Goal: Task Accomplishment & Management: Use online tool/utility

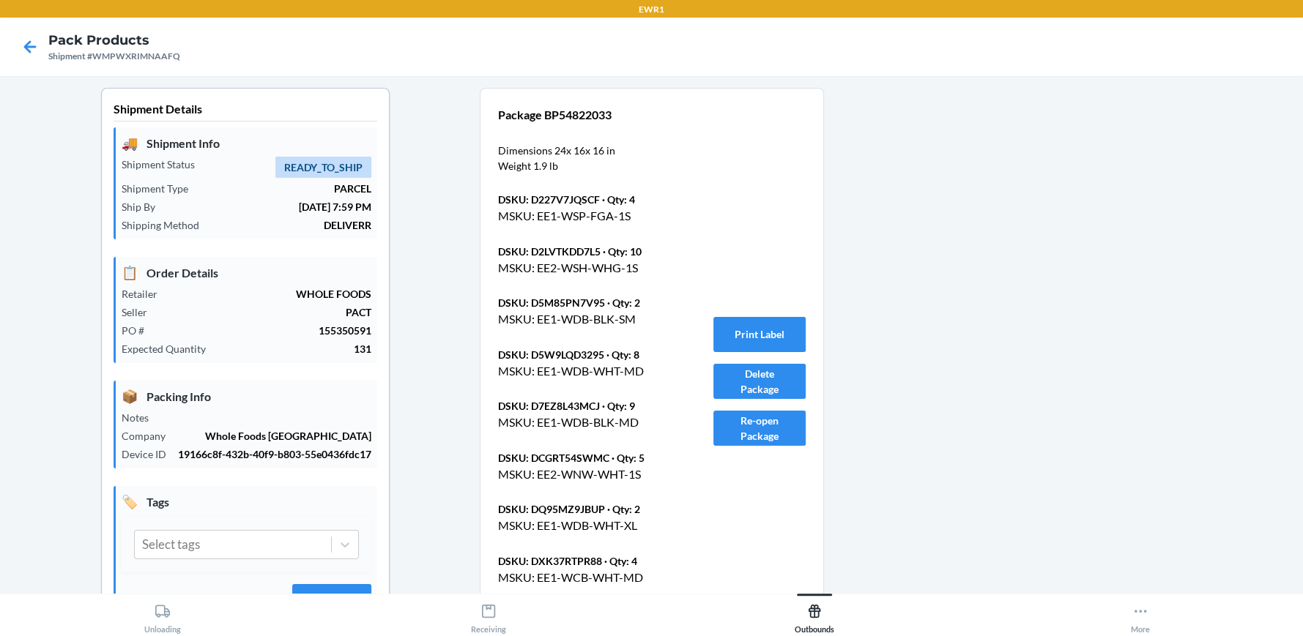
scroll to position [137, 0]
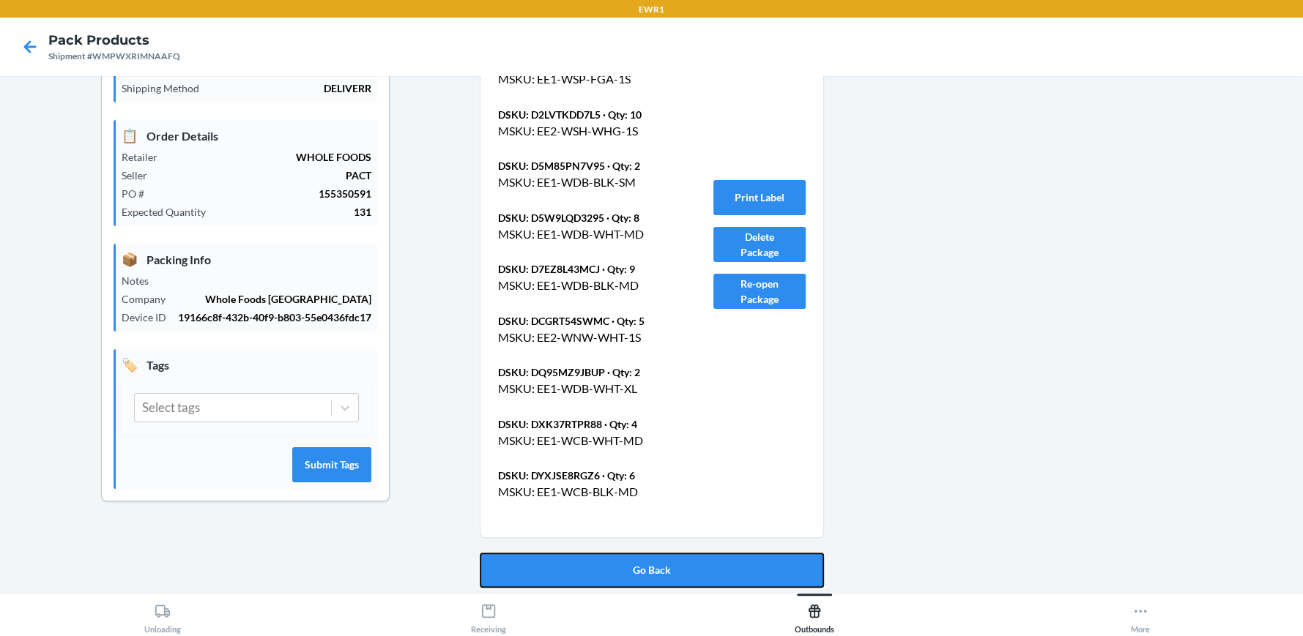
click at [647, 558] on button "Go Back" at bounding box center [652, 570] width 344 height 35
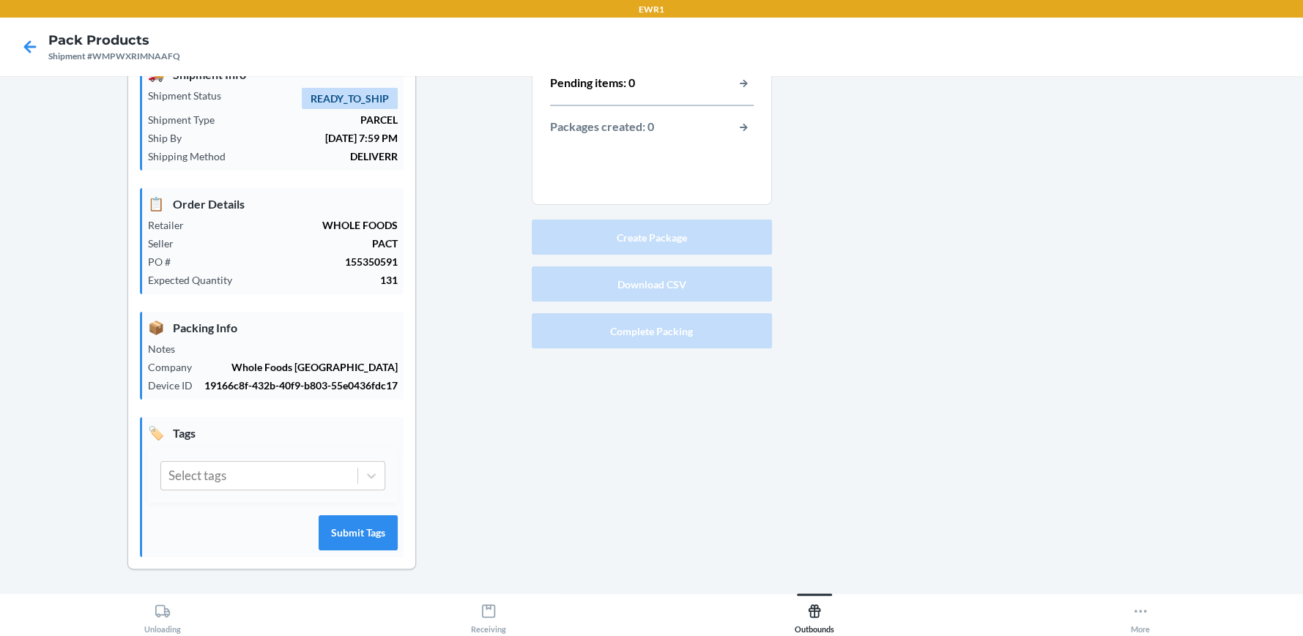
scroll to position [67, 0]
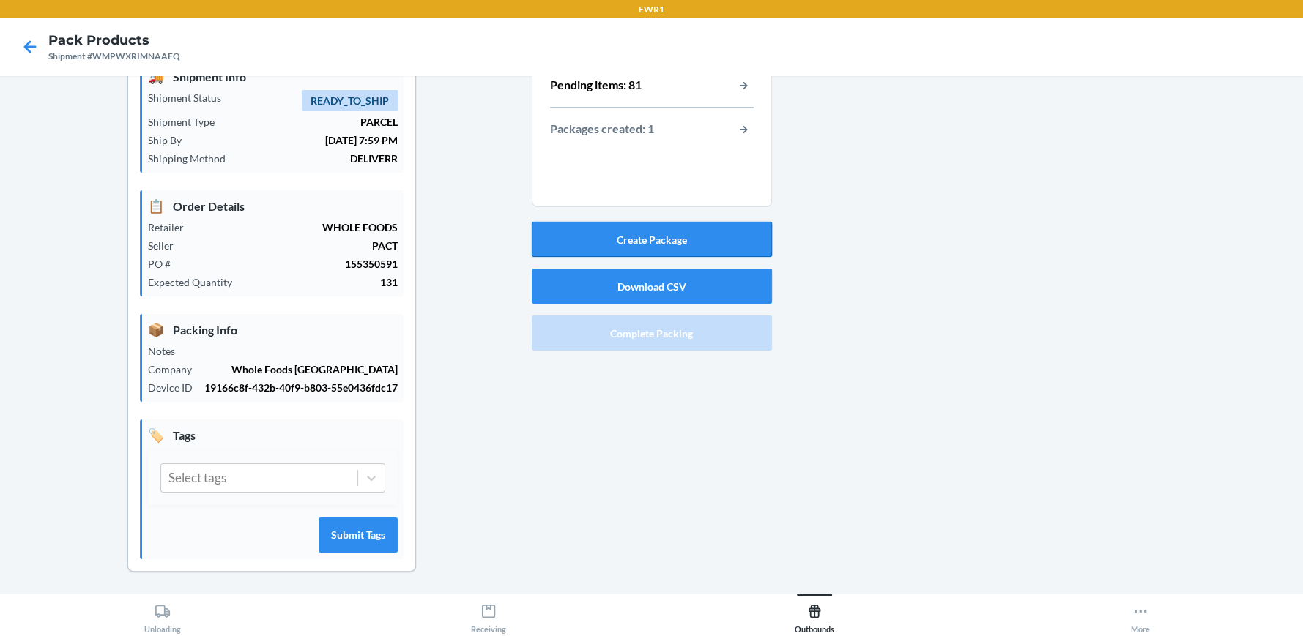
click at [655, 234] on button "Create Package" at bounding box center [652, 239] width 240 height 35
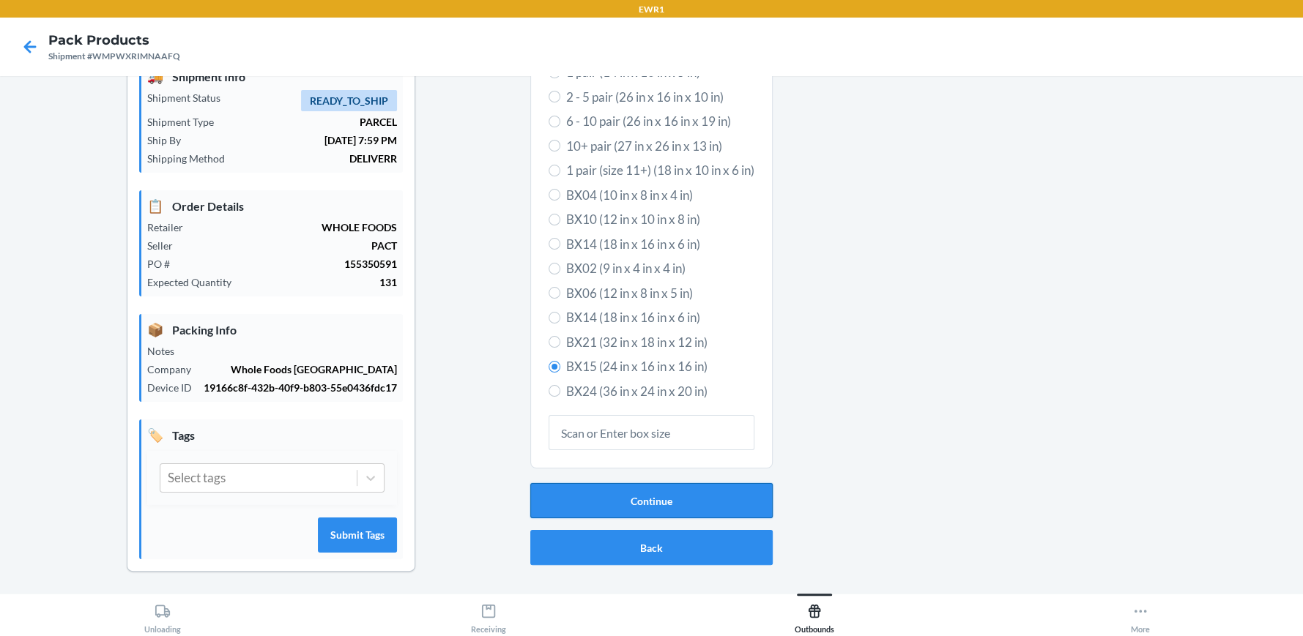
click at [661, 494] on button "Continue" at bounding box center [651, 500] width 242 height 35
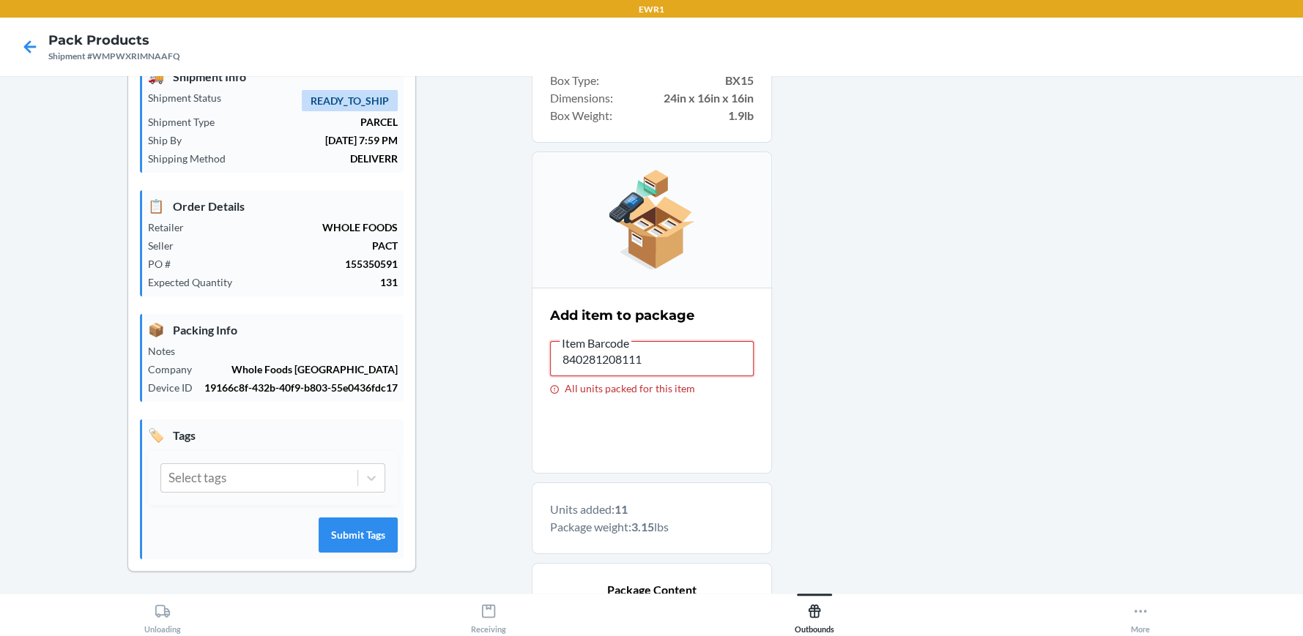
drag, startPoint x: 704, startPoint y: 365, endPoint x: 40, endPoint y: 357, distance: 664.9
click at [40, 357] on div "Shipment Details 🚚 Shipment Info Shipment Status READY_TO_SHIP Shipment Type PA…" at bounding box center [651, 500] width 1279 height 958
type input "840281208012"
drag, startPoint x: 667, startPoint y: 362, endPoint x: 335, endPoint y: 366, distance: 331.7
click at [336, 366] on div "Shipment Details 🚚 Shipment Info Shipment Status READY_TO_SHIP Shipment Type PA…" at bounding box center [651, 500] width 1279 height 958
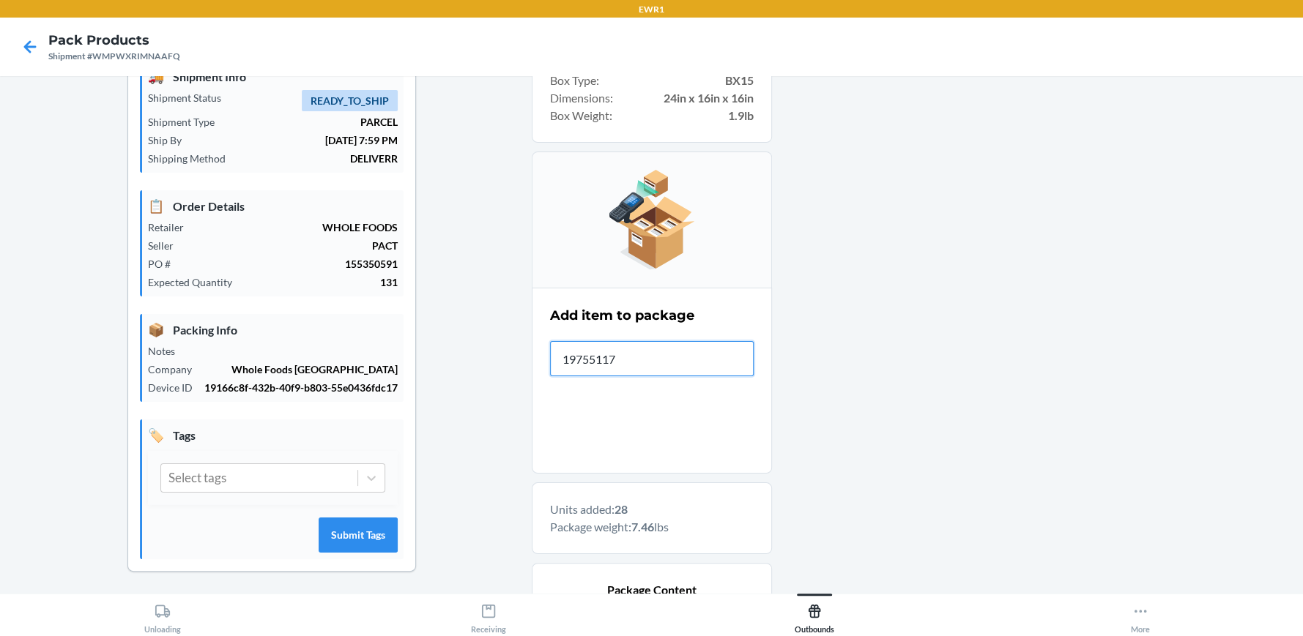
type input "197551174"
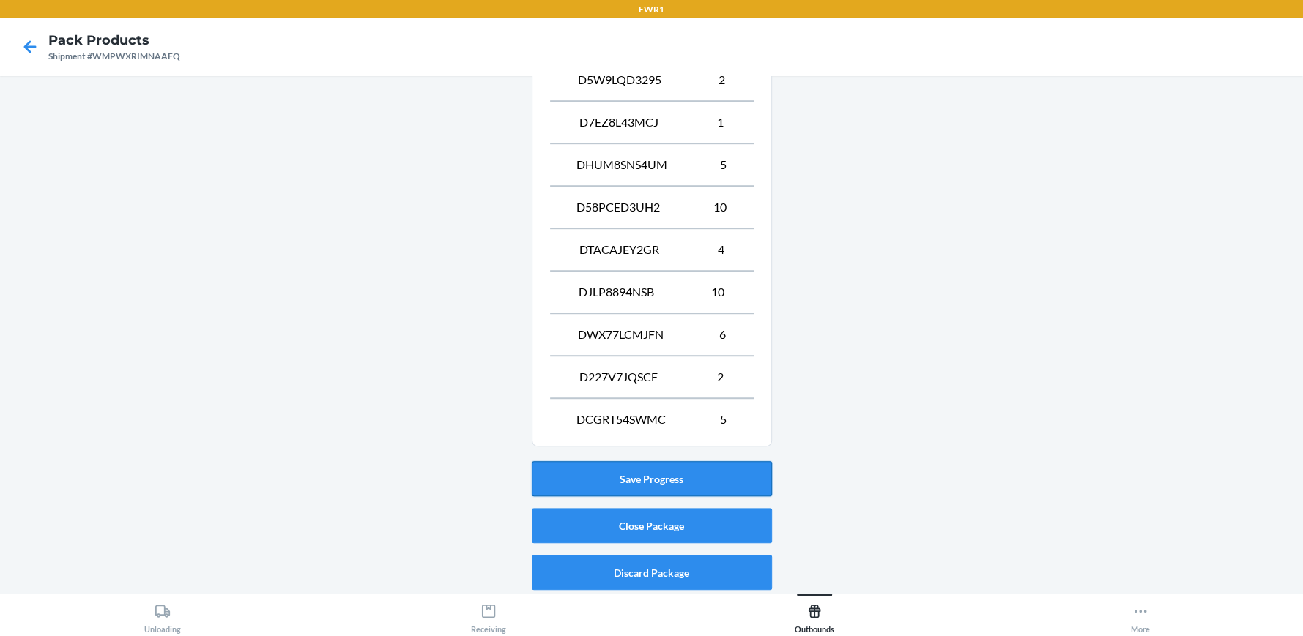
click at [655, 480] on button "Save Progress" at bounding box center [652, 478] width 240 height 35
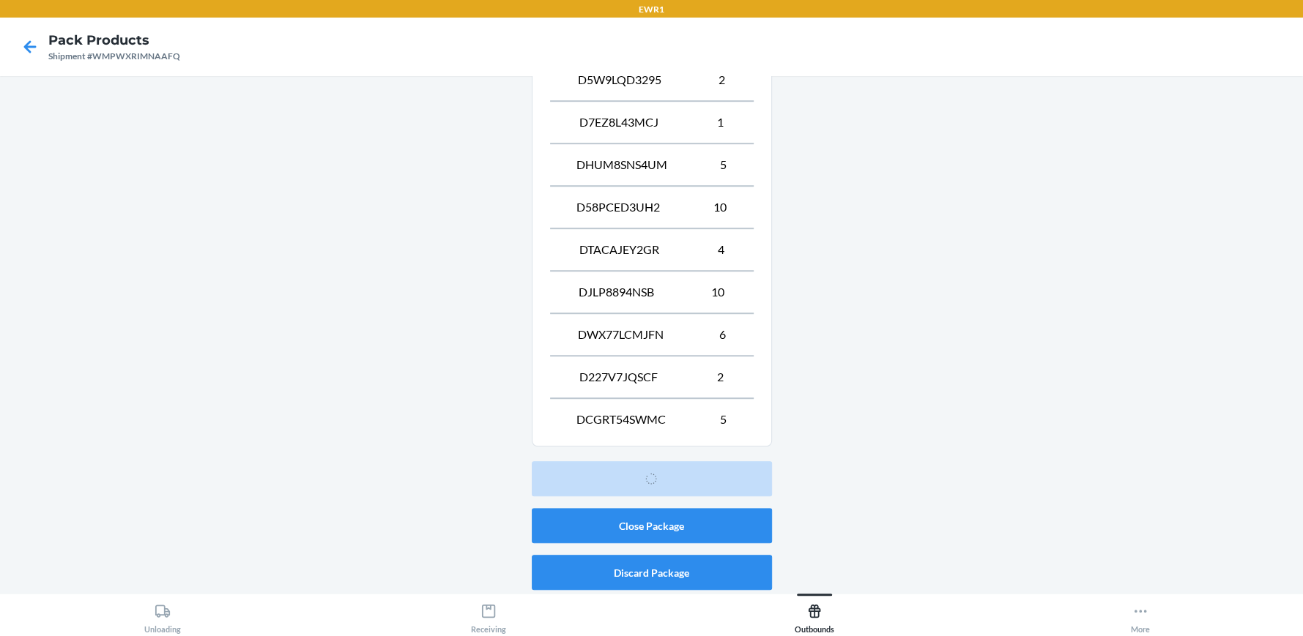
scroll to position [67, 0]
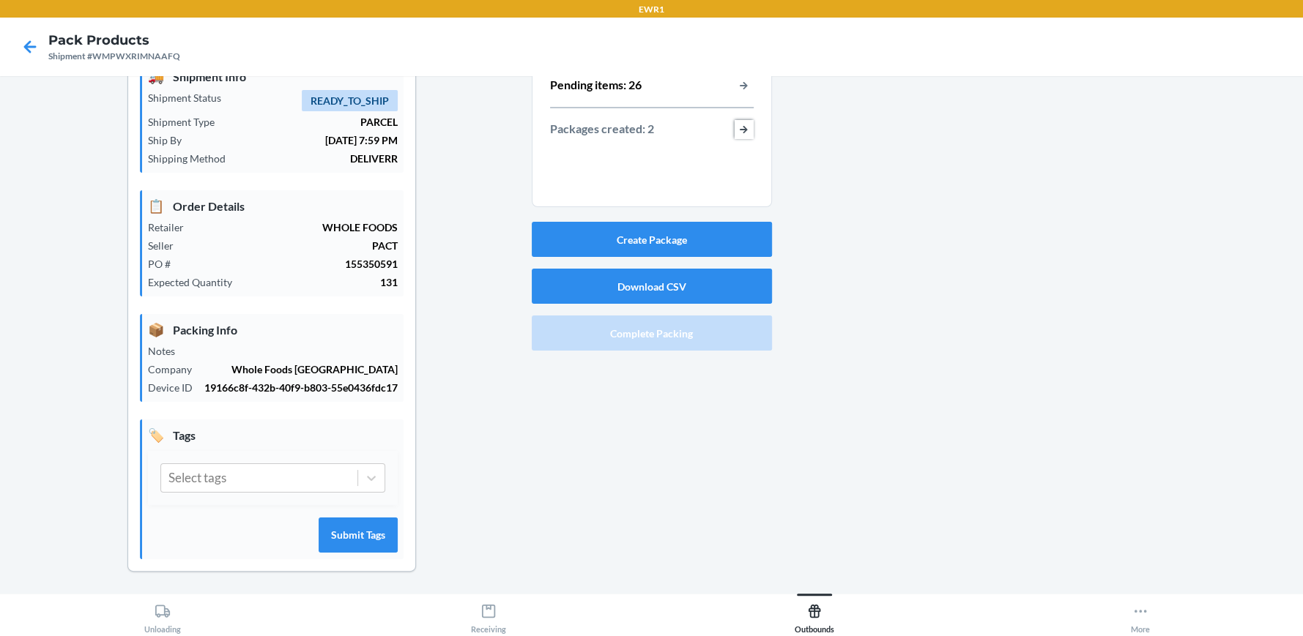
click at [734, 131] on button "button-view-packages-created" at bounding box center [743, 129] width 19 height 19
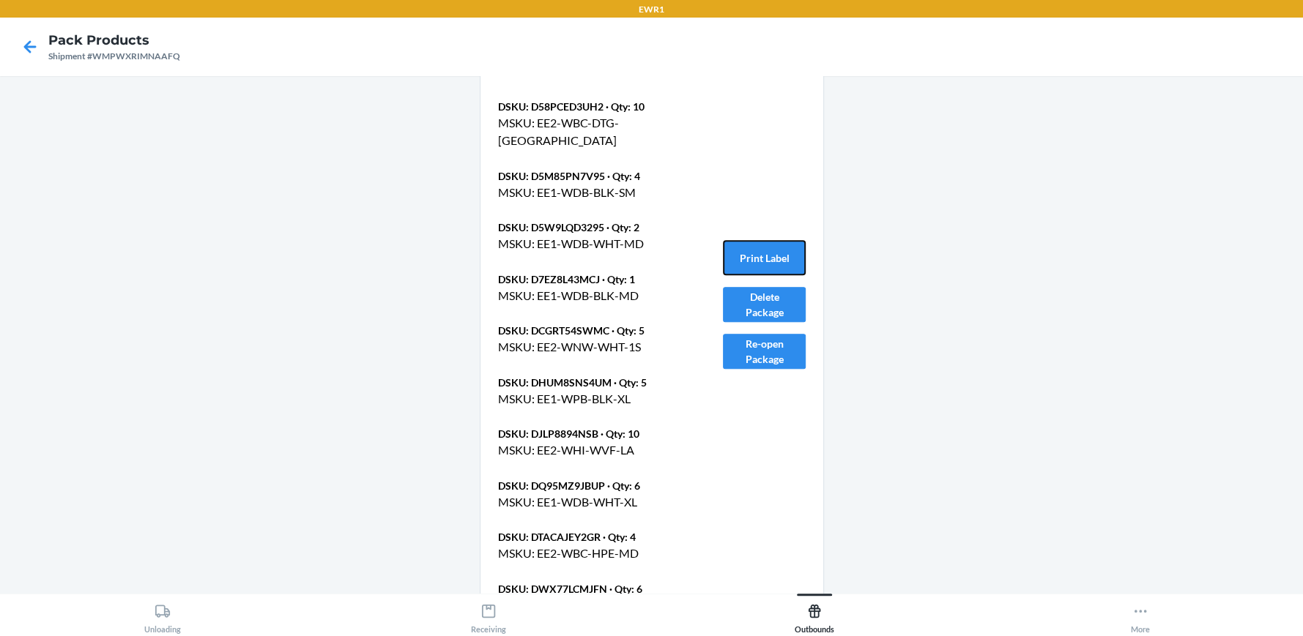
click at [772, 251] on button "Print Label" at bounding box center [764, 257] width 82 height 35
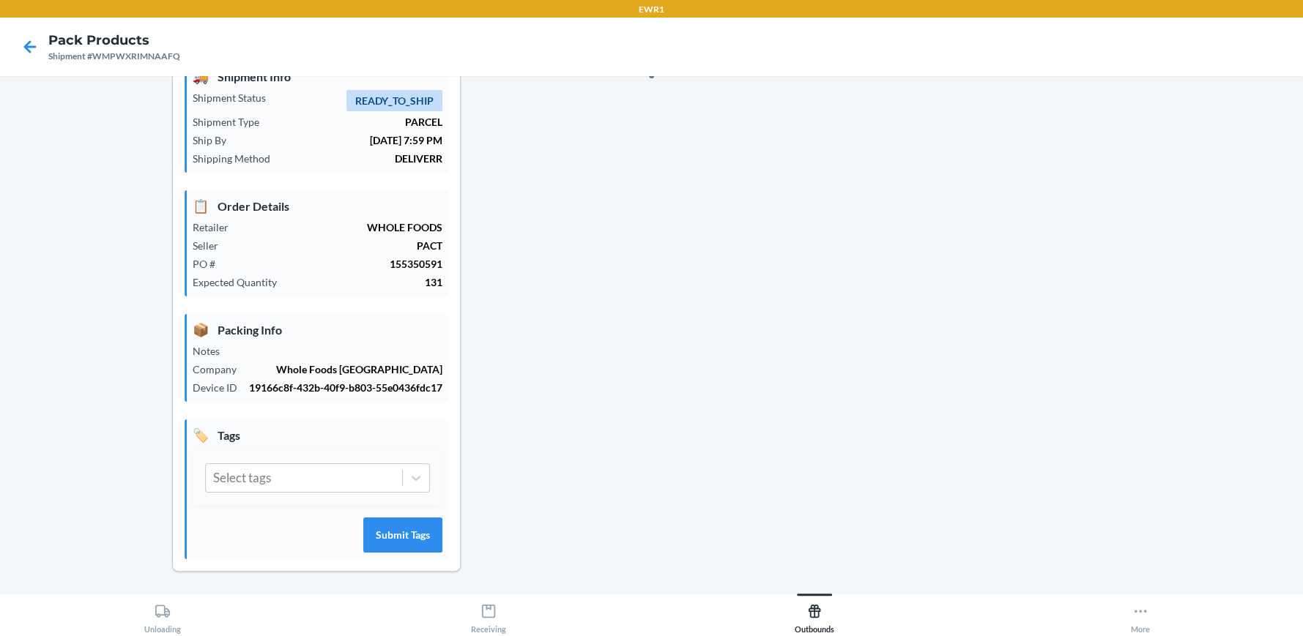
scroll to position [704, 0]
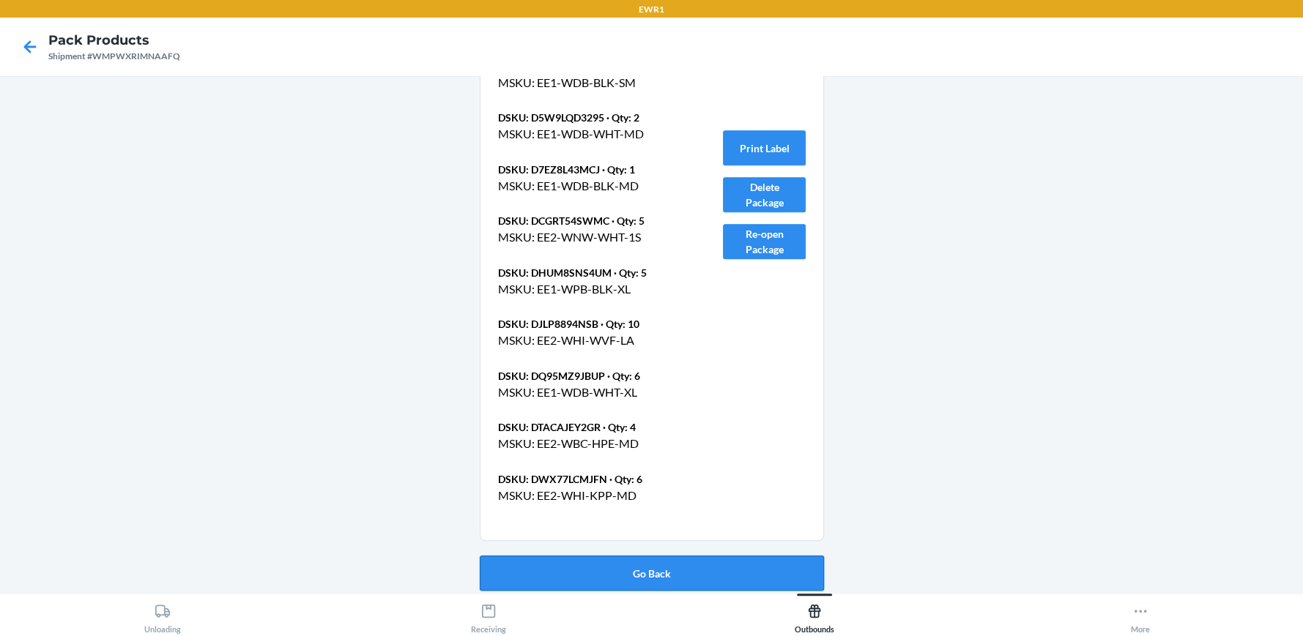
click at [643, 556] on button "Go Back" at bounding box center [652, 573] width 344 height 35
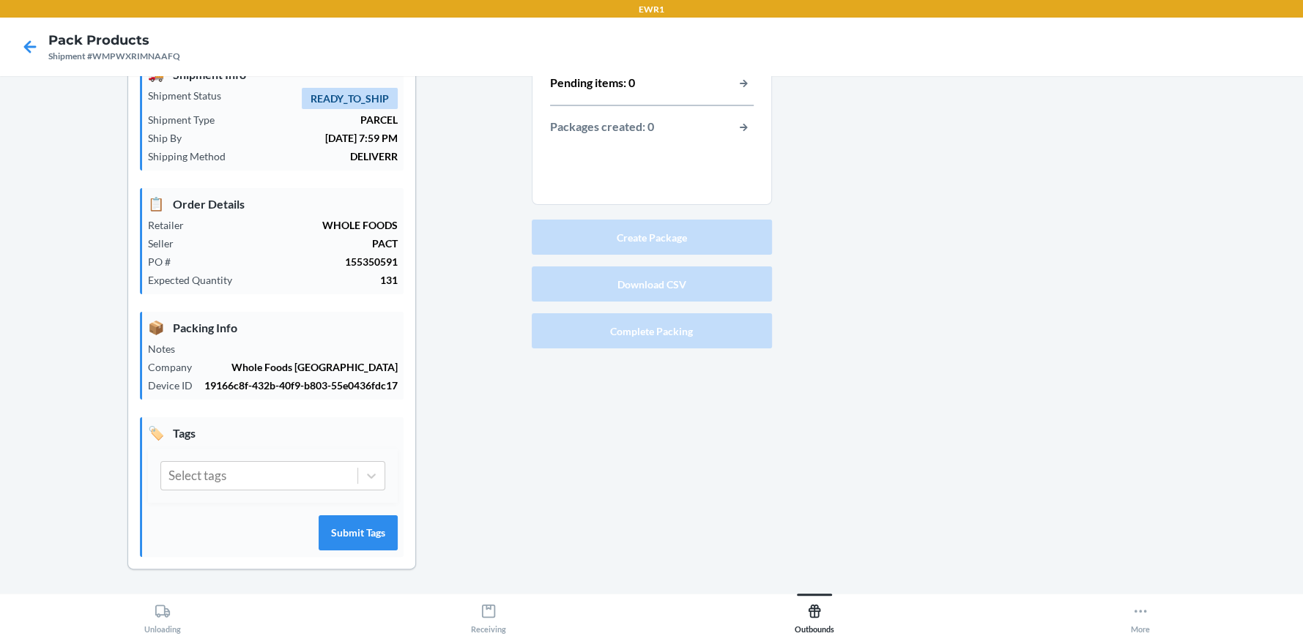
scroll to position [67, 0]
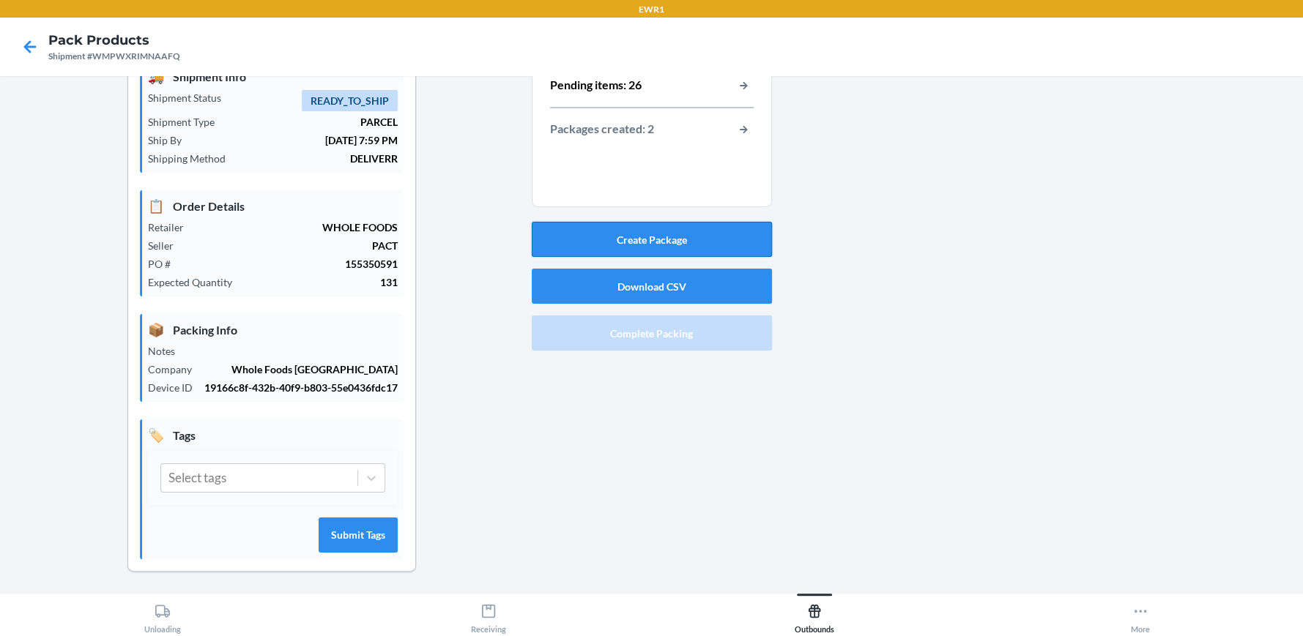
click at [651, 237] on button "Create Package" at bounding box center [652, 239] width 240 height 35
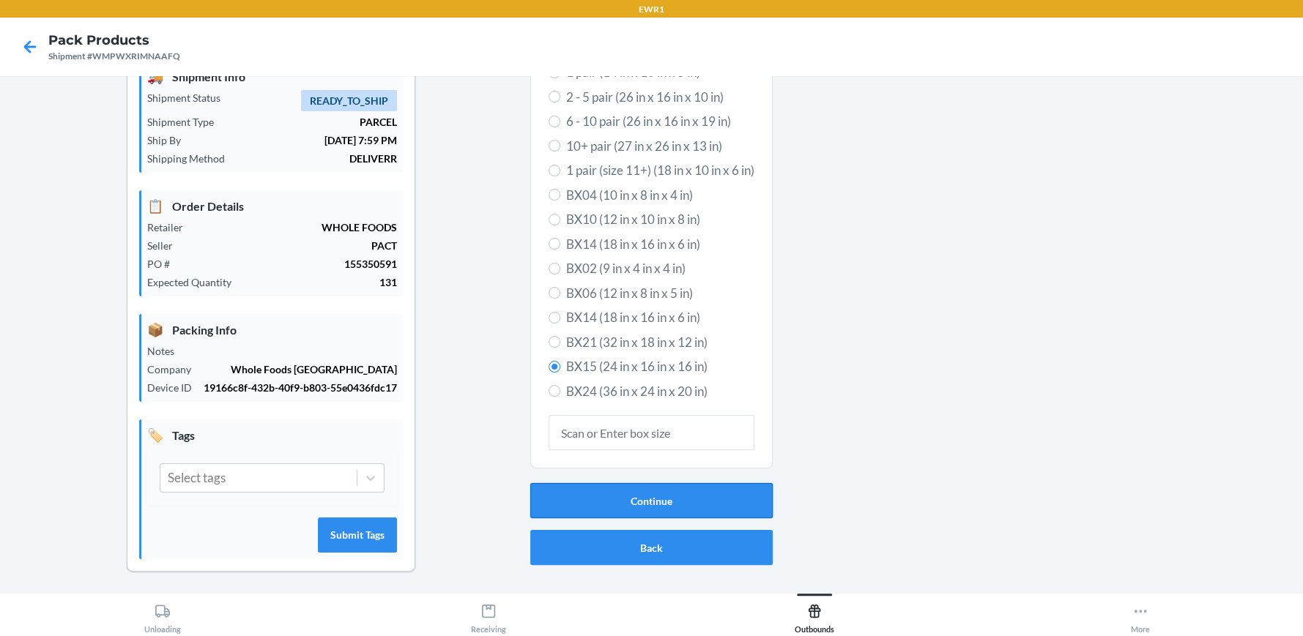
click at [658, 504] on button "Continue" at bounding box center [651, 500] width 242 height 35
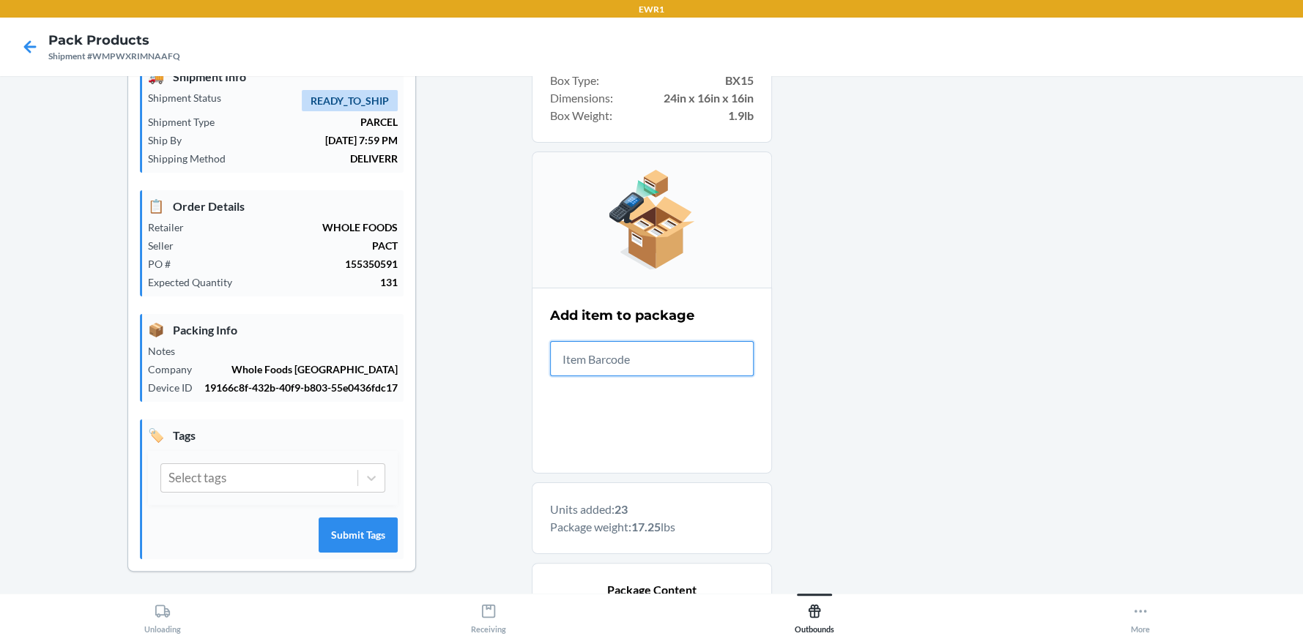
scroll to position [365, 0]
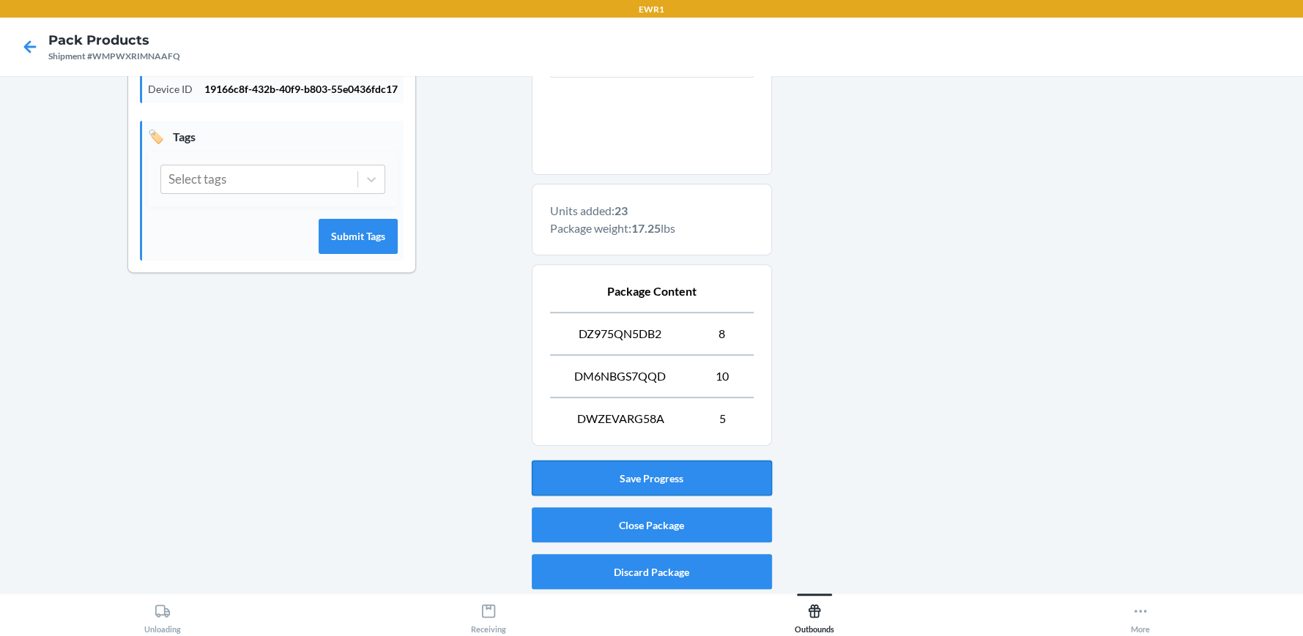
click at [679, 480] on button "Save Progress" at bounding box center [652, 478] width 240 height 35
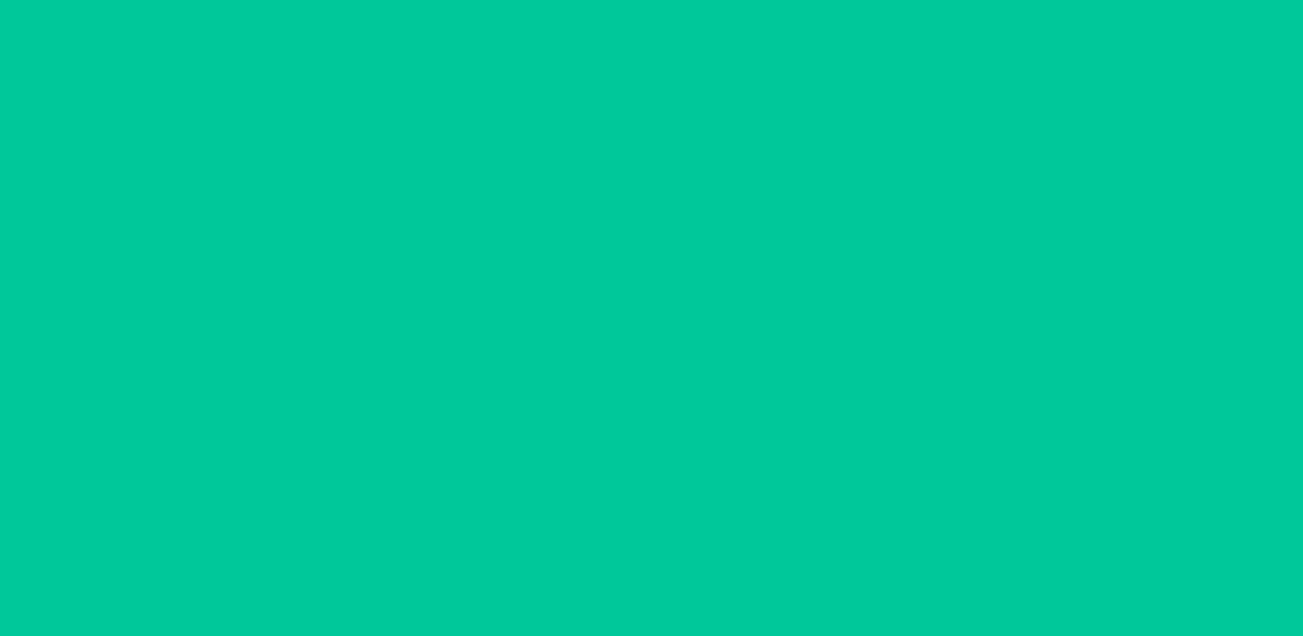
scroll to position [67, 0]
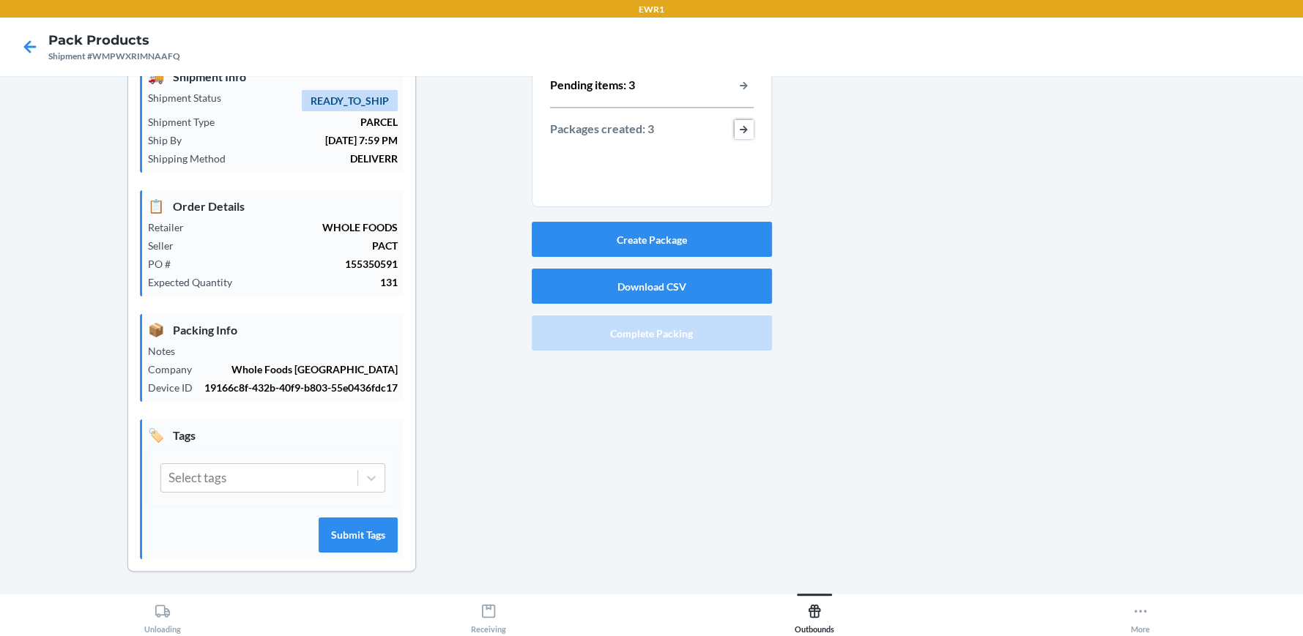
click at [737, 123] on button "button-view-packages-created" at bounding box center [743, 129] width 19 height 19
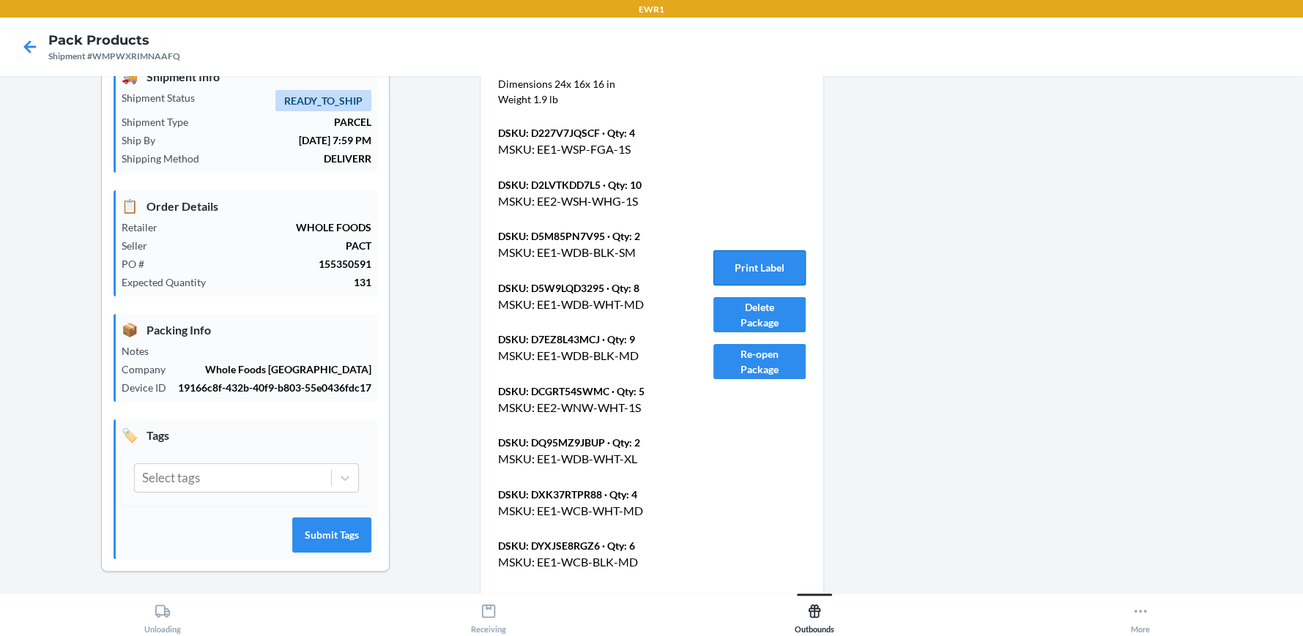
click at [756, 258] on button "Print Label" at bounding box center [759, 267] width 92 height 35
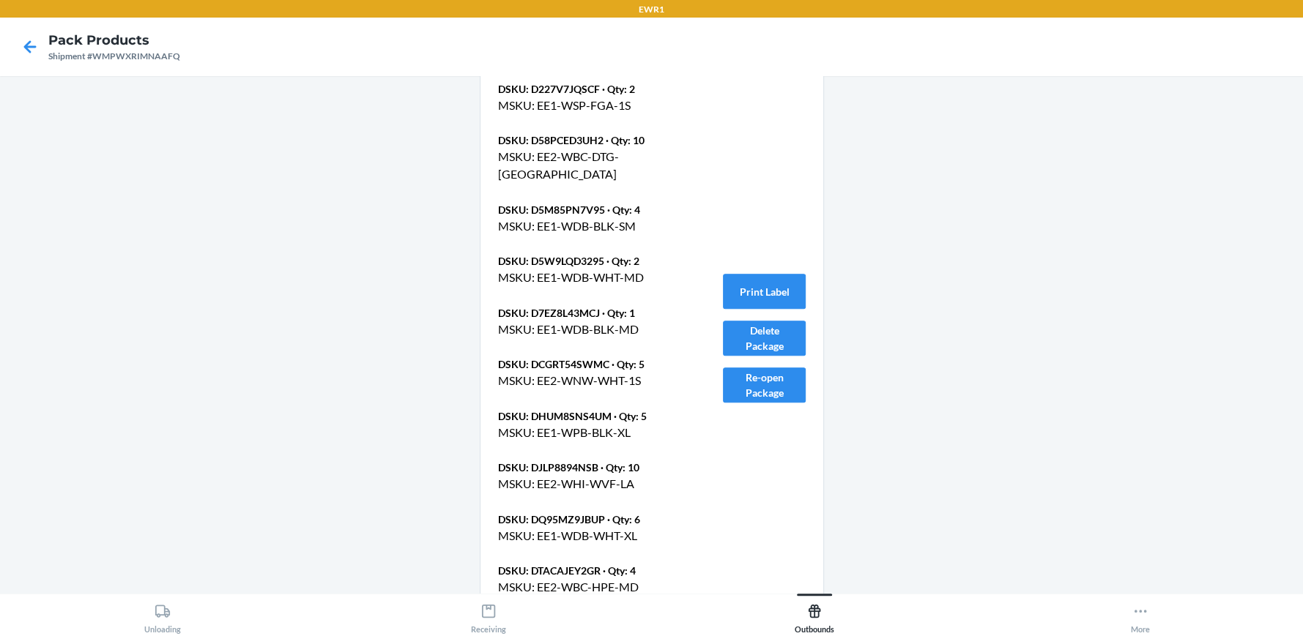
scroll to position [1080, 0]
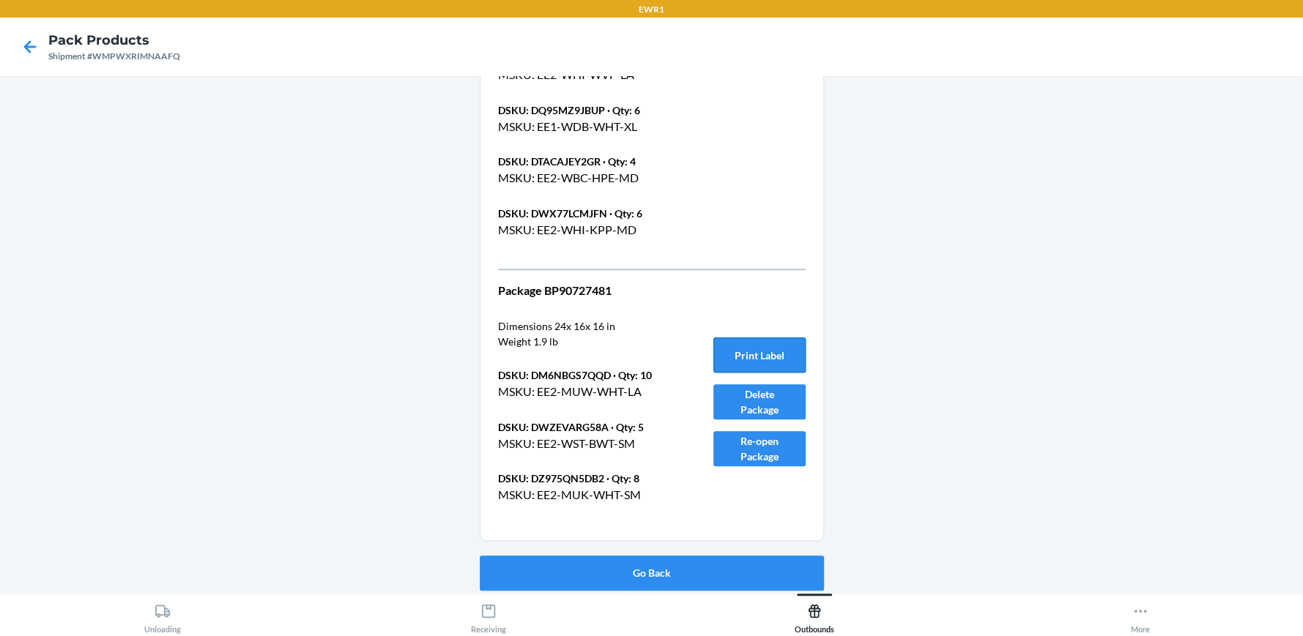
click at [748, 346] on button "Print Label" at bounding box center [759, 355] width 92 height 35
click at [669, 578] on button "Go Back" at bounding box center [652, 573] width 344 height 35
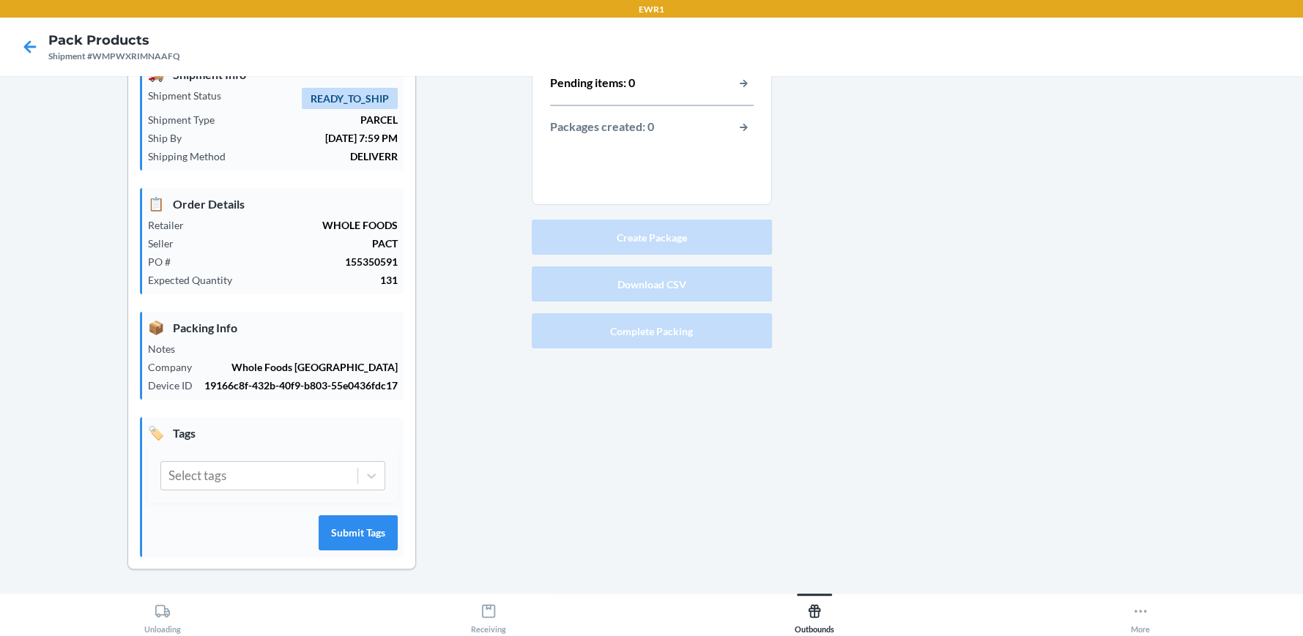
scroll to position [67, 0]
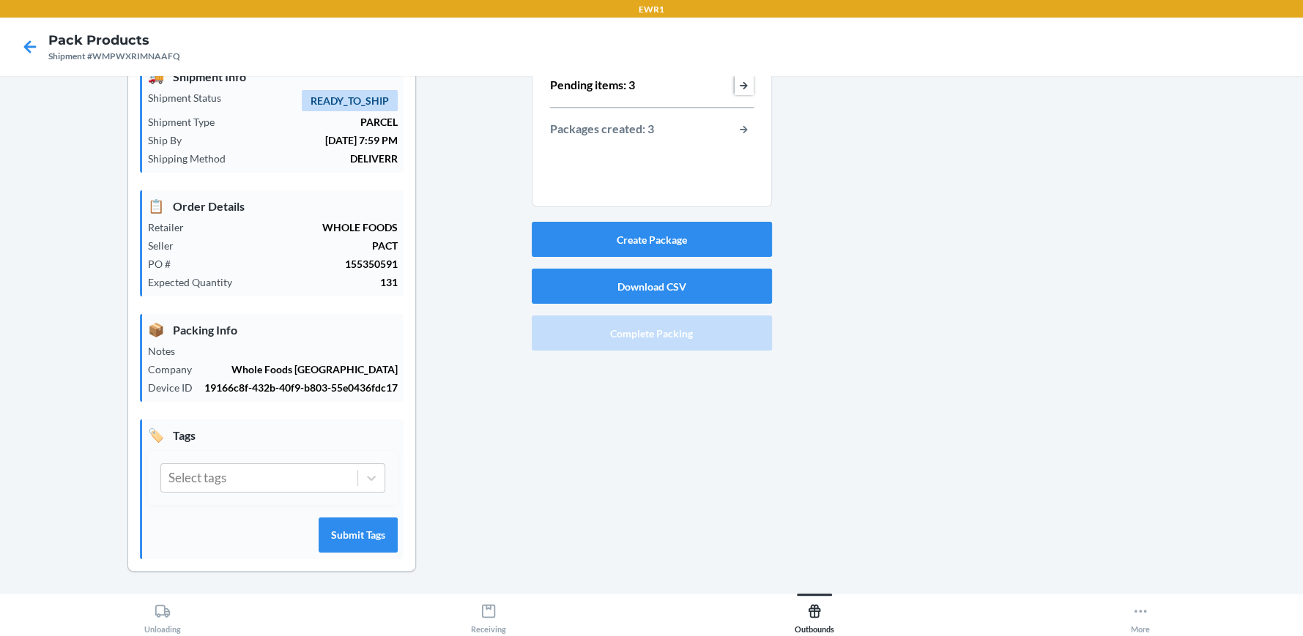
click at [740, 85] on button "button-view-pending-items" at bounding box center [743, 85] width 19 height 19
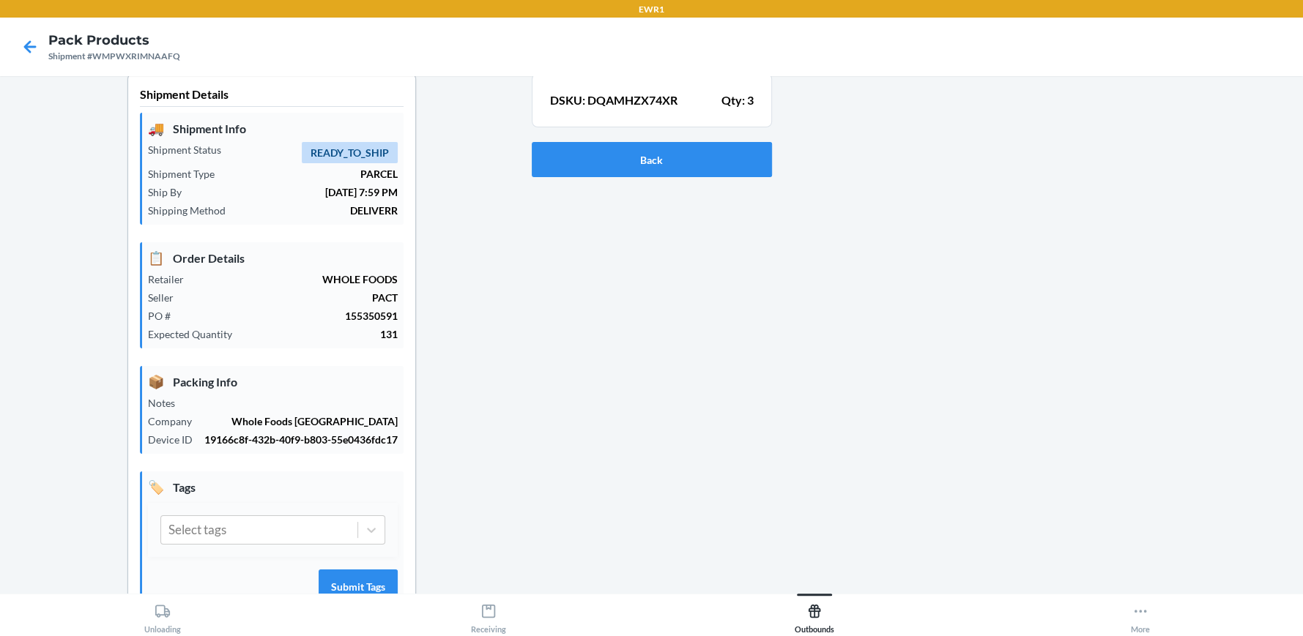
scroll to position [0, 0]
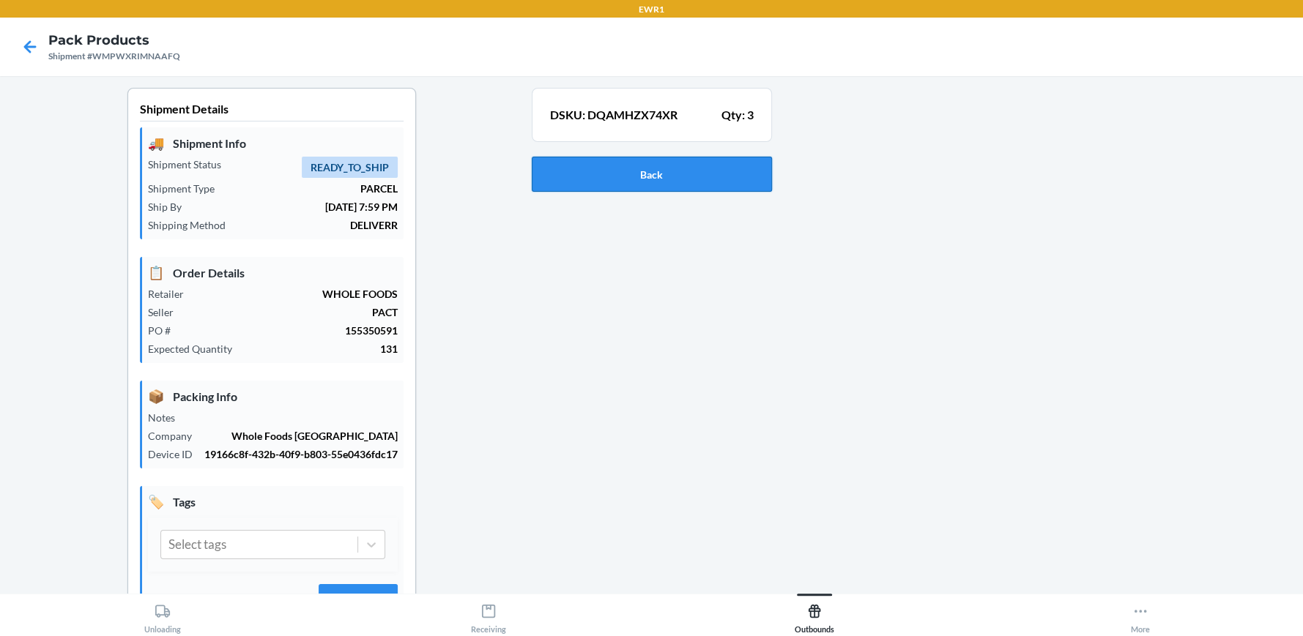
click at [642, 173] on button "Back" at bounding box center [652, 174] width 240 height 35
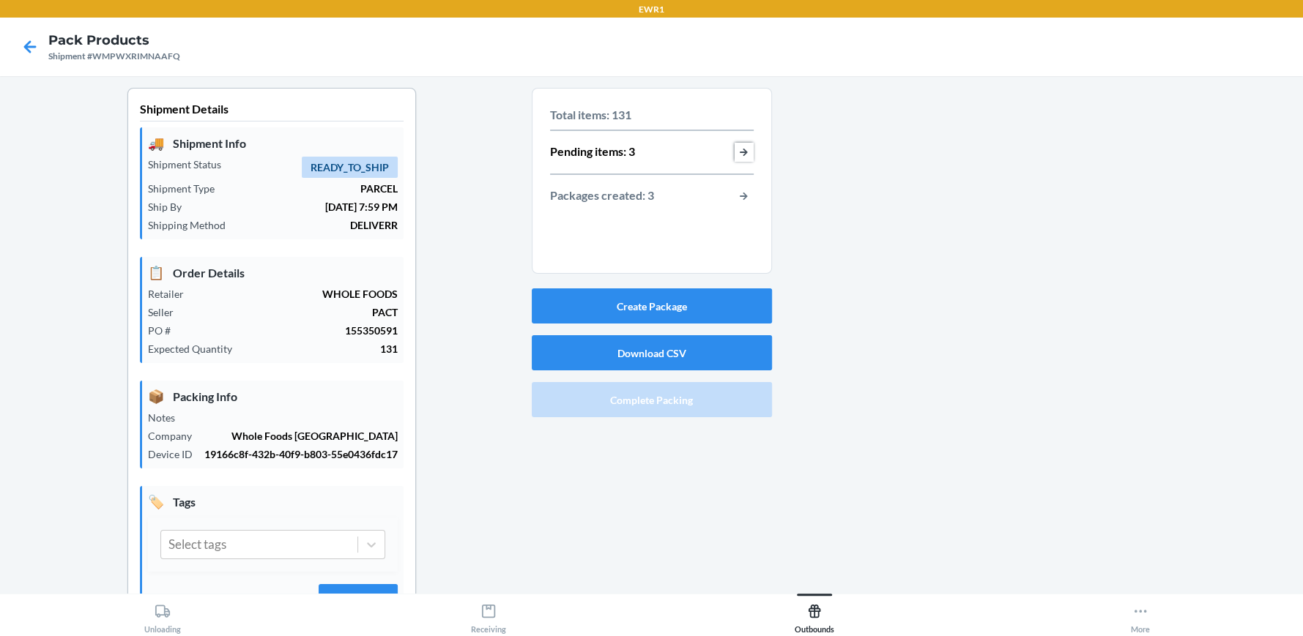
click at [734, 152] on button "button-view-pending-items" at bounding box center [743, 152] width 19 height 19
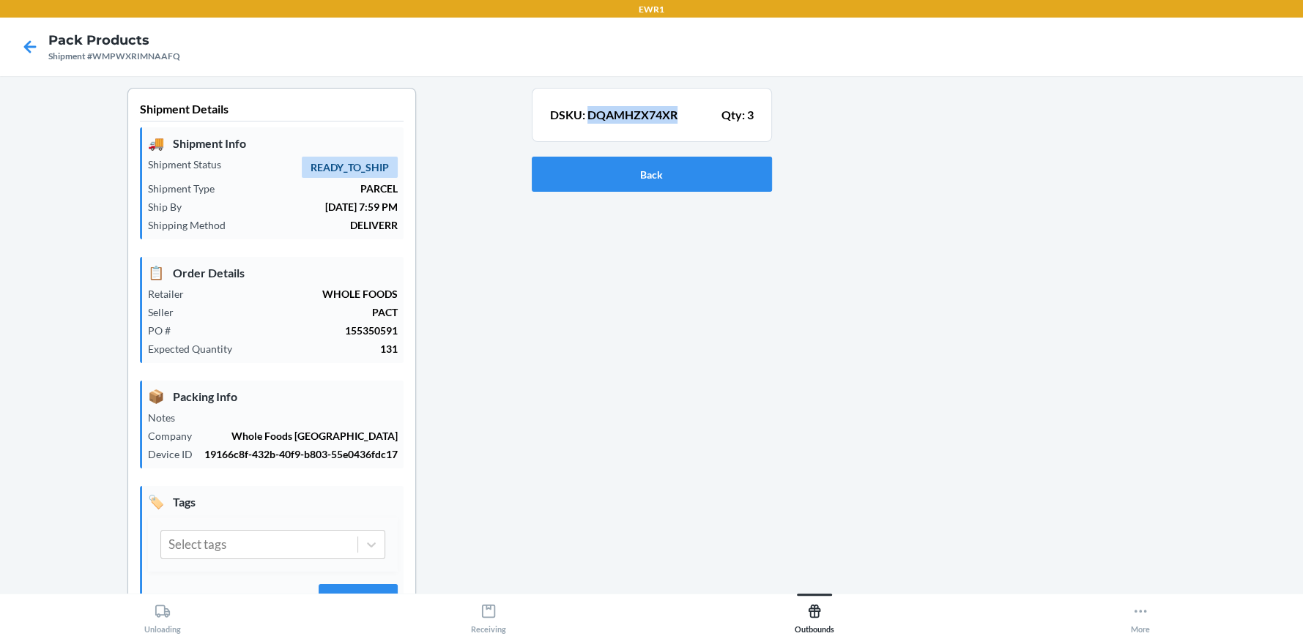
drag, startPoint x: 671, startPoint y: 113, endPoint x: 584, endPoint y: 116, distance: 87.9
click at [584, 116] on div "DSKU: DQAMHZX74XR Qty: 3" at bounding box center [652, 115] width 204 height 18
click at [737, 160] on button "Back" at bounding box center [652, 174] width 240 height 35
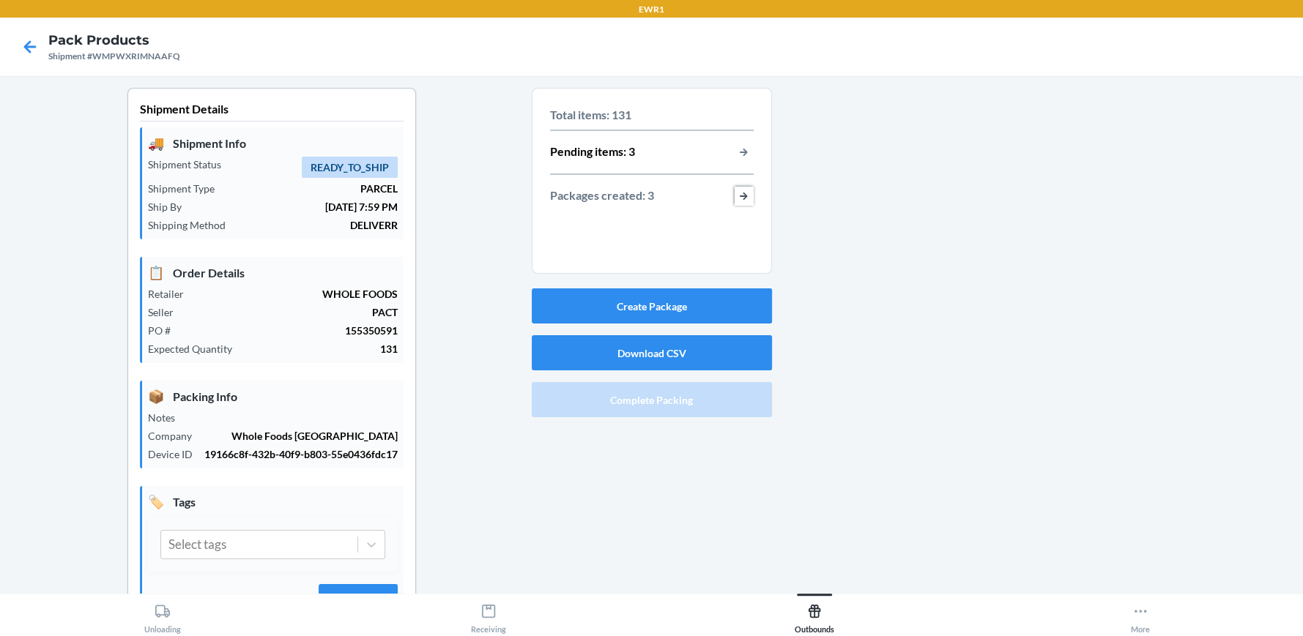
click at [742, 196] on button "button-view-packages-created" at bounding box center [743, 196] width 19 height 19
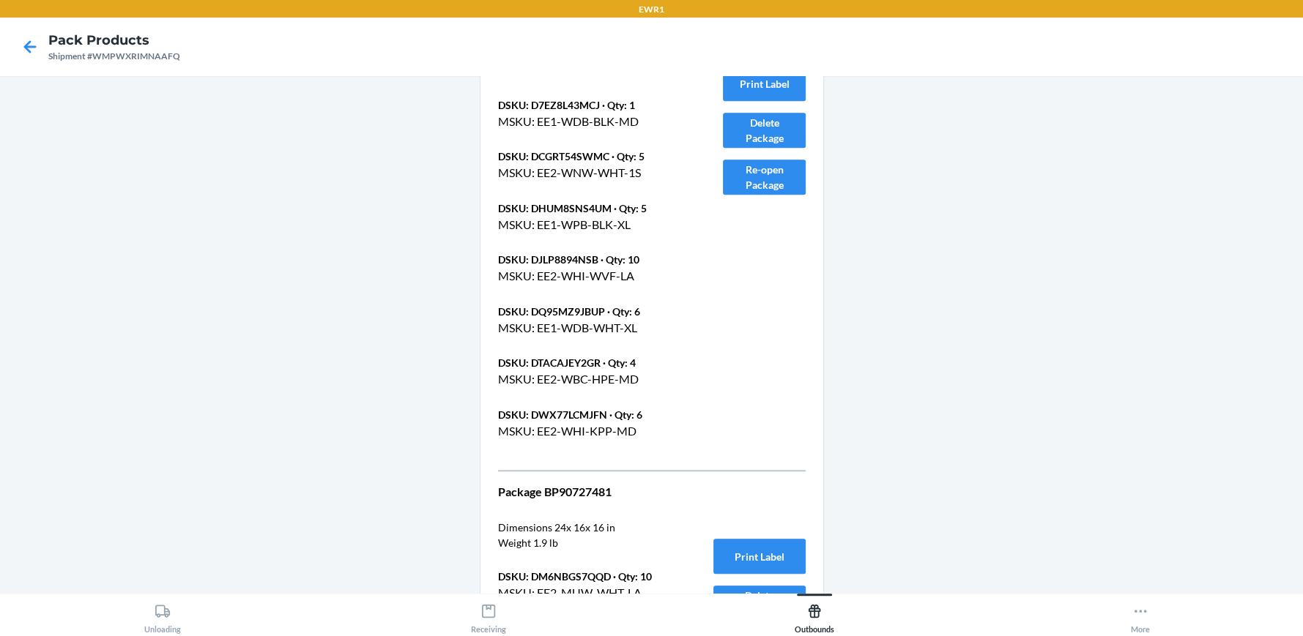
scroll to position [1080, 0]
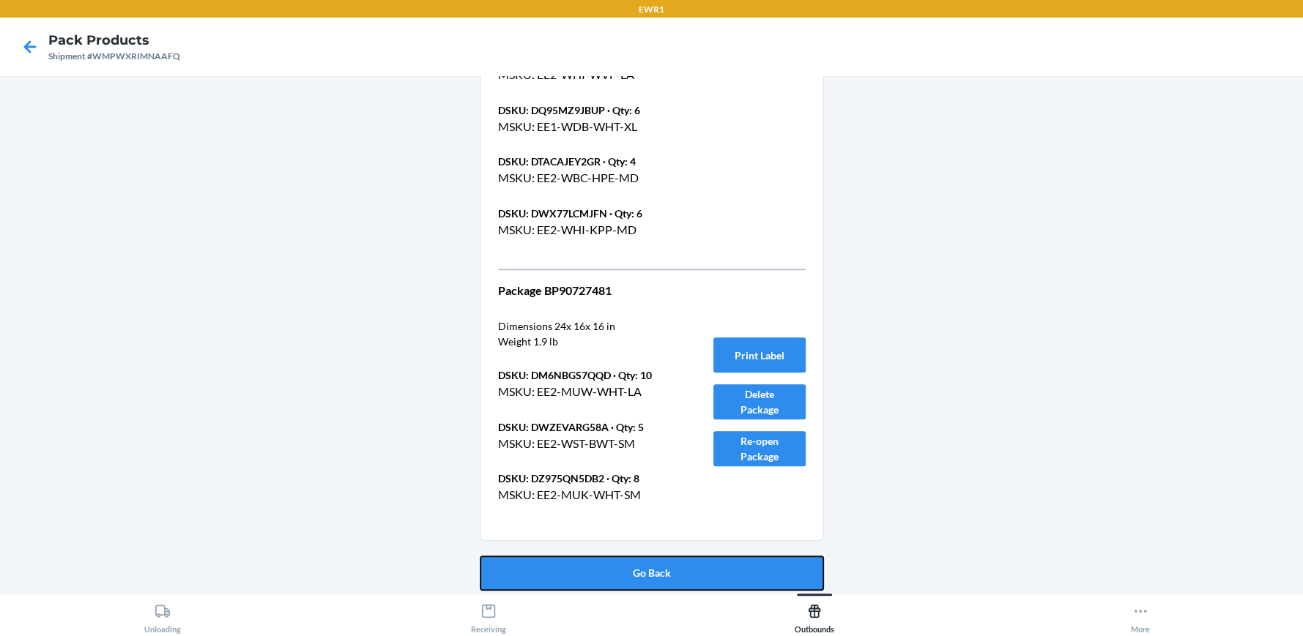
click at [668, 559] on button "Go Back" at bounding box center [652, 573] width 344 height 35
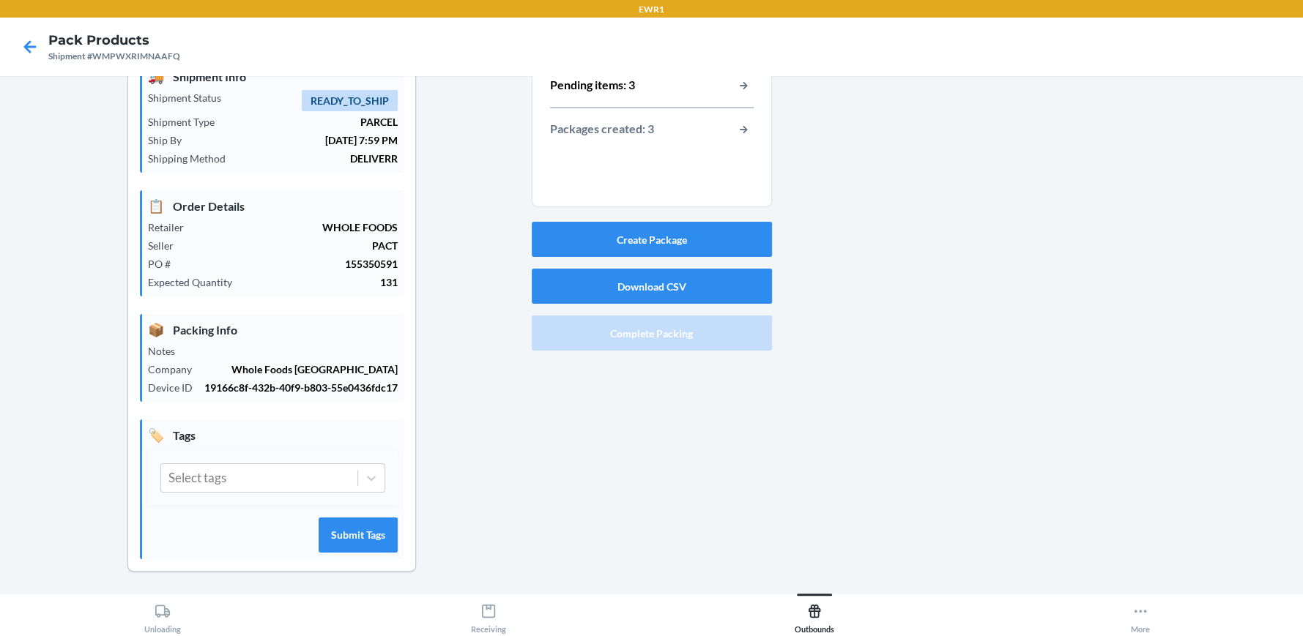
scroll to position [0, 0]
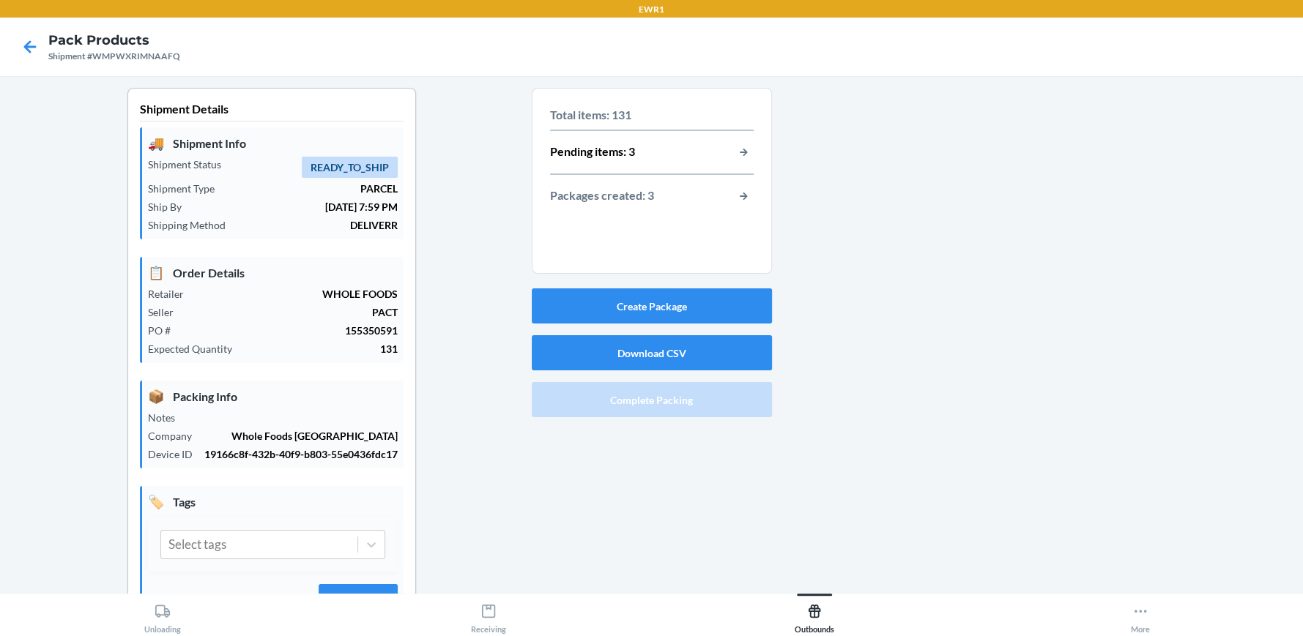
click at [130, 53] on div "Shipment #WMPWXRIMNAAFQ" at bounding box center [114, 56] width 132 height 13
drag, startPoint x: 130, startPoint y: 60, endPoint x: 108, endPoint y: 53, distance: 22.9
click at [108, 53] on div "Shipment #WMPWXRIMNAAFQ" at bounding box center [114, 56] width 132 height 13
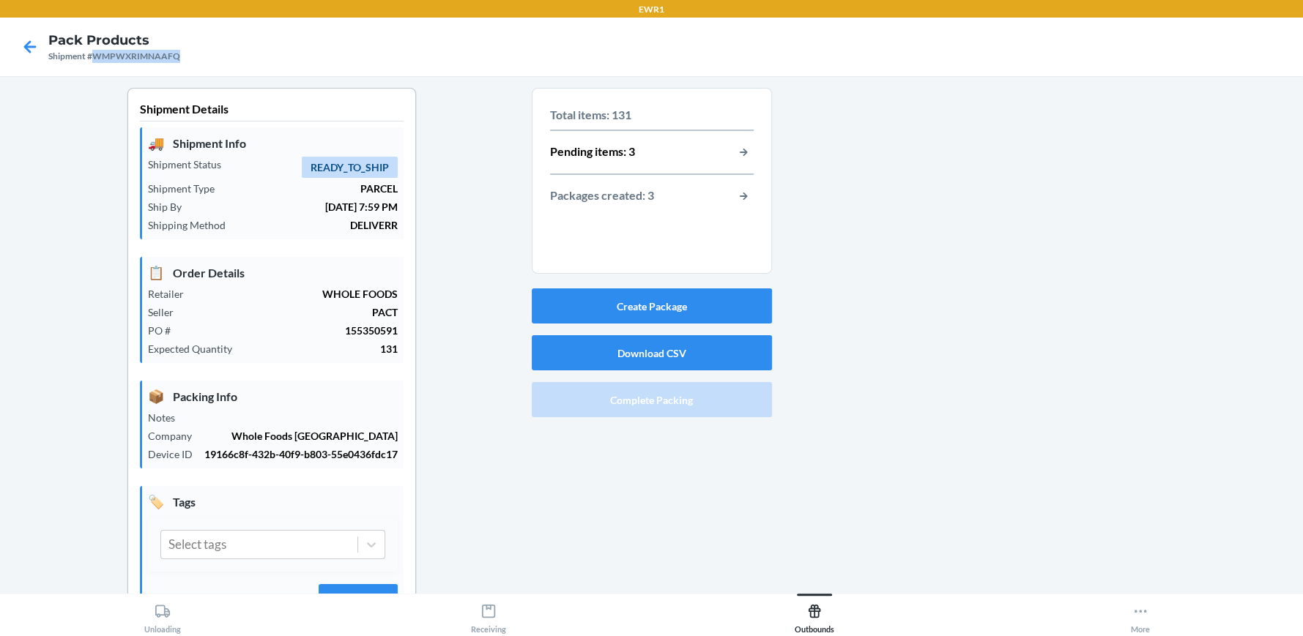
copy div "WMPWXRIMNAAFQ"
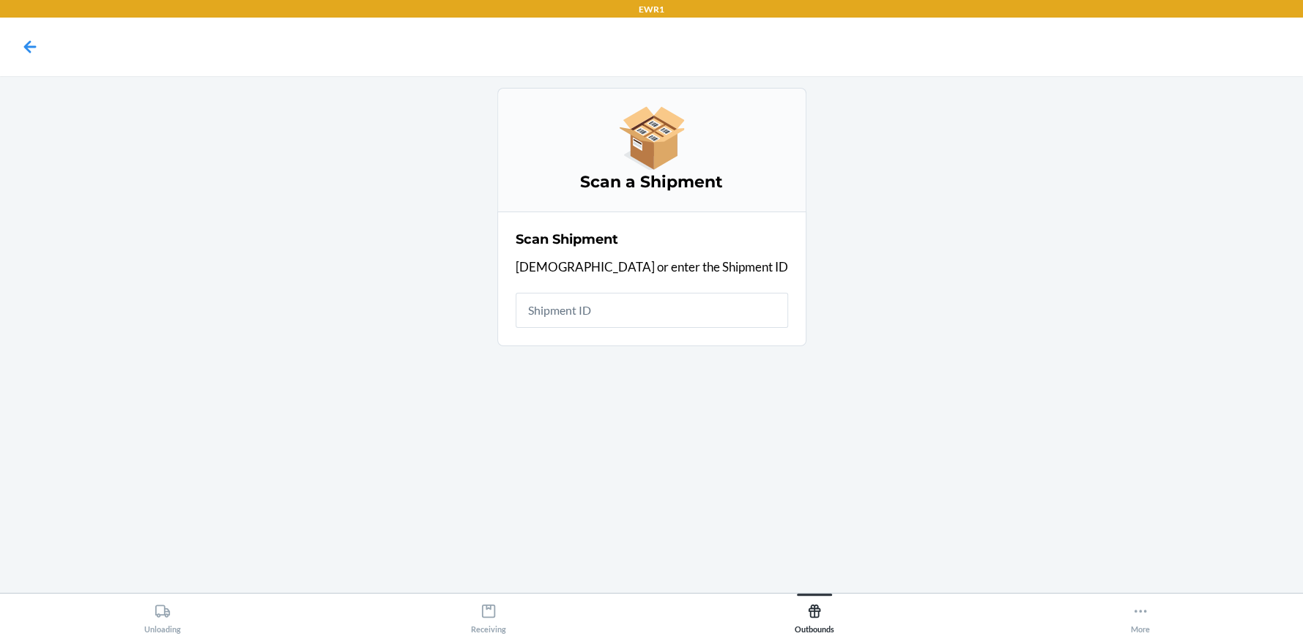
click at [584, 302] on input "text" at bounding box center [651, 310] width 272 height 35
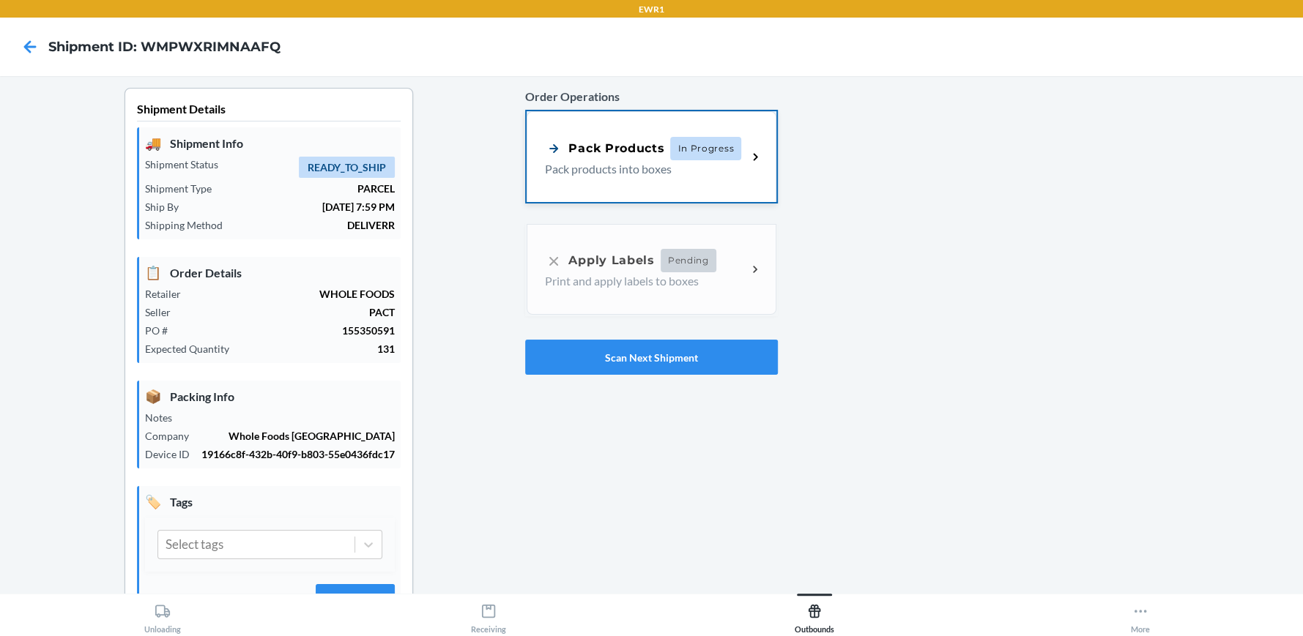
click at [628, 160] on p "Pack products into boxes" at bounding box center [640, 169] width 190 height 18
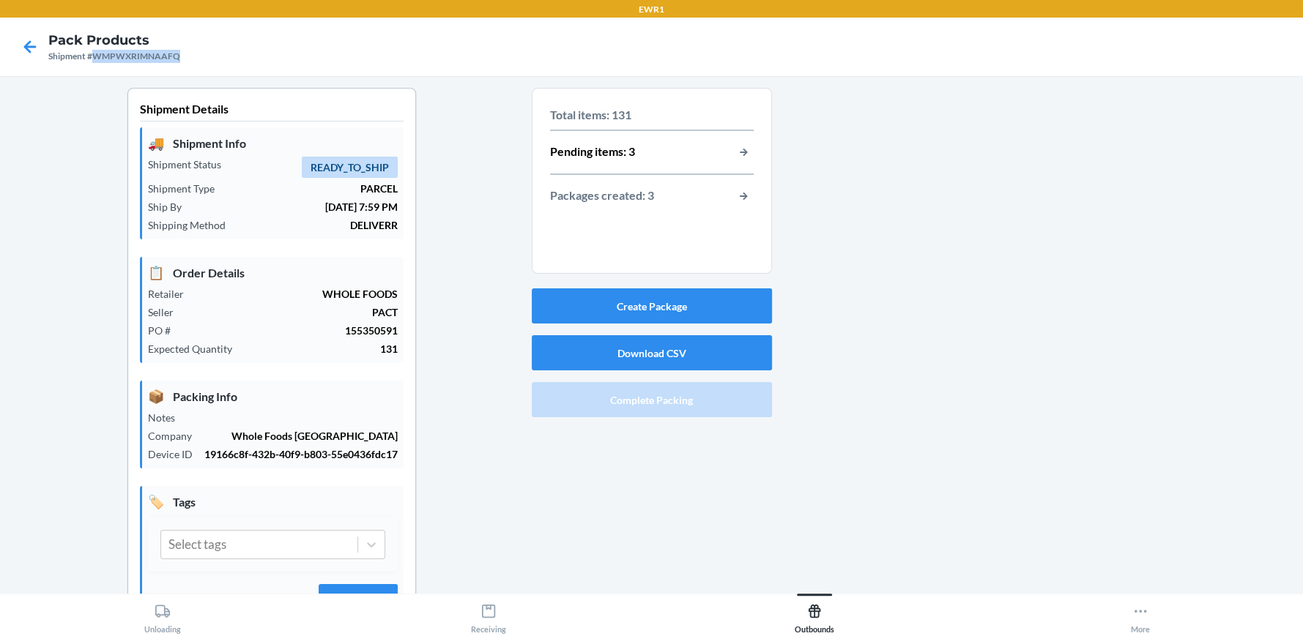
drag, startPoint x: 176, startPoint y: 55, endPoint x: 94, endPoint y: 56, distance: 82.8
click at [94, 56] on div "Shipment #WMPWXRIMNAAFQ" at bounding box center [114, 56] width 132 height 13
copy div "WMPWXRIMNAAFQ"
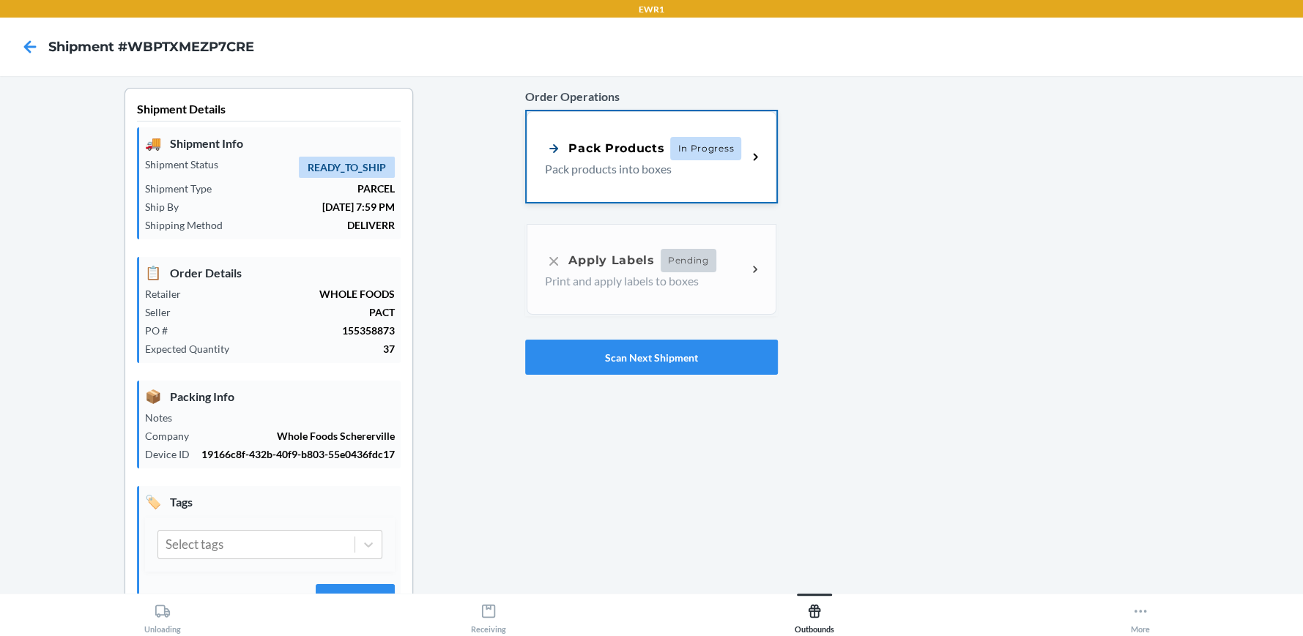
click at [666, 174] on p "Pack products into boxes" at bounding box center [640, 169] width 190 height 18
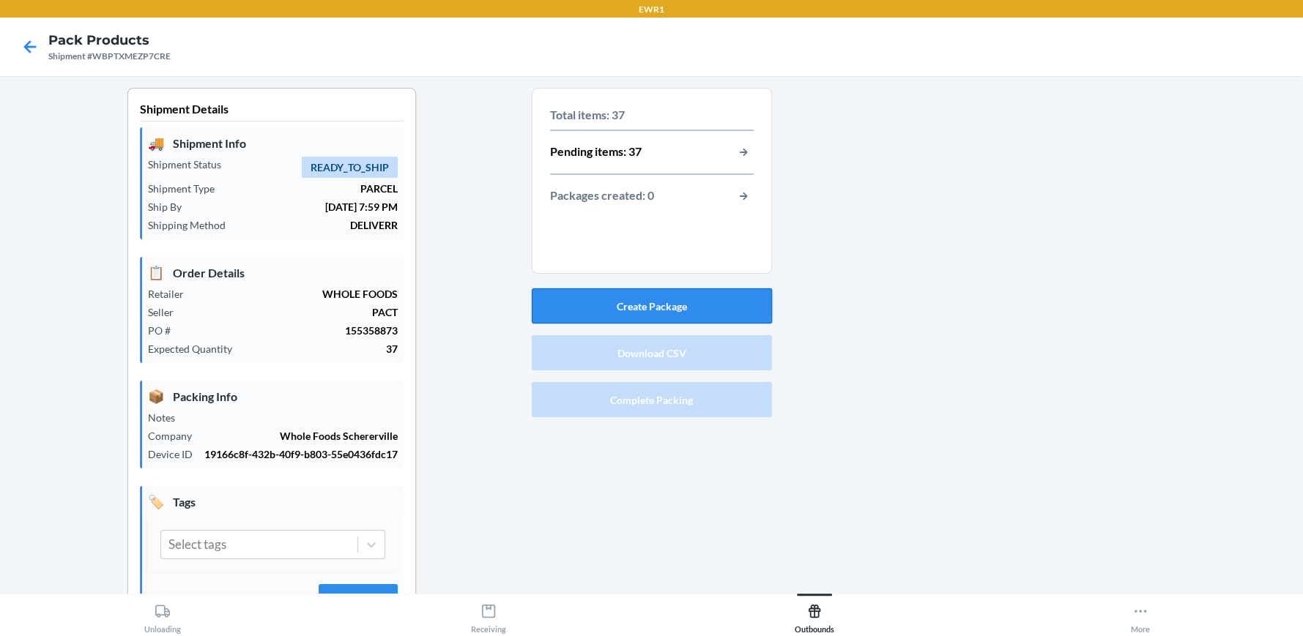
click at [653, 297] on button "Create Package" at bounding box center [652, 305] width 240 height 35
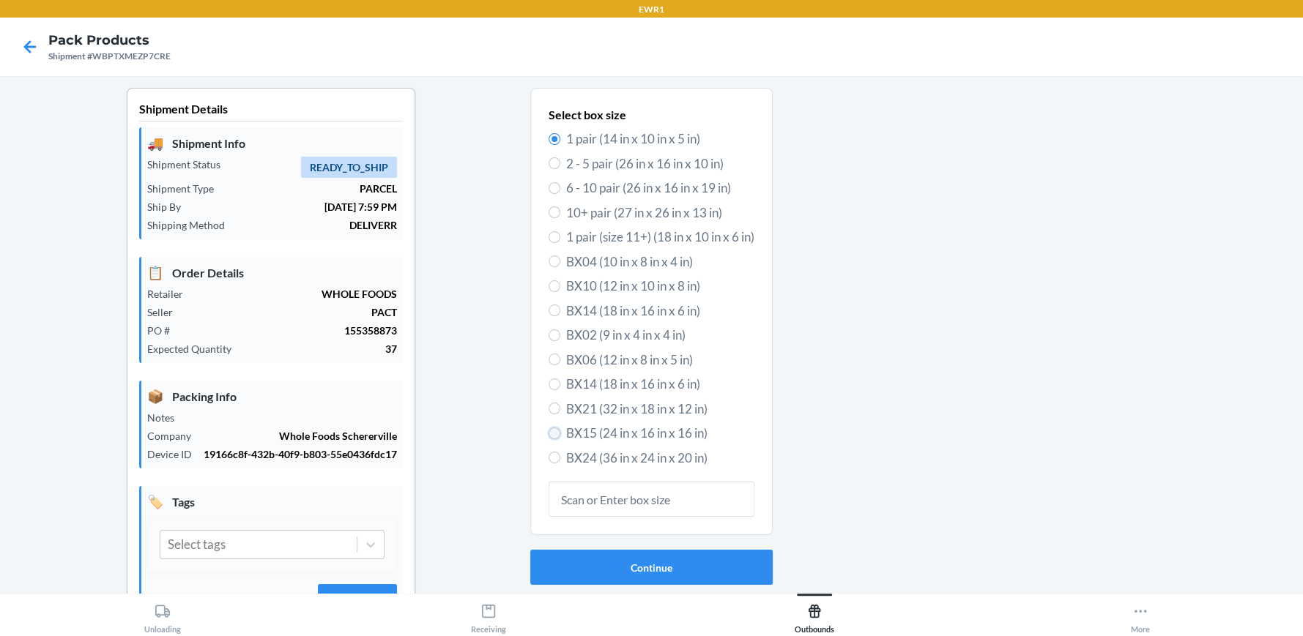
click at [550, 433] on input "BX15 (24 in x 16 in x 16 in)" at bounding box center [554, 434] width 12 height 12
radio input "true"
radio input "false"
click at [641, 567] on button "Continue" at bounding box center [651, 567] width 242 height 35
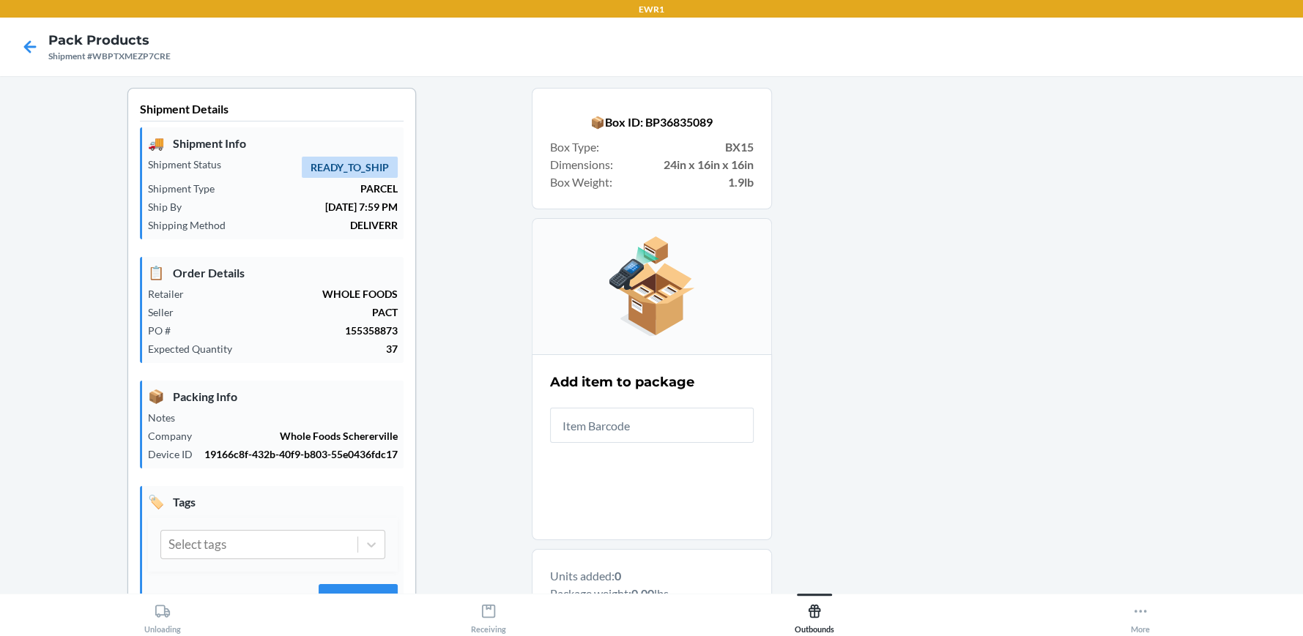
click at [653, 417] on input "text" at bounding box center [652, 425] width 204 height 35
click at [727, 419] on input "text" at bounding box center [652, 425] width 204 height 35
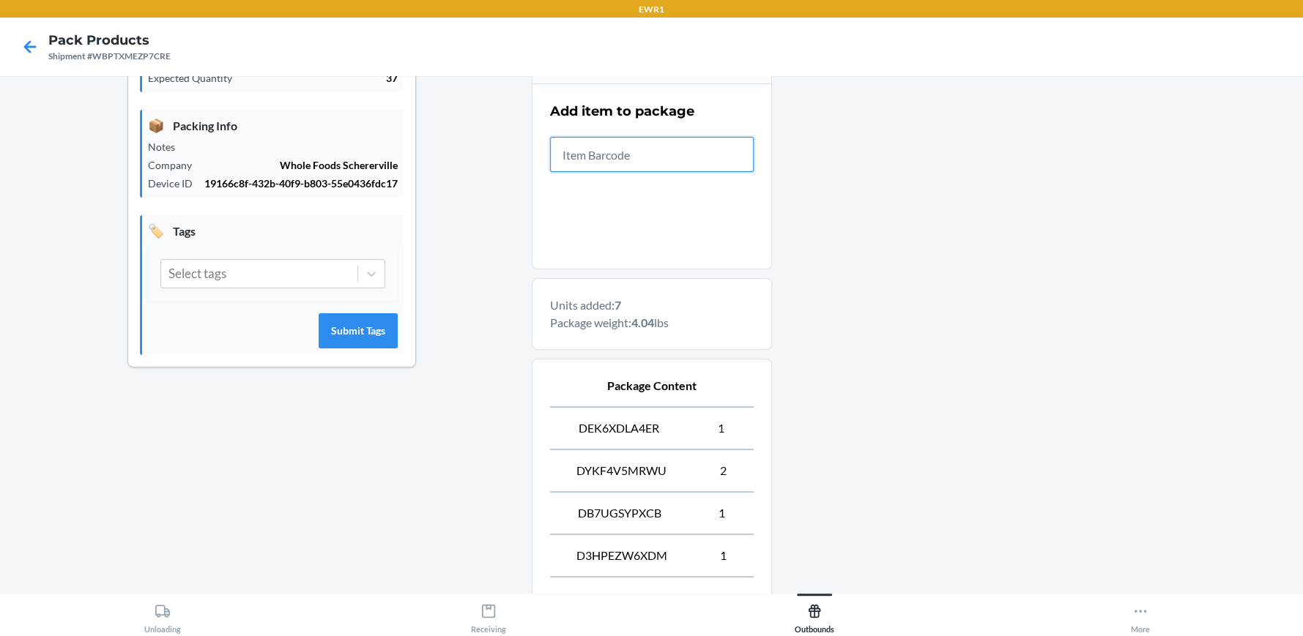
scroll to position [292, 0]
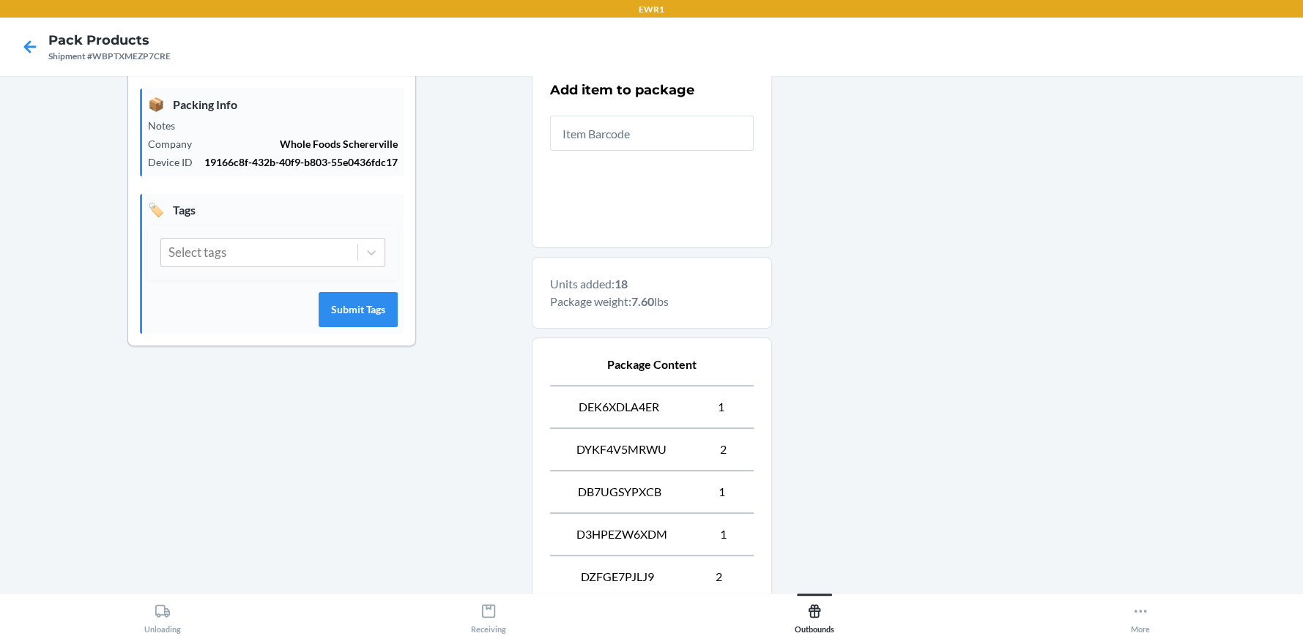
click at [854, 539] on div at bounding box center [1032, 466] width 520 height 1340
click at [855, 540] on div at bounding box center [1032, 466] width 520 height 1340
drag, startPoint x: 649, startPoint y: 145, endPoint x: 482, endPoint y: 136, distance: 167.9
click at [485, 138] on div "Shipment Details 🚚 Shipment Info Shipment Status READY_TO_SHIP Shipment Type PA…" at bounding box center [651, 487] width 1279 height 1382
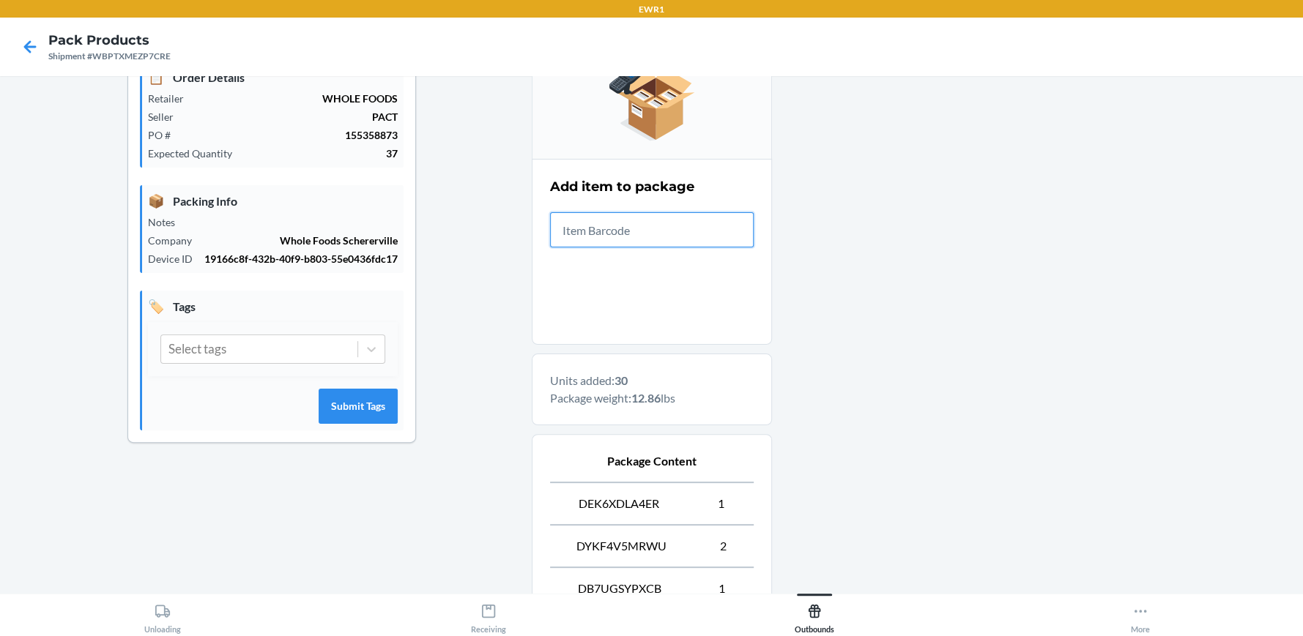
scroll to position [0, 0]
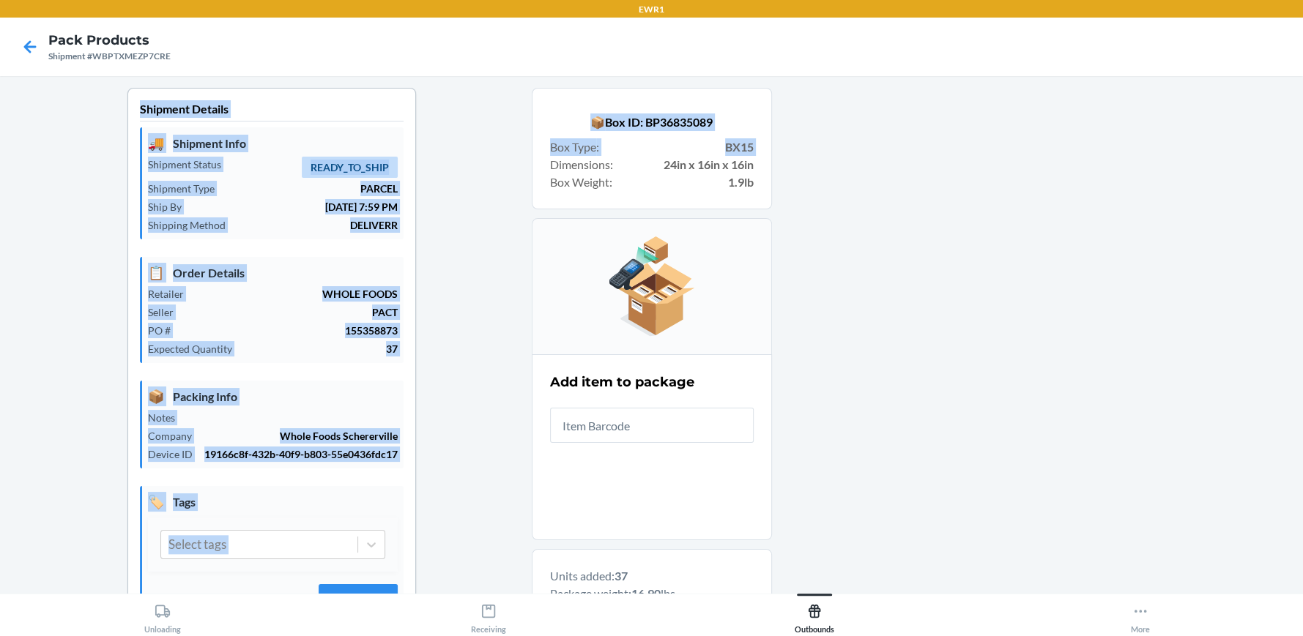
drag, startPoint x: 568, startPoint y: 11, endPoint x: 603, endPoint y: 430, distance: 420.2
click at [555, 201] on div "📦 Box ID: BP36835089 Box Type : BX15 Dimensions : 24in x 16in x 16in Box Weight…" at bounding box center [652, 149] width 240 height 122
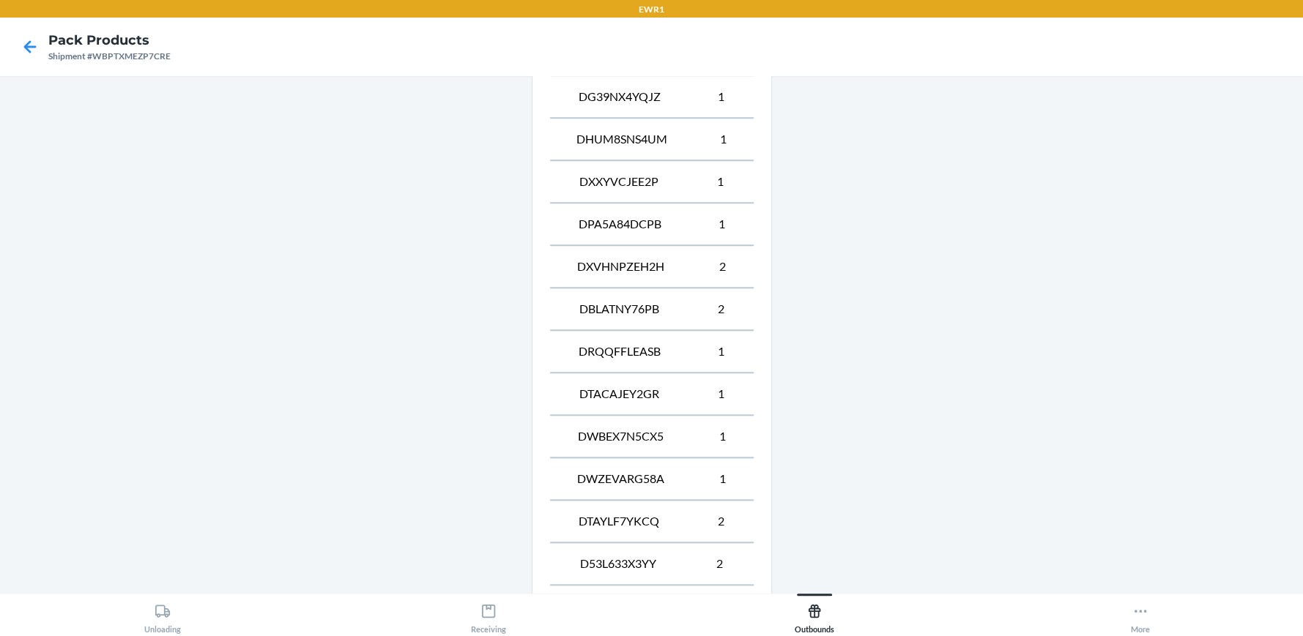
scroll to position [1170, 0]
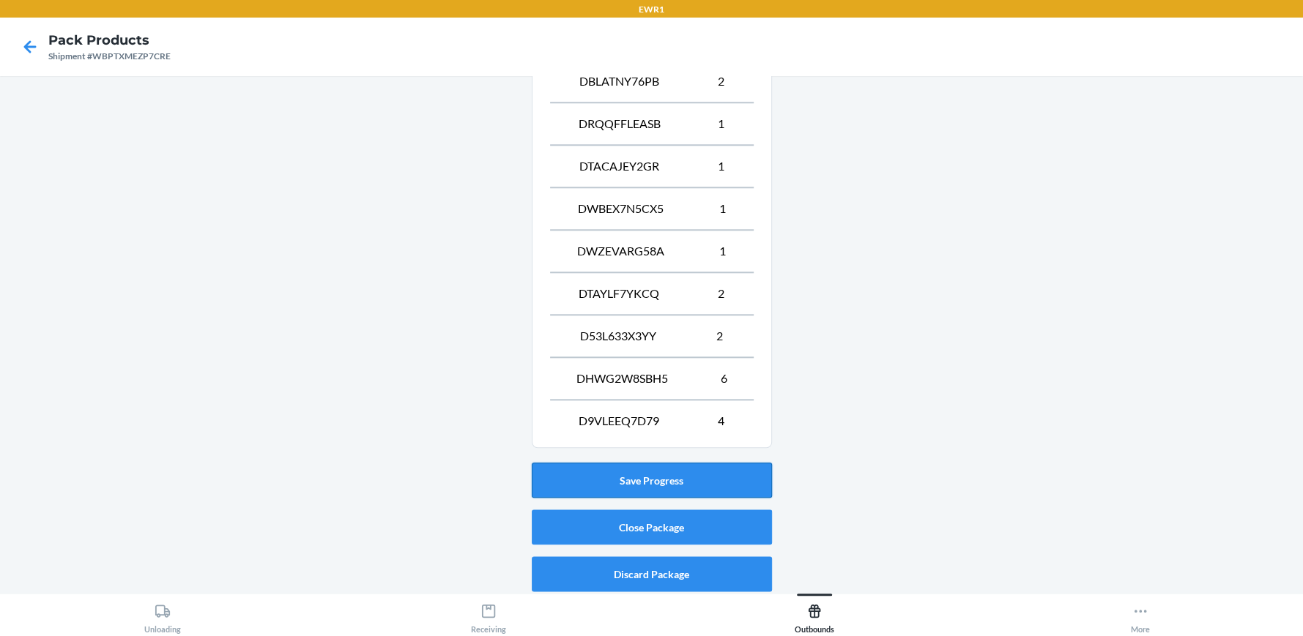
click at [641, 468] on button "Save Progress" at bounding box center [652, 480] width 240 height 35
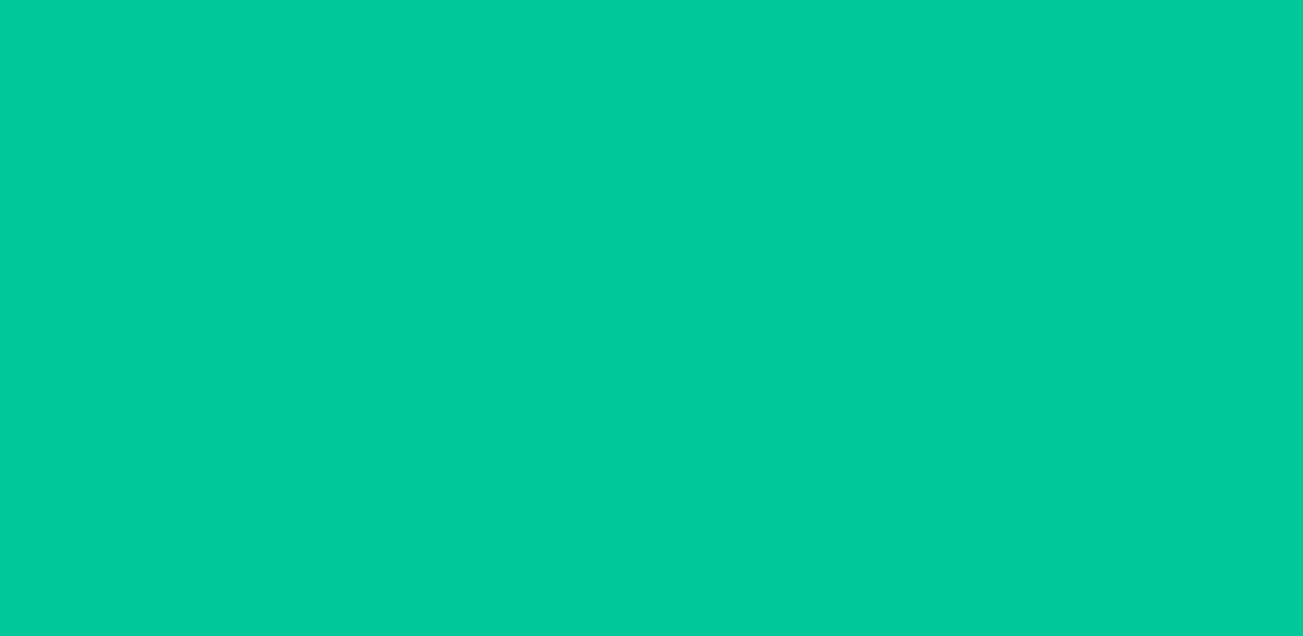
scroll to position [67, 0]
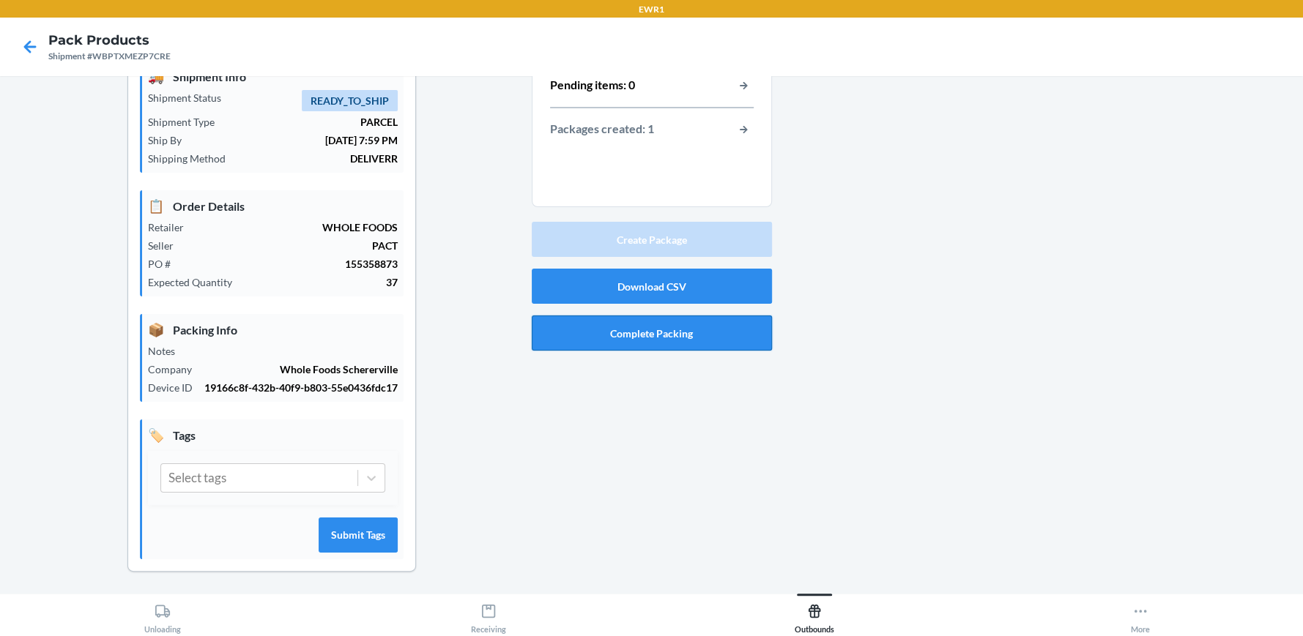
click at [658, 332] on button "Complete Packing" at bounding box center [652, 333] width 240 height 35
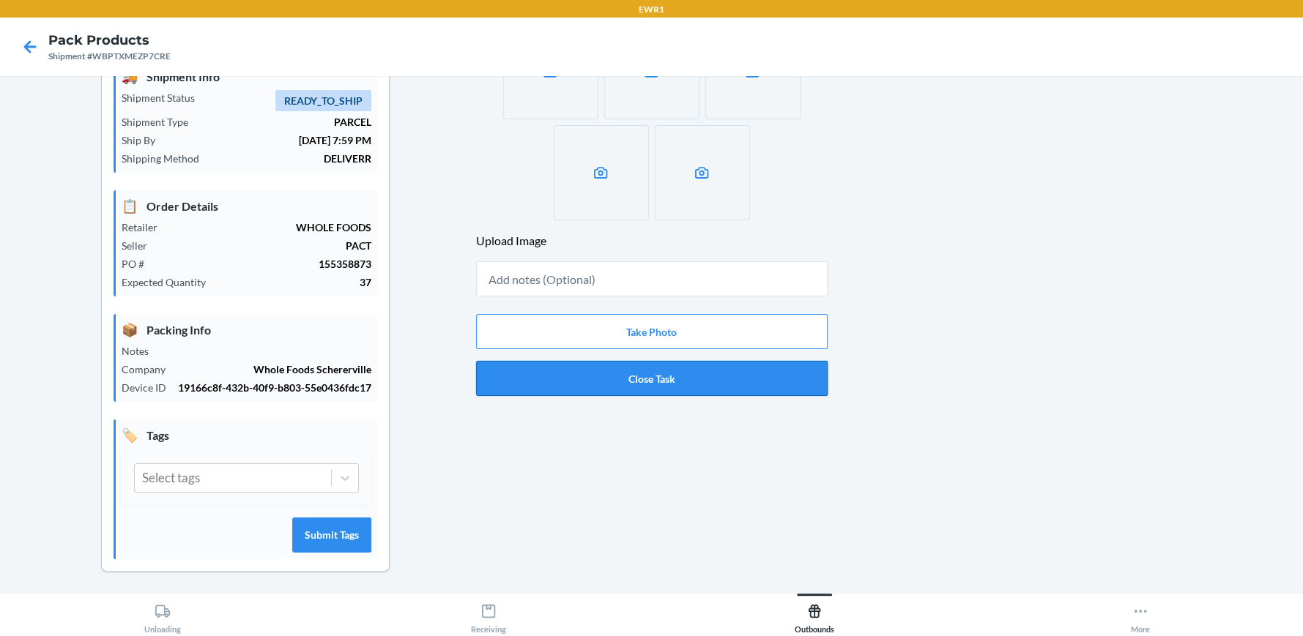
drag, startPoint x: 687, startPoint y: 367, endPoint x: 670, endPoint y: 370, distance: 17.1
click at [671, 370] on button "Close Task" at bounding box center [651, 378] width 351 height 35
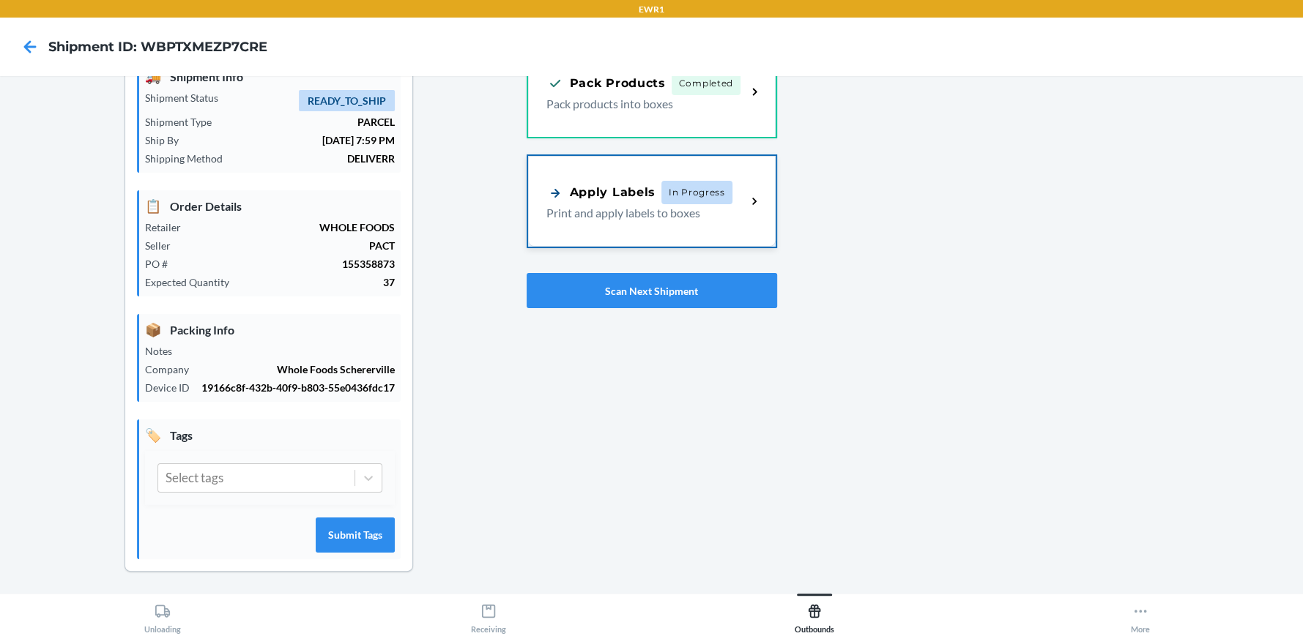
click at [661, 195] on span "In Progress" at bounding box center [696, 192] width 71 height 23
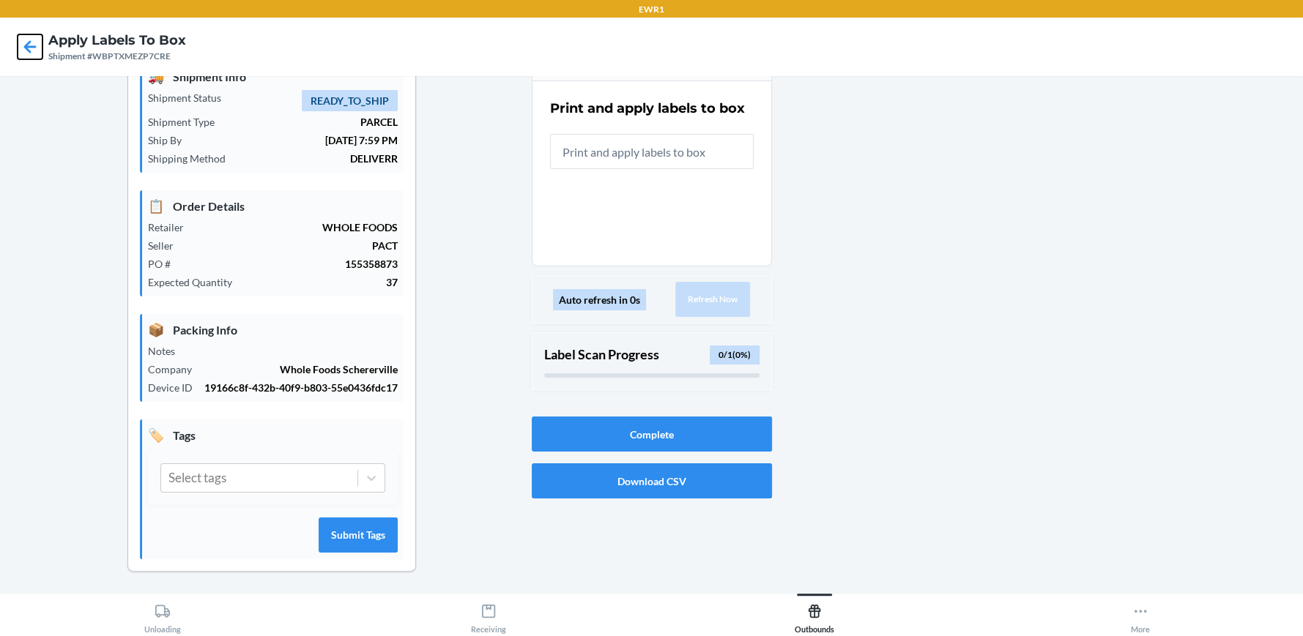
click at [31, 40] on icon at bounding box center [30, 46] width 25 height 25
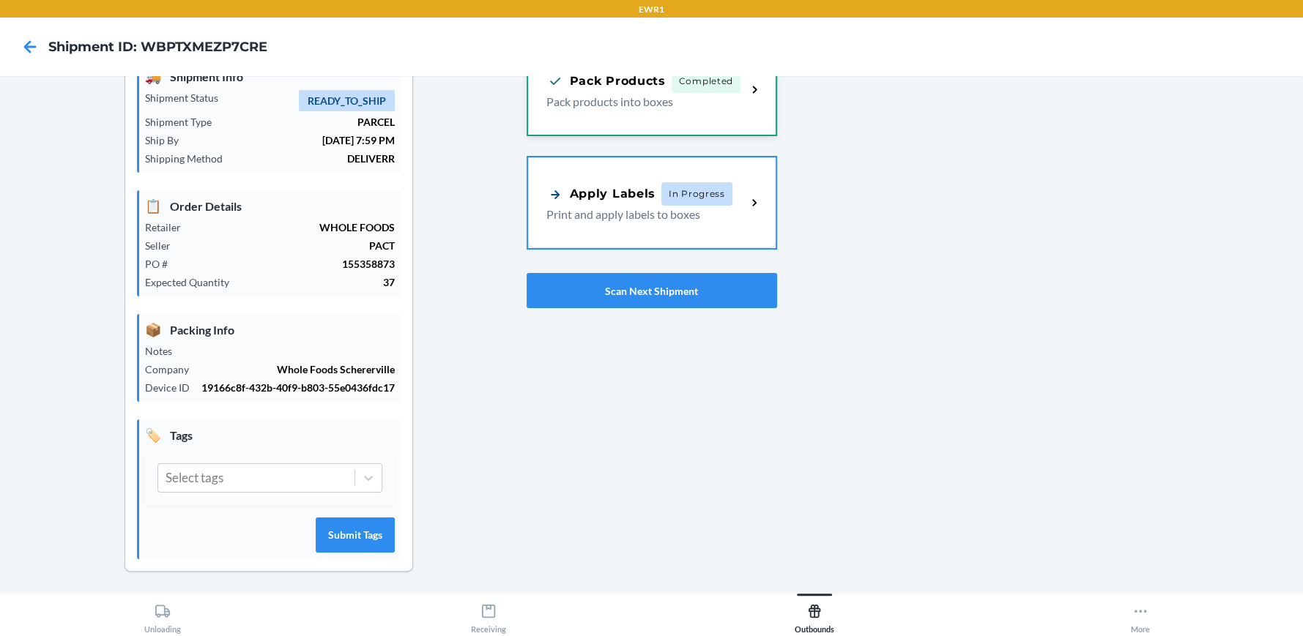
click at [726, 110] on p "Pack products into boxes" at bounding box center [640, 102] width 189 height 18
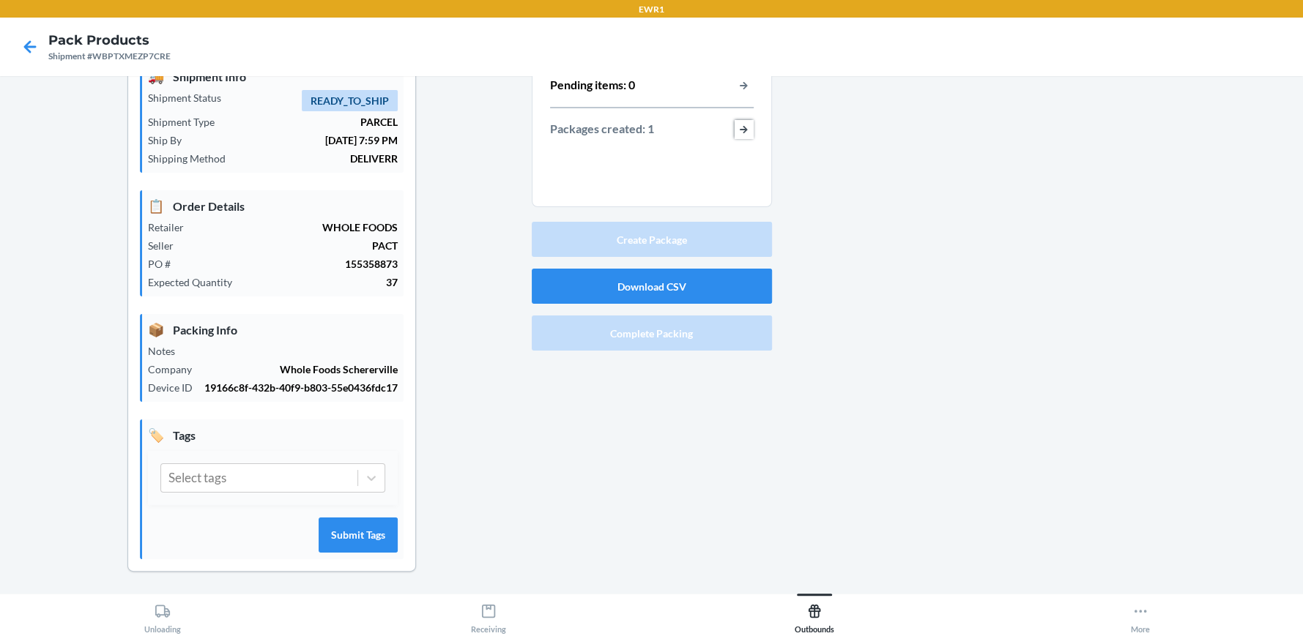
click at [734, 127] on button "button-view-packages-created" at bounding box center [743, 129] width 19 height 19
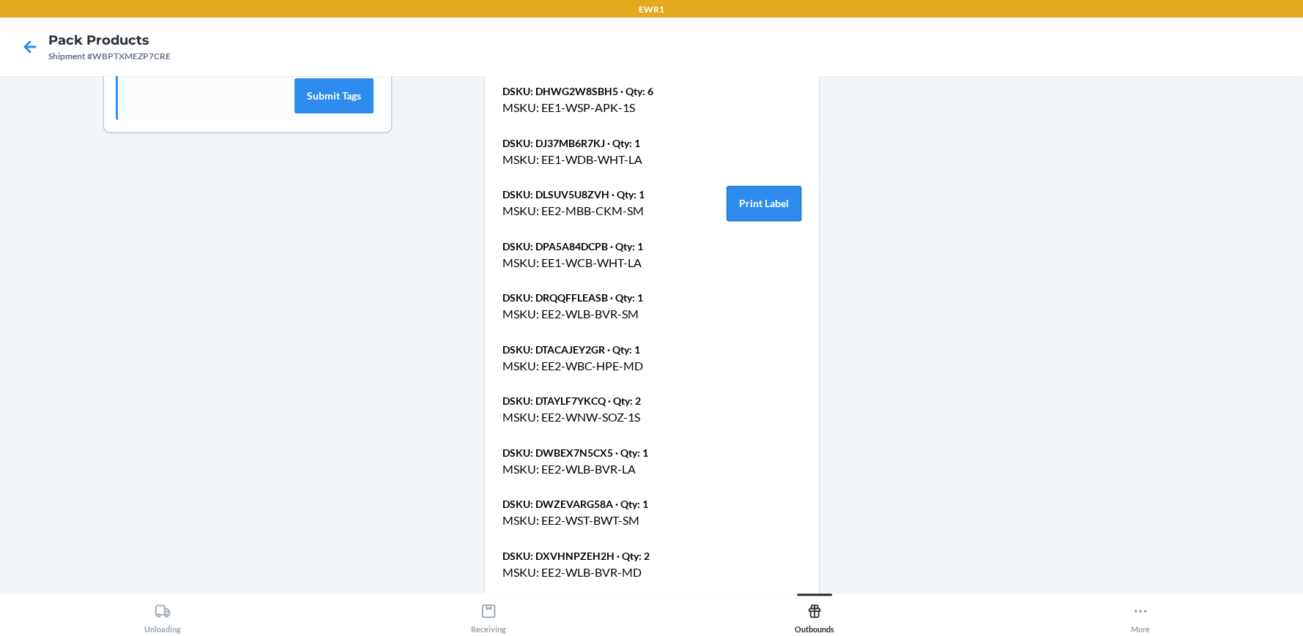
click at [783, 203] on button "Print Label" at bounding box center [763, 203] width 75 height 35
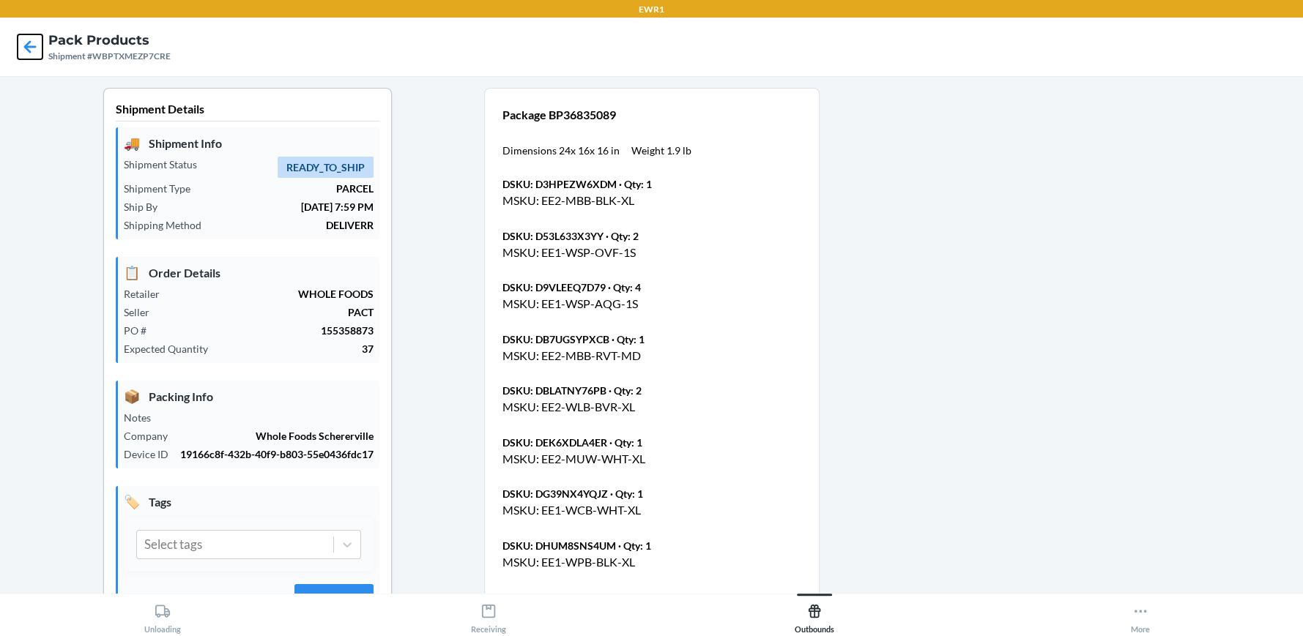
click at [34, 46] on icon at bounding box center [30, 46] width 12 height 12
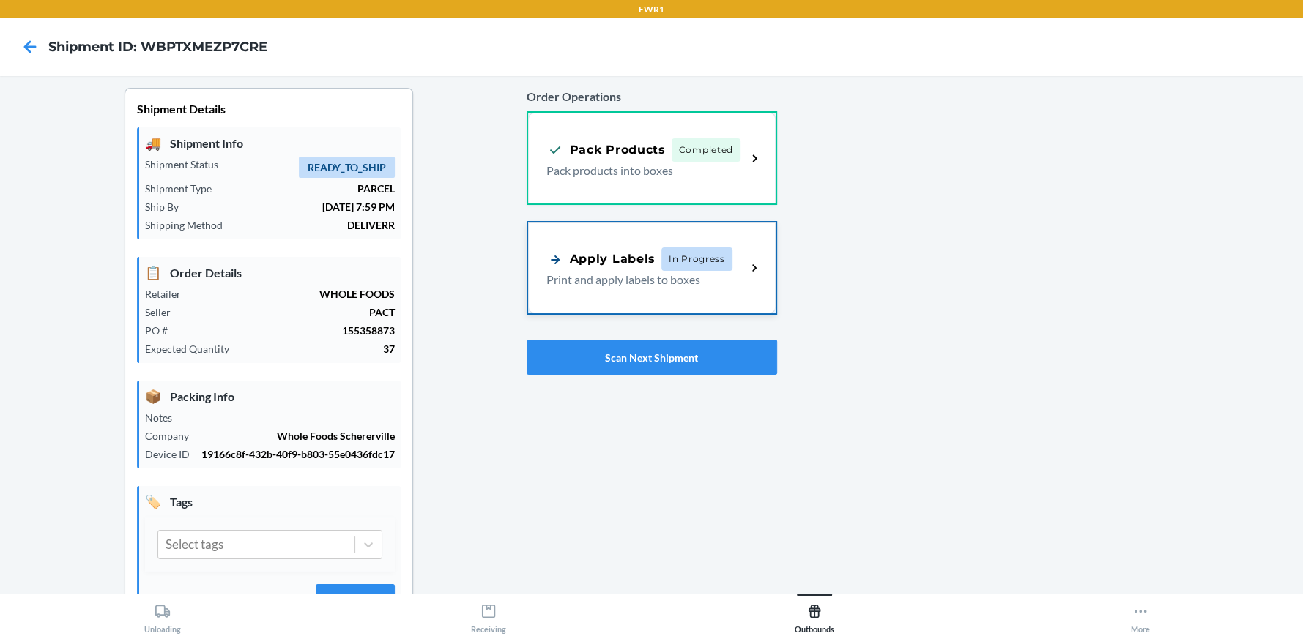
click at [610, 247] on div "Apply Labels In Progress" at bounding box center [639, 258] width 186 height 23
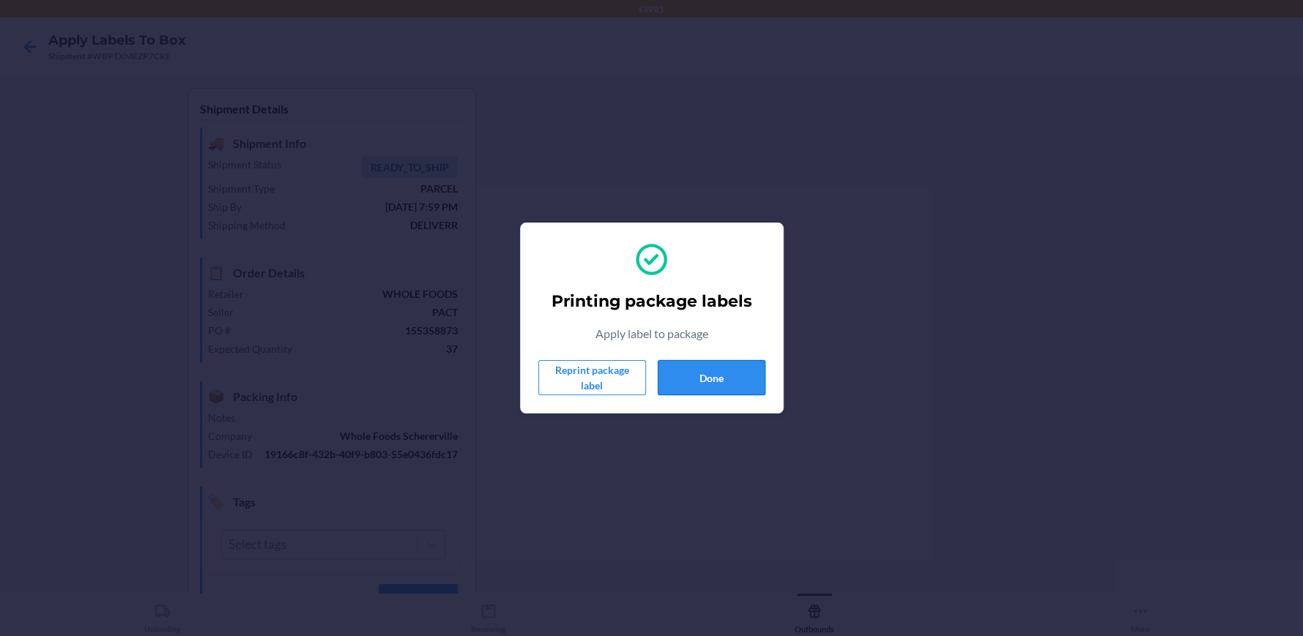
click at [671, 369] on button "Done" at bounding box center [712, 377] width 108 height 35
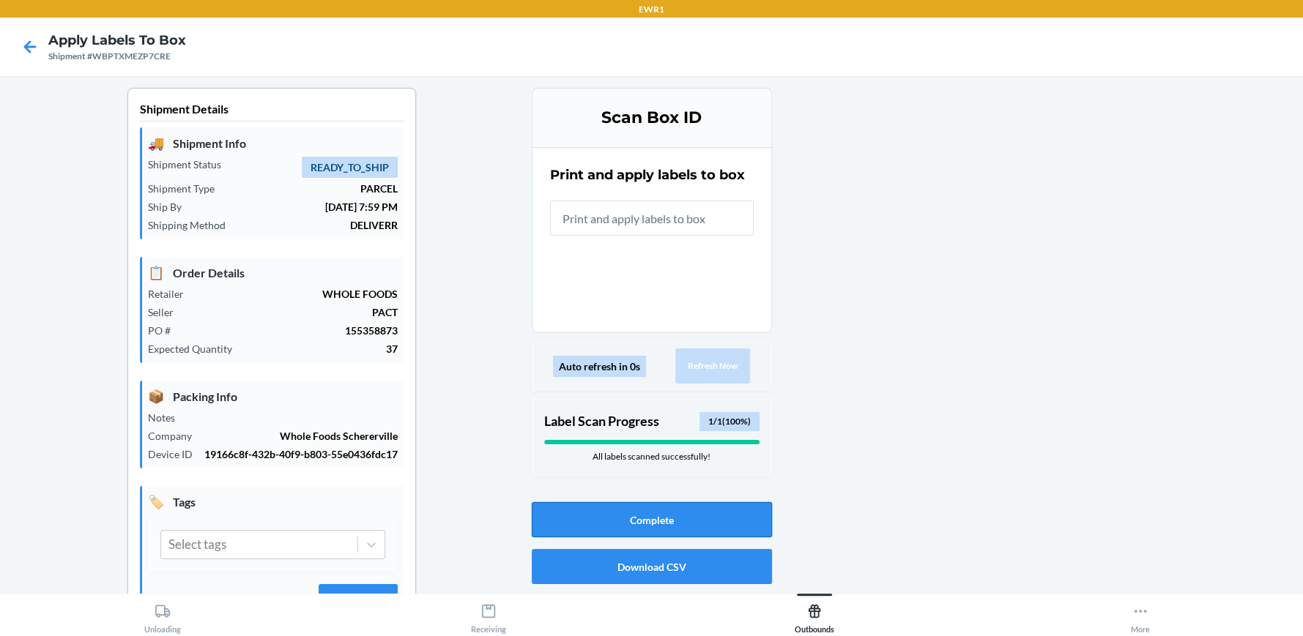
click at [649, 523] on button "Complete" at bounding box center [652, 519] width 240 height 35
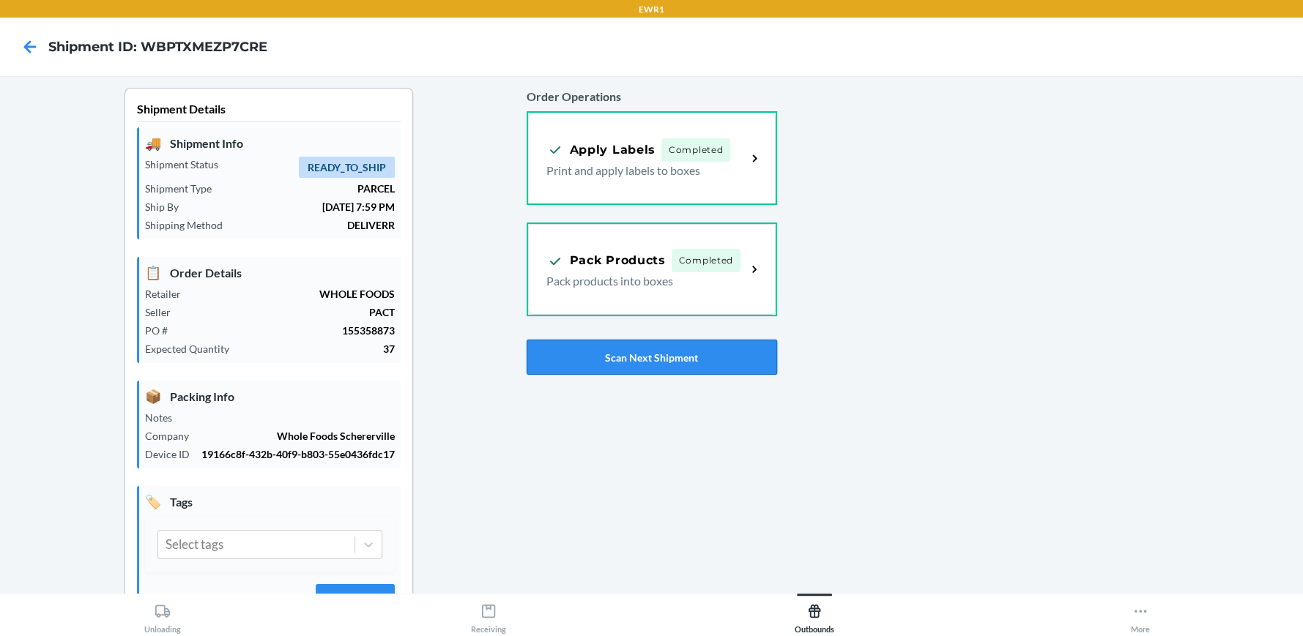
click at [643, 360] on button "Scan Next Shipment" at bounding box center [651, 357] width 250 height 35
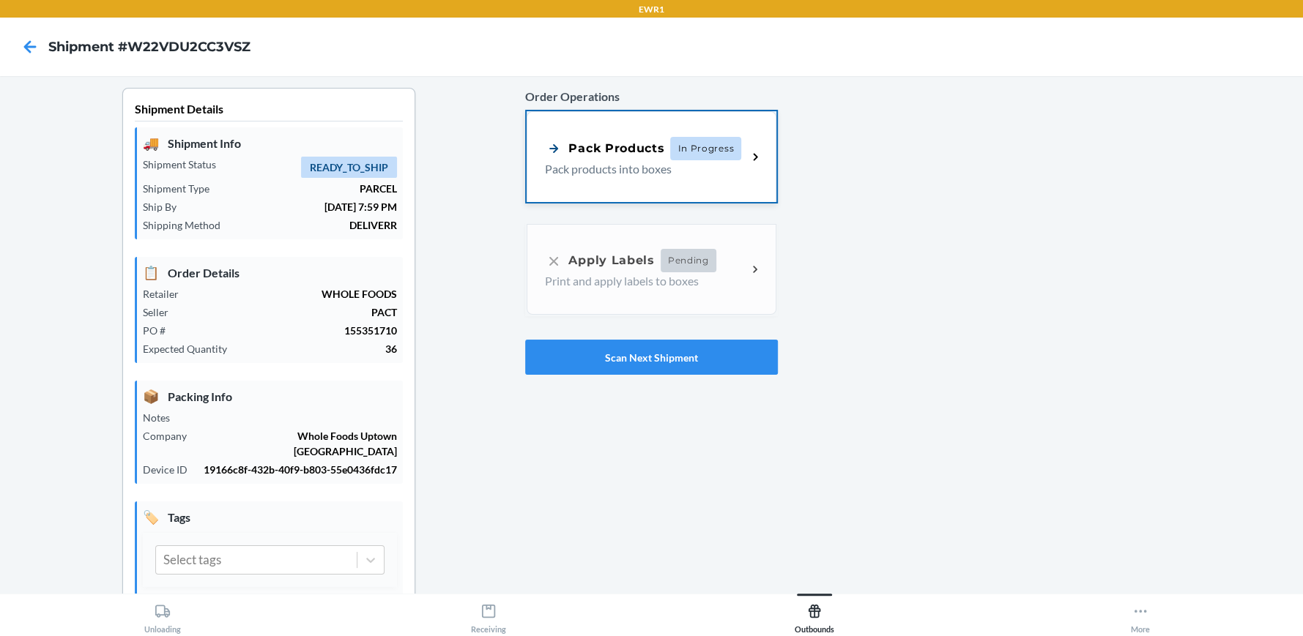
click at [661, 163] on p "Pack products into boxes" at bounding box center [640, 169] width 190 height 18
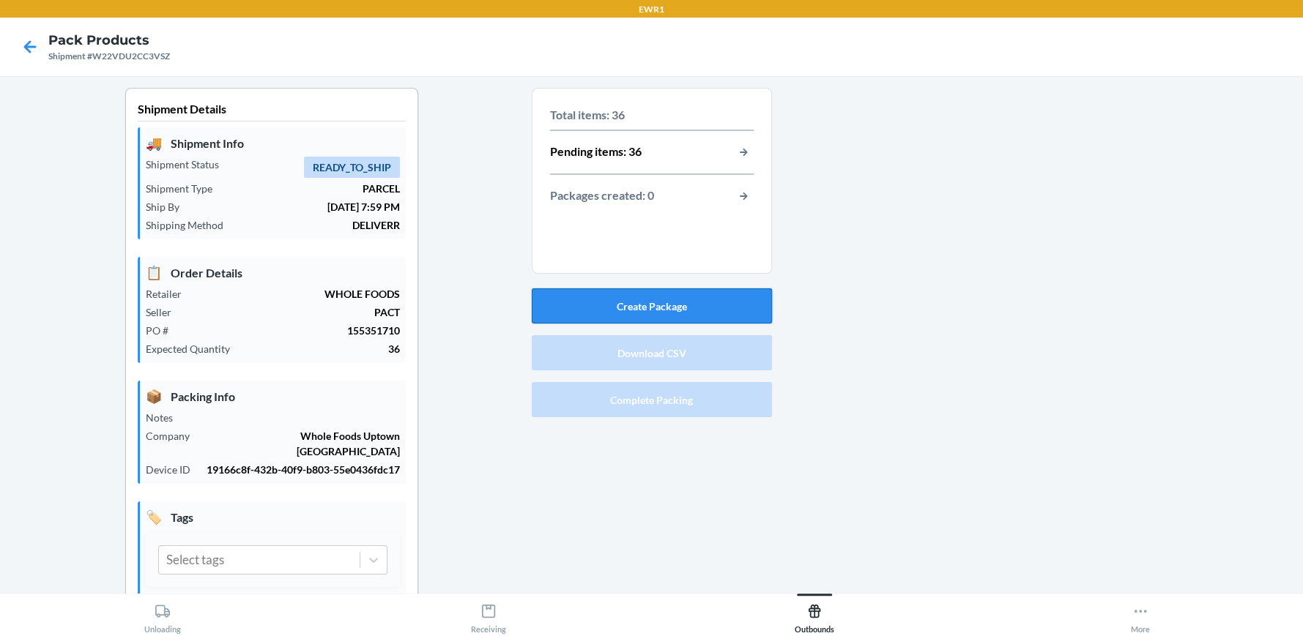
click at [669, 302] on button "Create Package" at bounding box center [652, 305] width 240 height 35
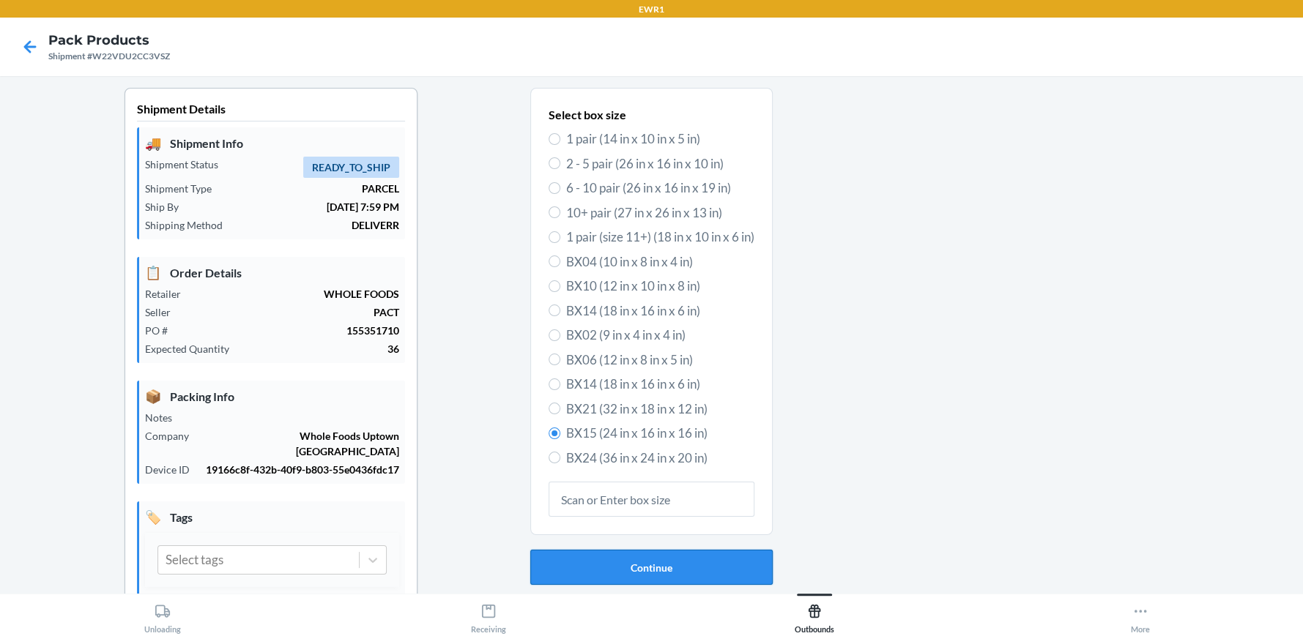
click at [647, 572] on button "Continue" at bounding box center [651, 567] width 242 height 35
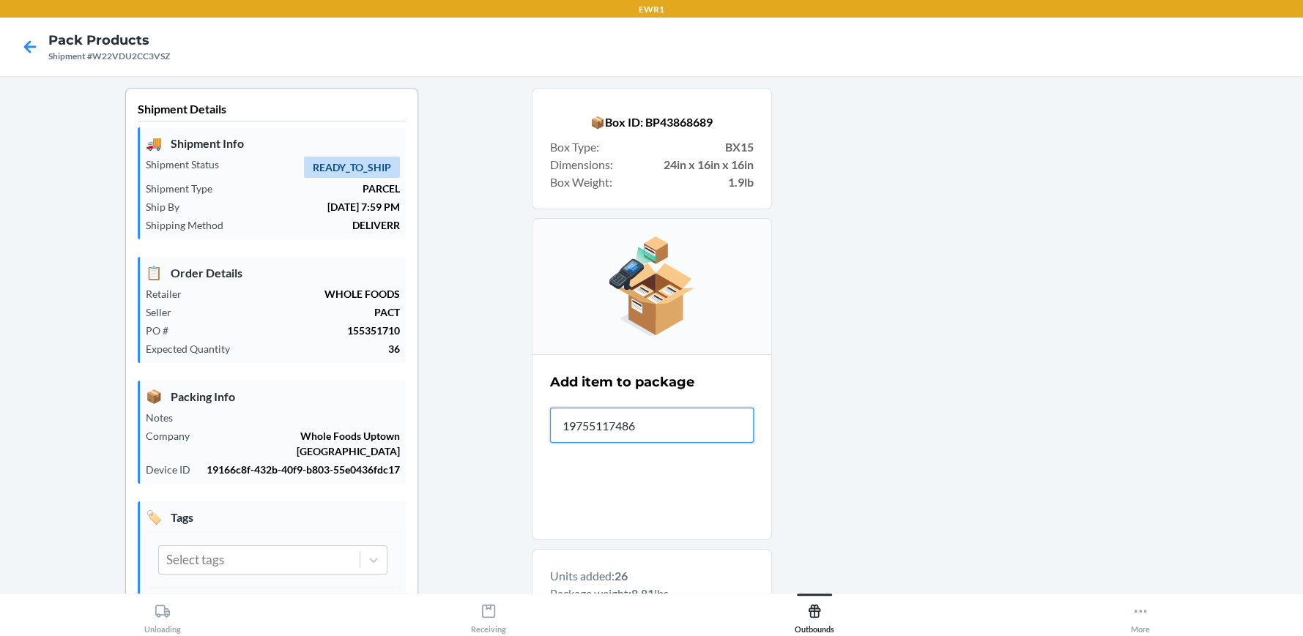
type input "197551174868"
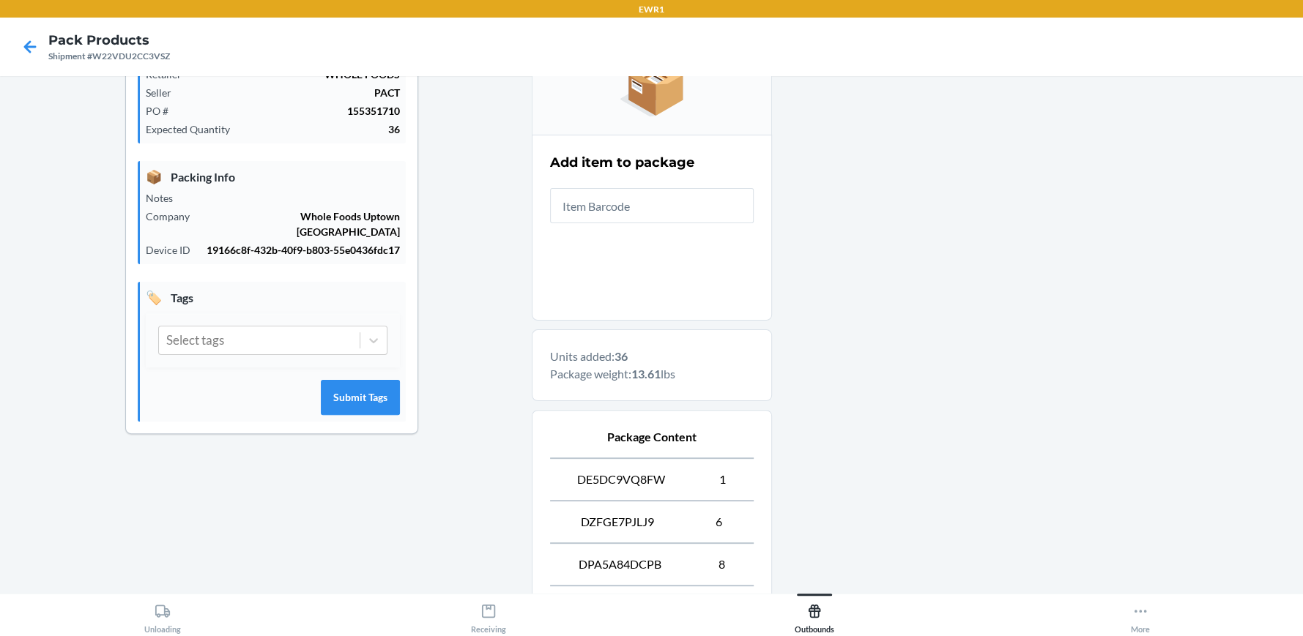
drag, startPoint x: 0, startPoint y: 428, endPoint x: 362, endPoint y: 555, distance: 383.2
click at [362, 555] on div "Shipment Details 🚚 Shipment Info Shipment Status READY_TO_SHIP Shipment Type PA…" at bounding box center [272, 538] width 520 height 1340
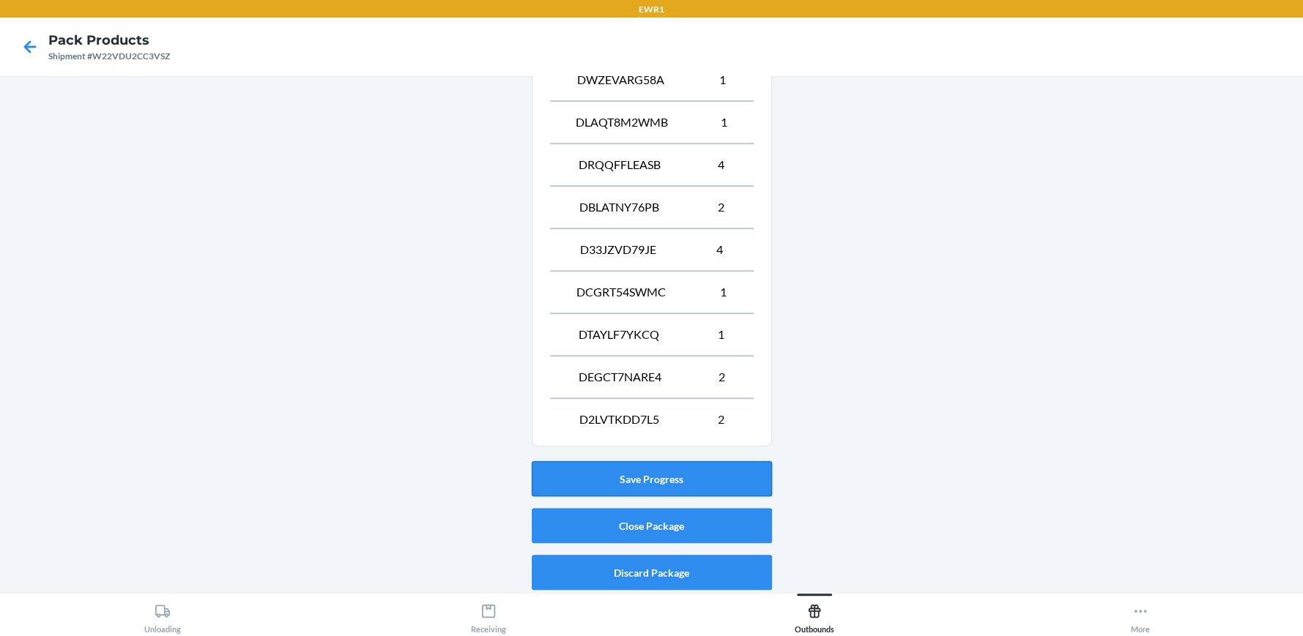
click at [640, 488] on button "Save Progress" at bounding box center [652, 478] width 240 height 35
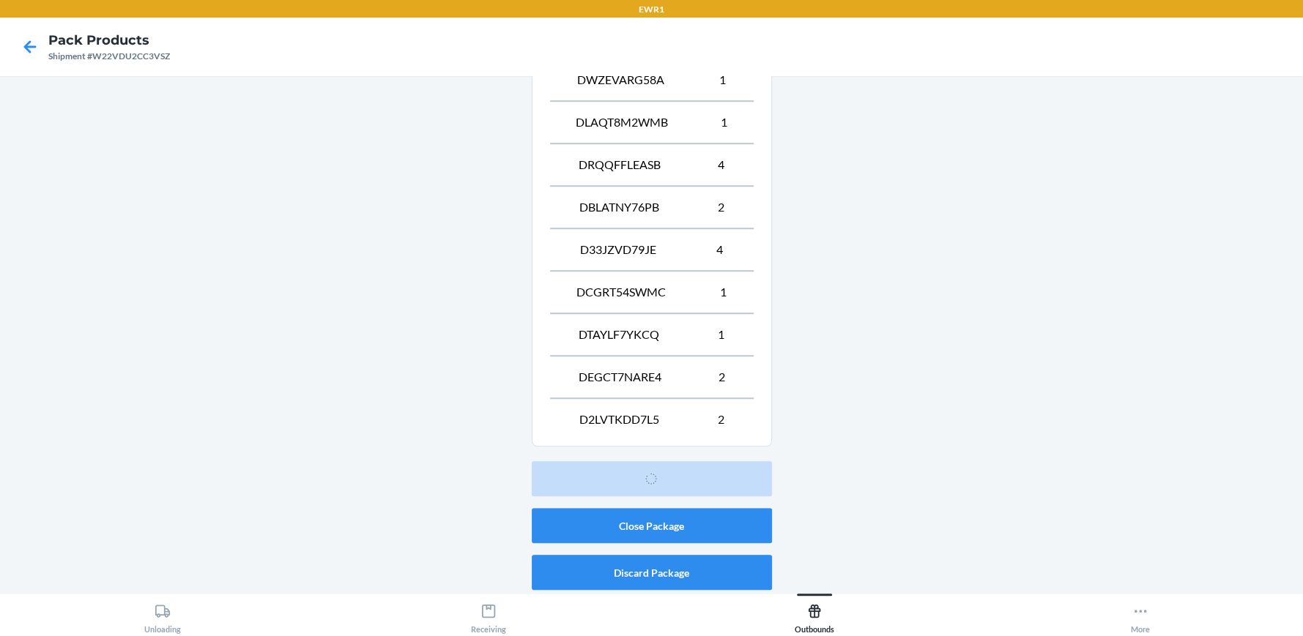
scroll to position [67, 0]
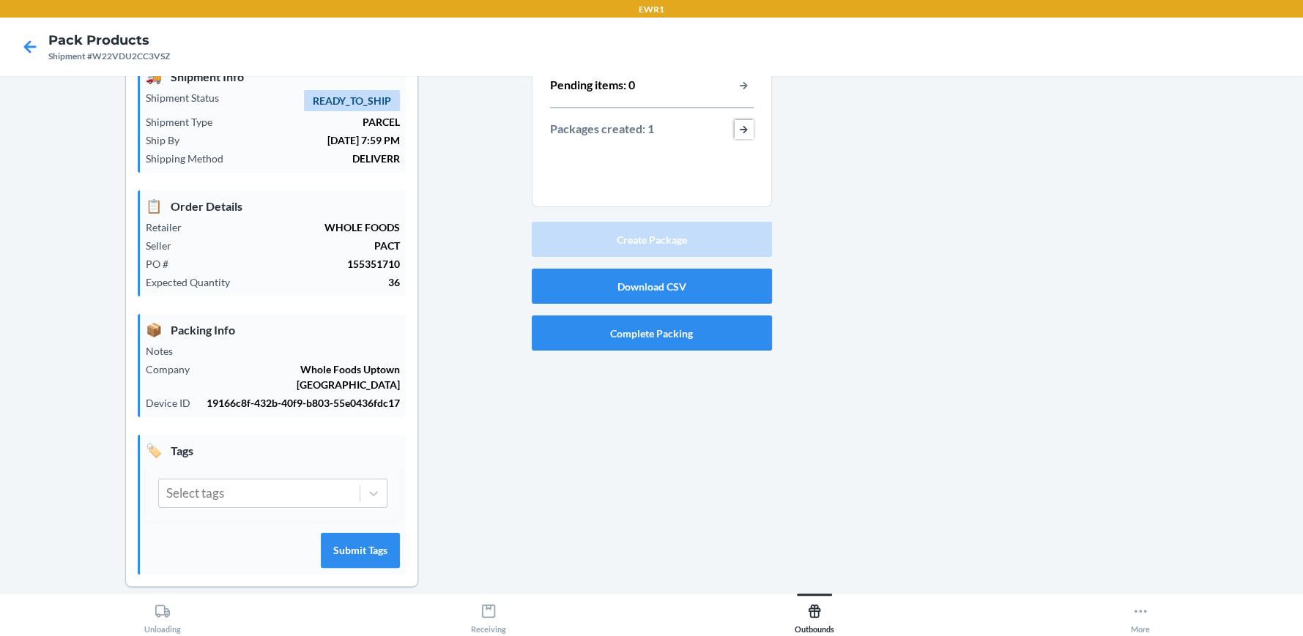
click at [738, 130] on button "button-view-packages-created" at bounding box center [743, 129] width 19 height 19
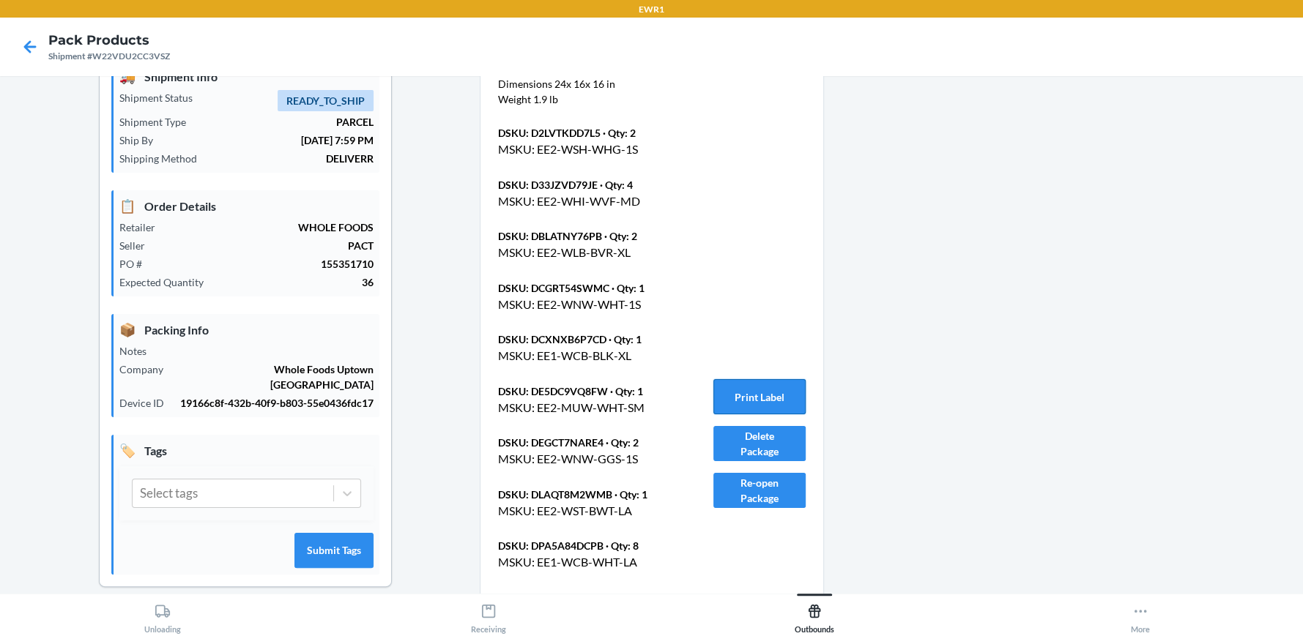
click at [767, 387] on button "Print Label" at bounding box center [759, 396] width 92 height 35
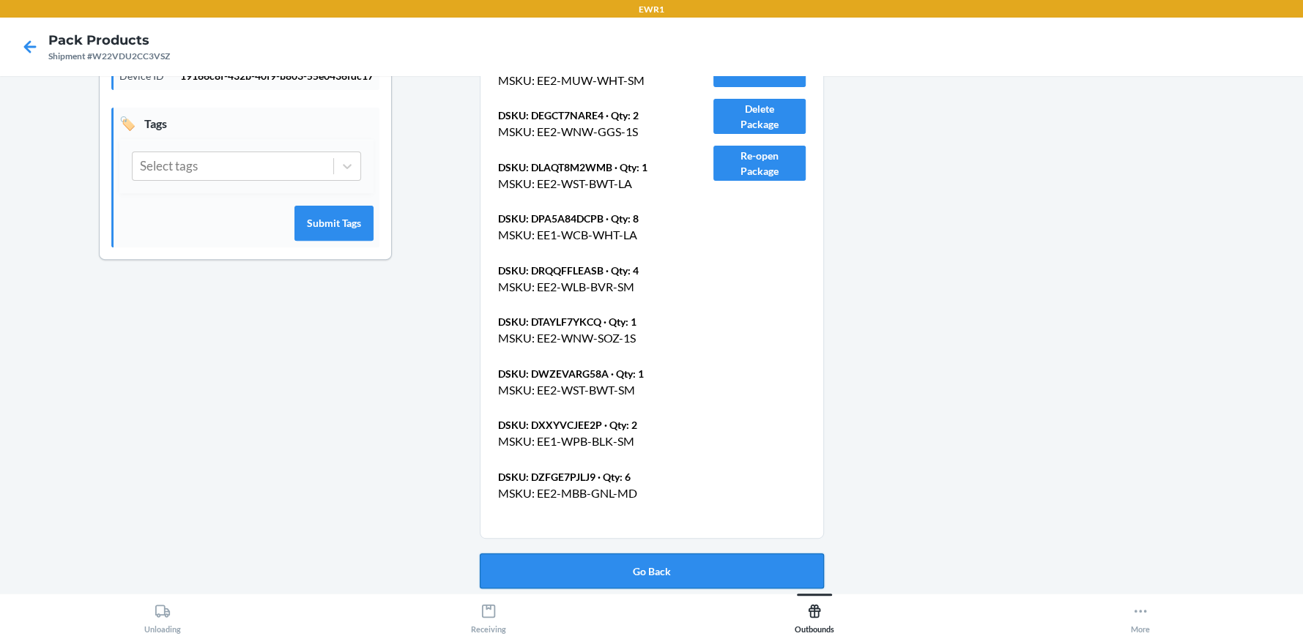
click at [675, 581] on button "Go Back" at bounding box center [652, 571] width 344 height 35
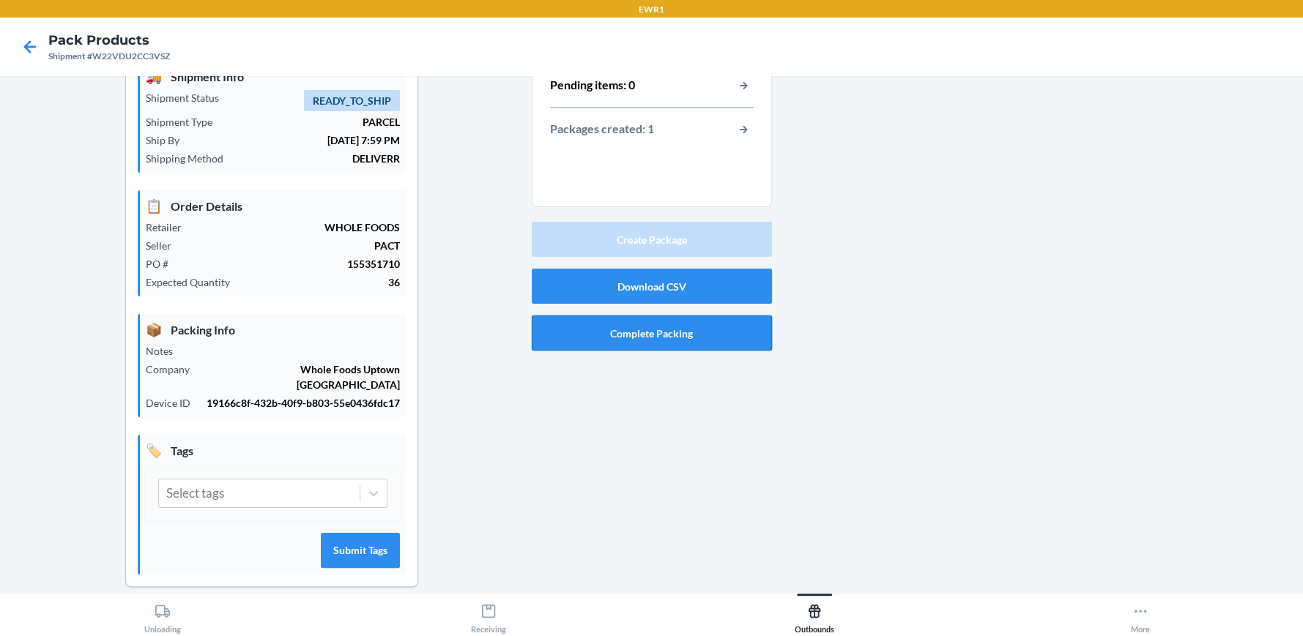
click at [673, 338] on button "Complete Packing" at bounding box center [652, 333] width 240 height 35
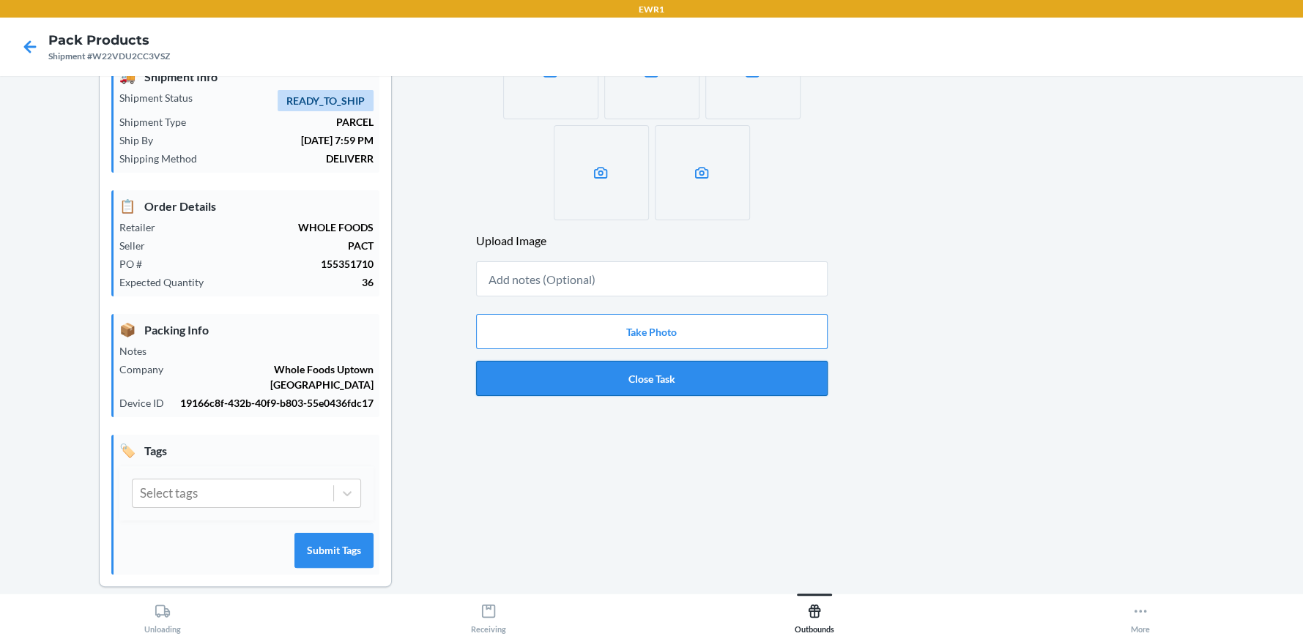
click at [661, 381] on button "Close Task" at bounding box center [651, 378] width 351 height 35
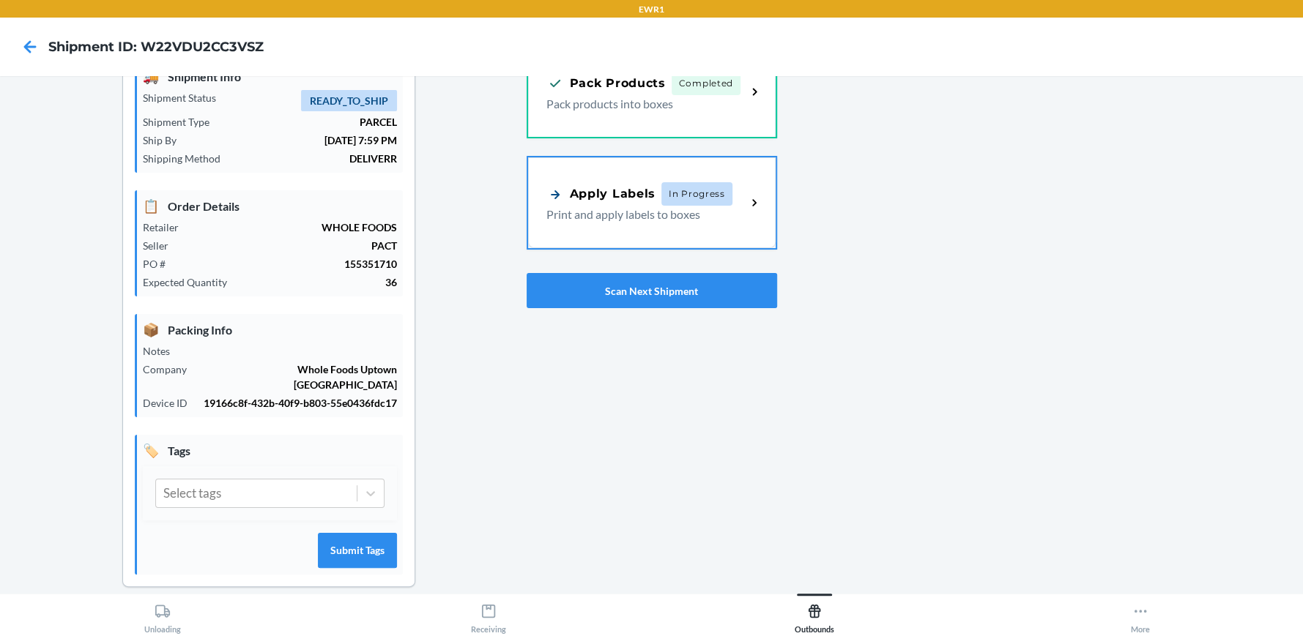
click at [661, 222] on div "Apply Labels In Progress Print and apply labels to boxes" at bounding box center [651, 202] width 247 height 91
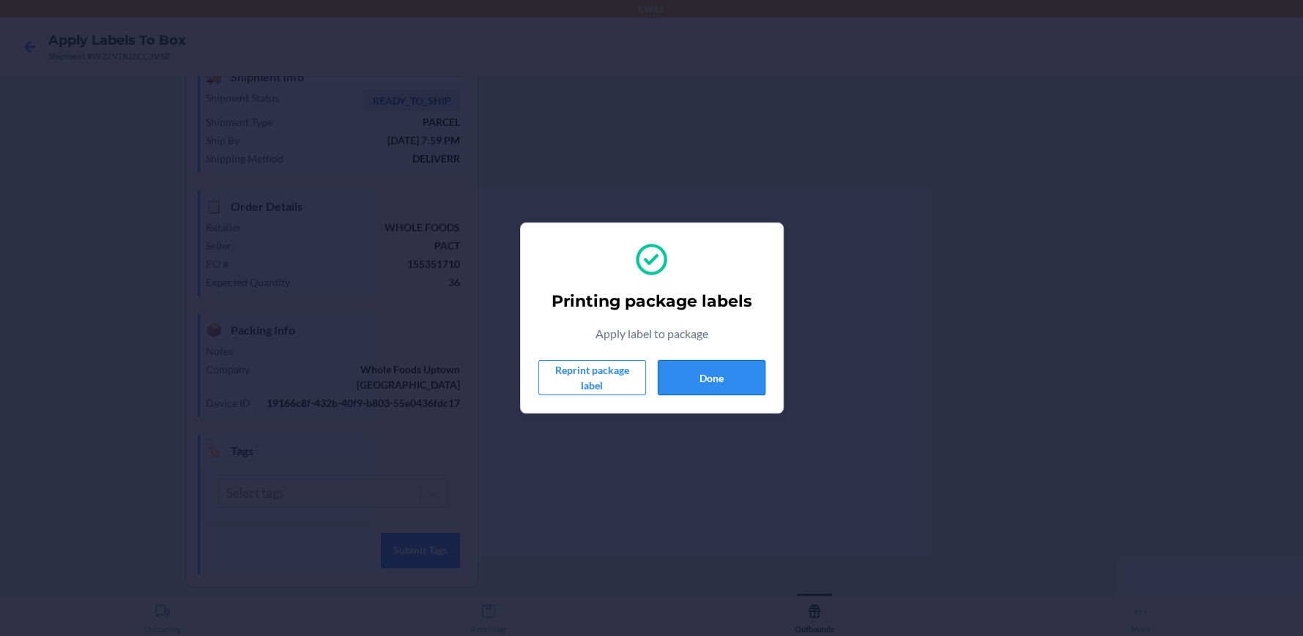
click at [721, 362] on button "Done" at bounding box center [712, 377] width 108 height 35
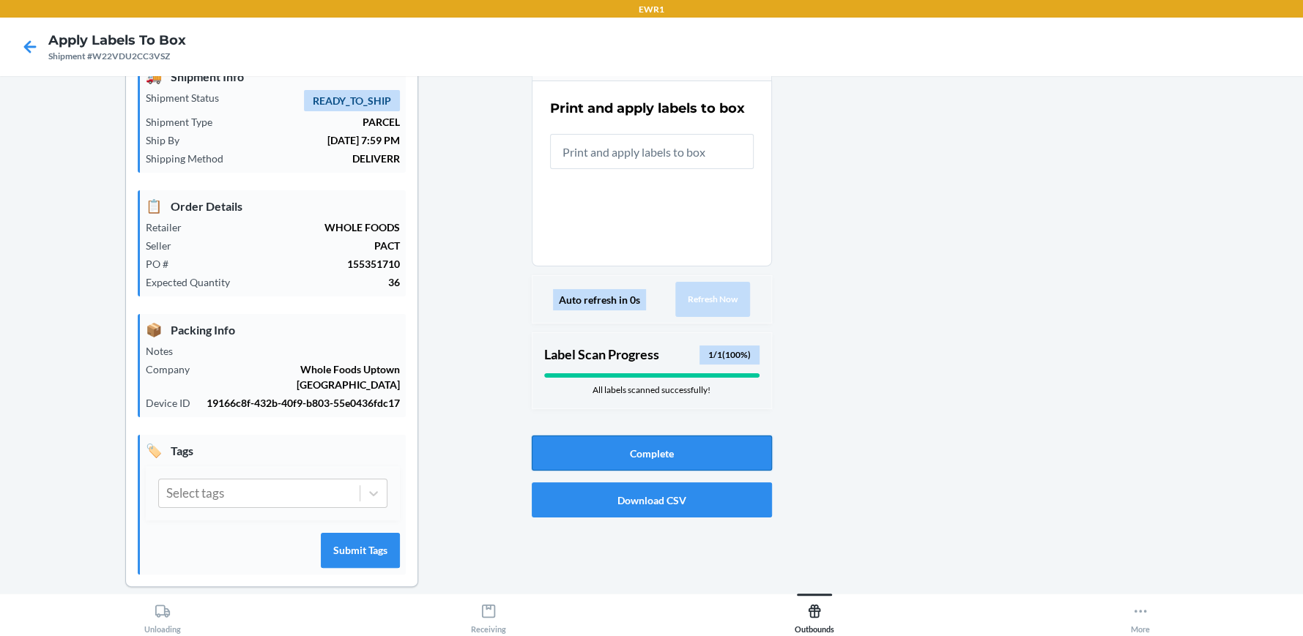
click at [696, 445] on button "Complete" at bounding box center [652, 453] width 240 height 35
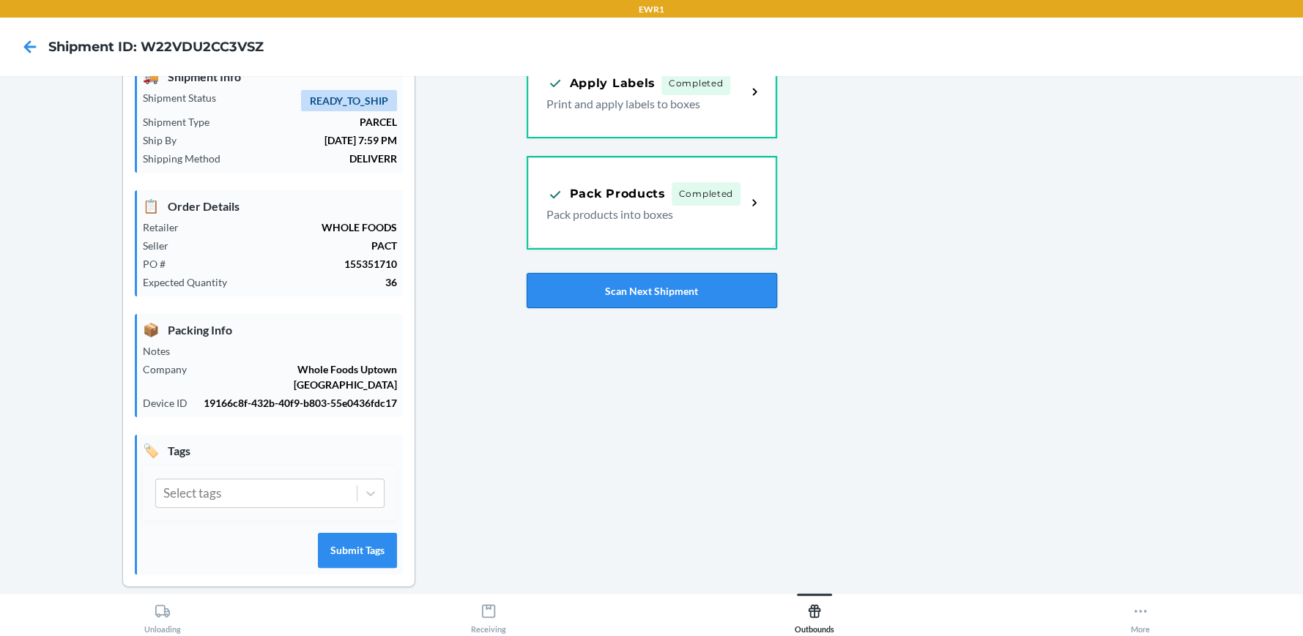
click at [655, 291] on button "Scan Next Shipment" at bounding box center [651, 290] width 250 height 35
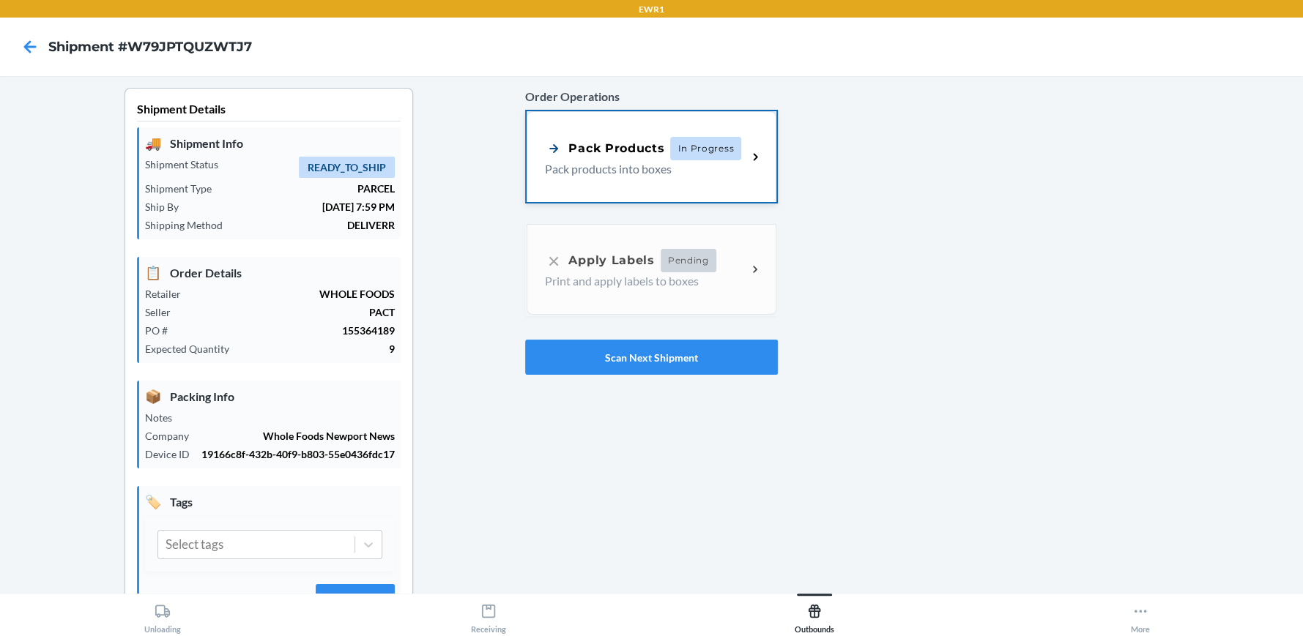
click at [670, 146] on span "In Progress" at bounding box center [705, 148] width 71 height 23
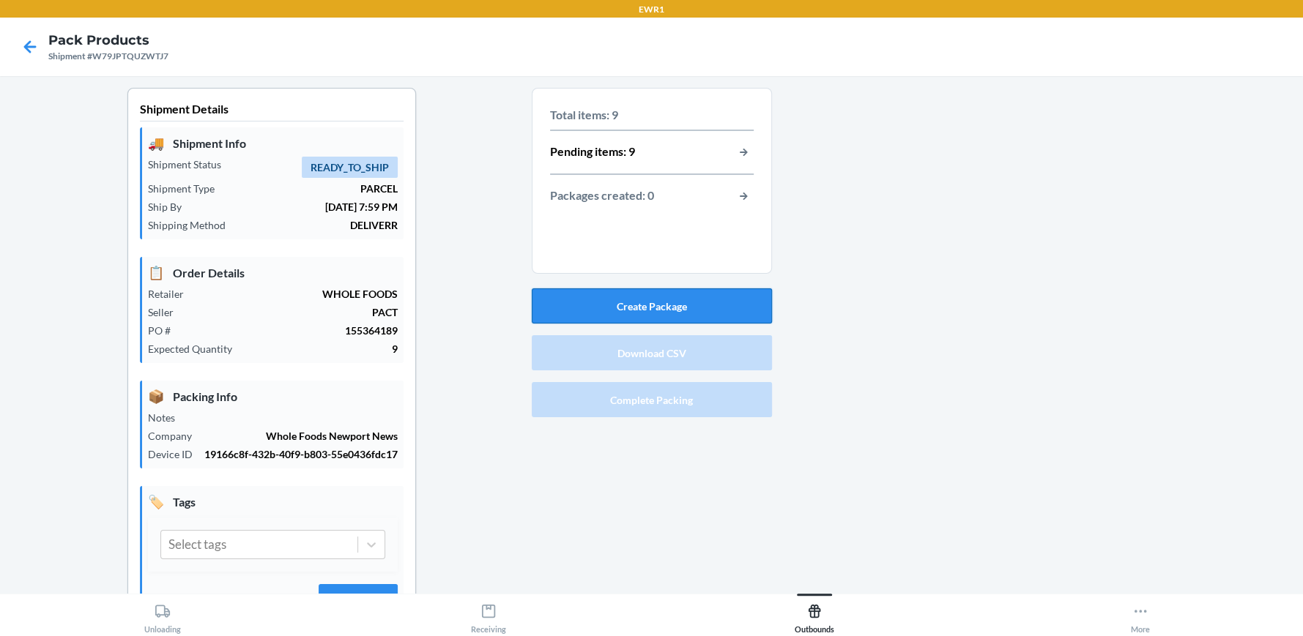
click at [641, 299] on button "Create Package" at bounding box center [652, 305] width 240 height 35
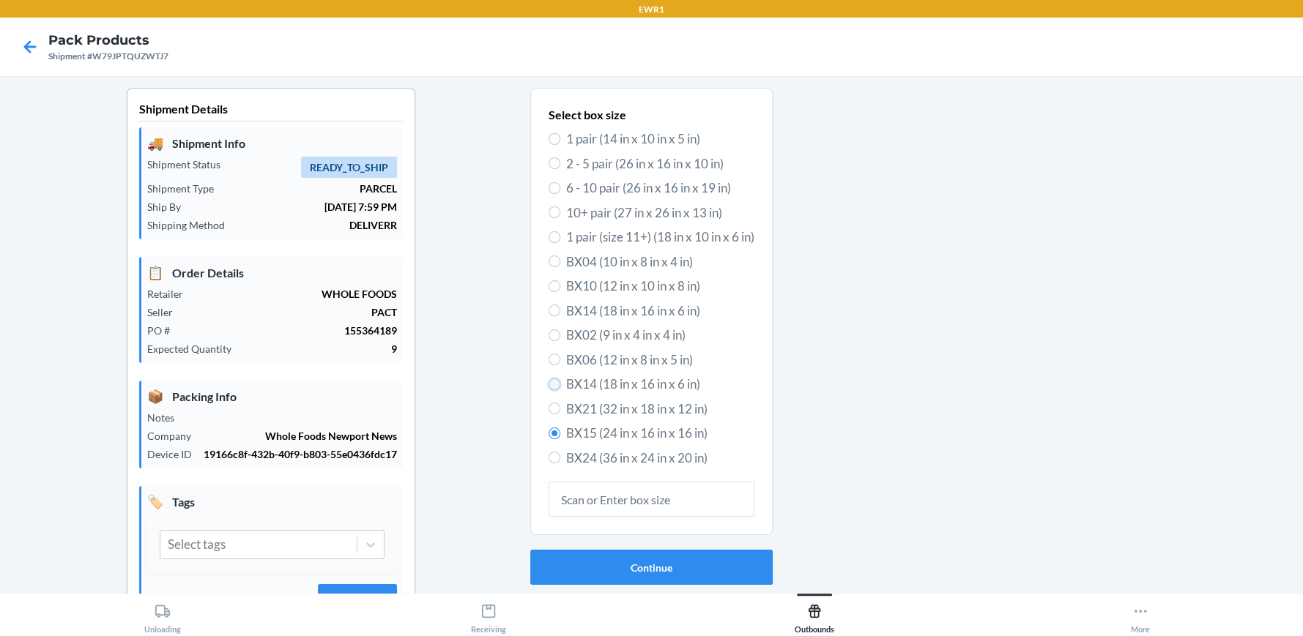
click at [549, 379] on input "BX14 (18 in x 16 in x 6 in)" at bounding box center [554, 385] width 12 height 12
radio input "true"
radio input "false"
click at [677, 570] on button "Continue" at bounding box center [651, 567] width 242 height 35
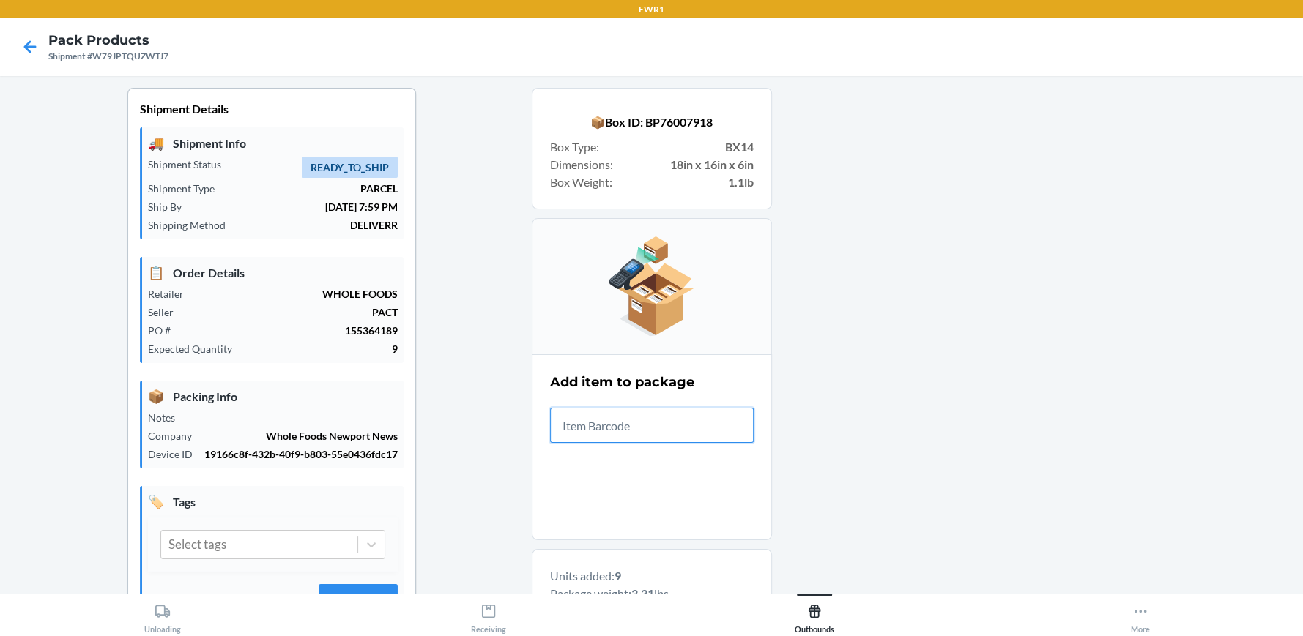
scroll to position [365, 0]
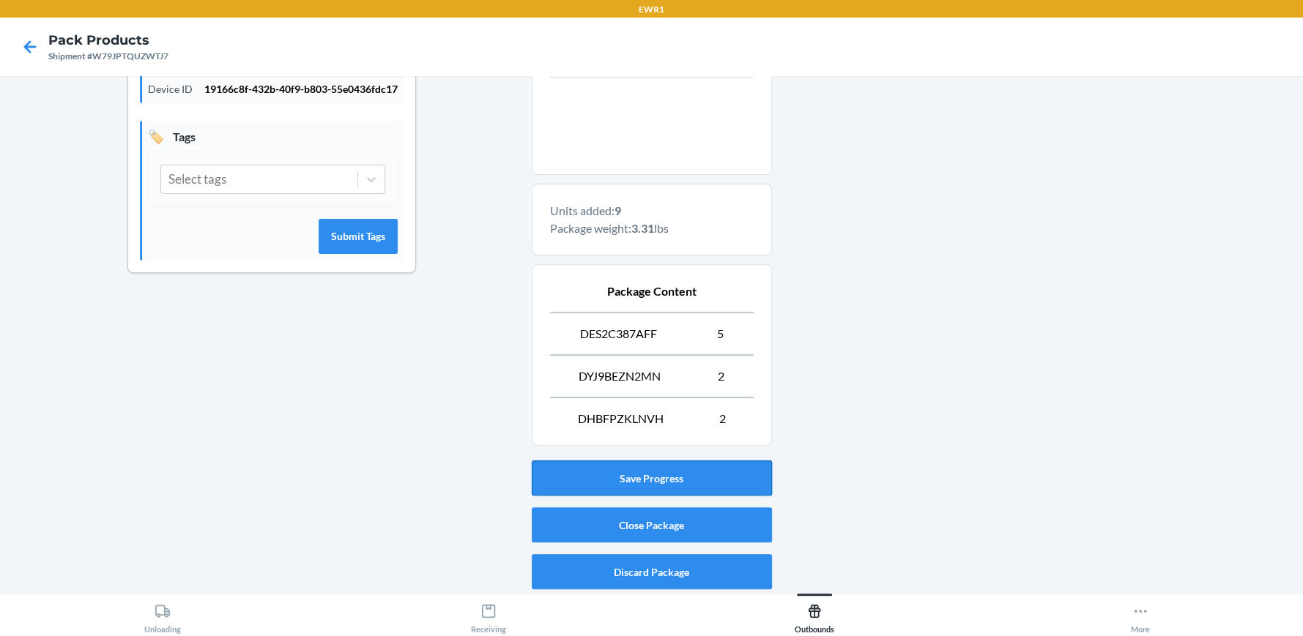
click at [661, 482] on button "Save Progress" at bounding box center [652, 478] width 240 height 35
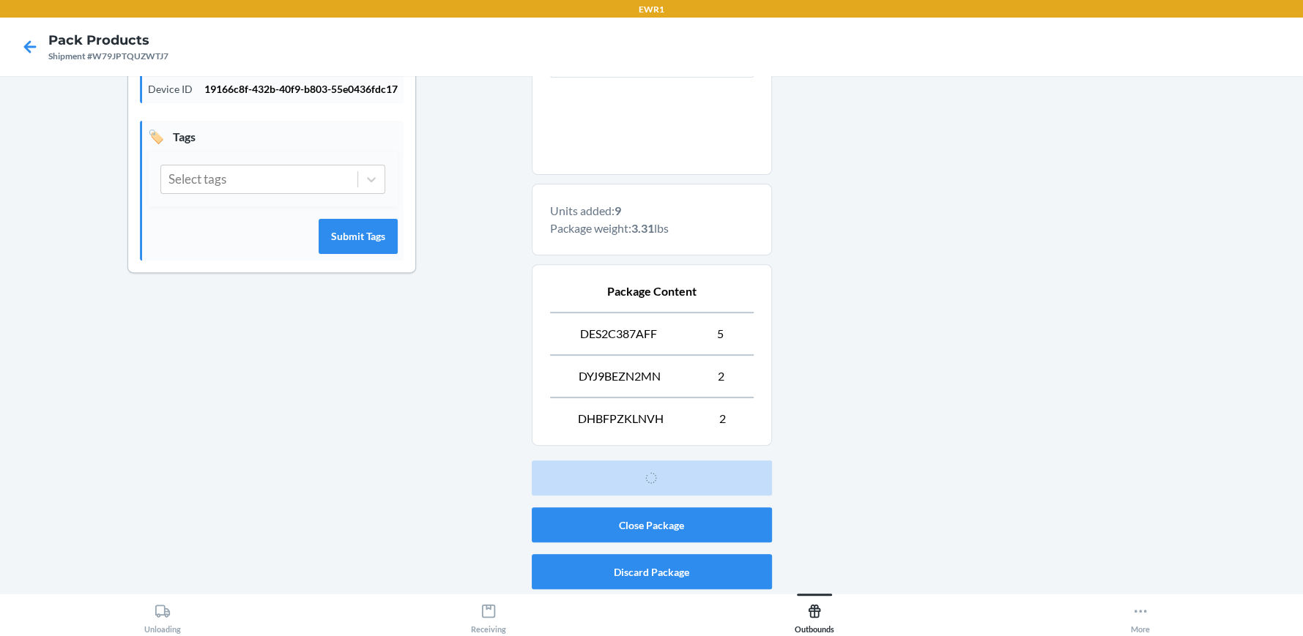
scroll to position [67, 0]
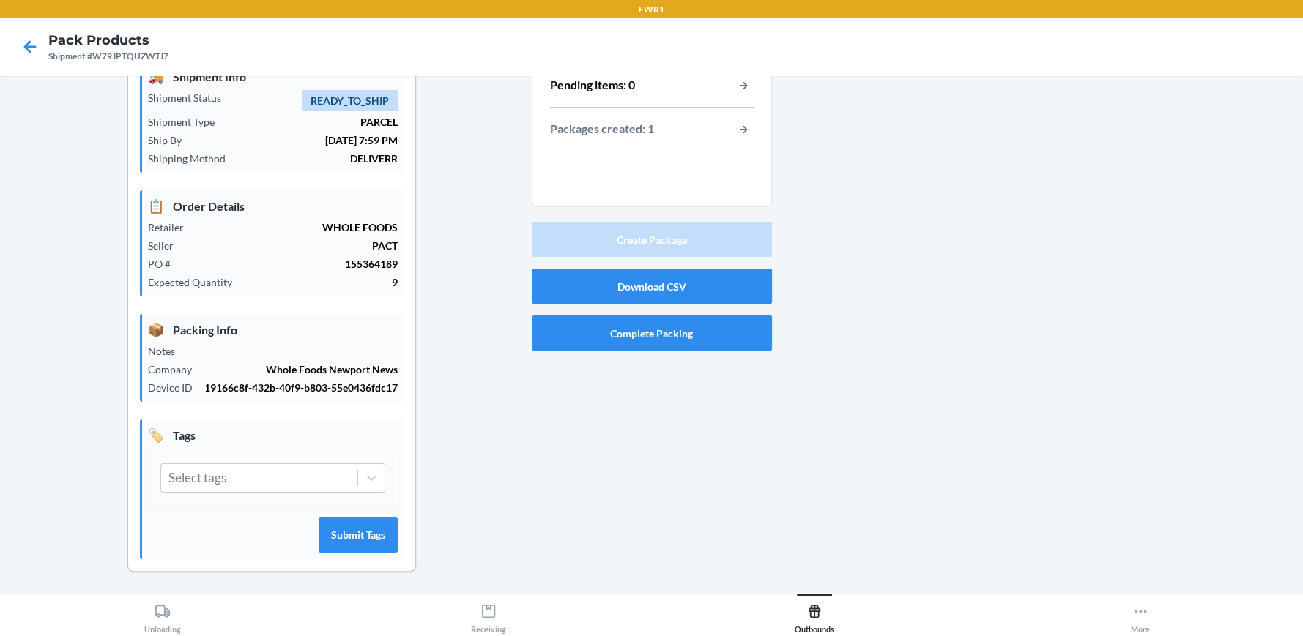
drag, startPoint x: 808, startPoint y: 142, endPoint x: 676, endPoint y: 141, distance: 131.8
click at [786, 142] on div at bounding box center [1032, 308] width 520 height 574
click at [734, 134] on button "button-view-packages-created" at bounding box center [743, 129] width 19 height 19
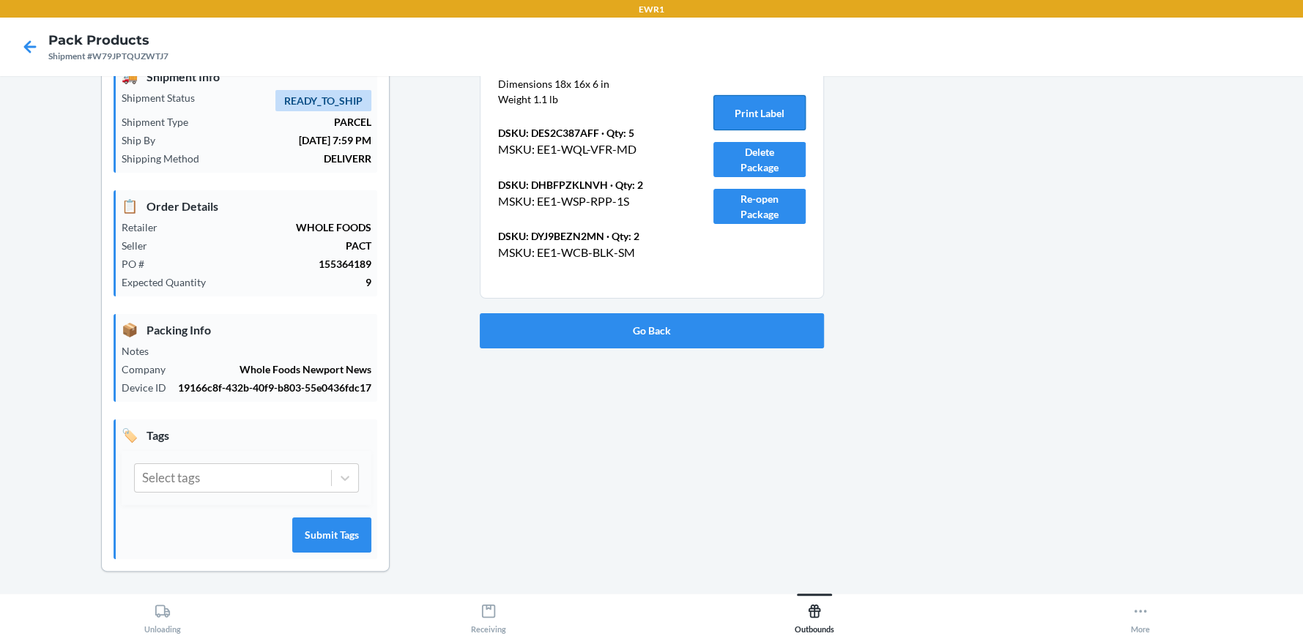
click at [749, 112] on button "Print Label" at bounding box center [759, 112] width 92 height 35
click at [648, 324] on button "Go Back" at bounding box center [652, 330] width 344 height 35
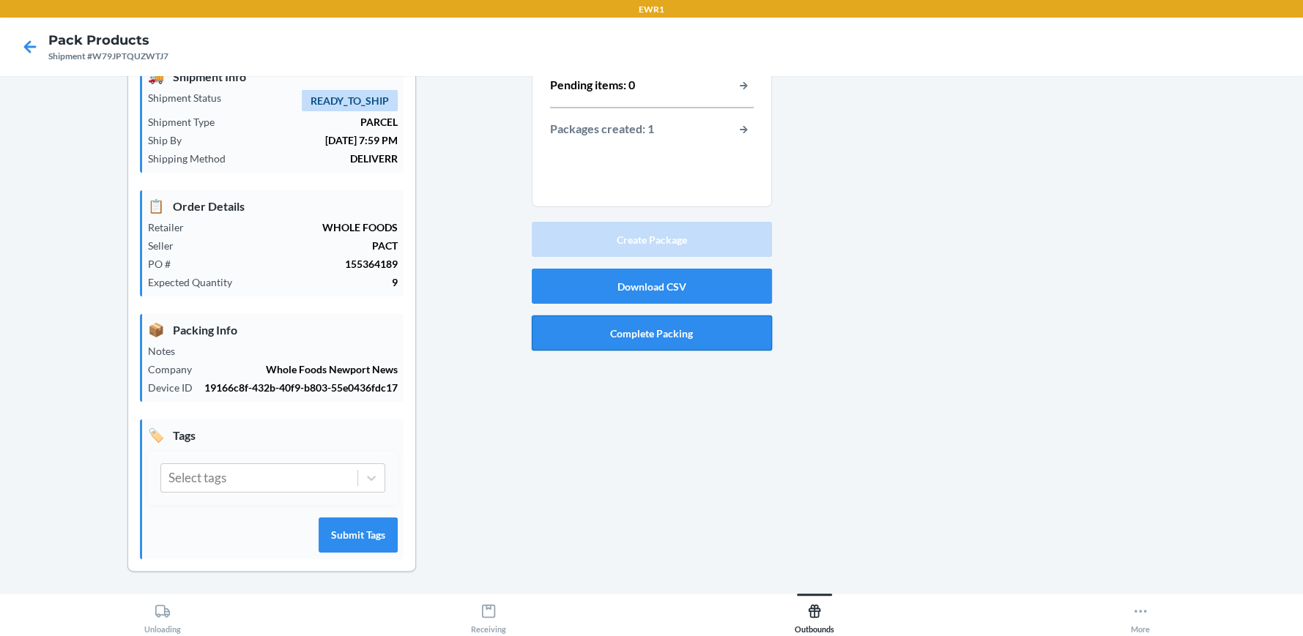
click at [651, 333] on button "Complete Packing" at bounding box center [652, 333] width 240 height 35
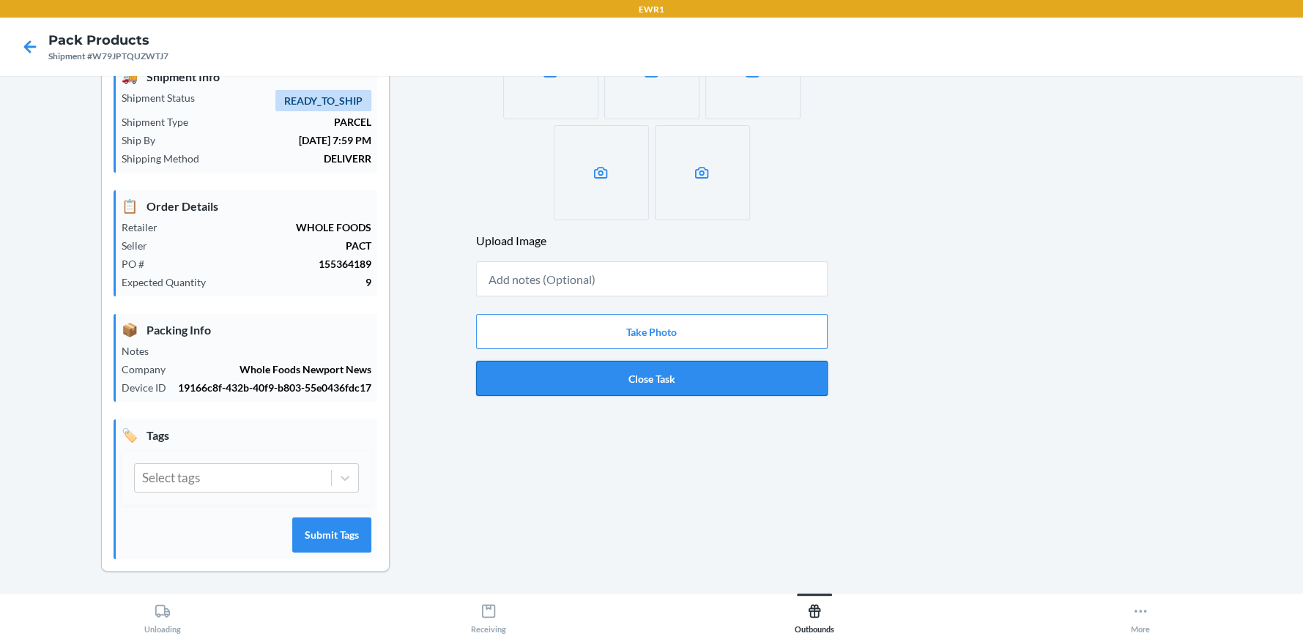
click at [649, 369] on button "Close Task" at bounding box center [651, 378] width 351 height 35
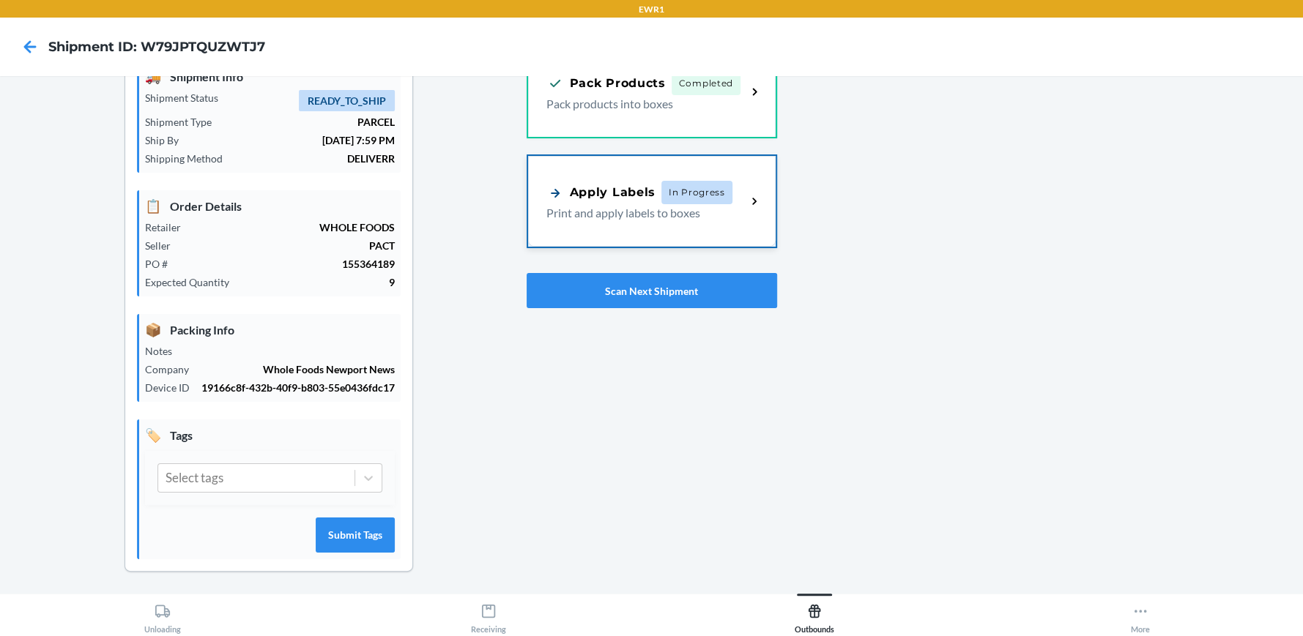
click at [626, 185] on div "Apply Labels" at bounding box center [600, 193] width 109 height 18
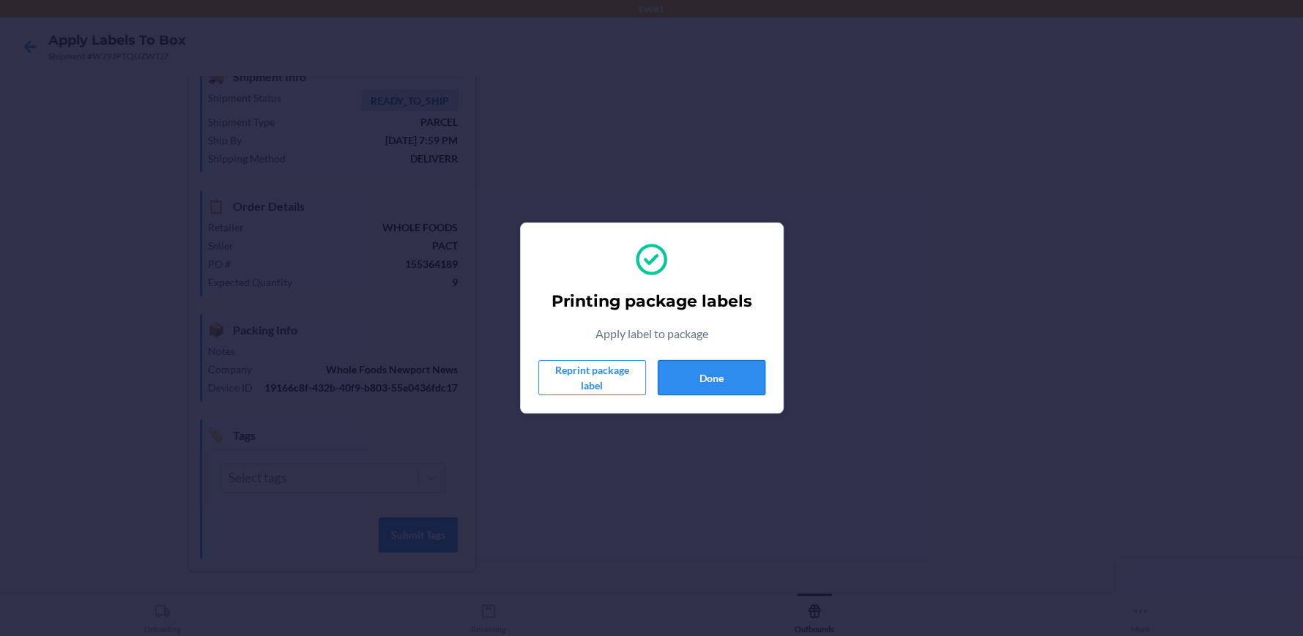
click at [730, 373] on button "Done" at bounding box center [712, 377] width 108 height 35
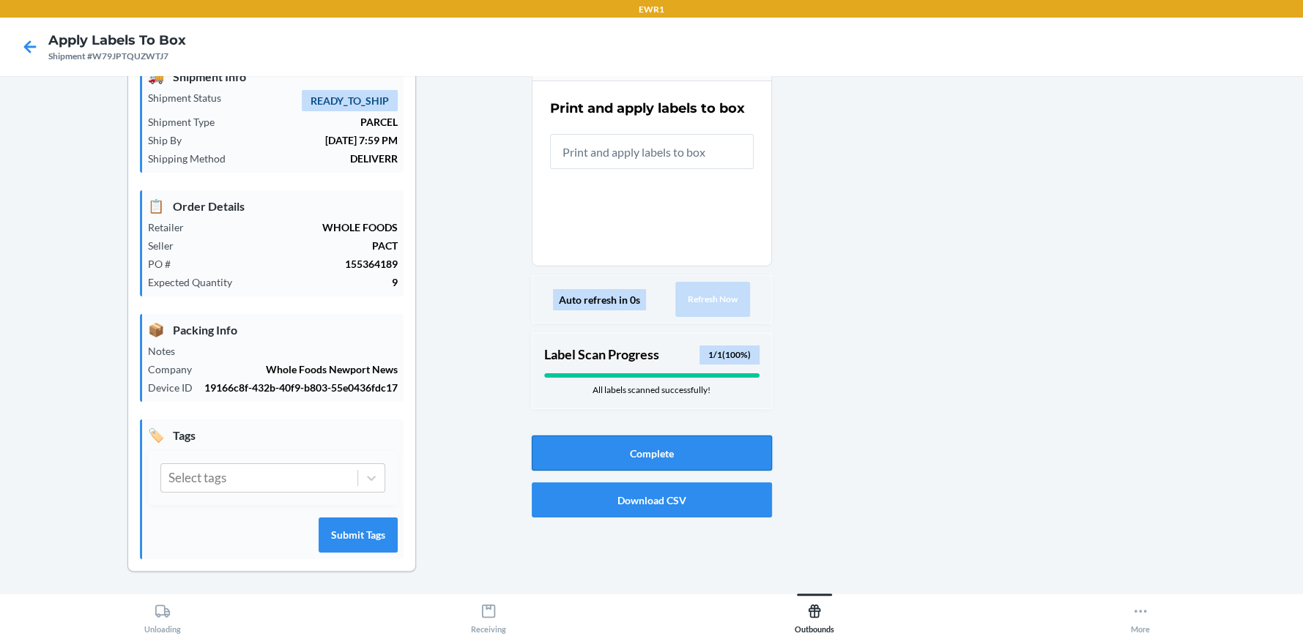
click at [636, 453] on button "Complete" at bounding box center [652, 453] width 240 height 35
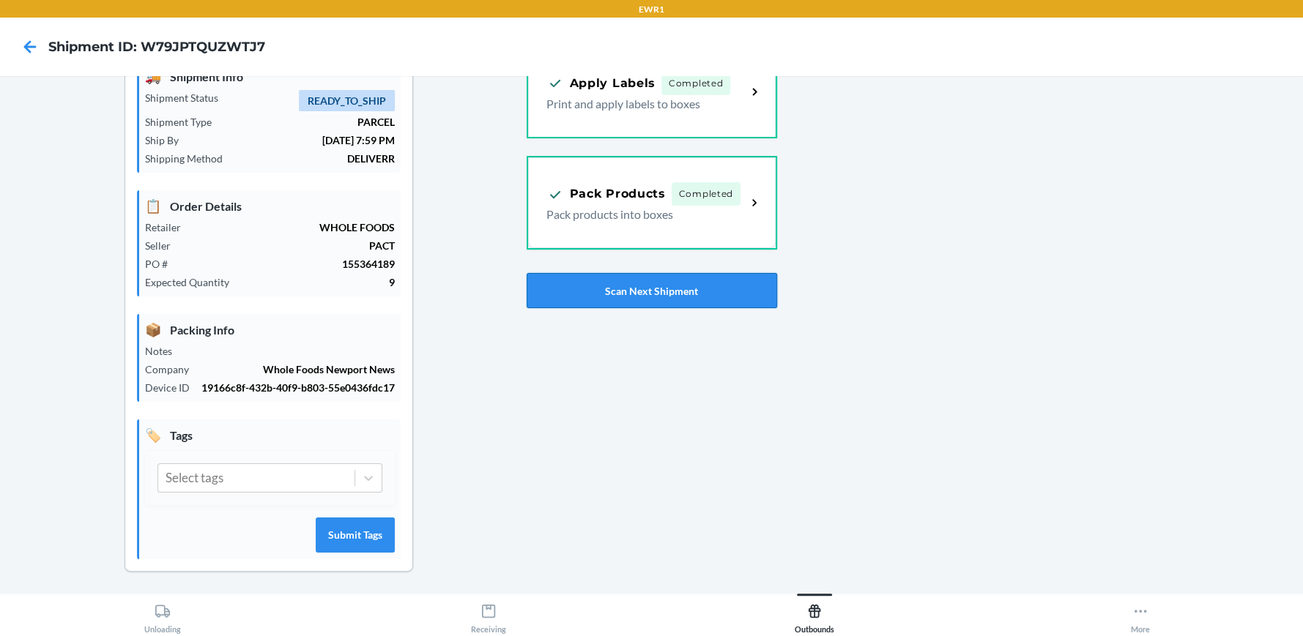
click at [638, 287] on button "Scan Next Shipment" at bounding box center [651, 290] width 250 height 35
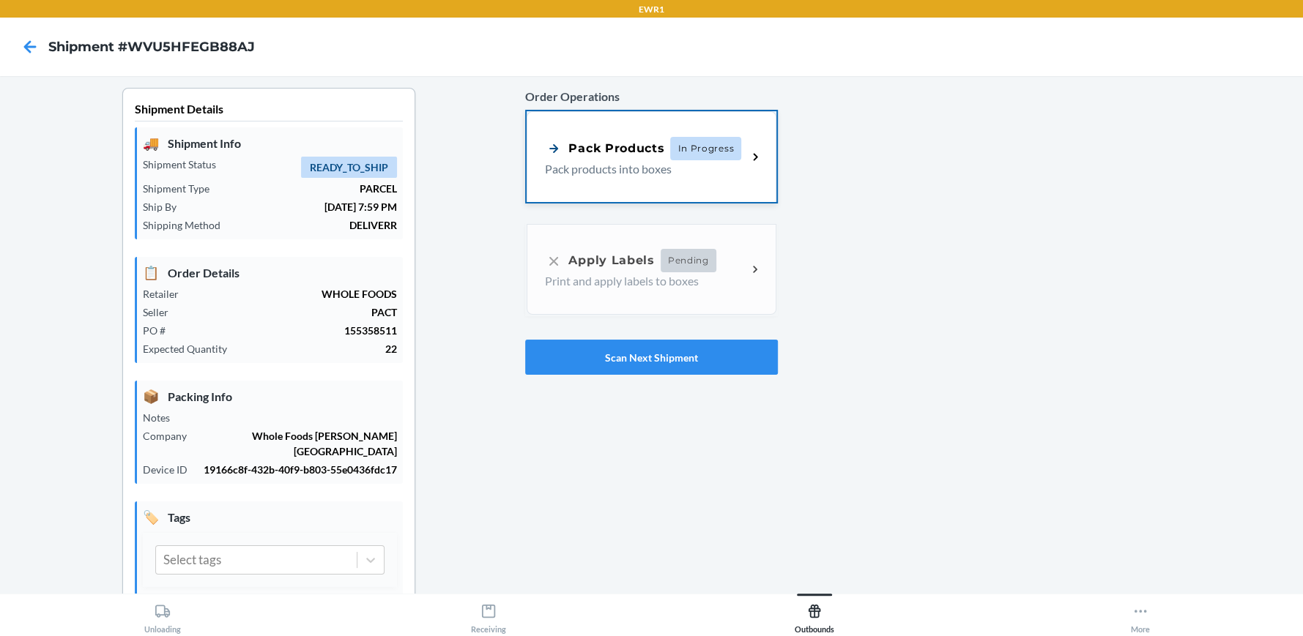
click at [708, 135] on div "Pack Products In Progress Pack products into boxes" at bounding box center [650, 156] width 249 height 91
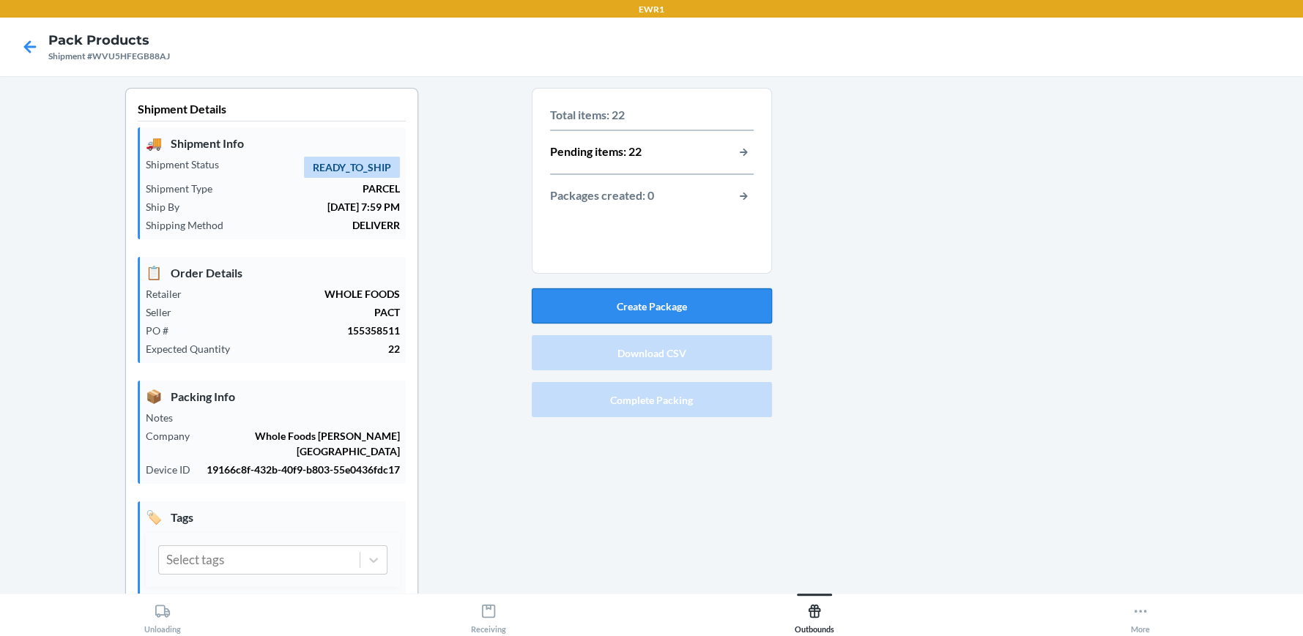
click at [653, 302] on button "Create Package" at bounding box center [652, 305] width 240 height 35
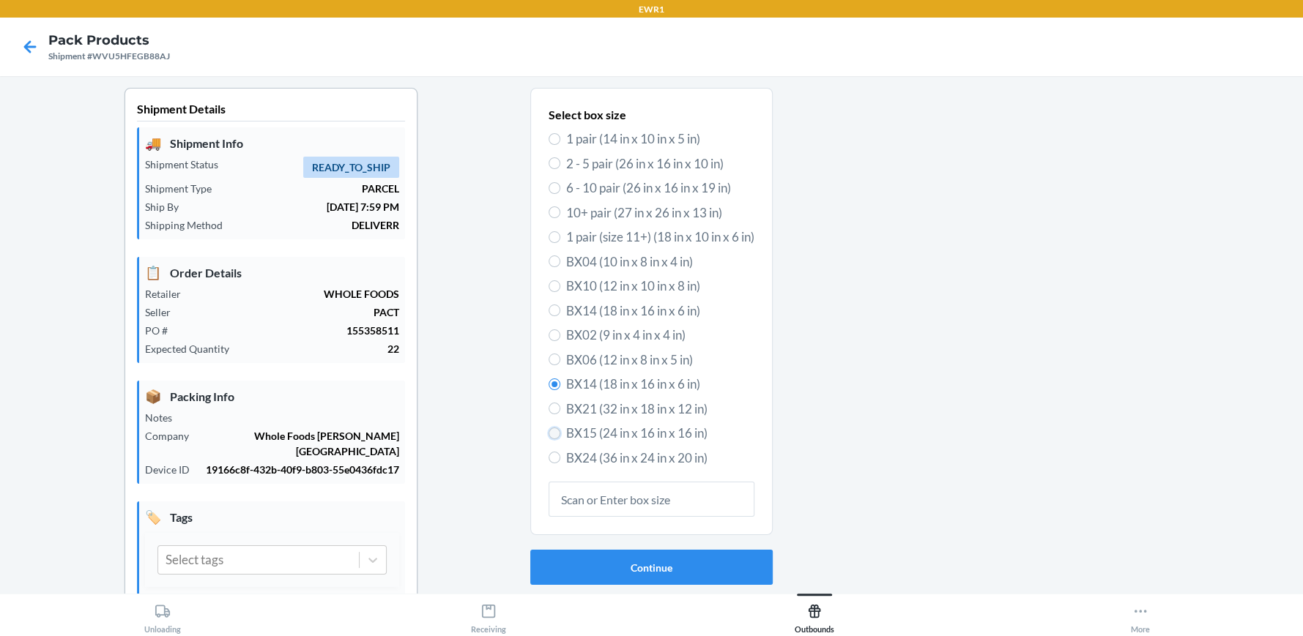
click at [552, 431] on input "BX15 (24 in x 16 in x 16 in)" at bounding box center [554, 434] width 12 height 12
radio input "true"
radio input "false"
click at [607, 561] on button "Continue" at bounding box center [651, 567] width 242 height 35
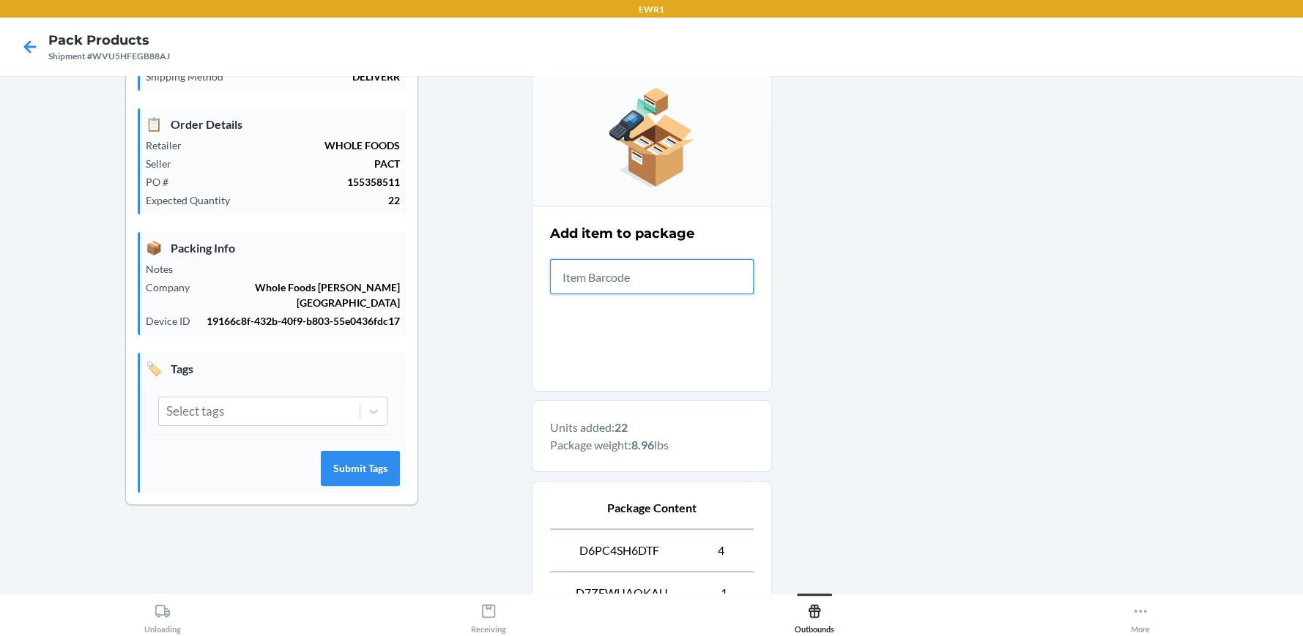
scroll to position [535, 0]
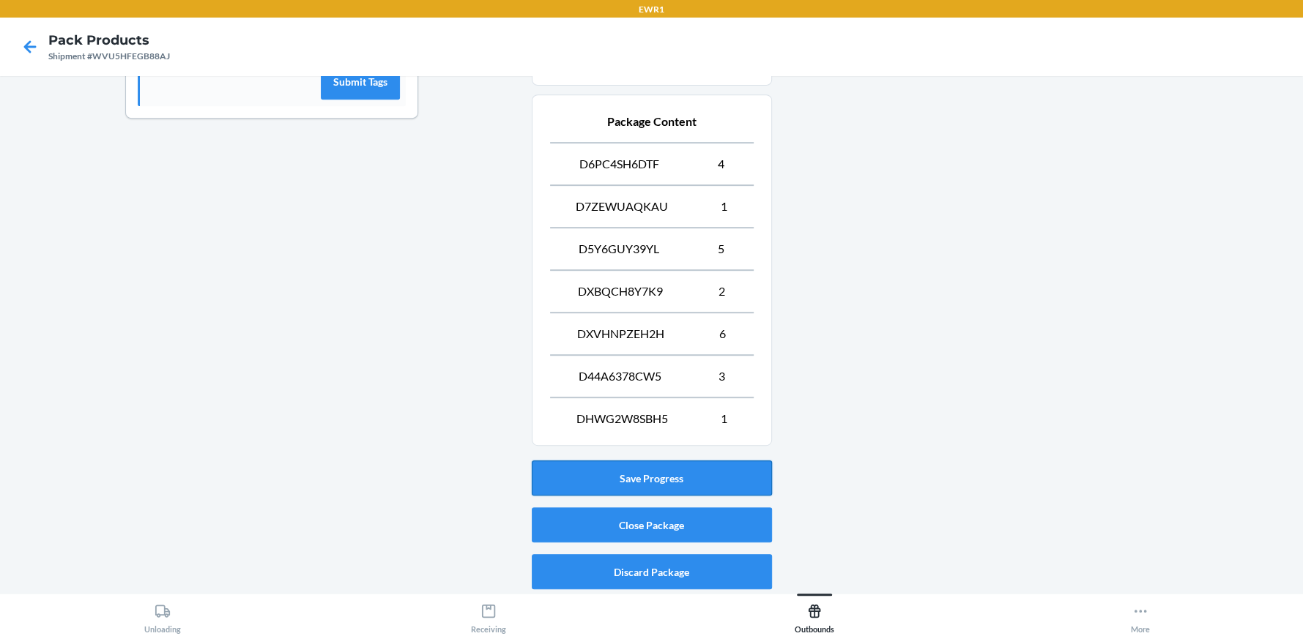
drag, startPoint x: 625, startPoint y: 462, endPoint x: 632, endPoint y: 467, distance: 8.9
click at [625, 463] on button "Save Progress" at bounding box center [652, 478] width 240 height 35
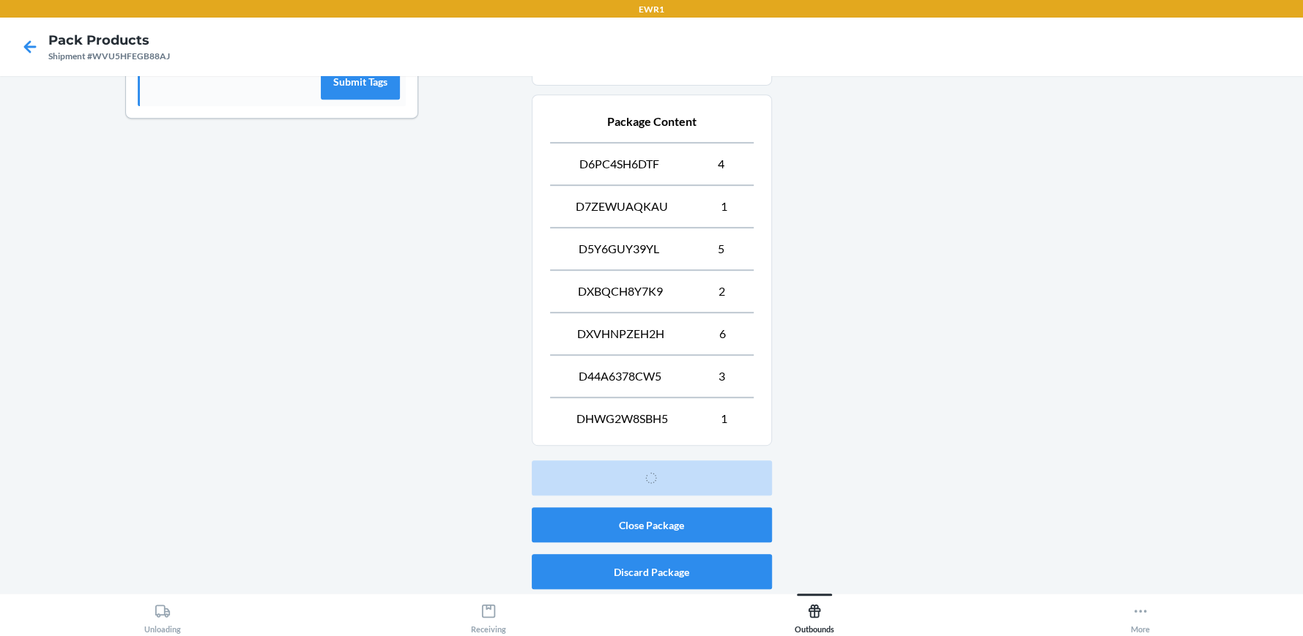
scroll to position [67, 0]
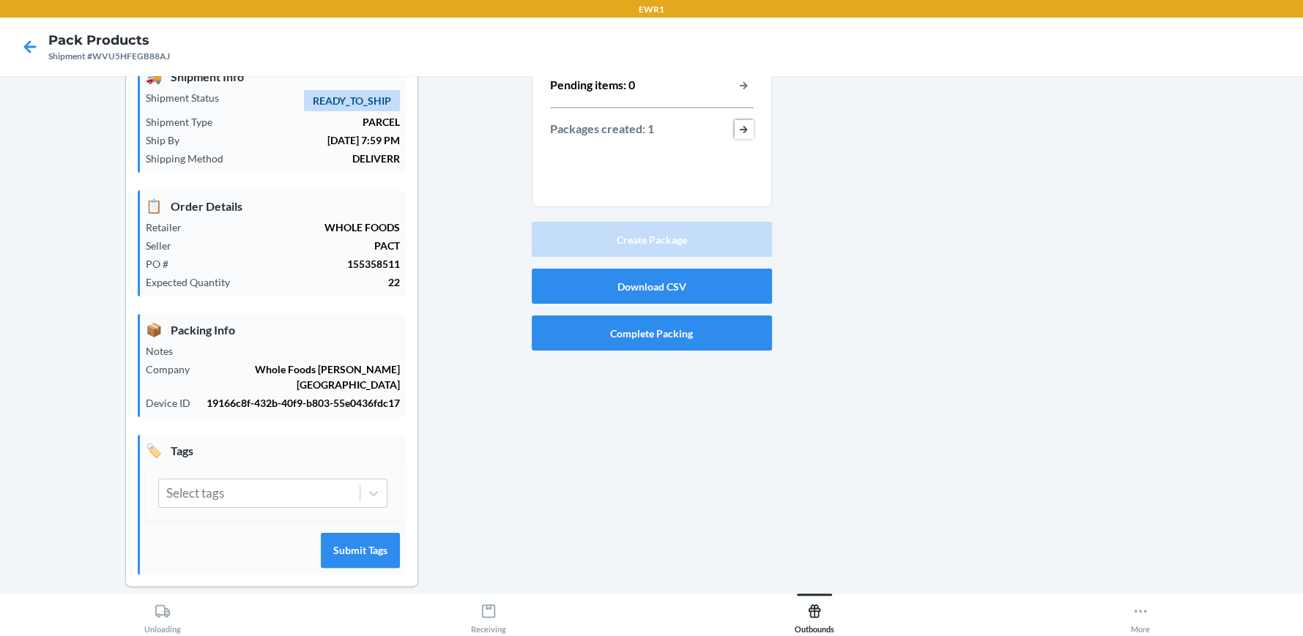
click at [741, 132] on button "button-view-packages-created" at bounding box center [743, 129] width 19 height 19
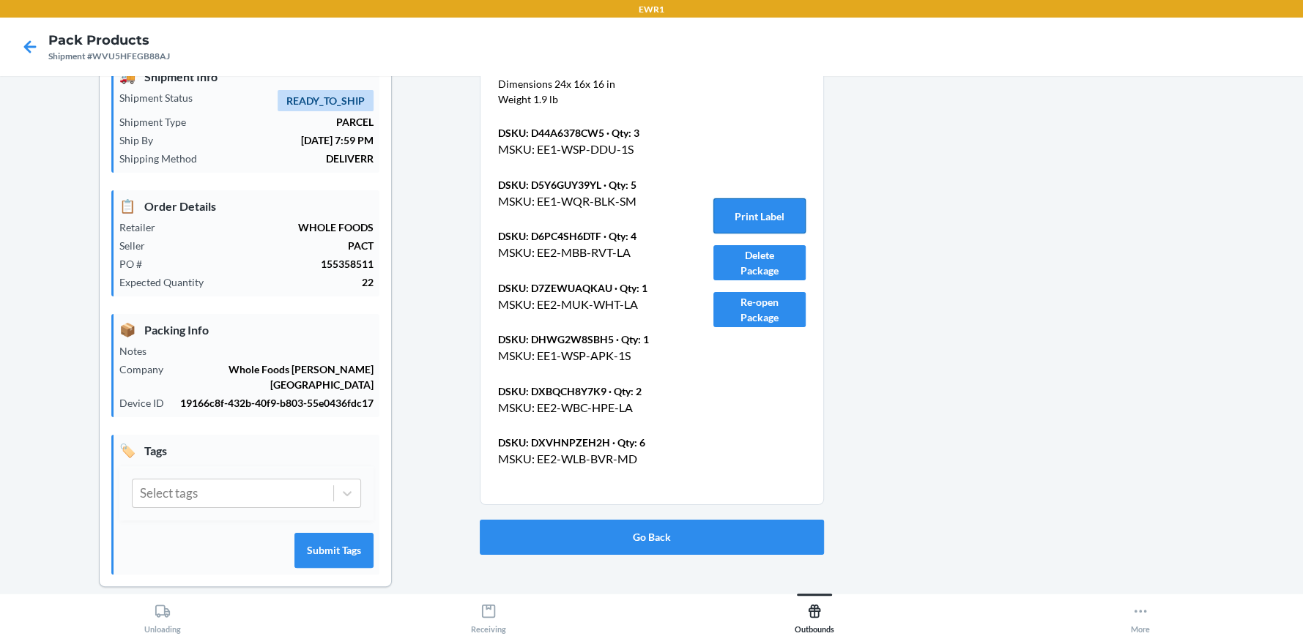
click at [727, 212] on button "Print Label" at bounding box center [759, 215] width 92 height 35
click at [713, 520] on button "Go Back" at bounding box center [652, 537] width 344 height 35
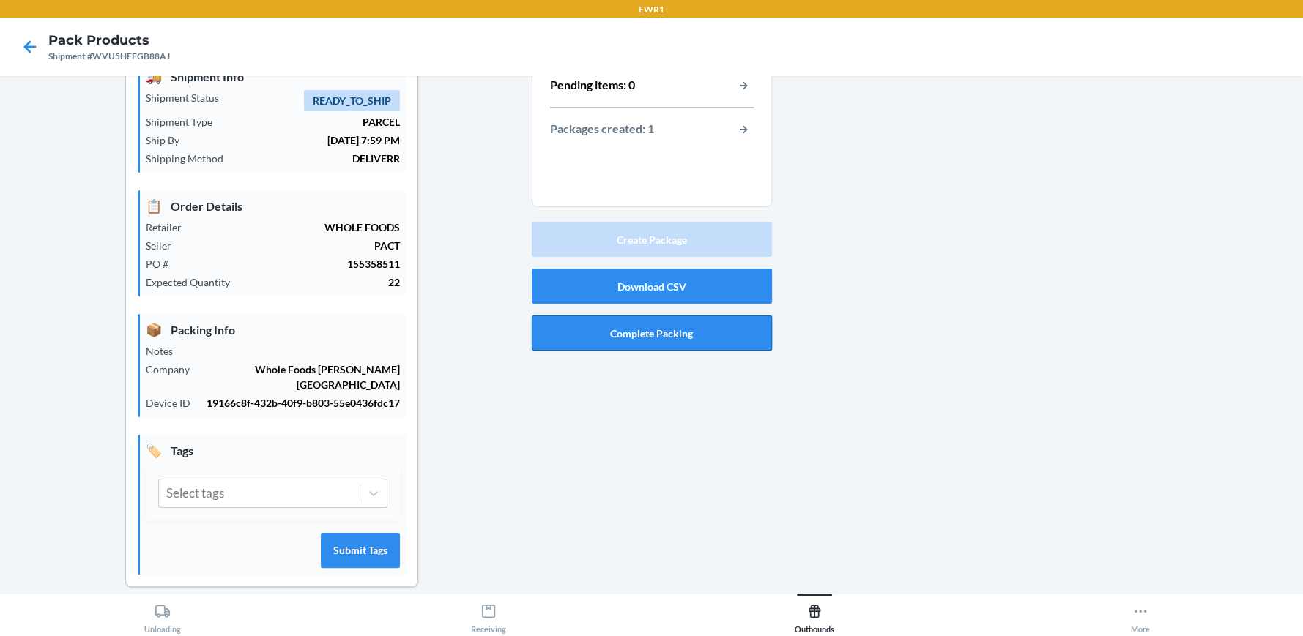
click at [683, 345] on button "Complete Packing" at bounding box center [652, 333] width 240 height 35
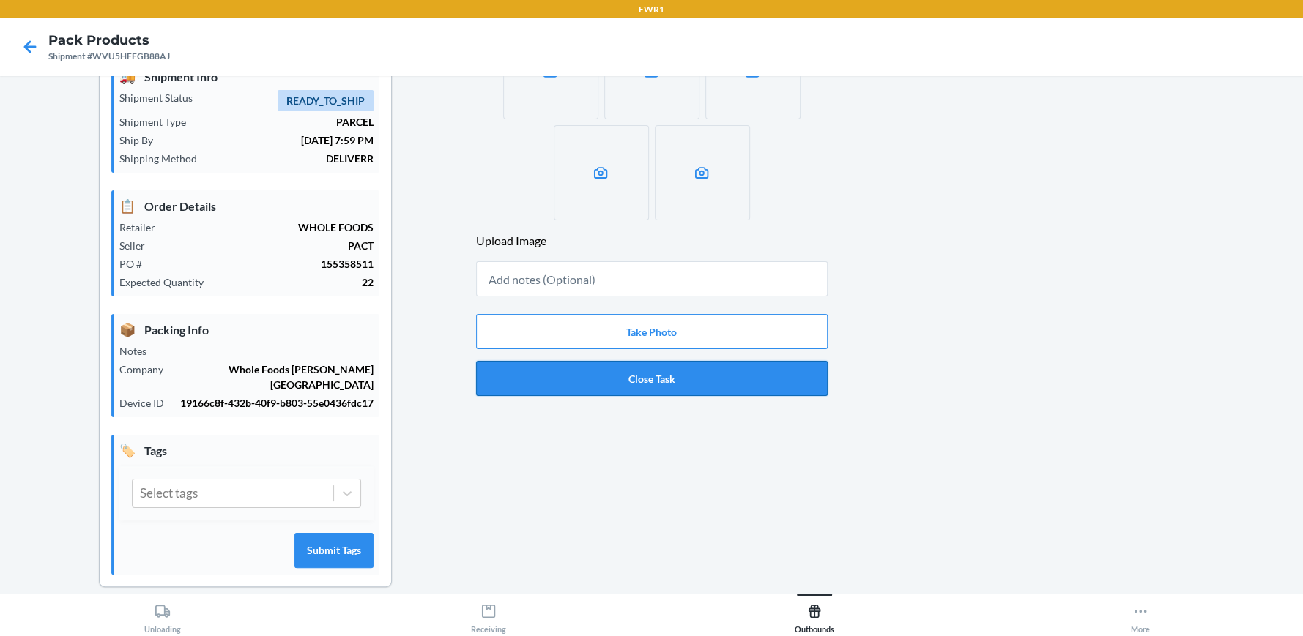
click at [664, 366] on button "Close Task" at bounding box center [651, 378] width 351 height 35
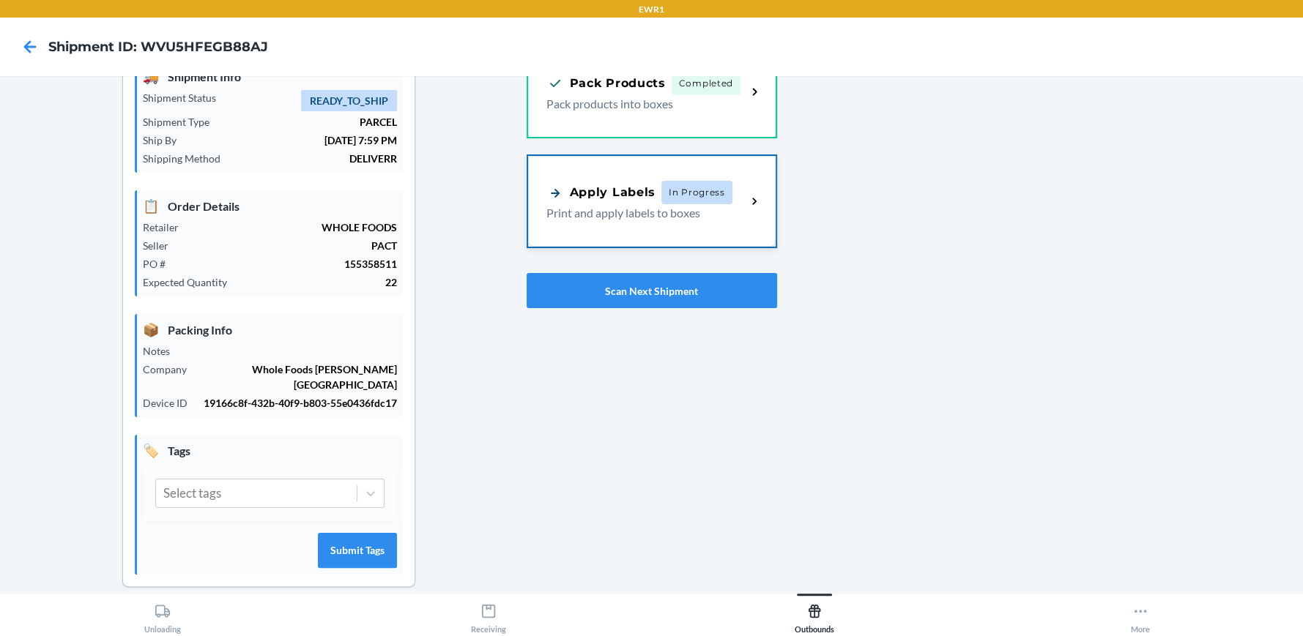
click at [652, 190] on div "Apply Labels In Progress" at bounding box center [639, 192] width 186 height 23
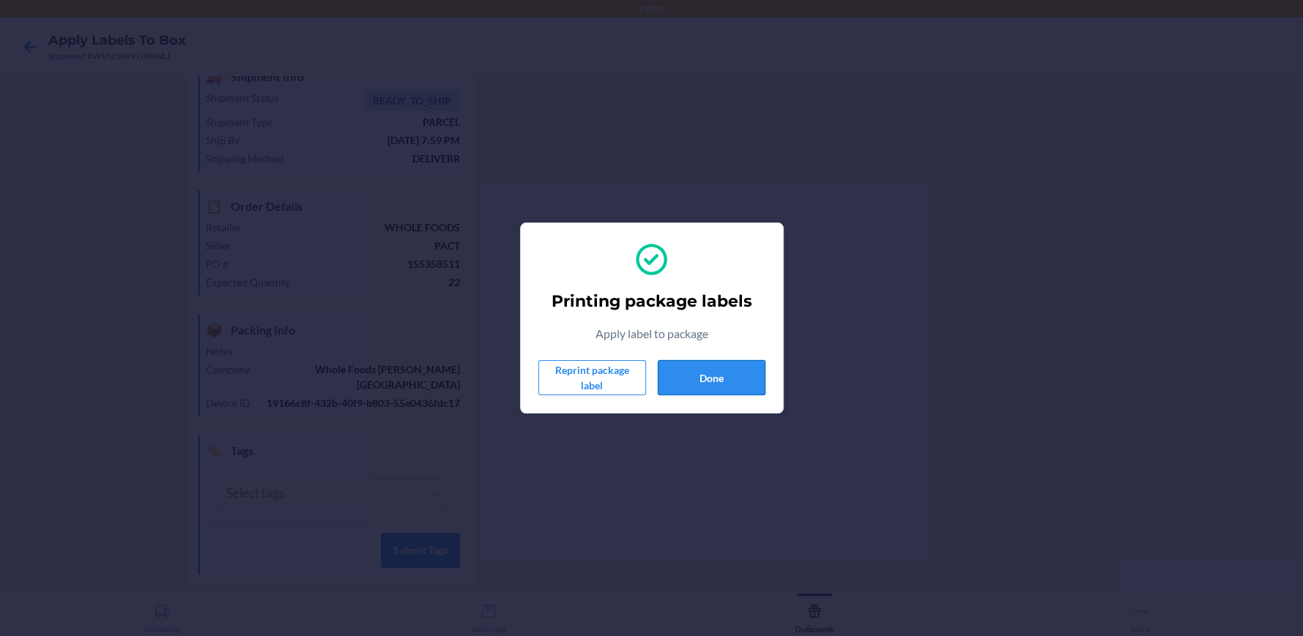
click at [742, 392] on button "Done" at bounding box center [712, 377] width 108 height 35
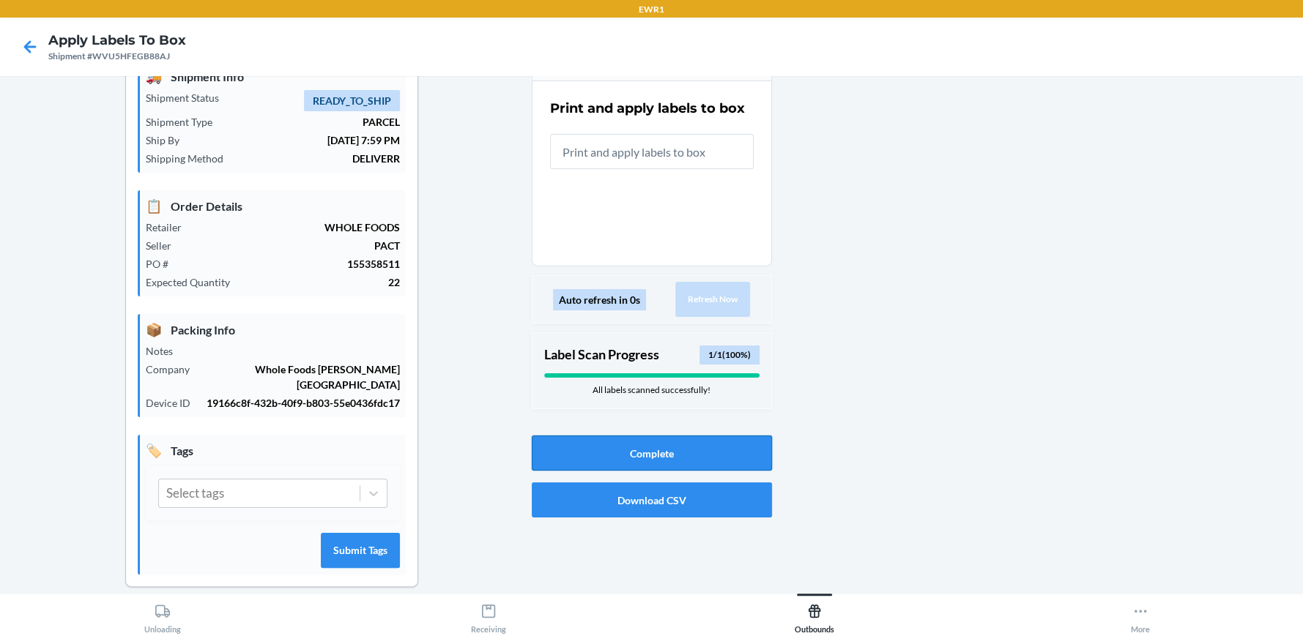
click at [643, 456] on button "Complete" at bounding box center [652, 453] width 240 height 35
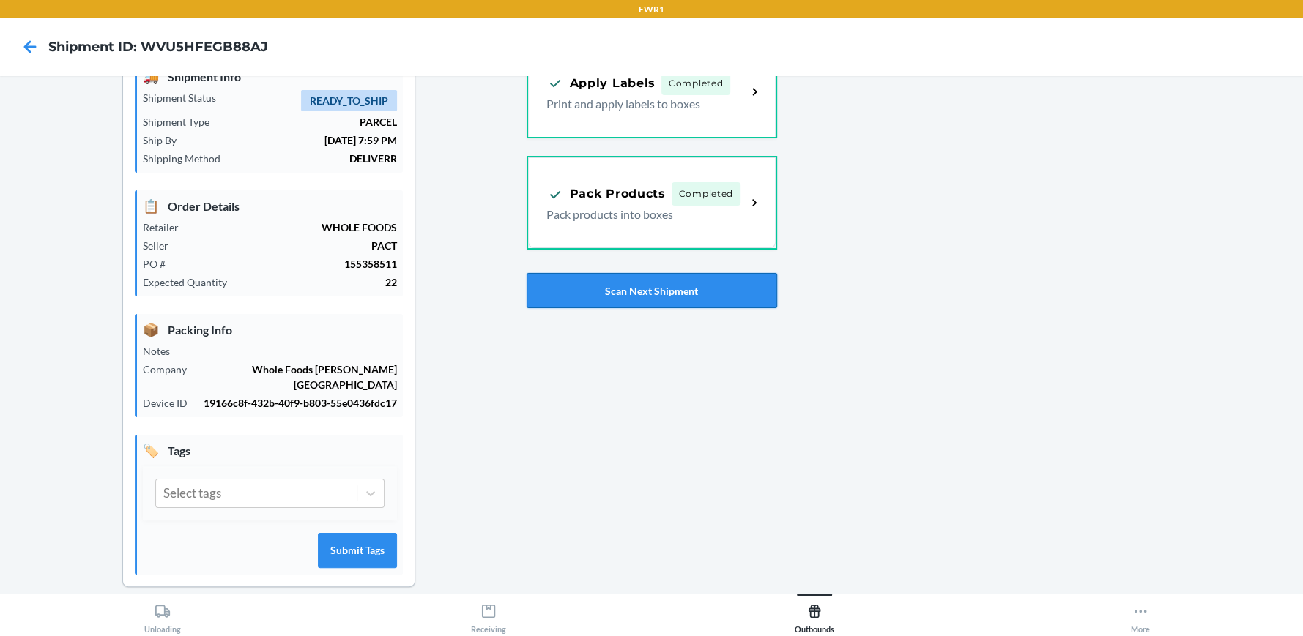
click at [644, 302] on button "Scan Next Shipment" at bounding box center [651, 290] width 250 height 35
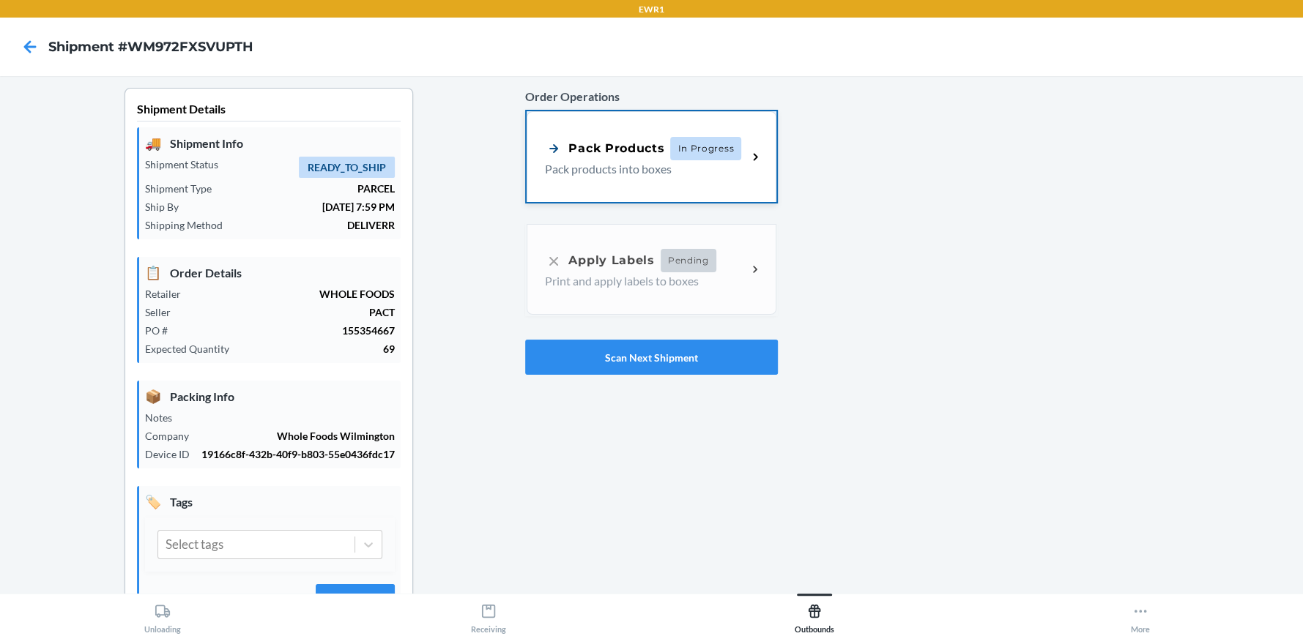
click at [660, 148] on div "Pack Products In Progress" at bounding box center [643, 148] width 196 height 23
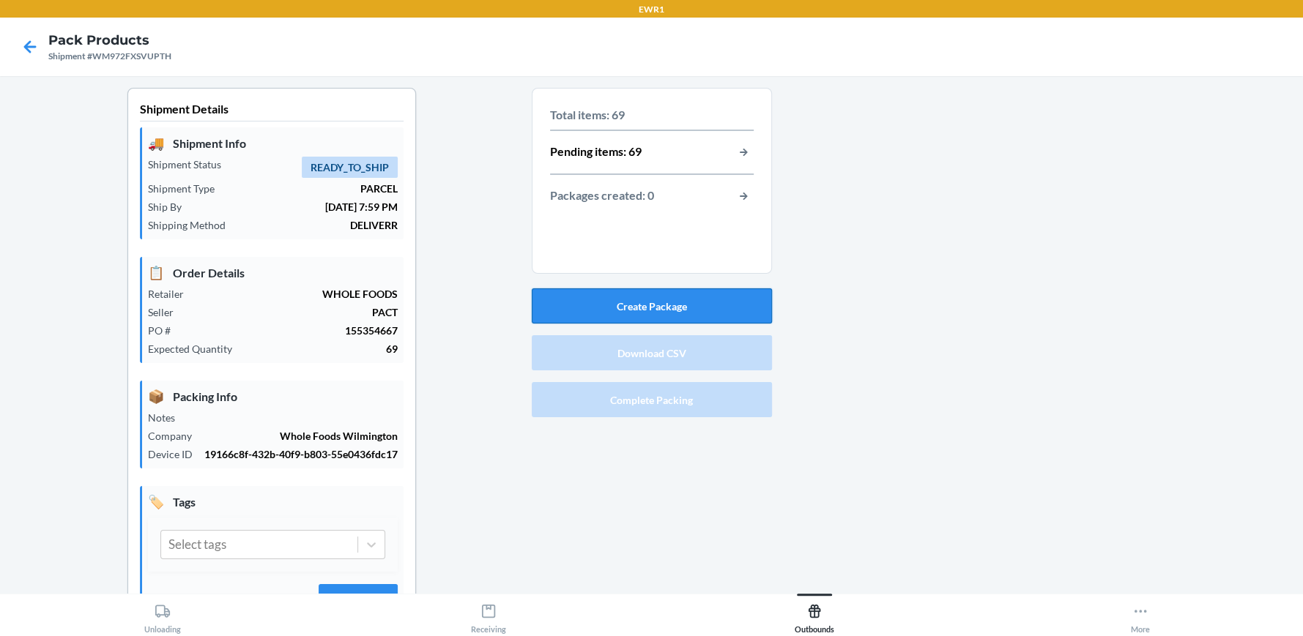
click at [663, 295] on button "Create Package" at bounding box center [652, 305] width 240 height 35
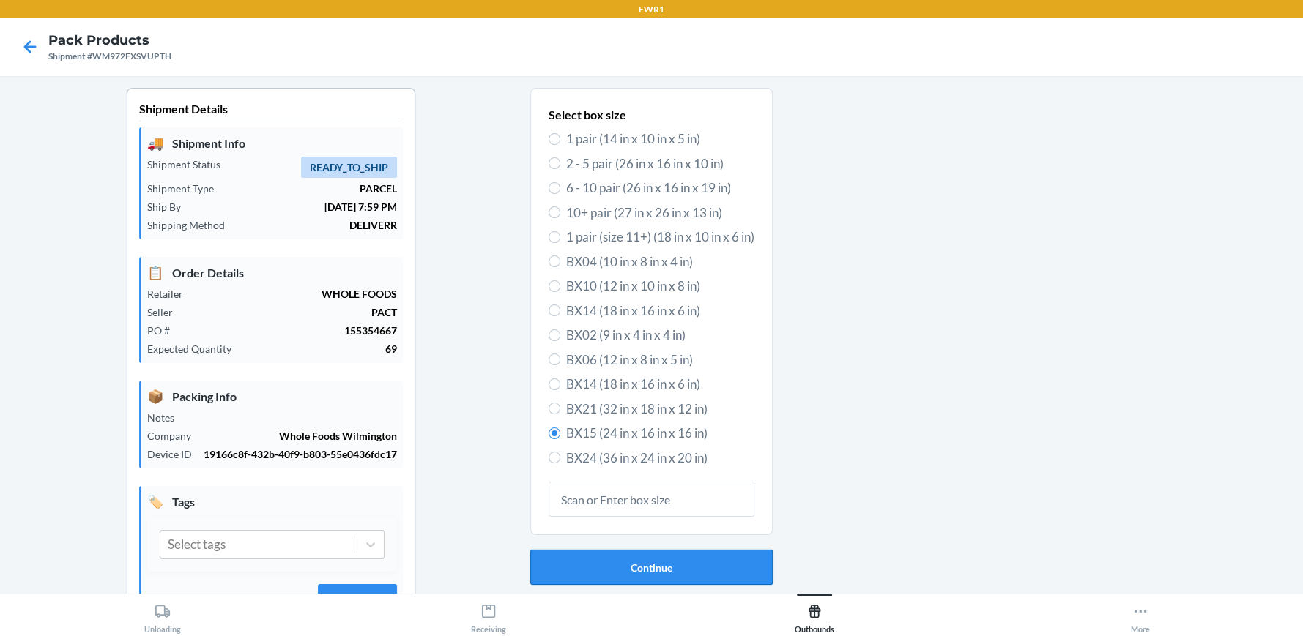
click at [647, 561] on button "Continue" at bounding box center [651, 567] width 242 height 35
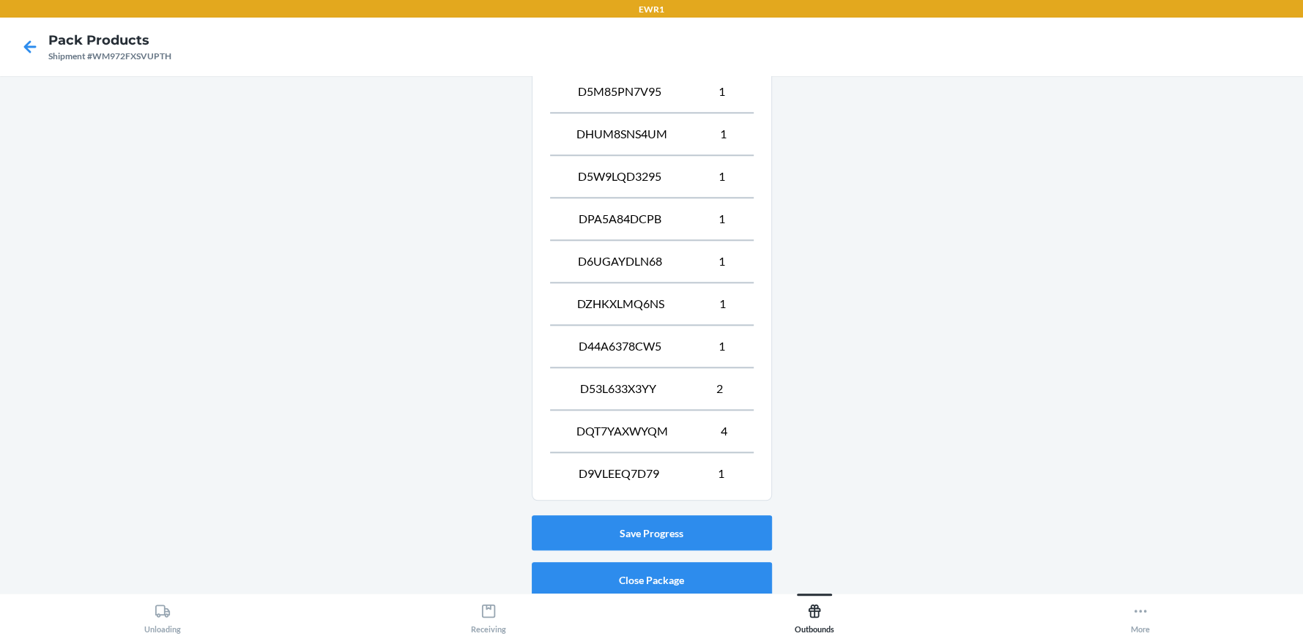
scroll to position [1213, 0]
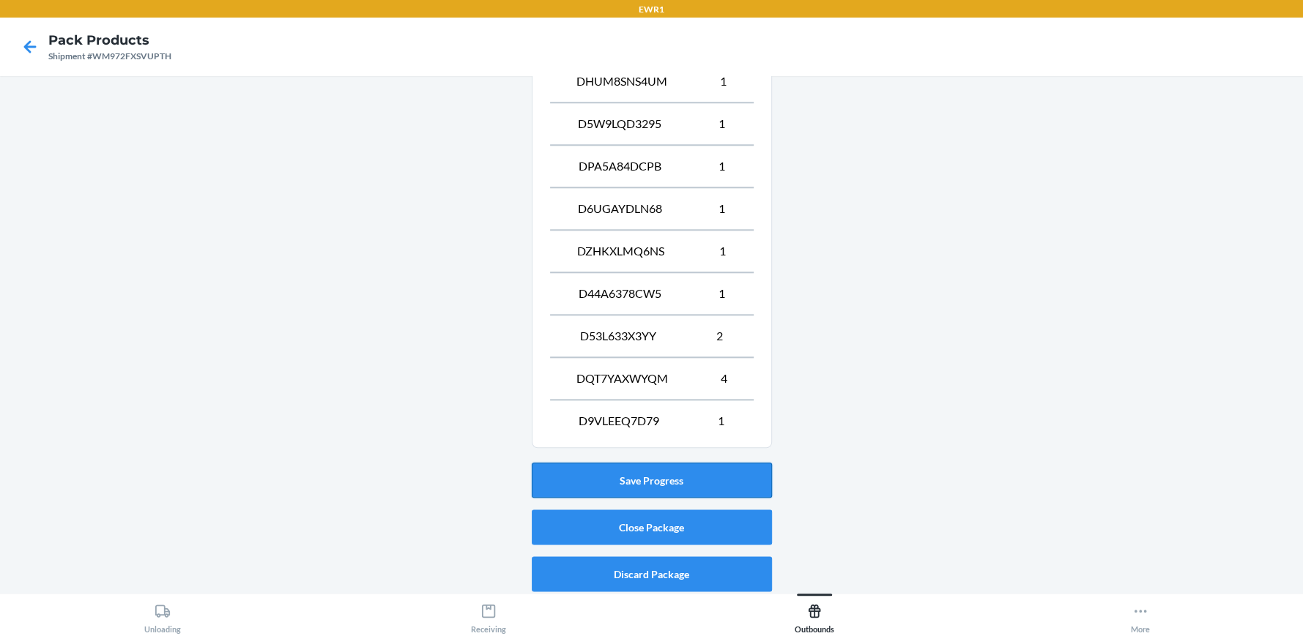
click at [635, 471] on button "Save Progress" at bounding box center [652, 480] width 240 height 35
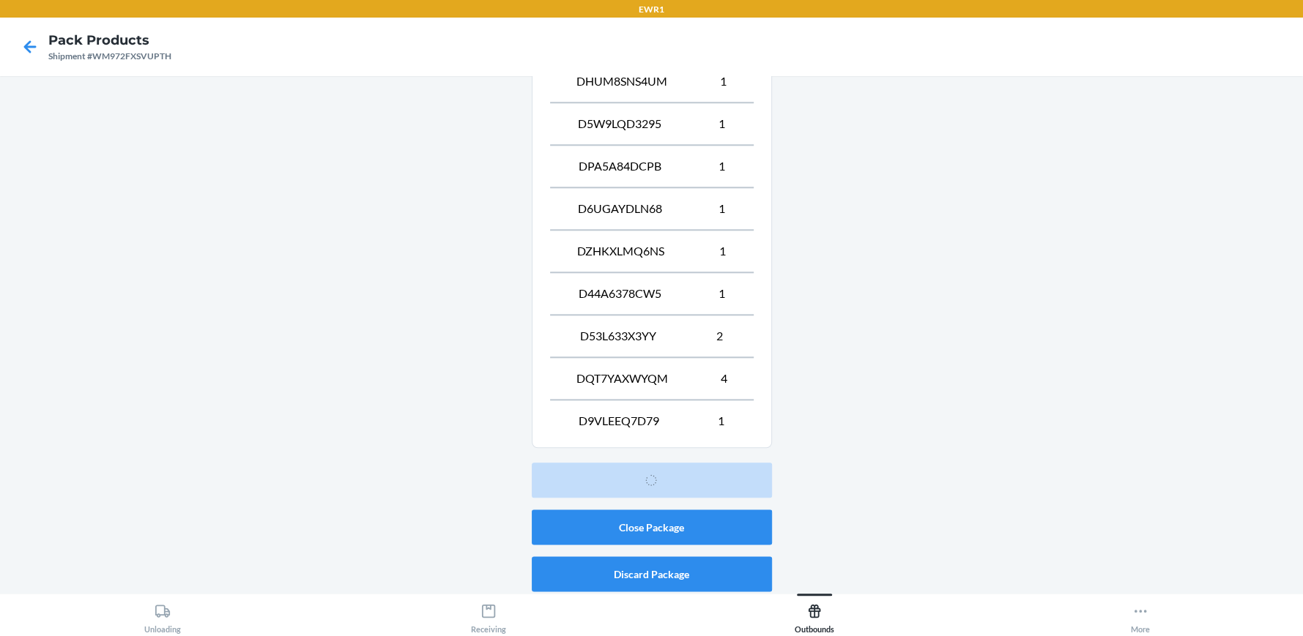
scroll to position [67, 0]
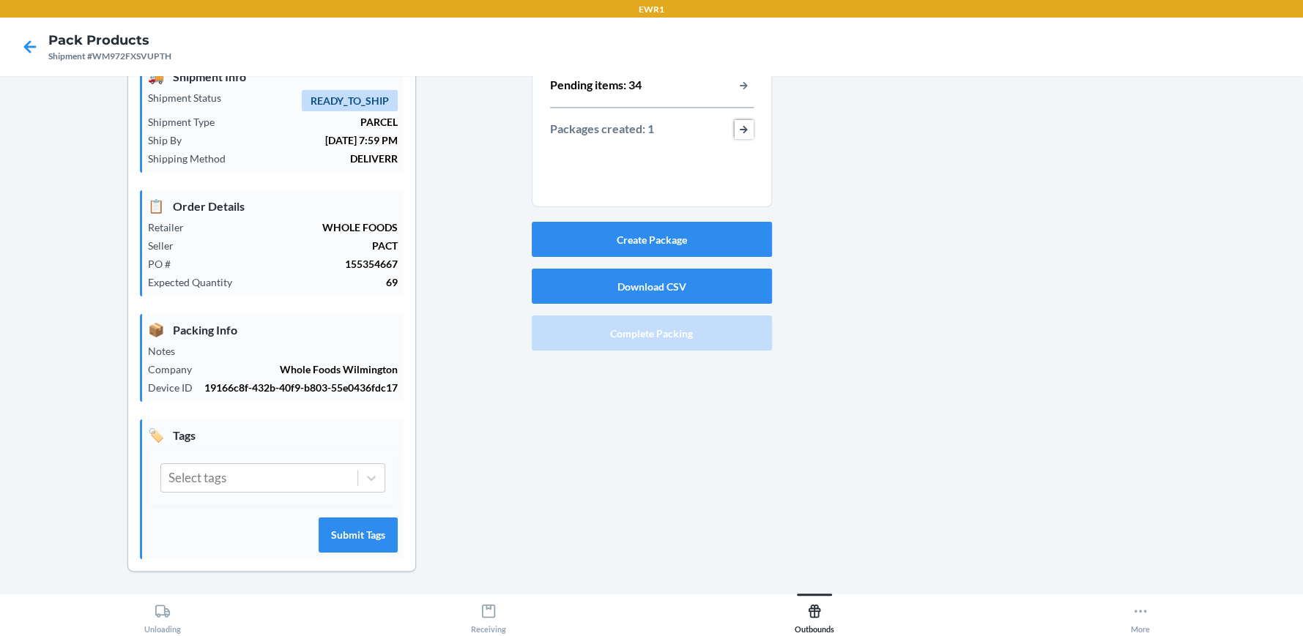
click at [734, 128] on button "button-view-packages-created" at bounding box center [743, 129] width 19 height 19
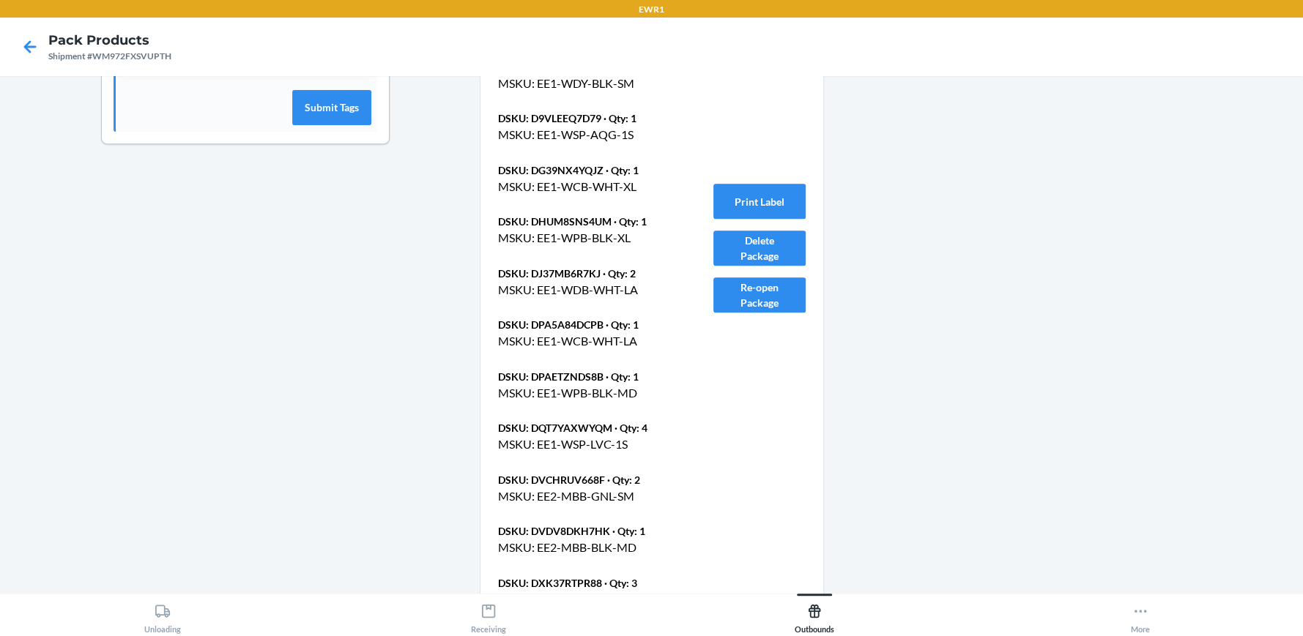
scroll to position [433, 0]
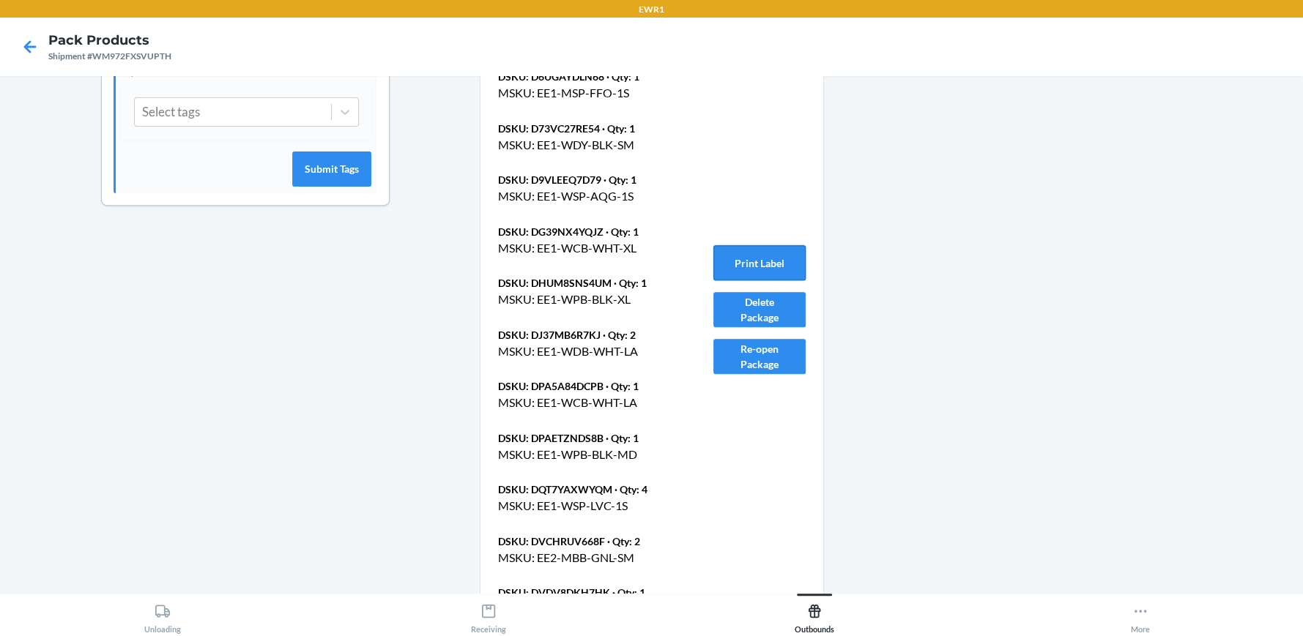
click at [755, 253] on button "Print Label" at bounding box center [759, 262] width 92 height 35
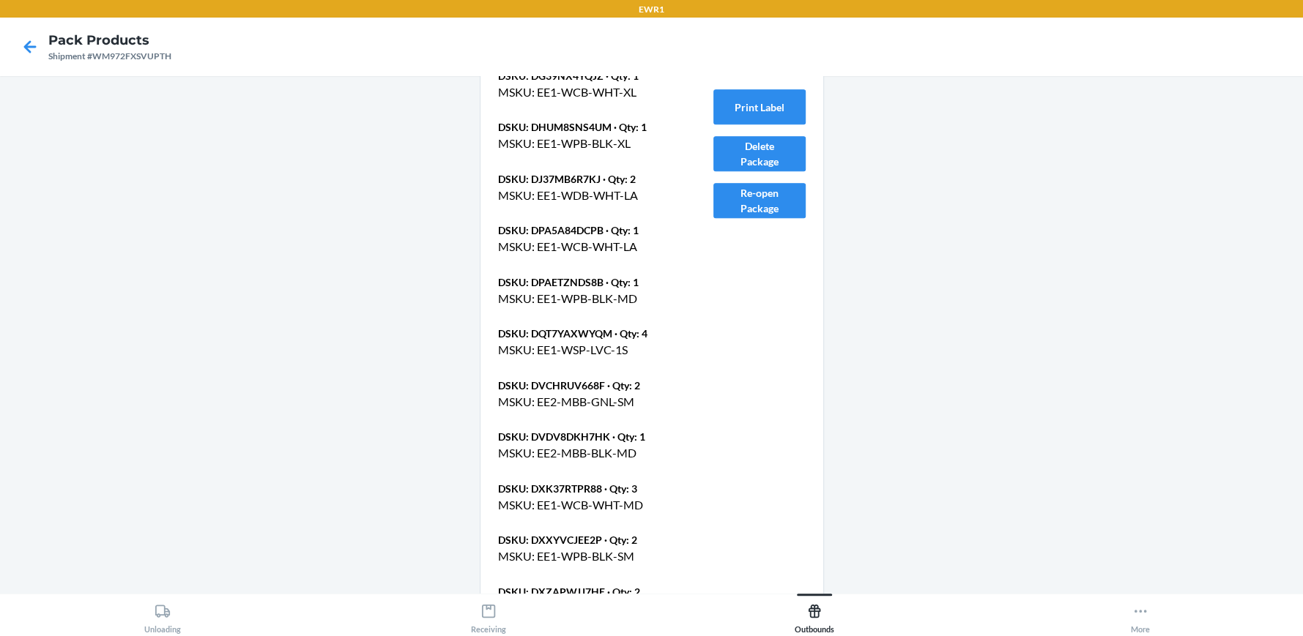
scroll to position [860, 0]
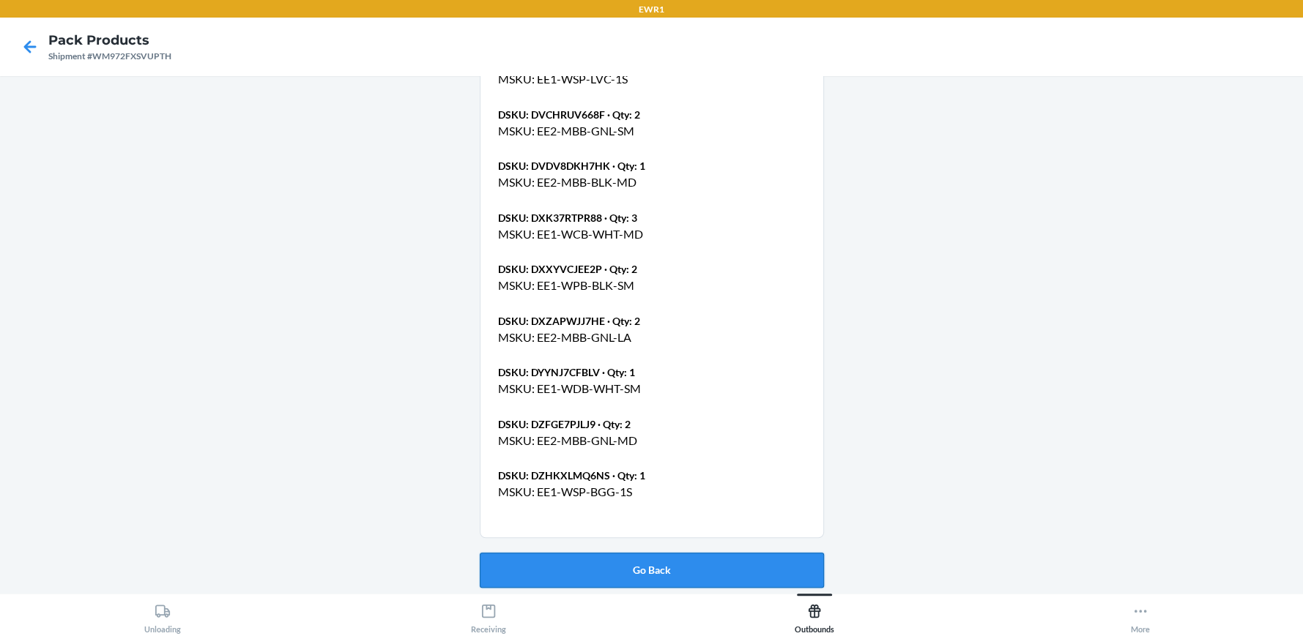
click at [654, 562] on button "Go Back" at bounding box center [652, 570] width 344 height 35
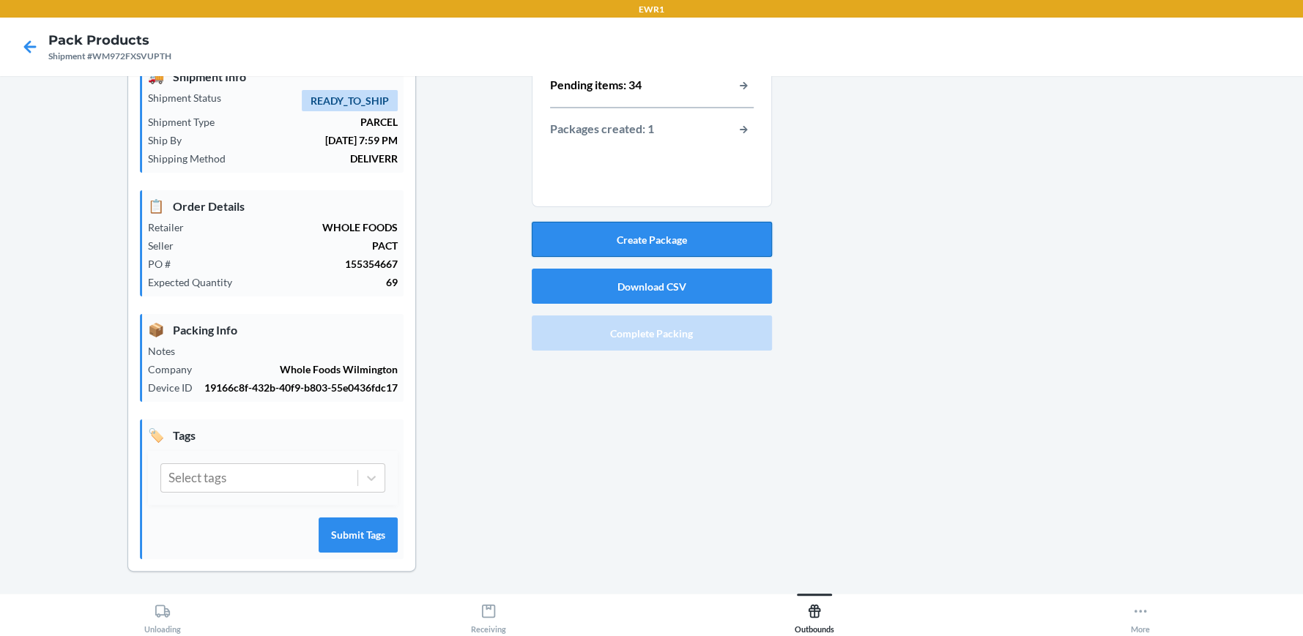
click at [649, 231] on button "Create Package" at bounding box center [652, 239] width 240 height 35
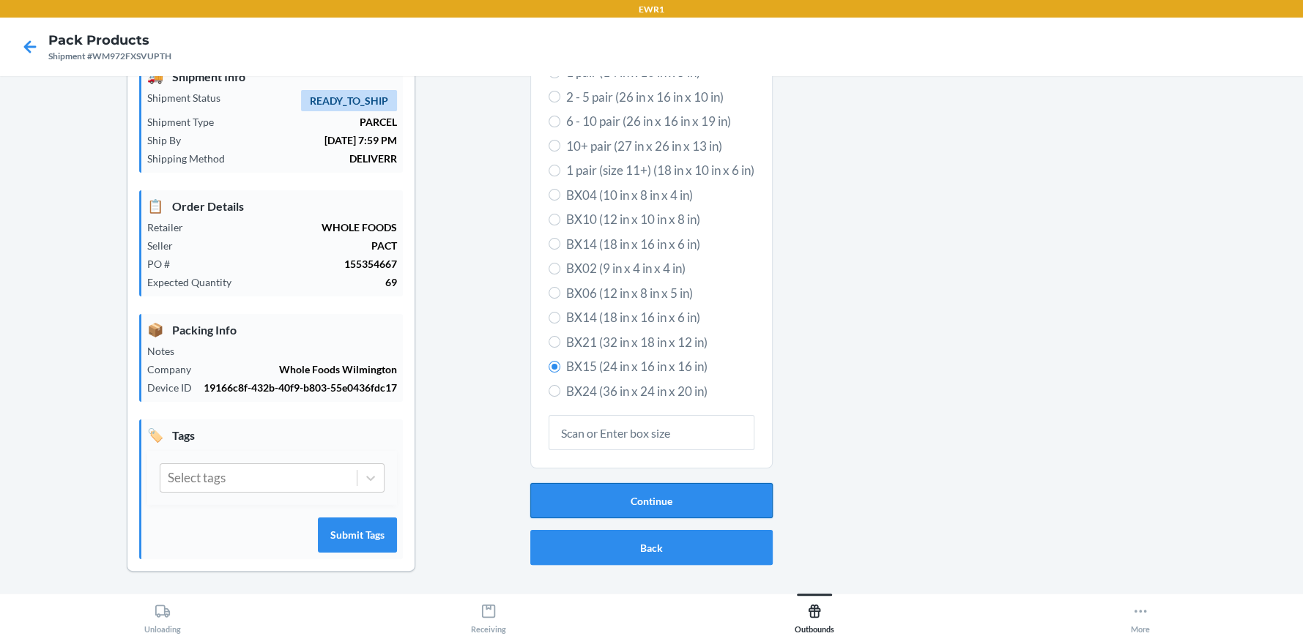
click at [645, 494] on button "Continue" at bounding box center [651, 500] width 242 height 35
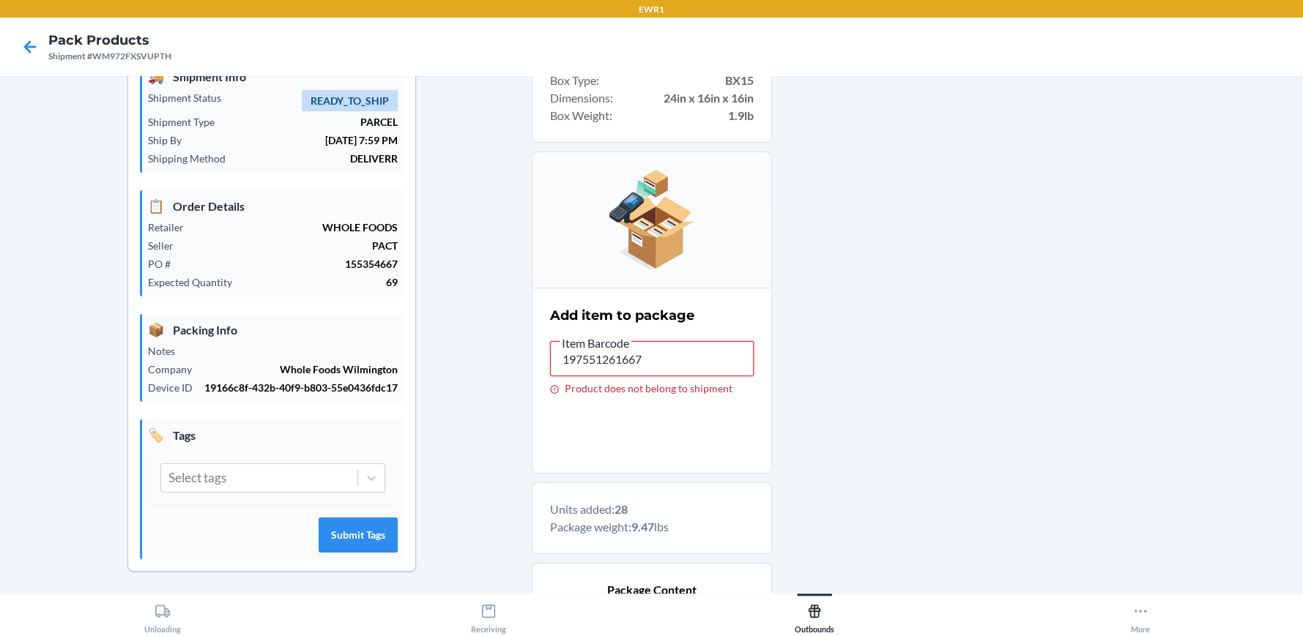
drag, startPoint x: 644, startPoint y: 362, endPoint x: 497, endPoint y: 362, distance: 146.4
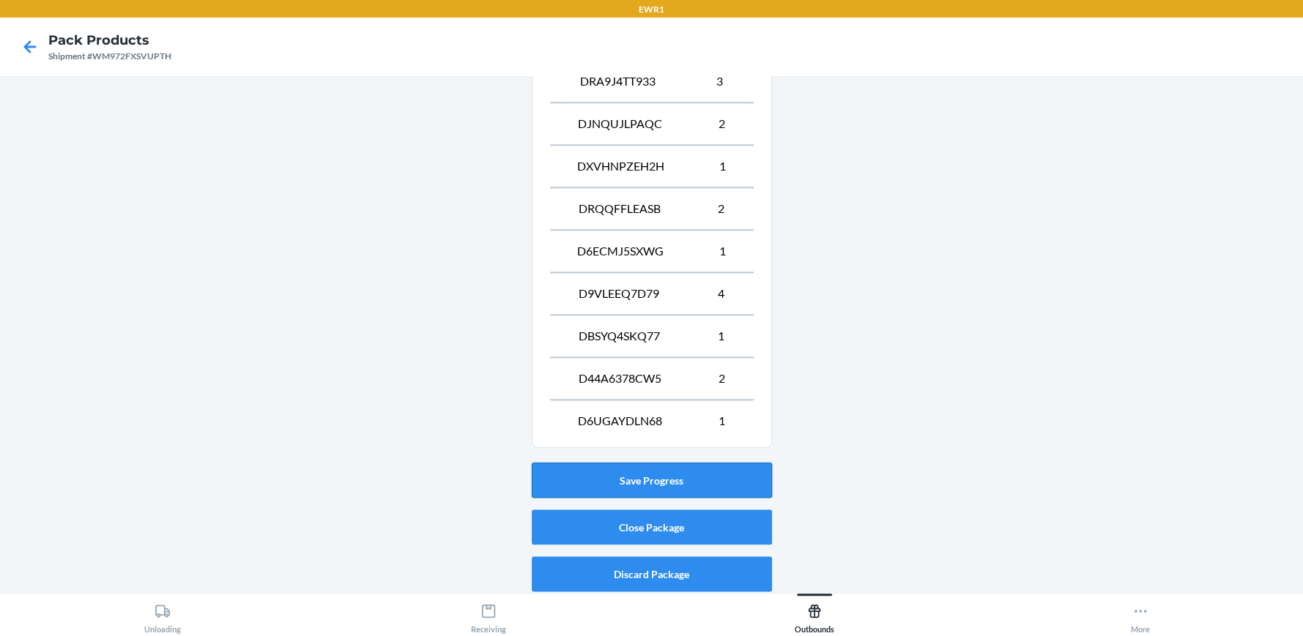
click at [650, 474] on button "Save Progress" at bounding box center [652, 480] width 240 height 35
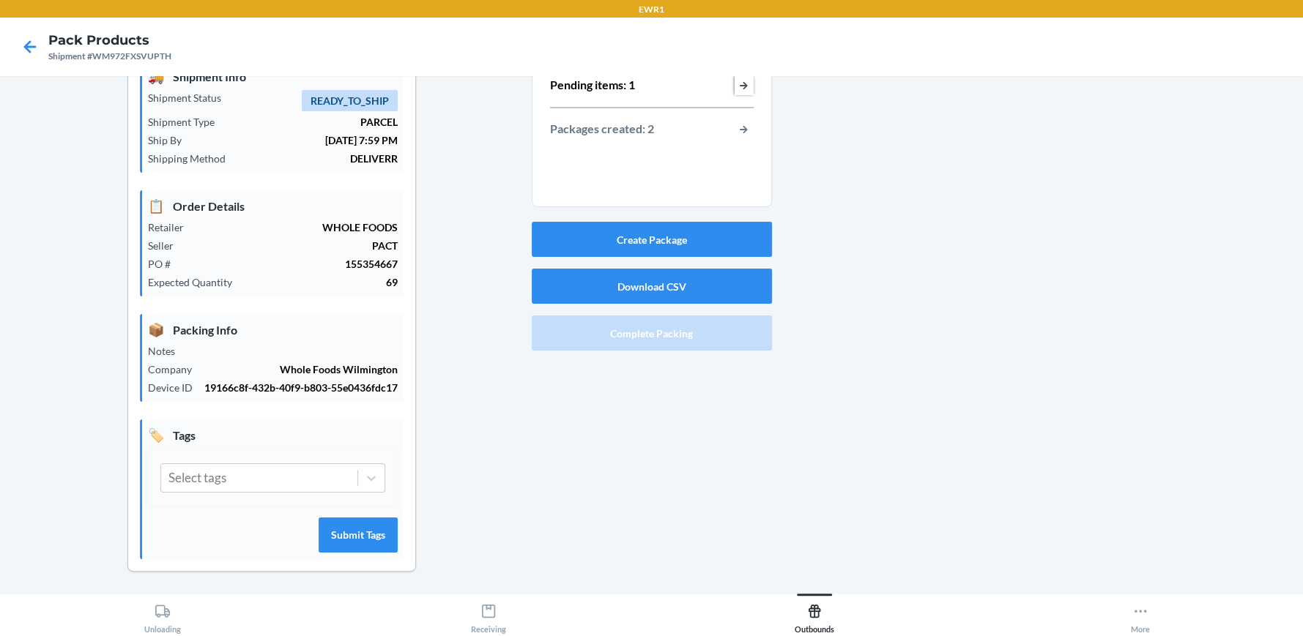
click at [735, 87] on button "button-view-pending-items" at bounding box center [743, 85] width 19 height 19
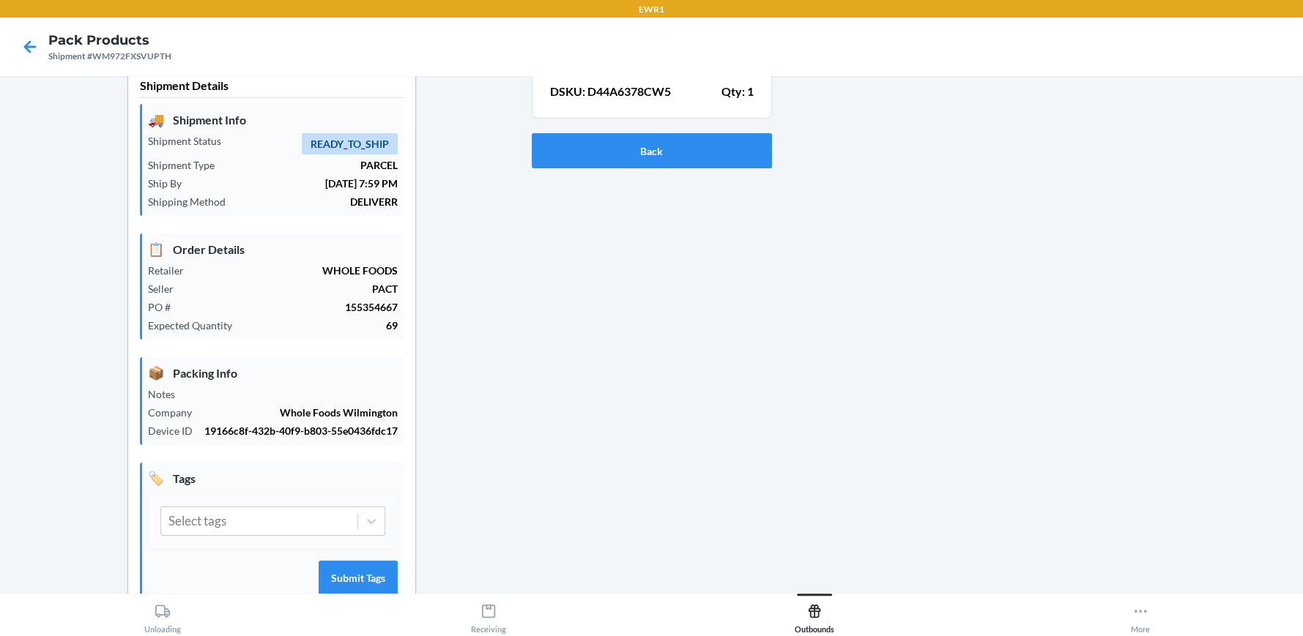
scroll to position [0, 0]
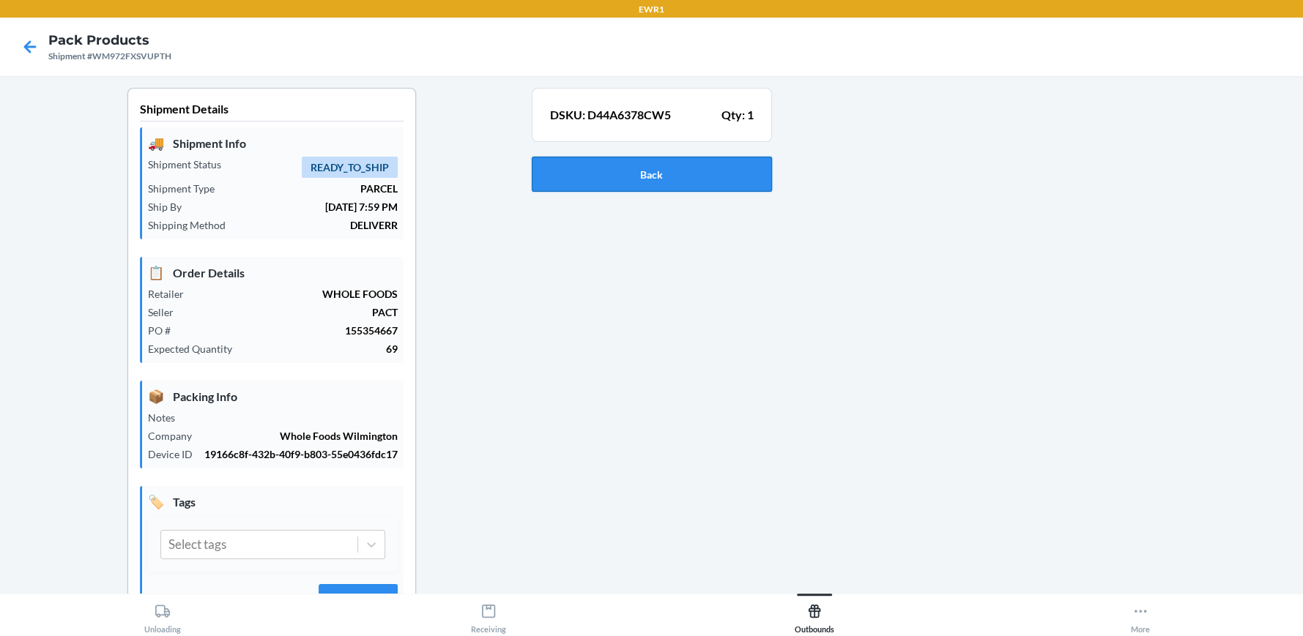
click at [542, 177] on button "Back" at bounding box center [652, 174] width 240 height 35
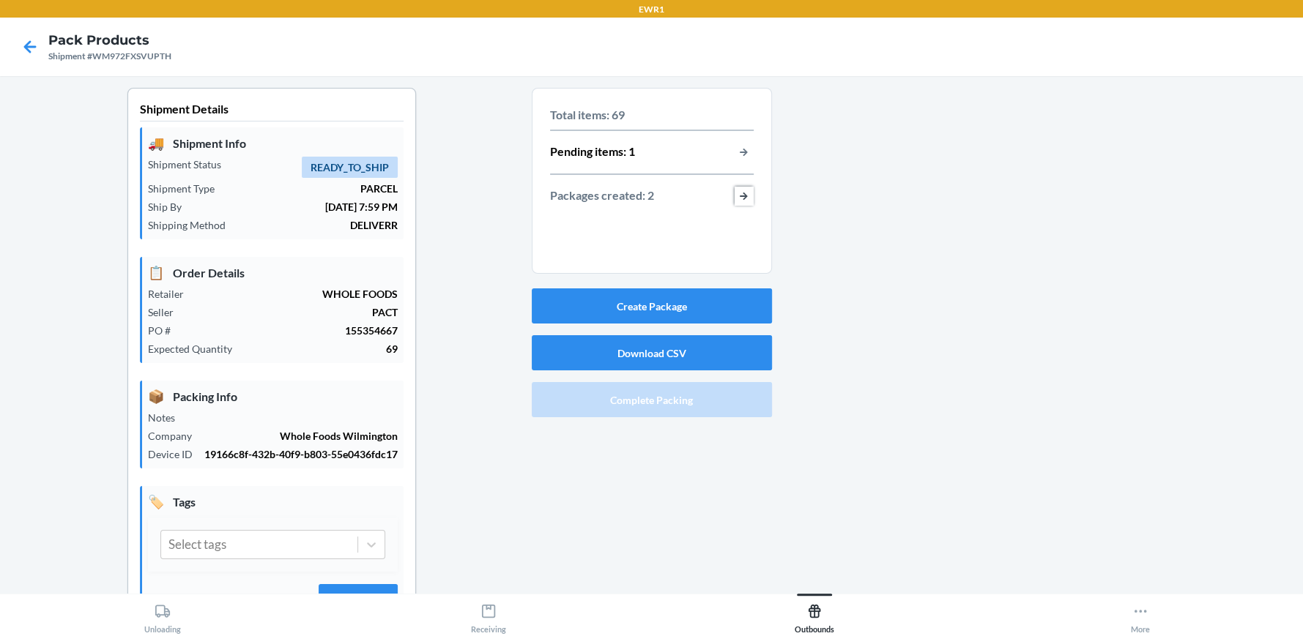
click at [735, 197] on button "button-view-packages-created" at bounding box center [743, 196] width 19 height 19
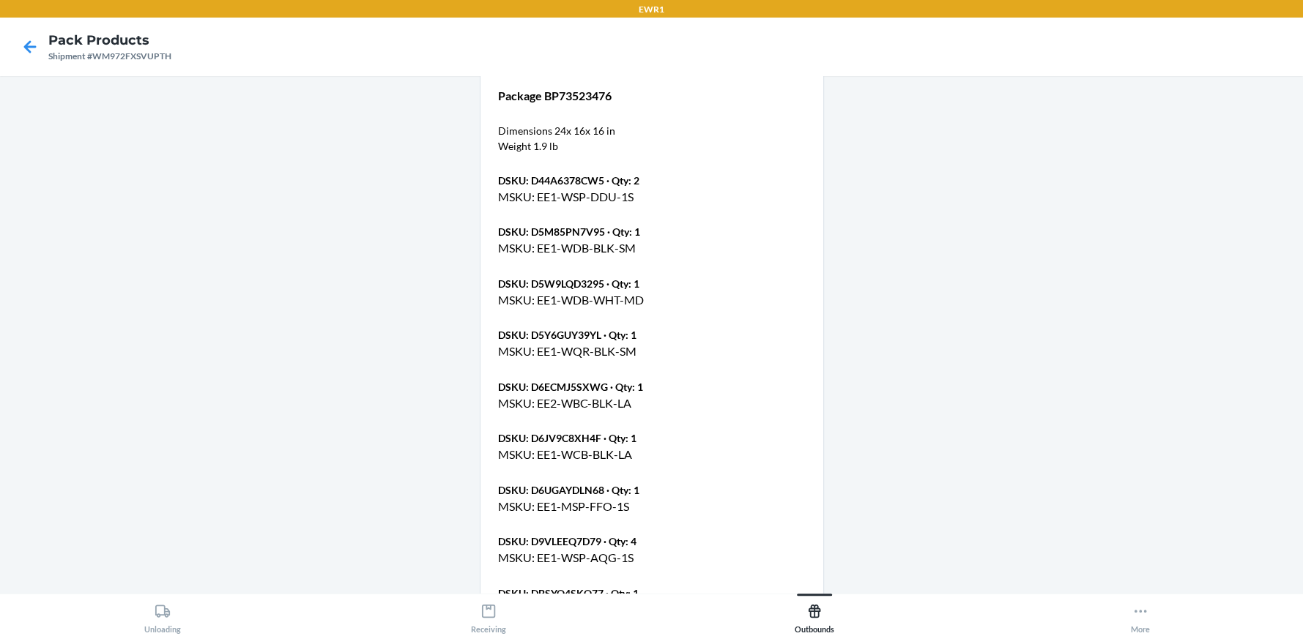
scroll to position [1684, 0]
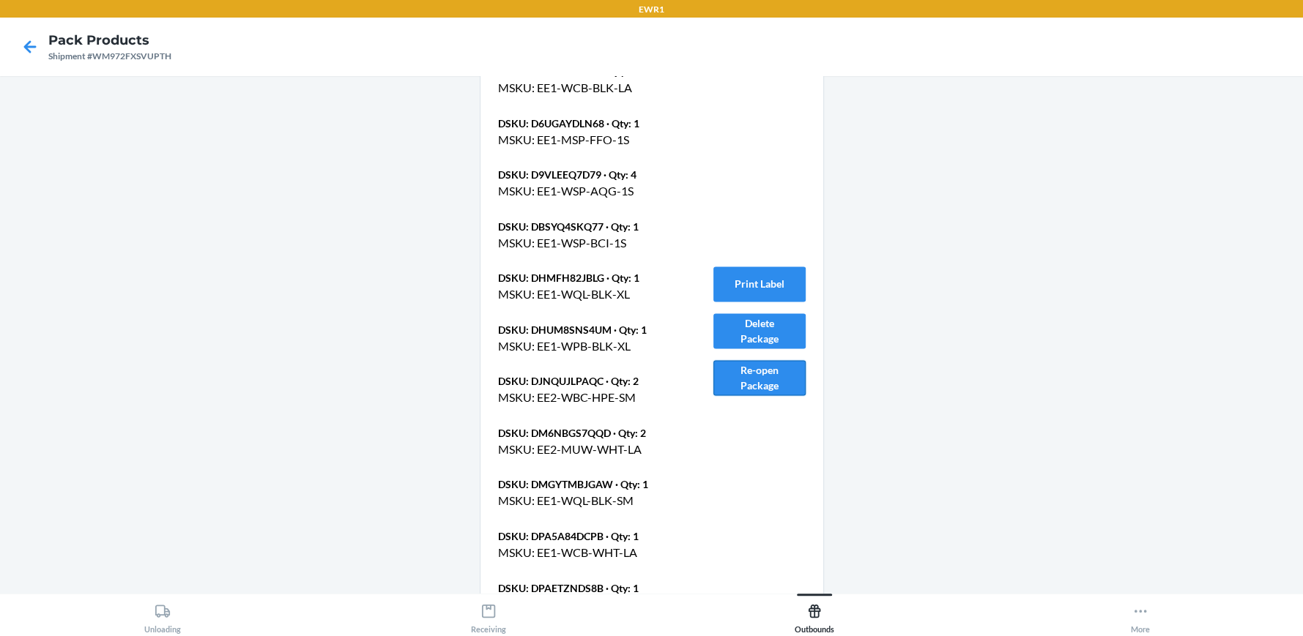
click at [732, 376] on button "Re-open Package" at bounding box center [759, 377] width 92 height 35
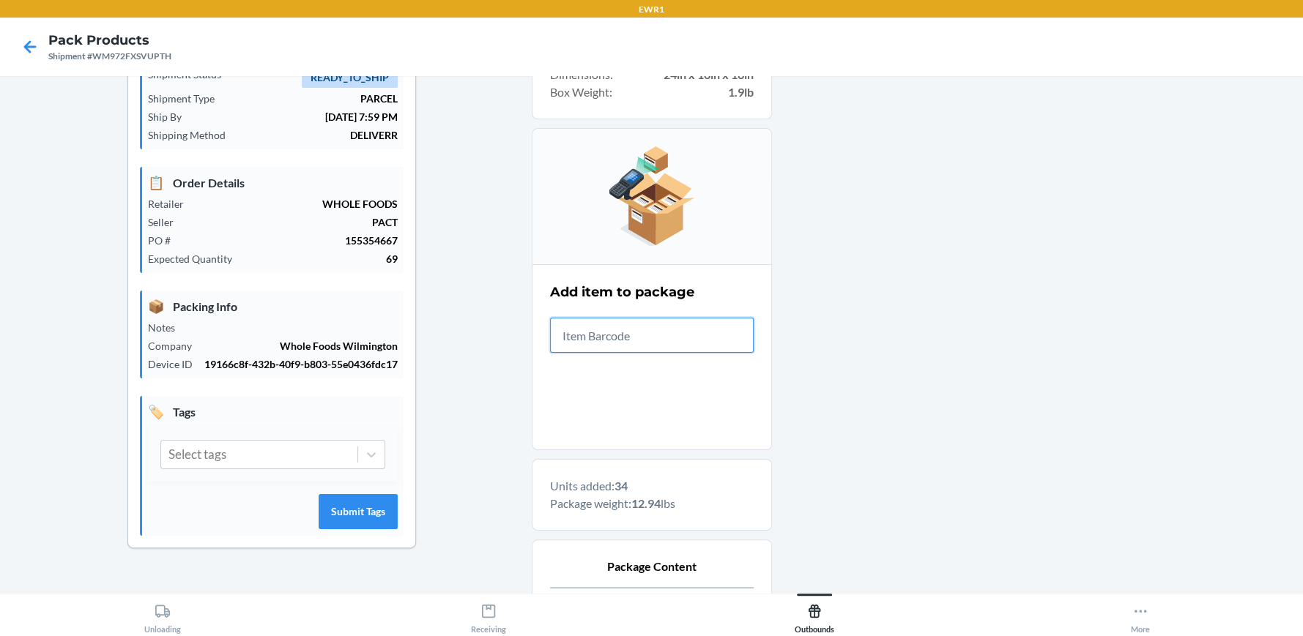
scroll to position [1170, 0]
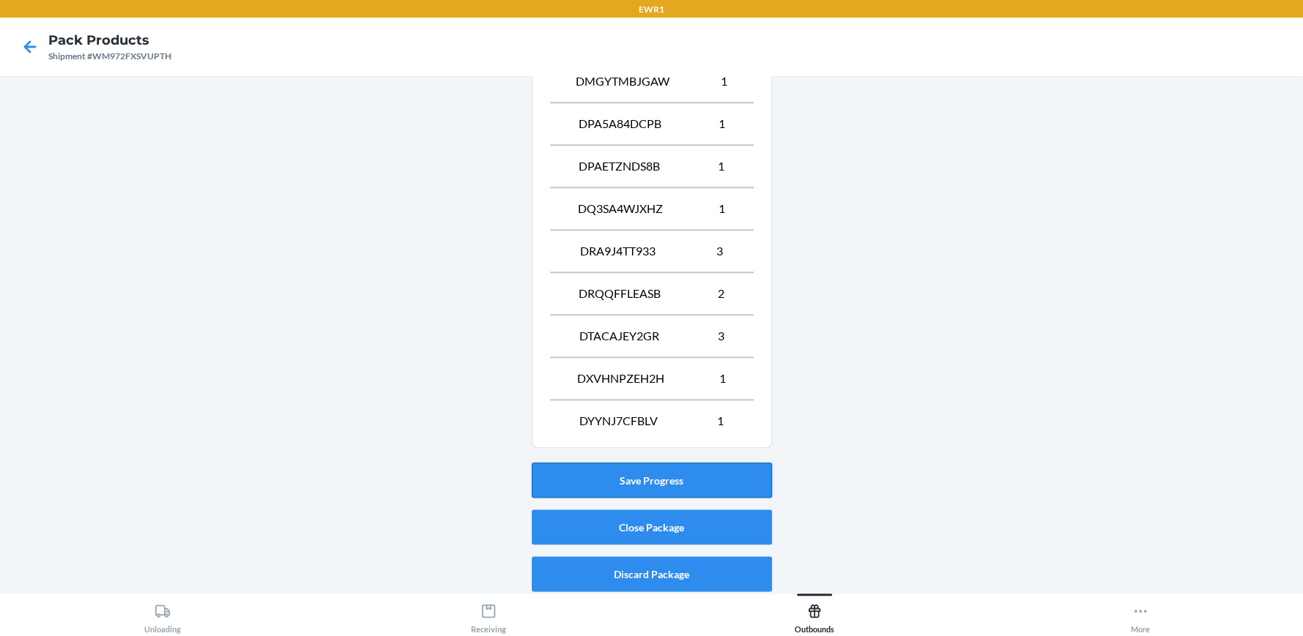
click at [631, 477] on button "Save Progress" at bounding box center [652, 480] width 240 height 35
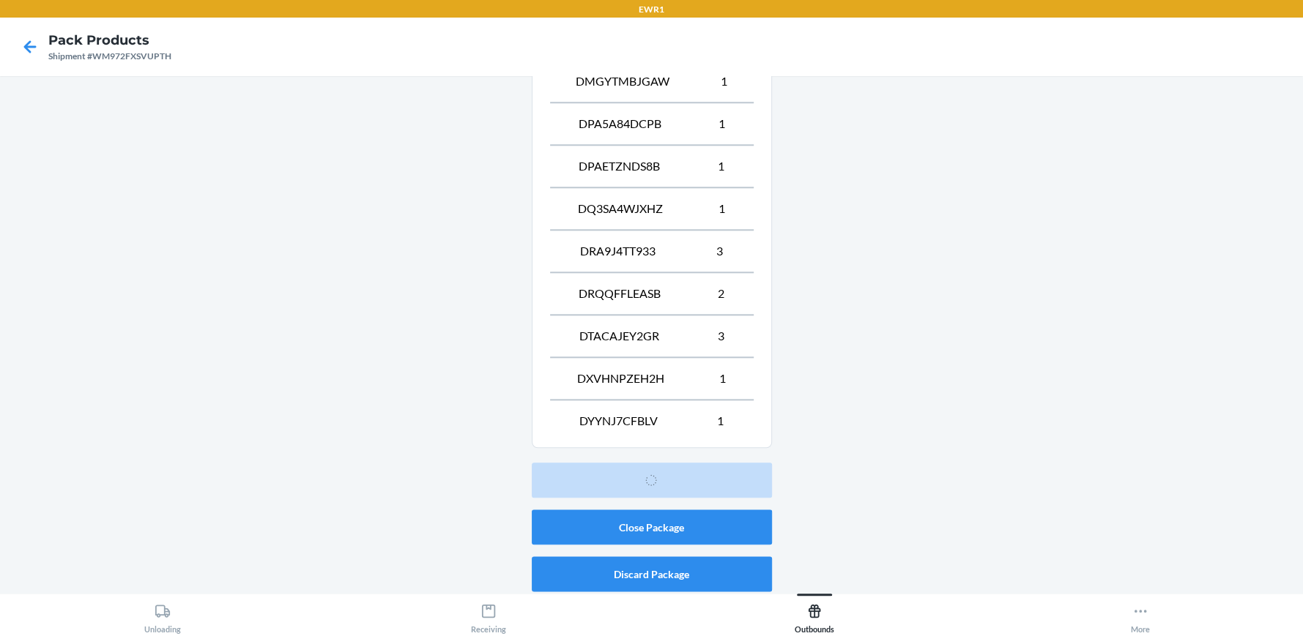
scroll to position [67, 0]
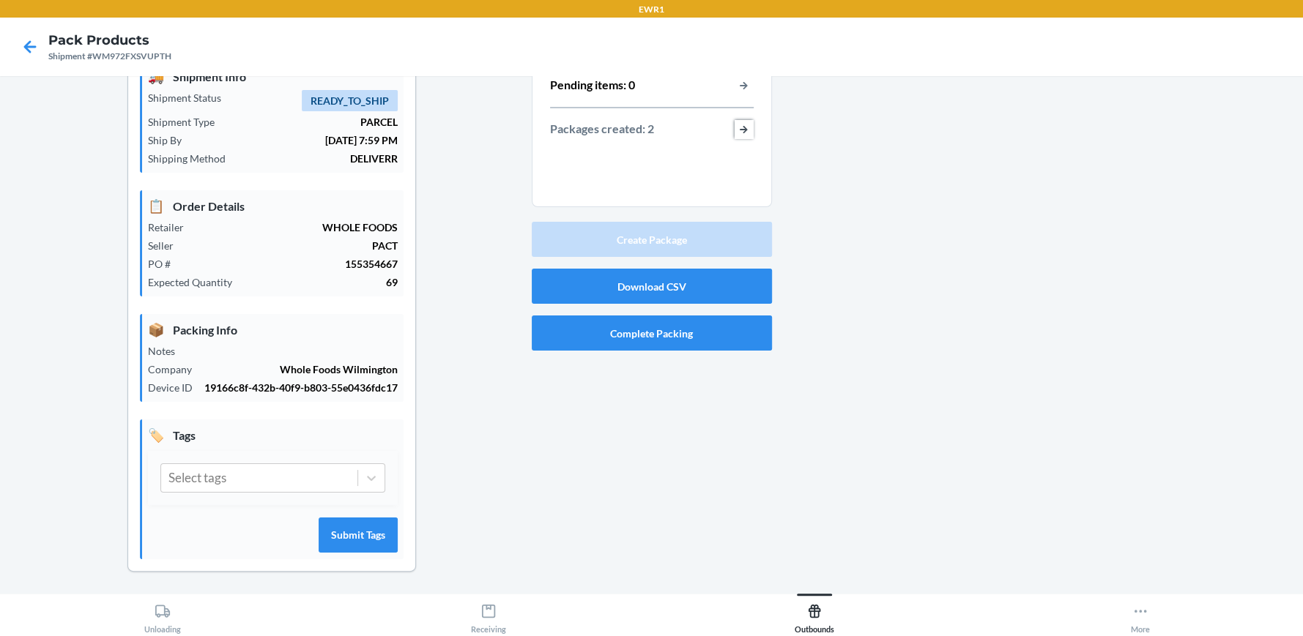
click at [737, 130] on button "button-view-packages-created" at bounding box center [743, 129] width 19 height 19
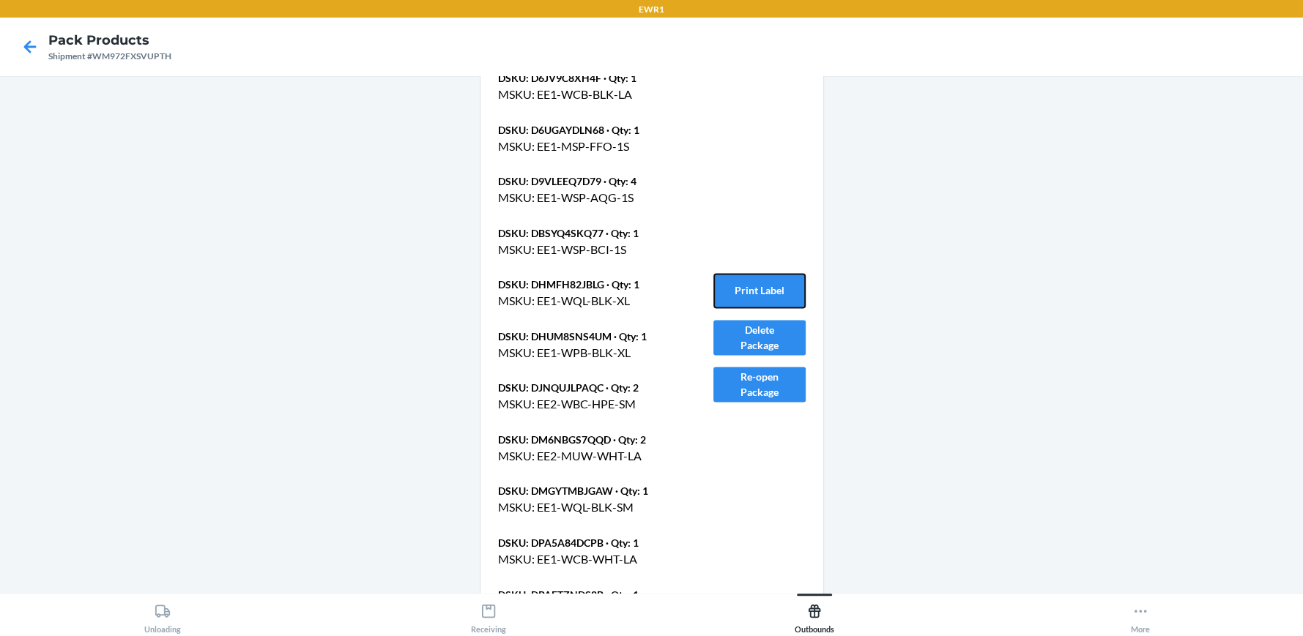
click at [756, 286] on button "Print Label" at bounding box center [759, 290] width 92 height 35
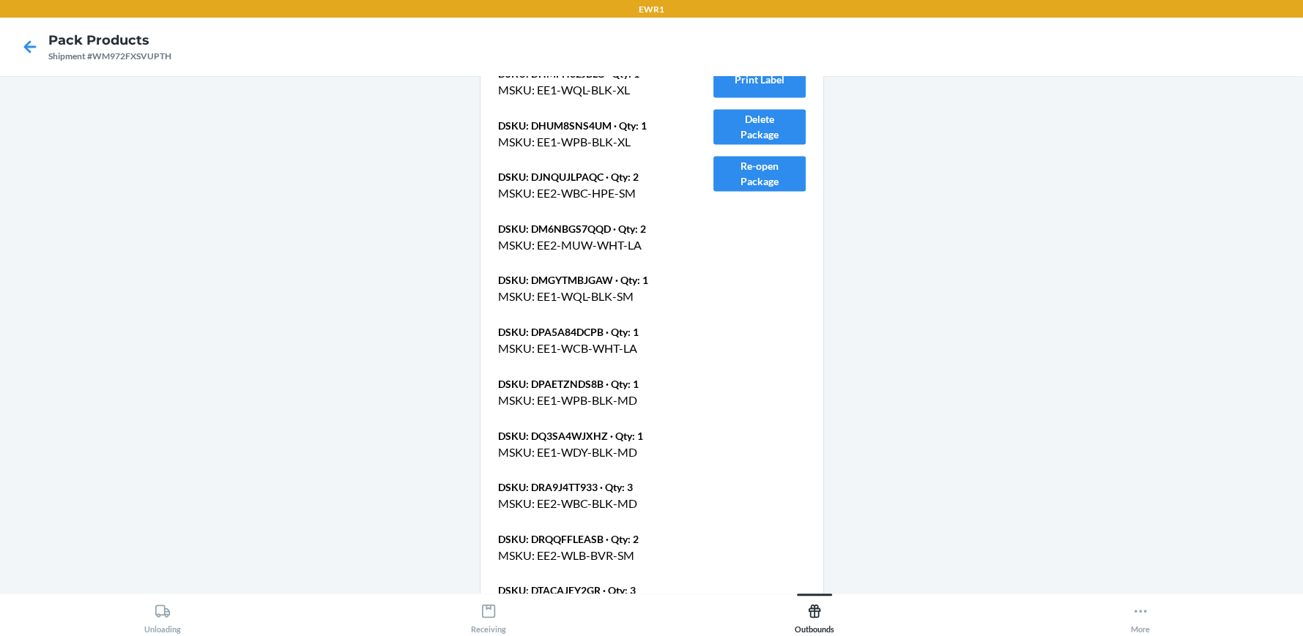
scroll to position [2105, 0]
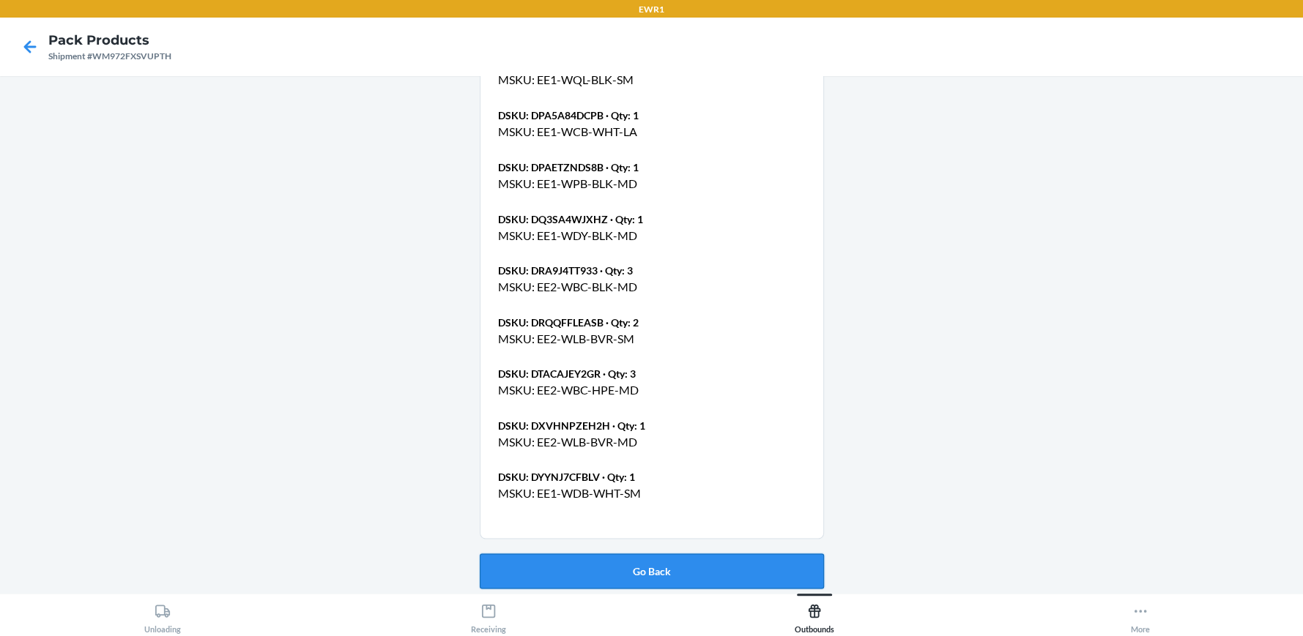
click at [667, 578] on button "Go Back" at bounding box center [652, 571] width 344 height 35
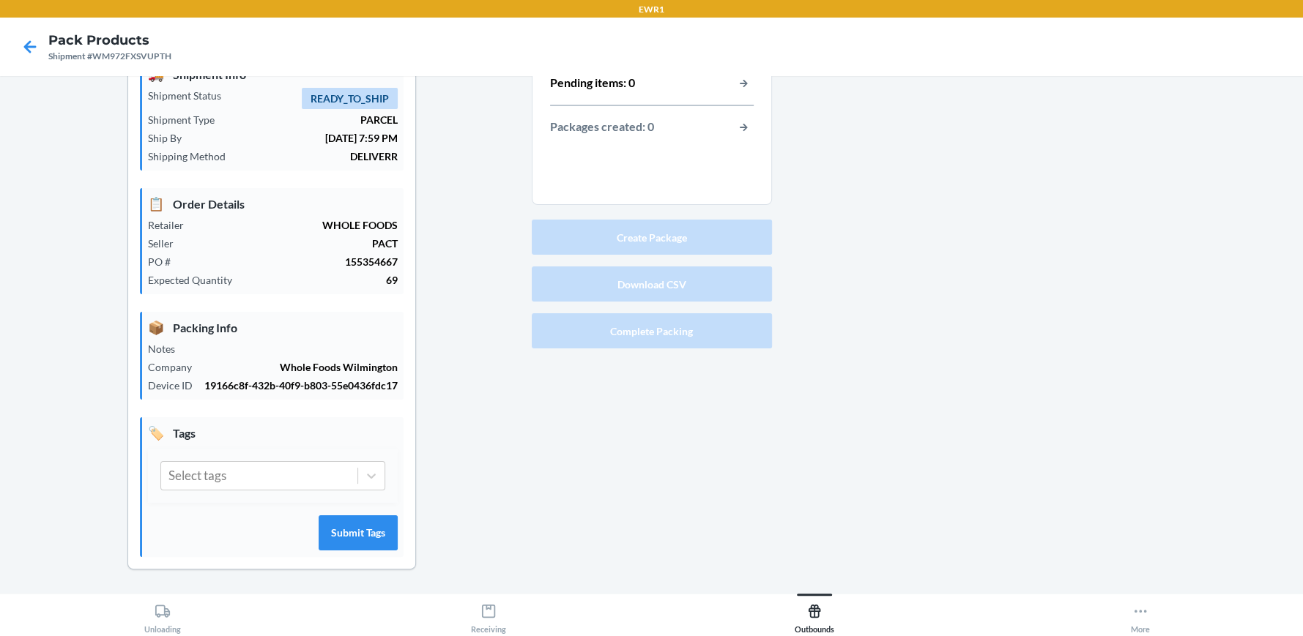
scroll to position [67, 0]
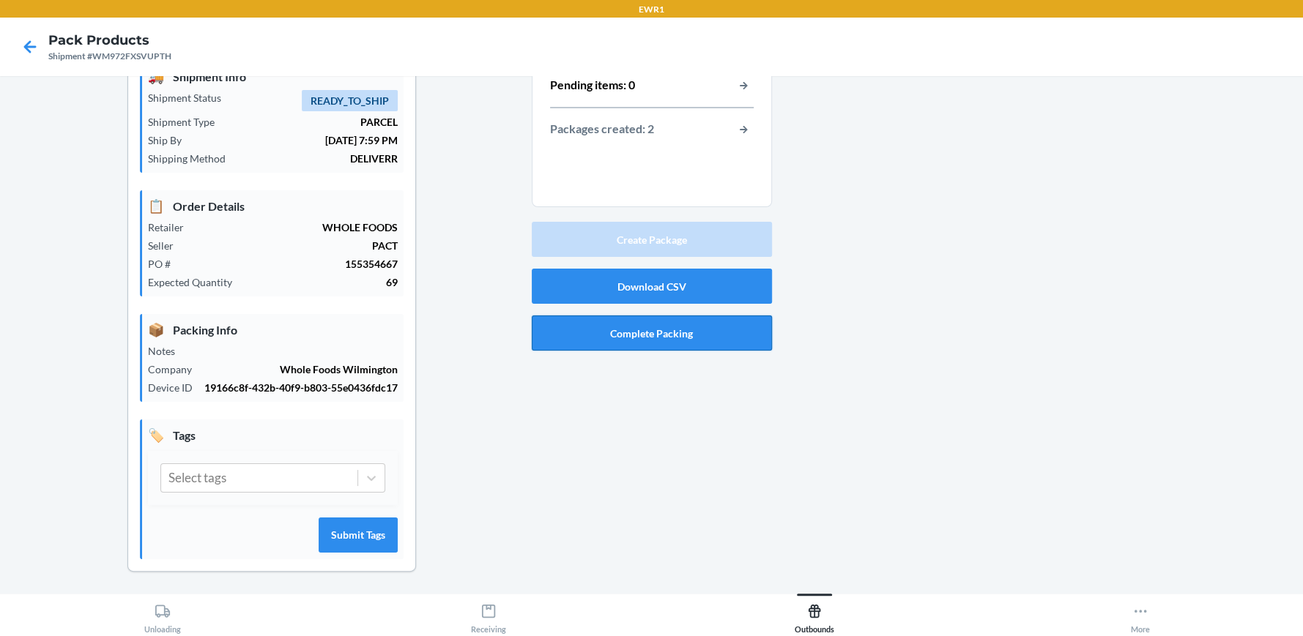
click at [650, 336] on button "Complete Packing" at bounding box center [652, 333] width 240 height 35
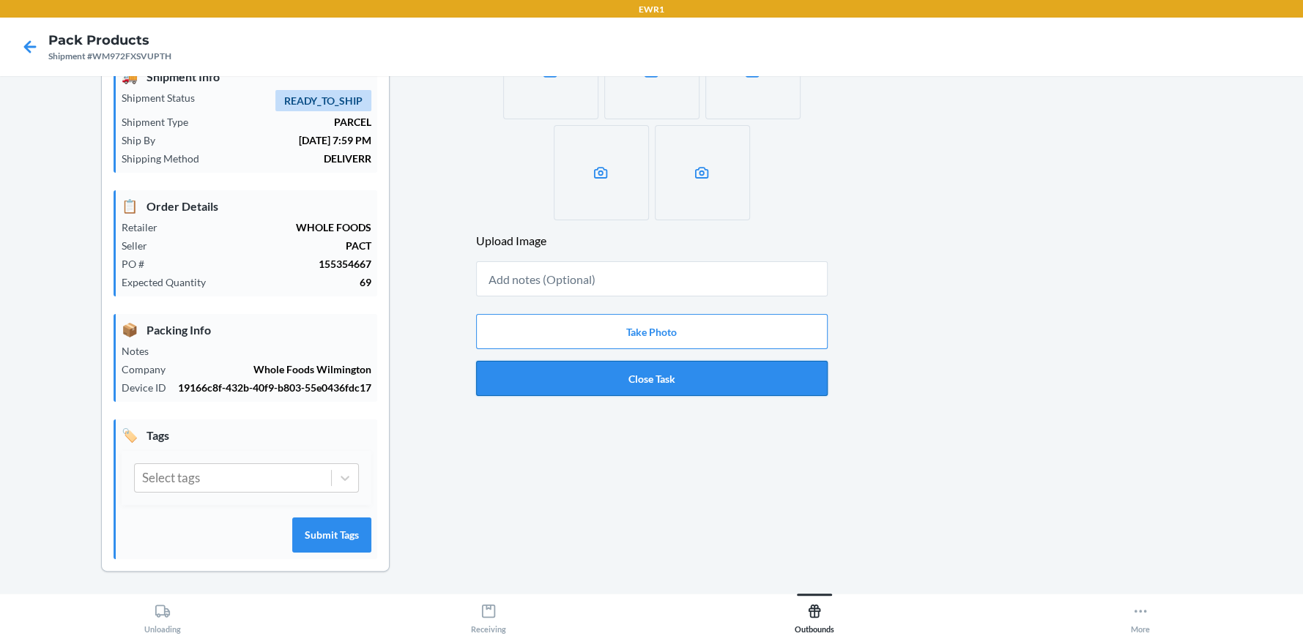
click at [648, 381] on button "Close Task" at bounding box center [651, 378] width 351 height 35
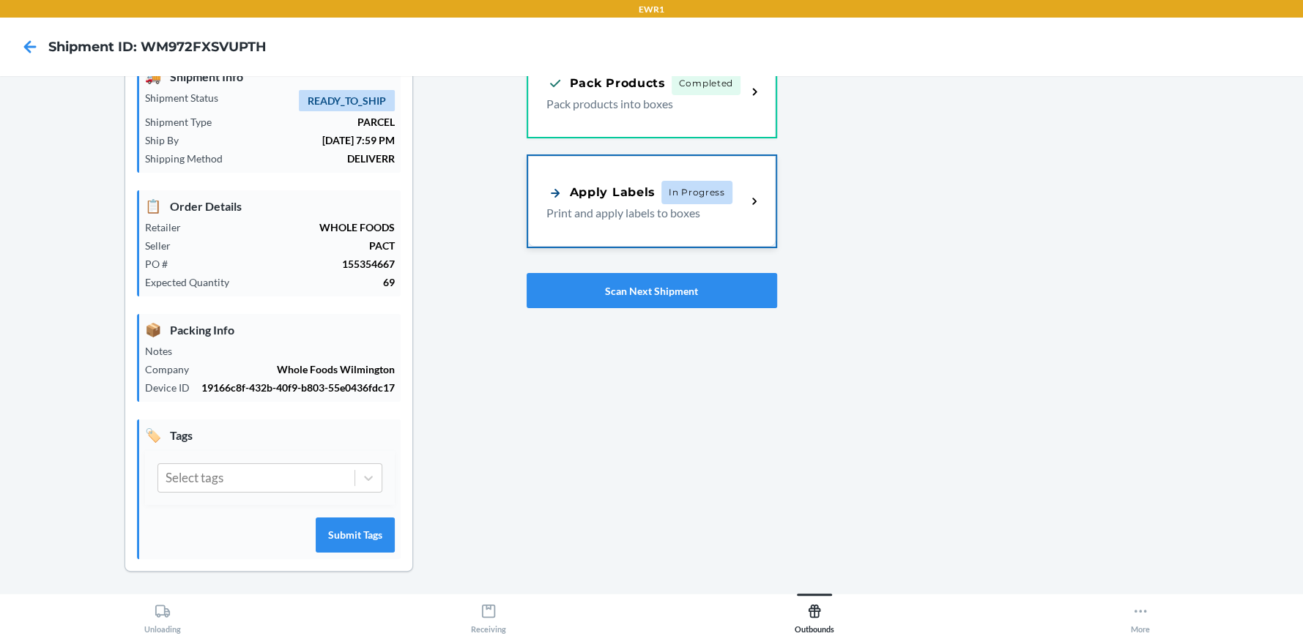
click at [666, 210] on p "Print and apply labels to boxes" at bounding box center [640, 213] width 189 height 18
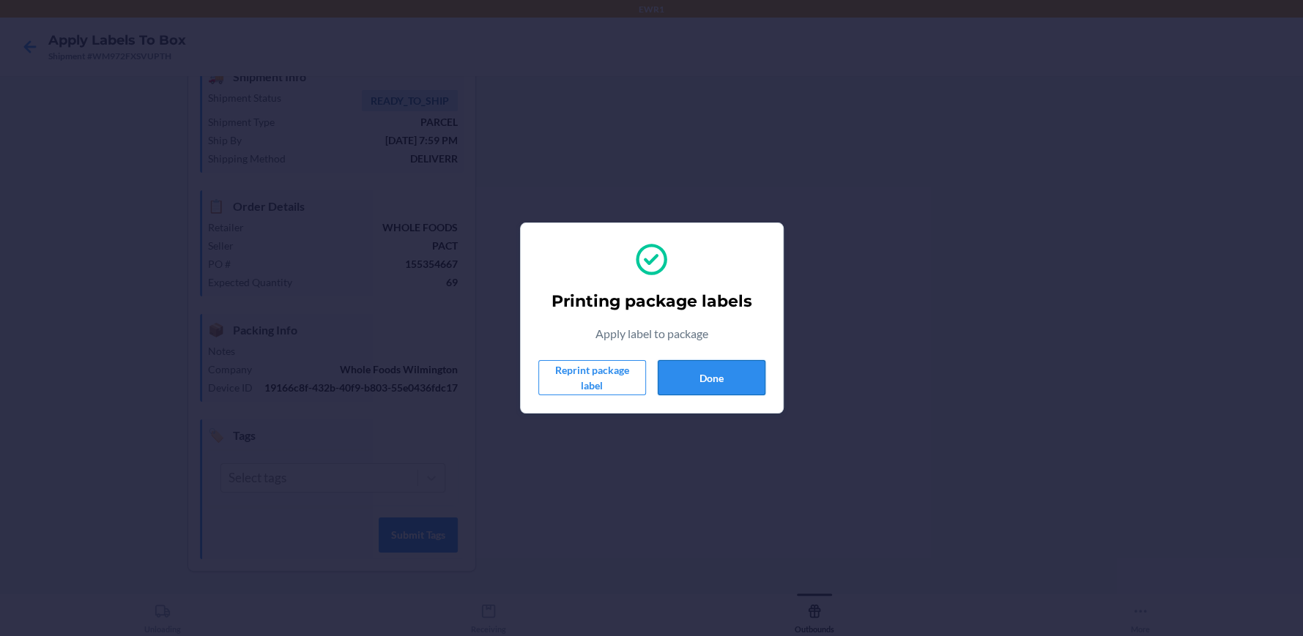
click at [689, 366] on button "Done" at bounding box center [712, 377] width 108 height 35
click at [745, 378] on button "Done" at bounding box center [712, 377] width 108 height 35
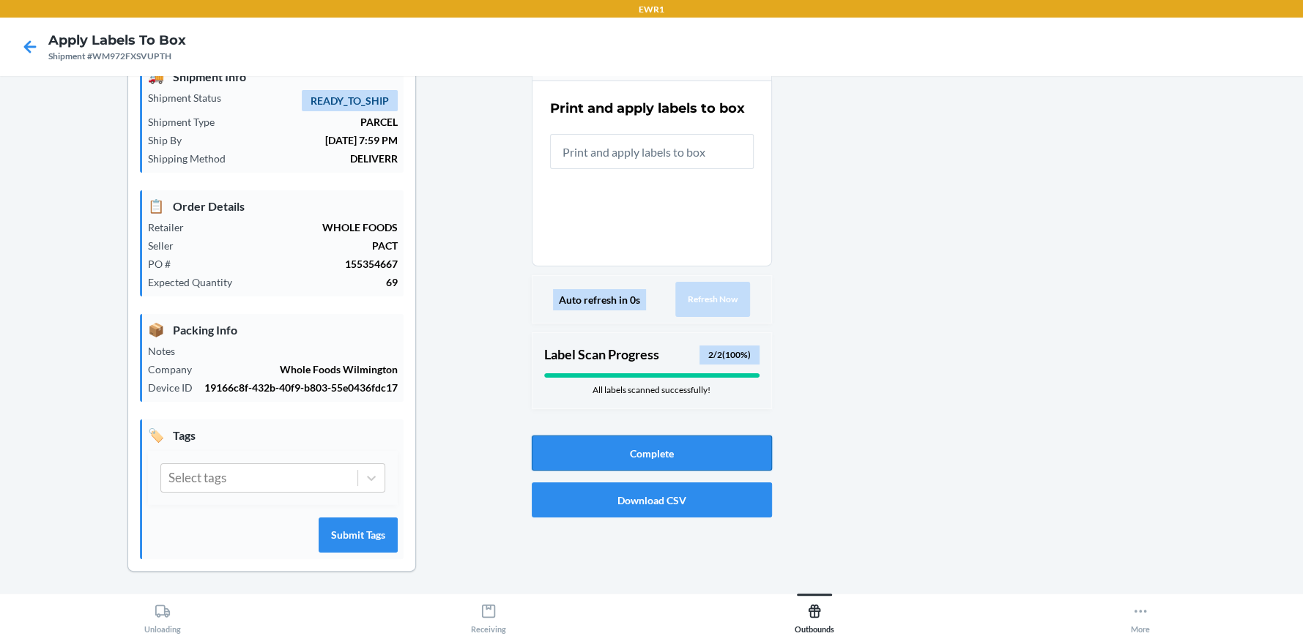
click at [600, 465] on button "Complete" at bounding box center [652, 453] width 240 height 35
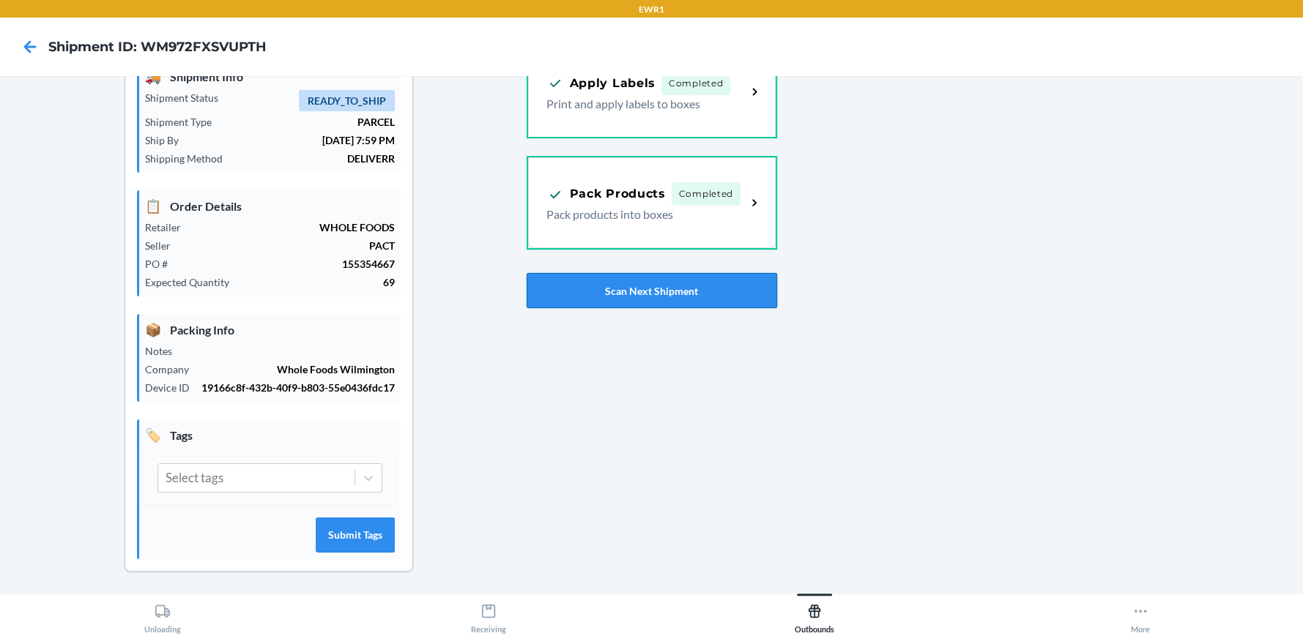
click at [645, 291] on button "Scan Next Shipment" at bounding box center [651, 290] width 250 height 35
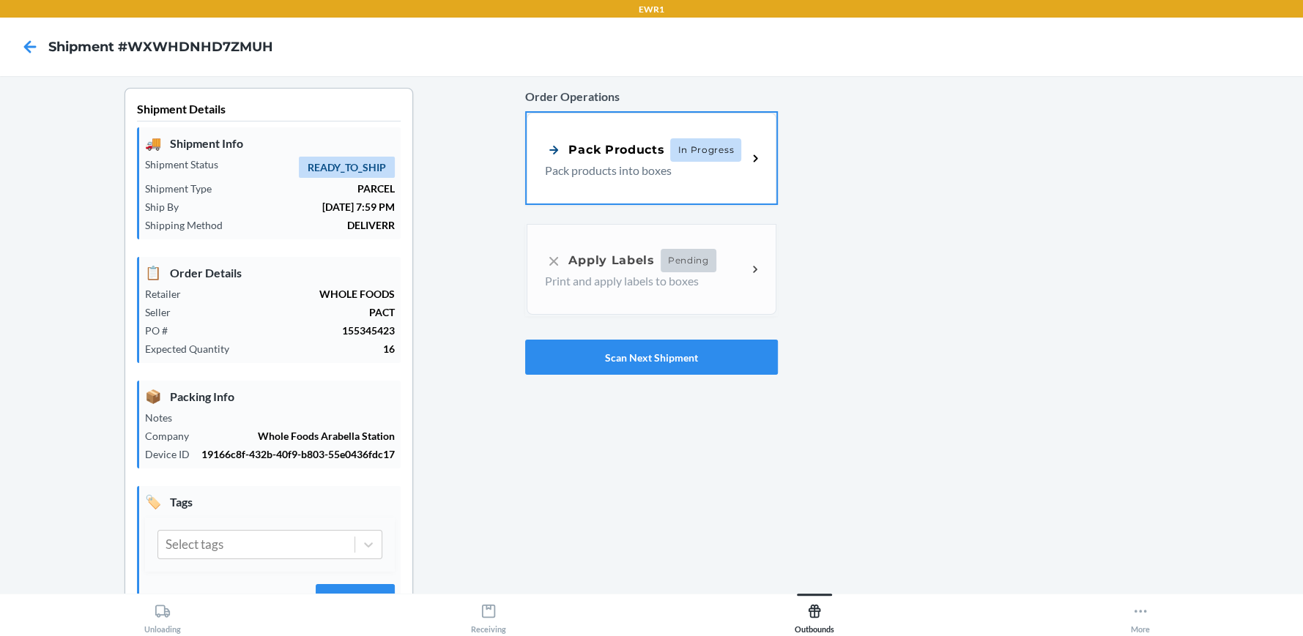
click at [676, 152] on span "In Progress" at bounding box center [705, 149] width 71 height 23
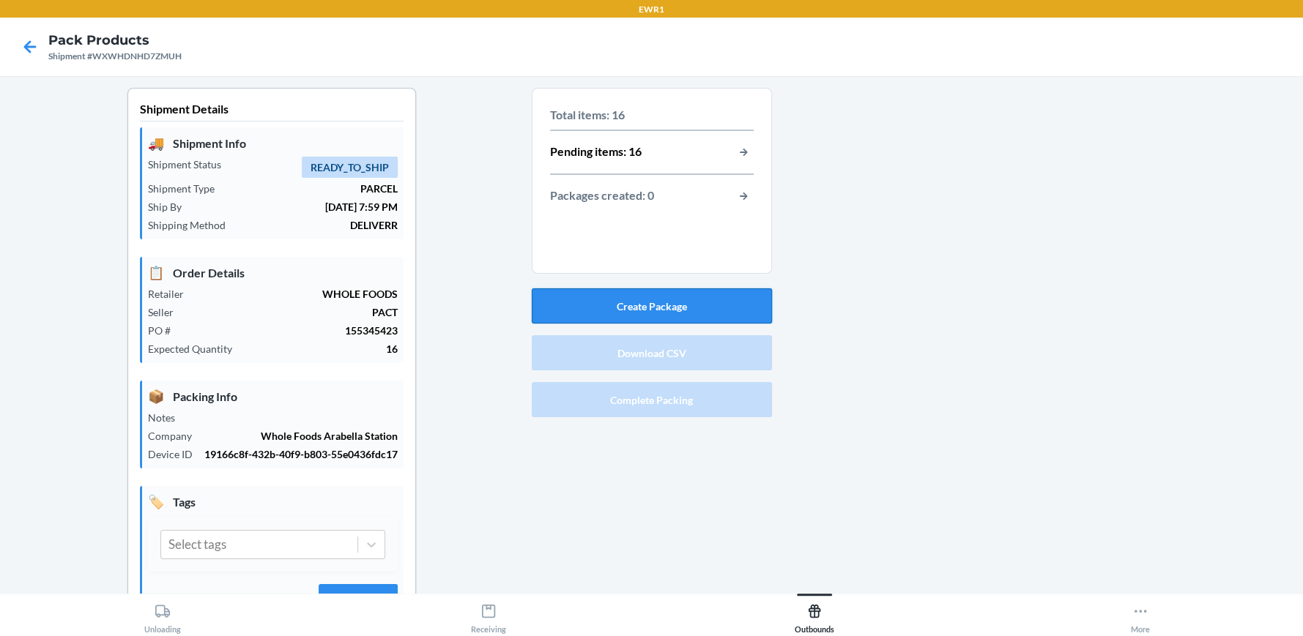
click at [649, 300] on button "Create Package" at bounding box center [652, 305] width 240 height 35
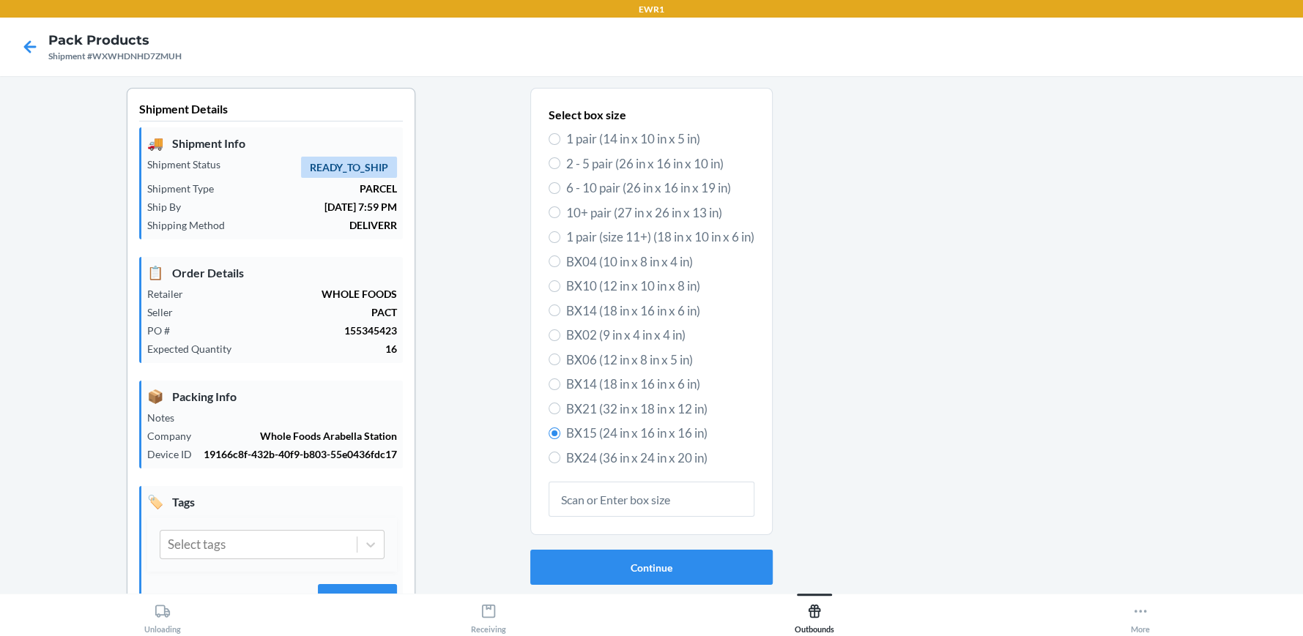
click at [548, 377] on label "BX14 (18 in x 16 in x 6 in)" at bounding box center [651, 384] width 206 height 19
click at [548, 379] on input "BX14 (18 in x 16 in x 6 in)" at bounding box center [554, 385] width 12 height 12
radio input "true"
radio input "false"
click at [642, 568] on button "Continue" at bounding box center [651, 567] width 242 height 35
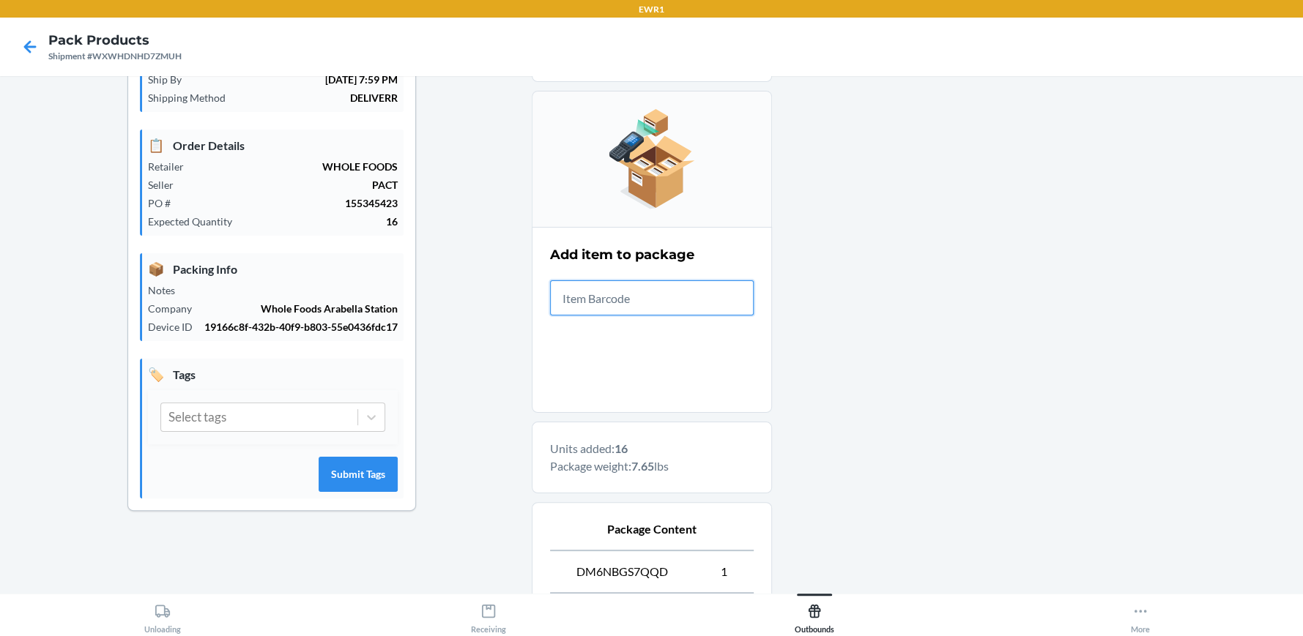
scroll to position [439, 0]
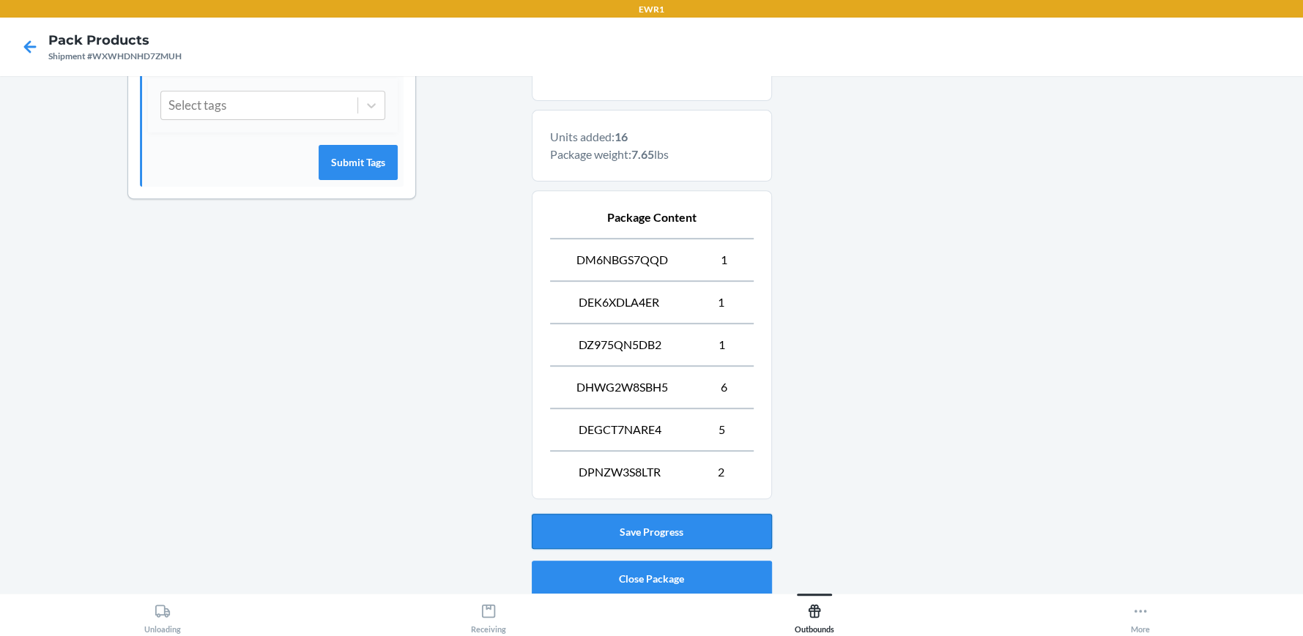
click at [637, 535] on button "Save Progress" at bounding box center [652, 531] width 240 height 35
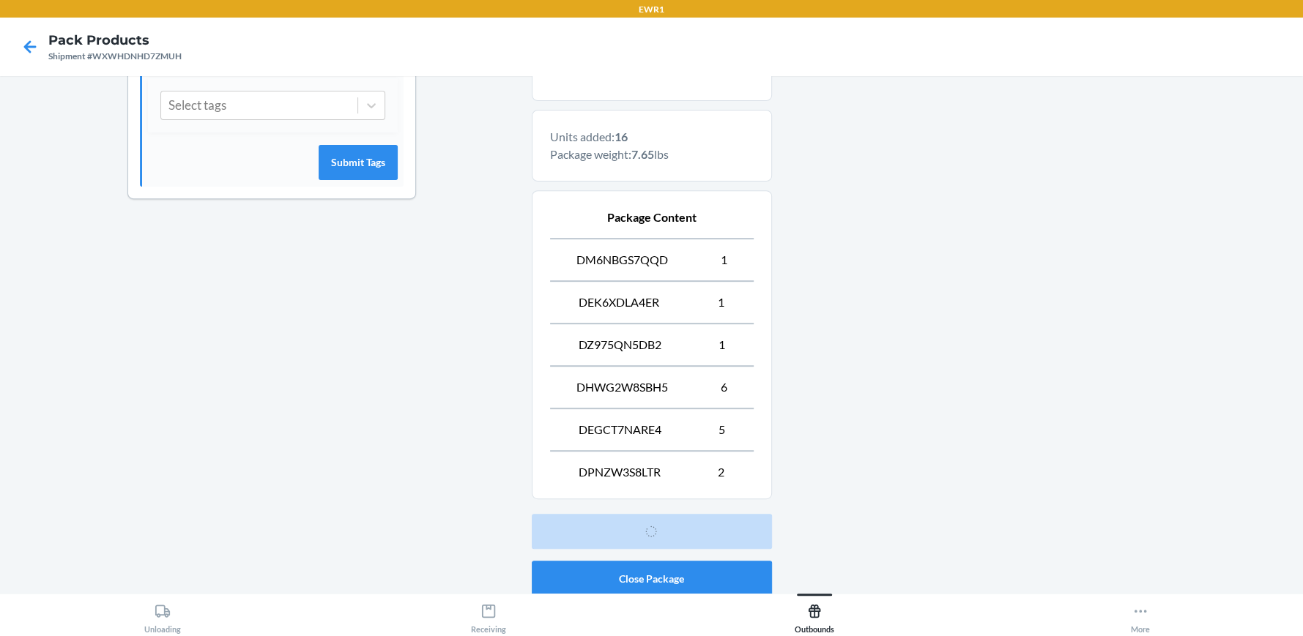
scroll to position [67, 0]
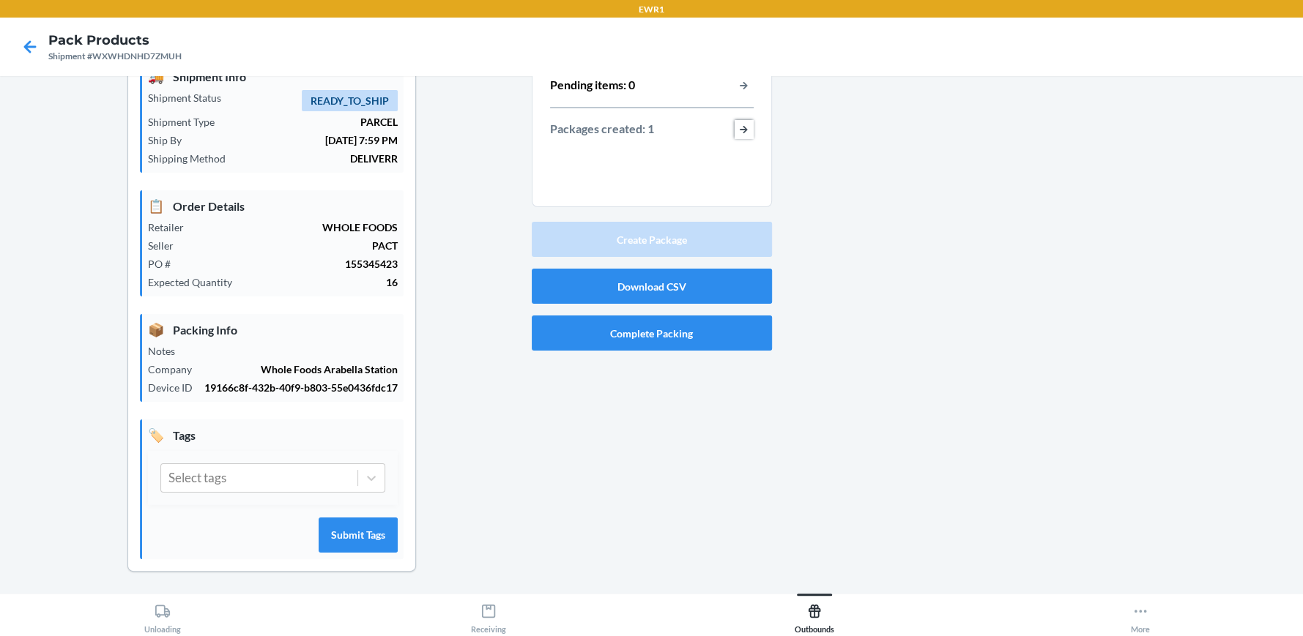
click at [741, 128] on button "button-view-packages-created" at bounding box center [743, 129] width 19 height 19
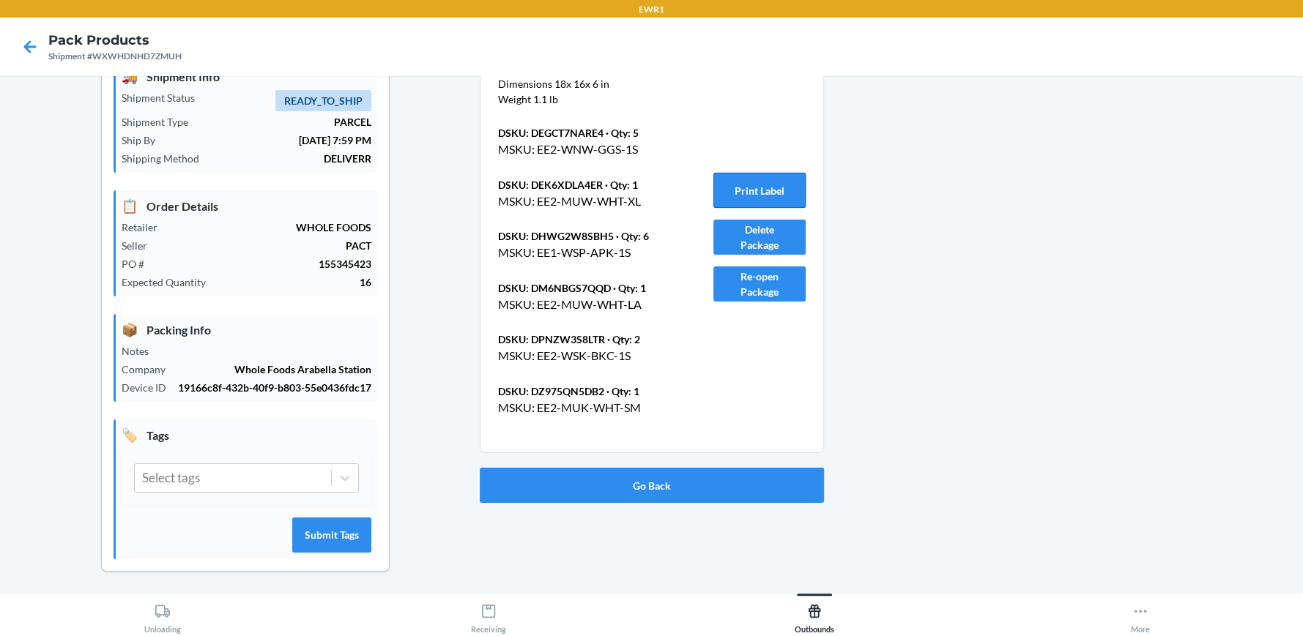
click at [769, 193] on button "Print Label" at bounding box center [759, 190] width 92 height 35
click at [639, 485] on button "Go Back" at bounding box center [652, 485] width 344 height 35
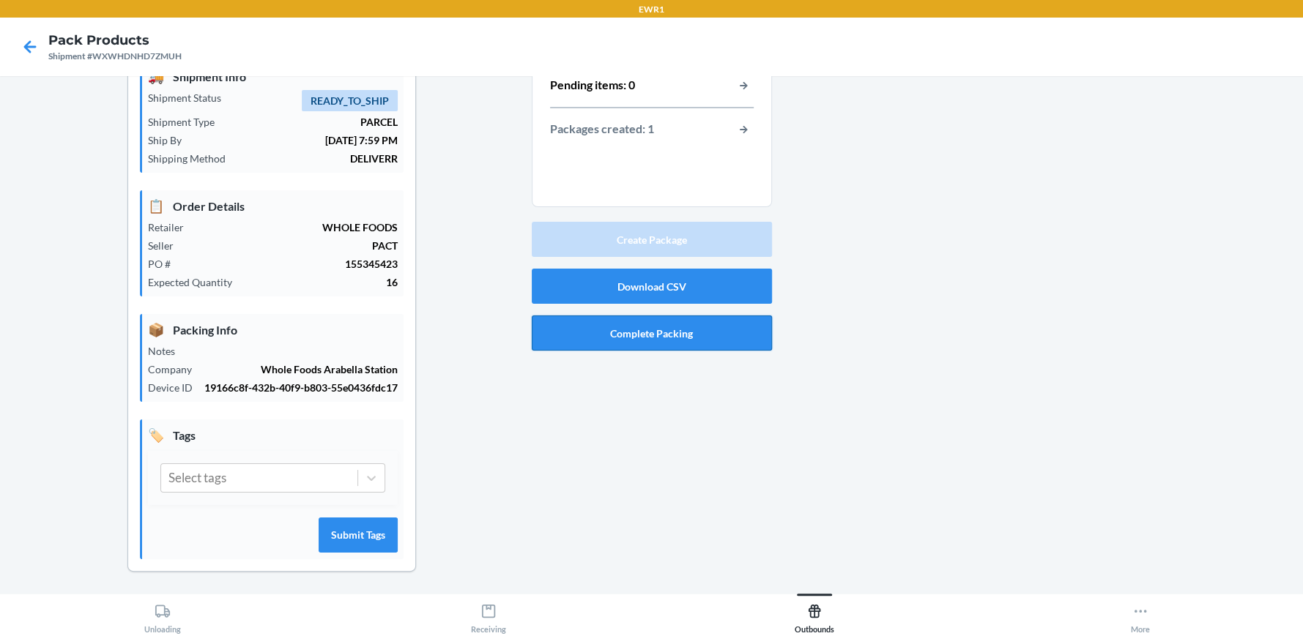
click at [658, 321] on button "Complete Packing" at bounding box center [652, 333] width 240 height 35
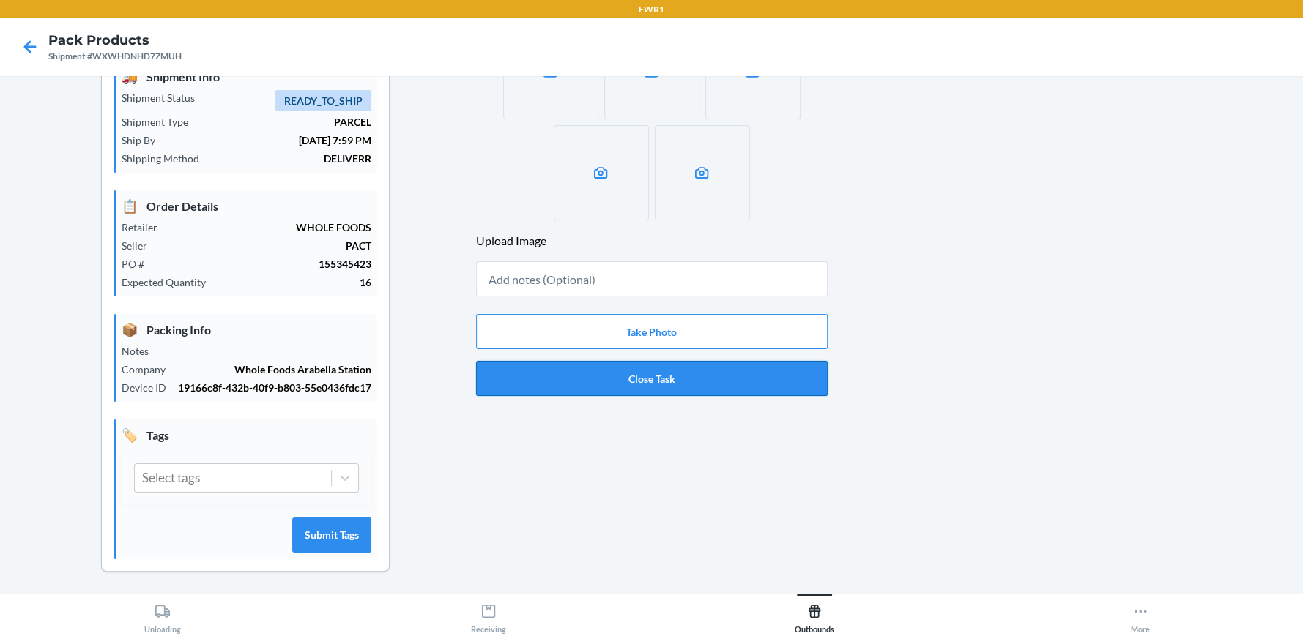
click at [646, 372] on button "Close Task" at bounding box center [651, 378] width 351 height 35
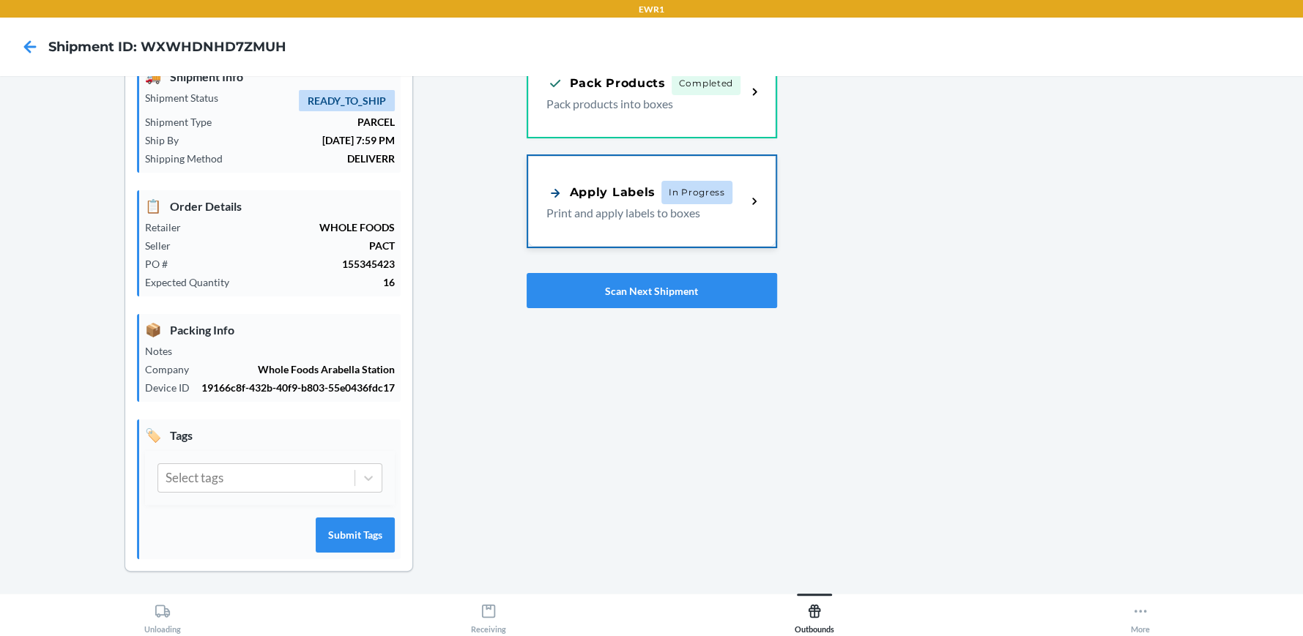
click at [648, 204] on p "Print and apply labels to boxes" at bounding box center [640, 213] width 189 height 18
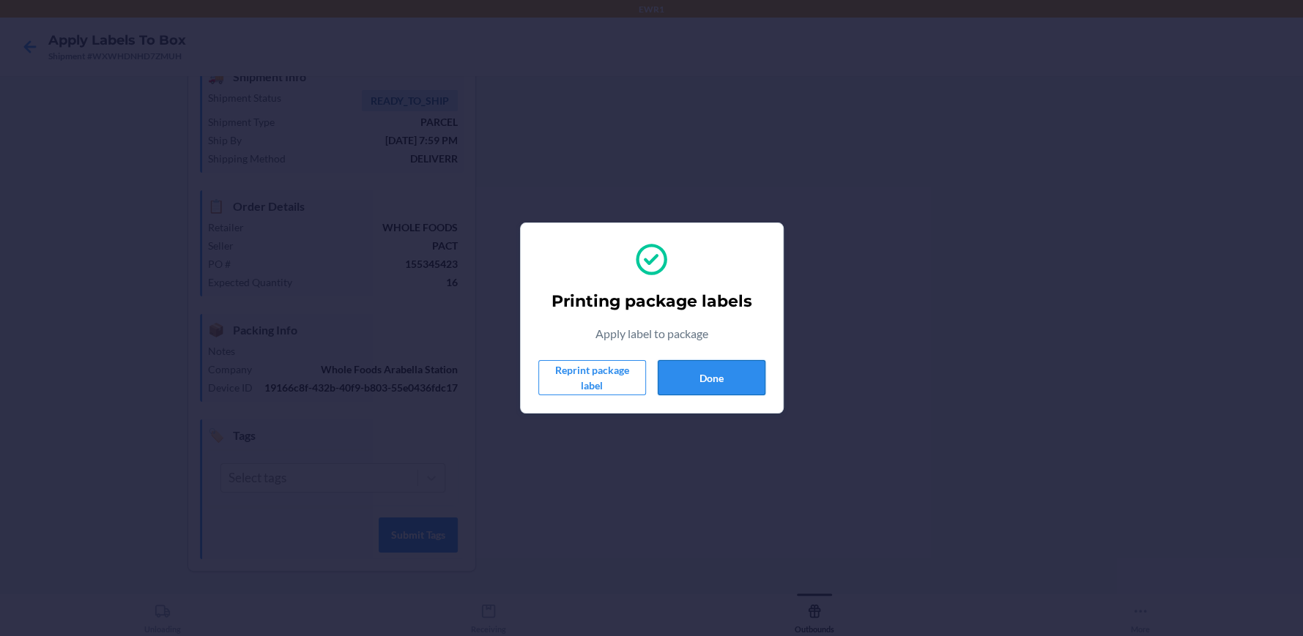
click at [706, 380] on button "Done" at bounding box center [712, 377] width 108 height 35
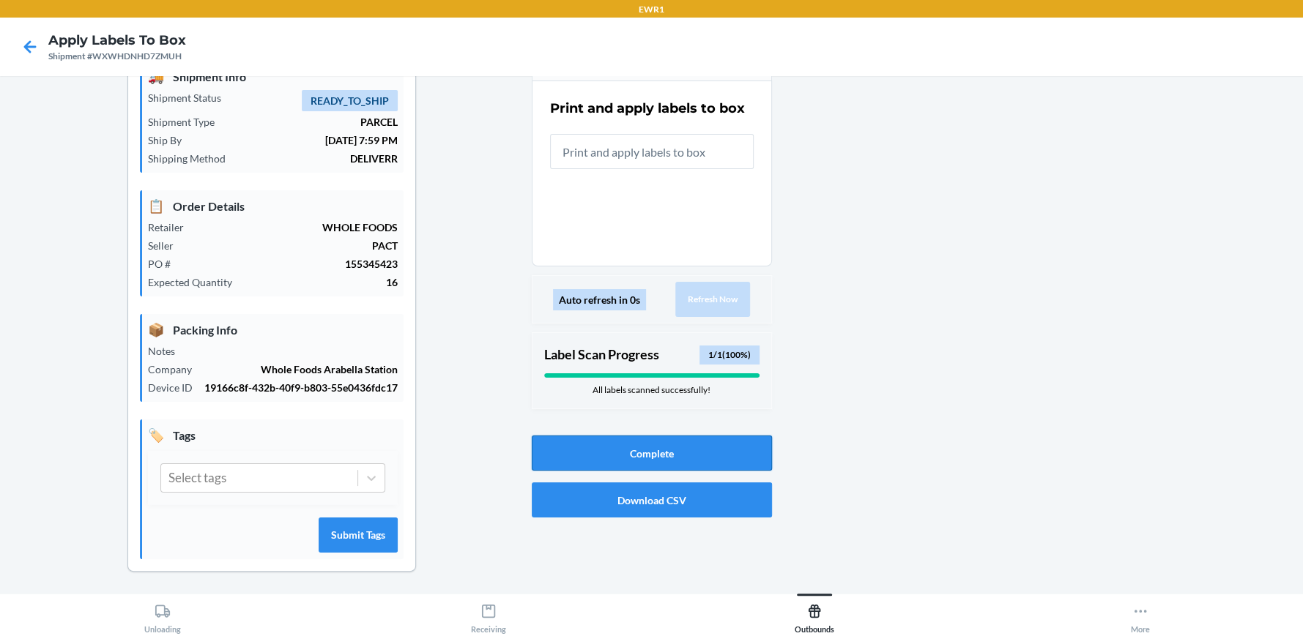
click at [644, 449] on button "Complete" at bounding box center [652, 453] width 240 height 35
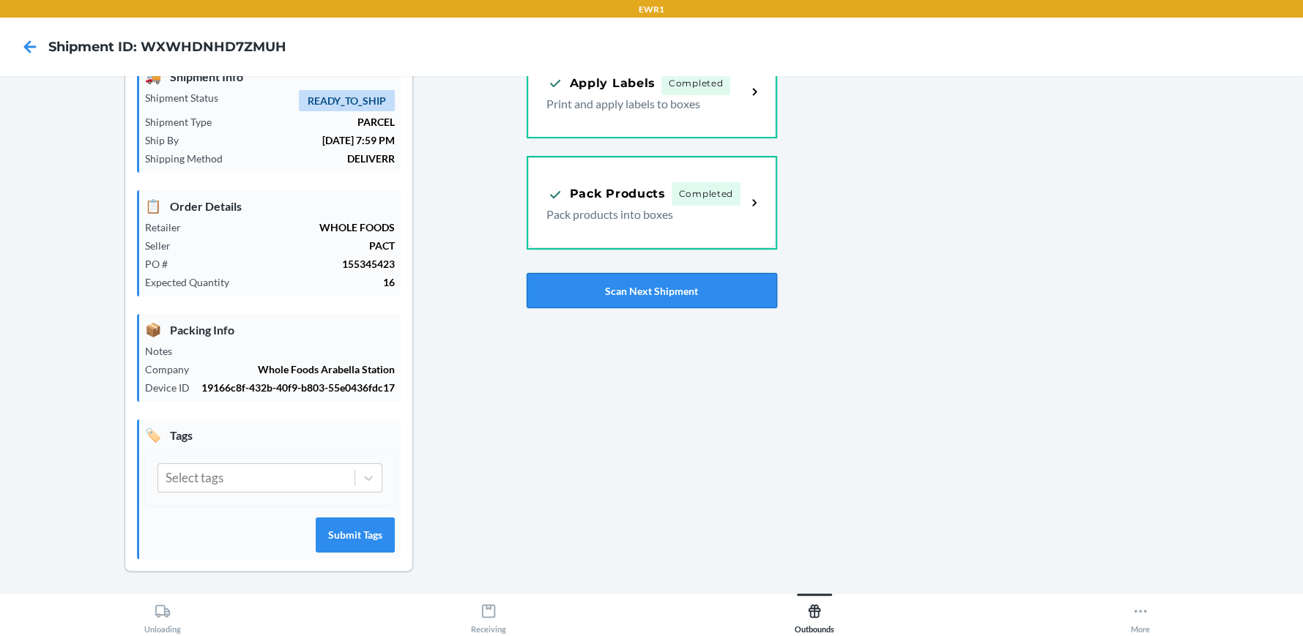
click at [632, 292] on button "Scan Next Shipment" at bounding box center [651, 290] width 250 height 35
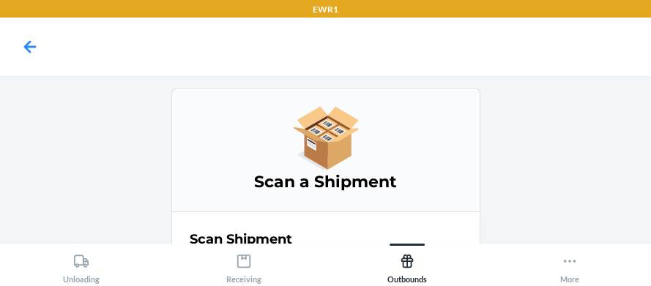
click at [348, 58] on nav at bounding box center [325, 47] width 651 height 59
click at [451, 52] on nav at bounding box center [325, 47] width 651 height 59
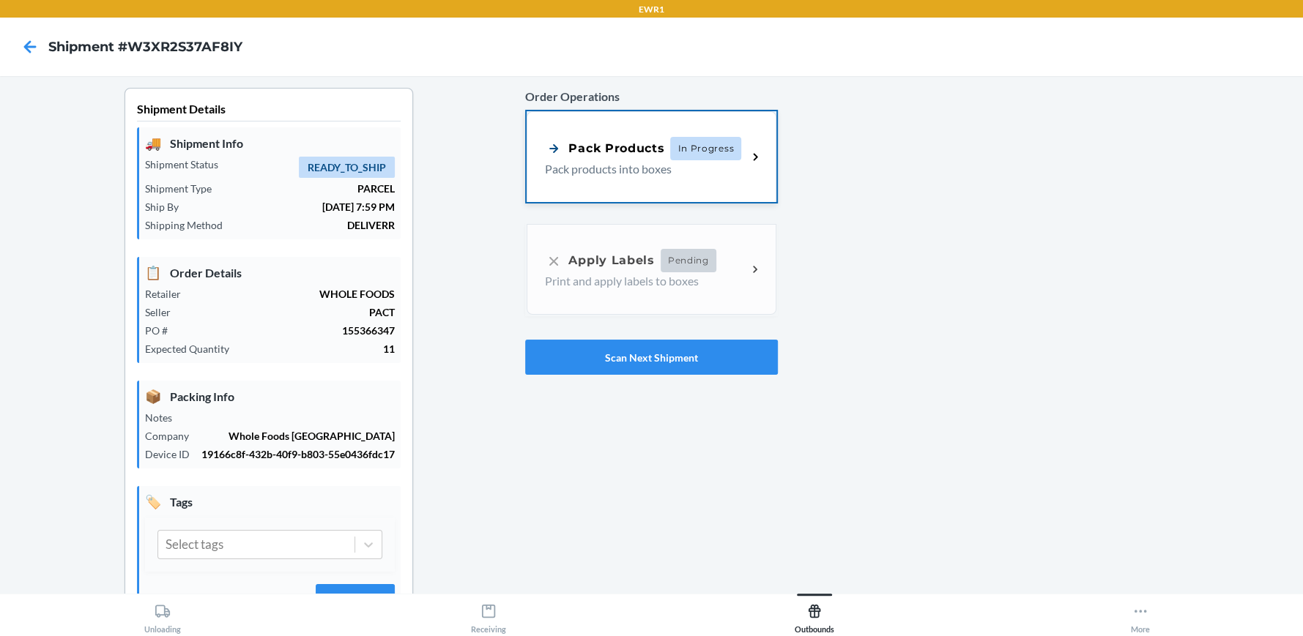
click at [638, 147] on div "Pack Products" at bounding box center [604, 148] width 119 height 18
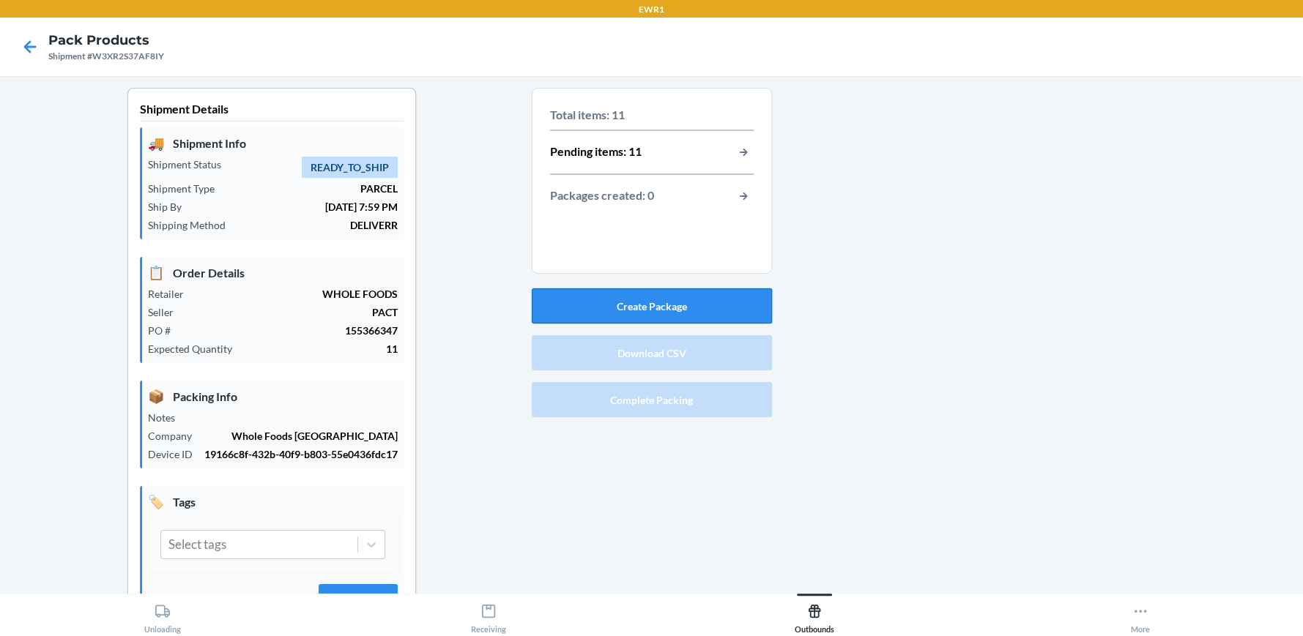
click at [641, 292] on button "Create Package" at bounding box center [652, 305] width 240 height 35
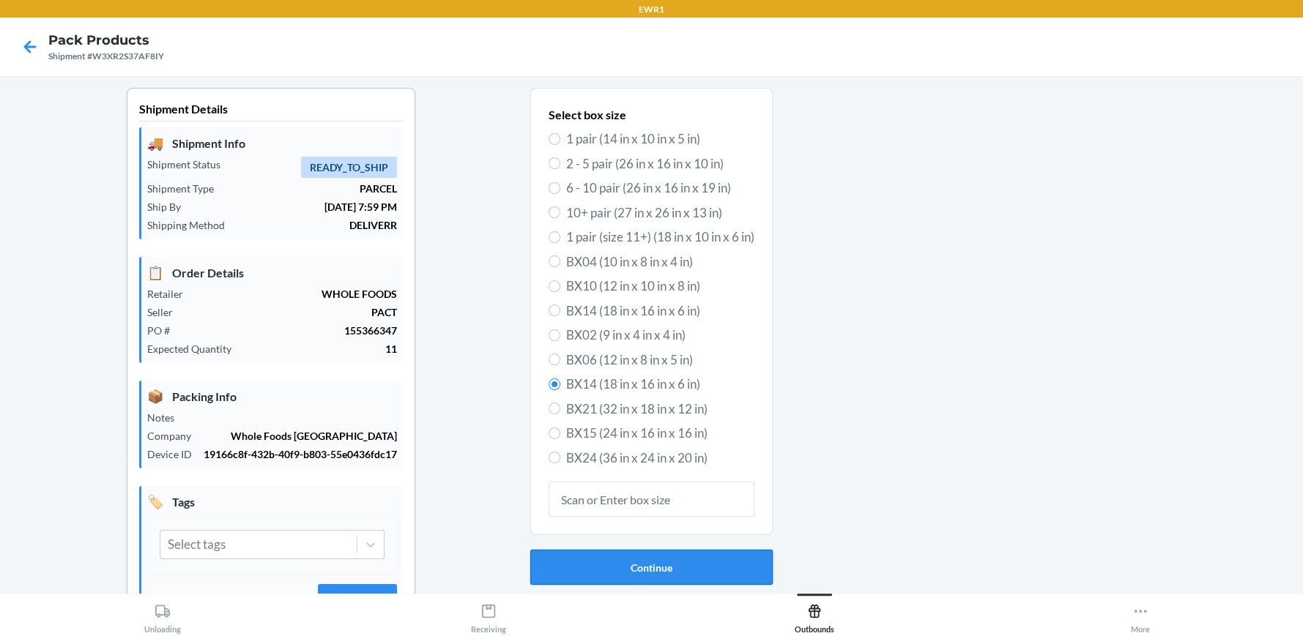
click at [630, 560] on button "Continue" at bounding box center [651, 567] width 242 height 35
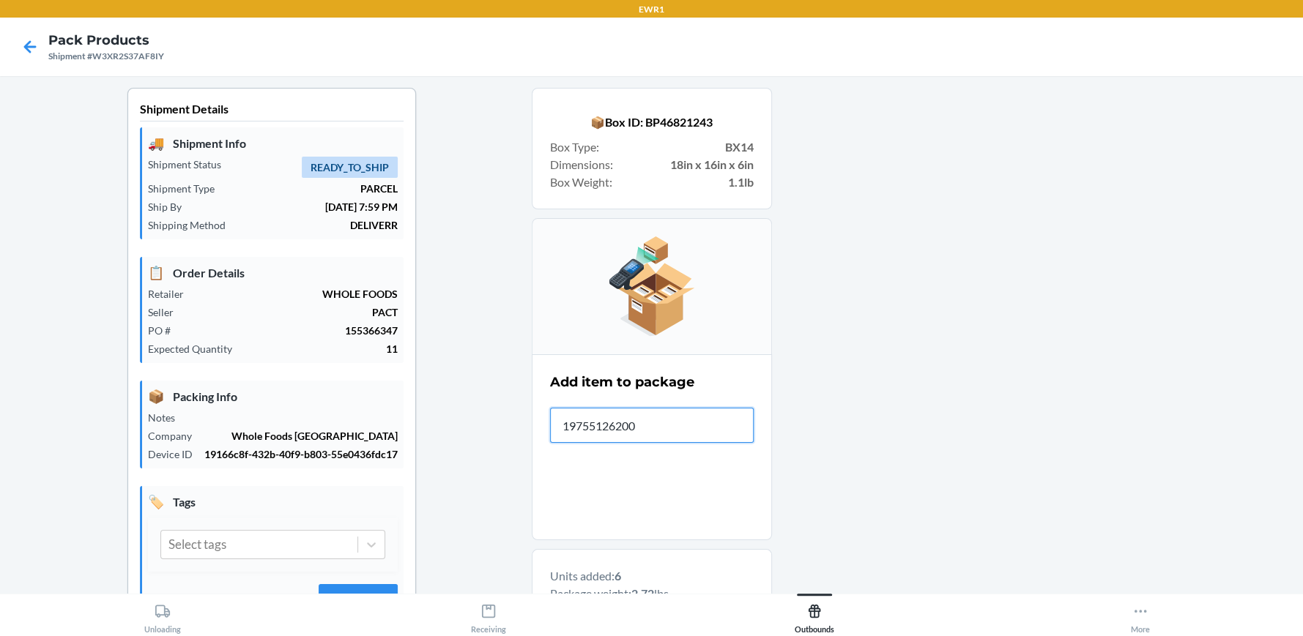
type input "197551262008"
click at [682, 414] on input "text" at bounding box center [652, 425] width 204 height 35
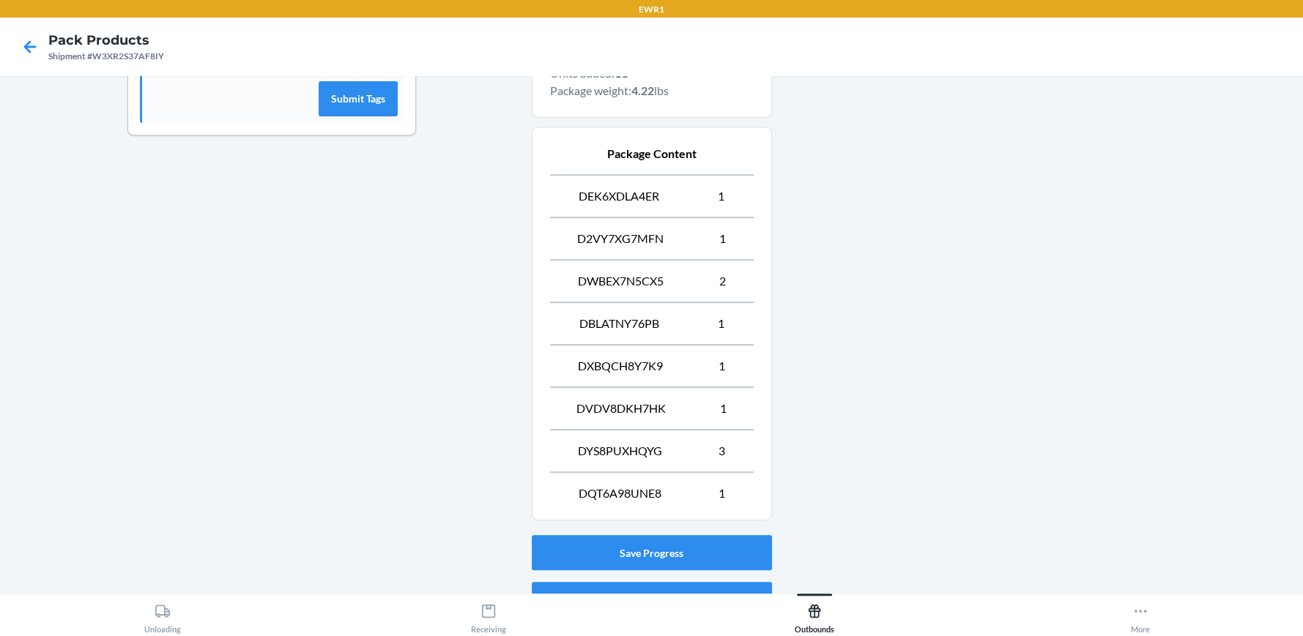
scroll to position [513, 0]
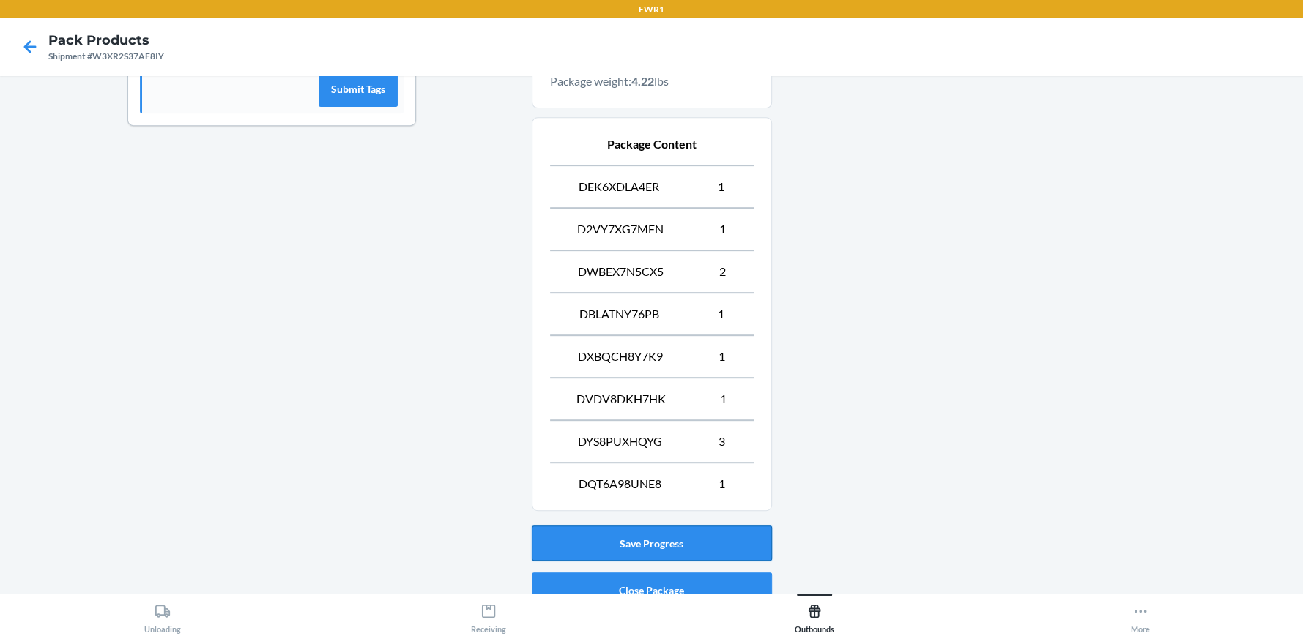
click at [659, 531] on button "Save Progress" at bounding box center [652, 543] width 240 height 35
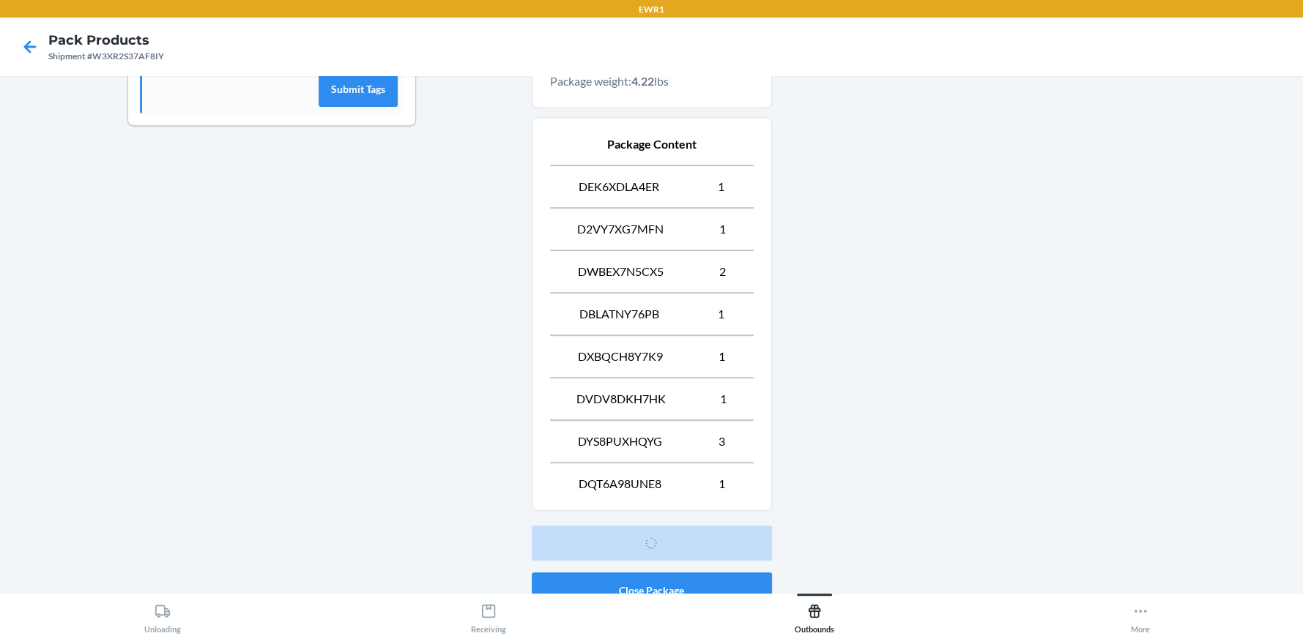
scroll to position [67, 0]
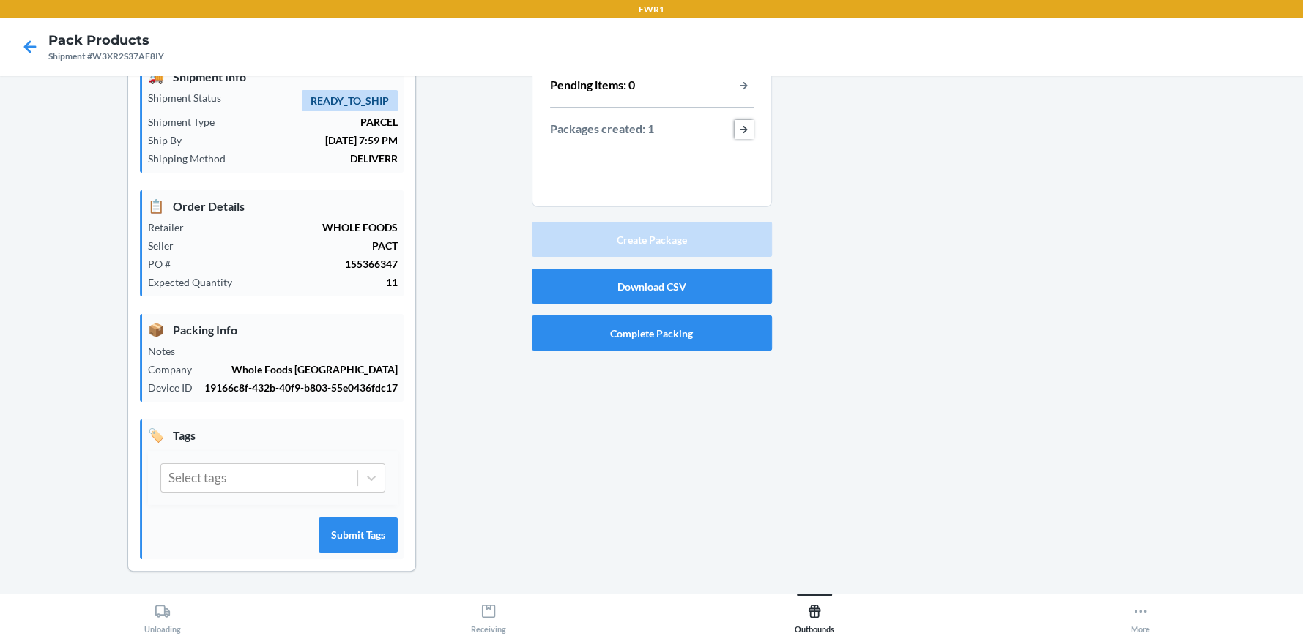
click at [741, 127] on button "button-view-packages-created" at bounding box center [743, 129] width 19 height 19
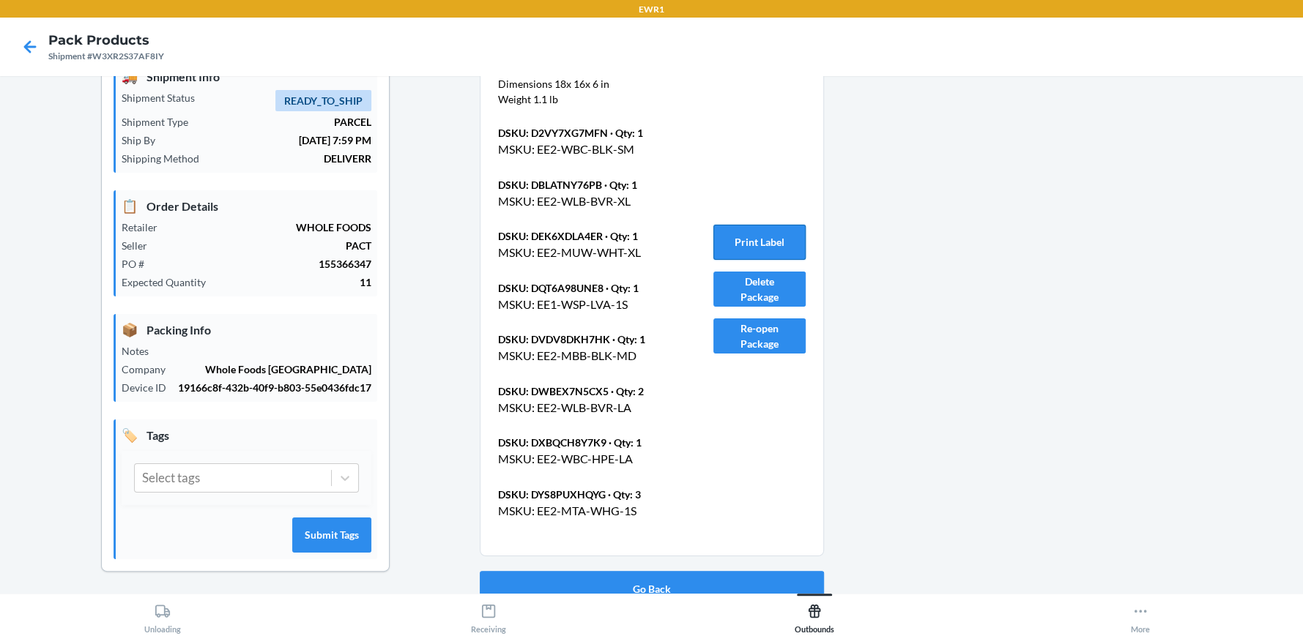
click at [753, 247] on button "Print Label" at bounding box center [759, 242] width 92 height 35
click at [650, 574] on button "Go Back" at bounding box center [652, 588] width 344 height 35
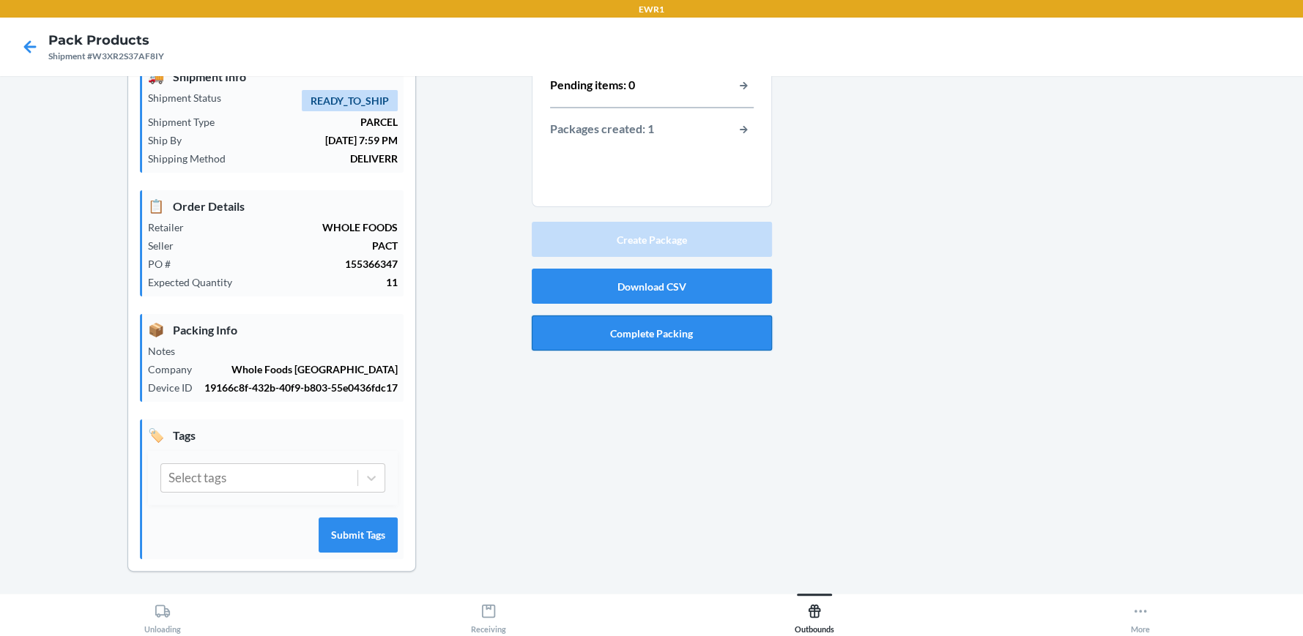
click at [672, 327] on button "Complete Packing" at bounding box center [652, 333] width 240 height 35
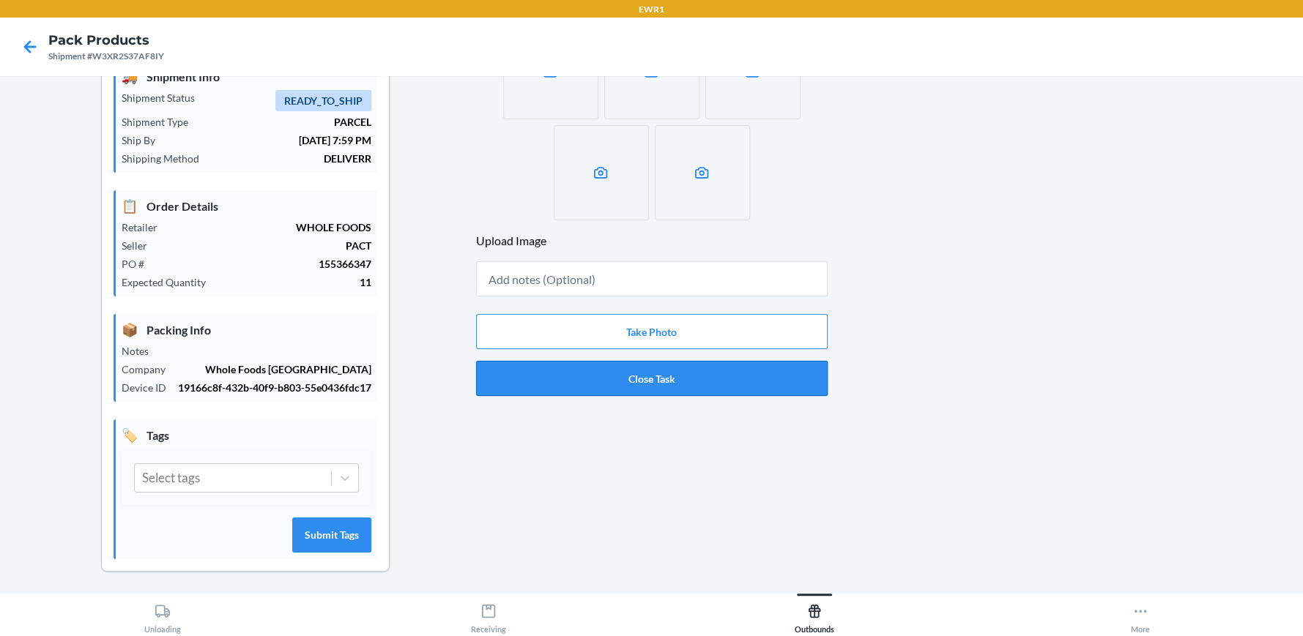
click at [641, 384] on button "Close Task" at bounding box center [651, 378] width 351 height 35
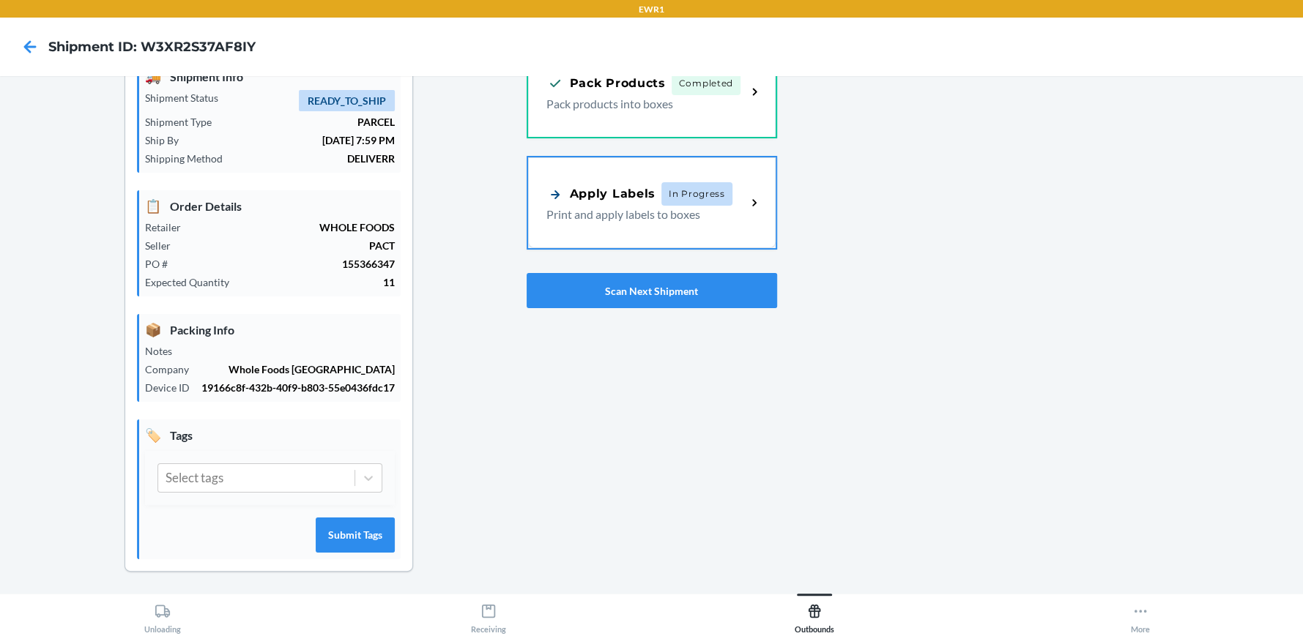
click at [641, 384] on div "Order Operations Pack Products Completed Pack products into boxes Apply Labels …" at bounding box center [651, 308] width 250 height 574
click at [666, 201] on span "In Progress" at bounding box center [696, 192] width 71 height 23
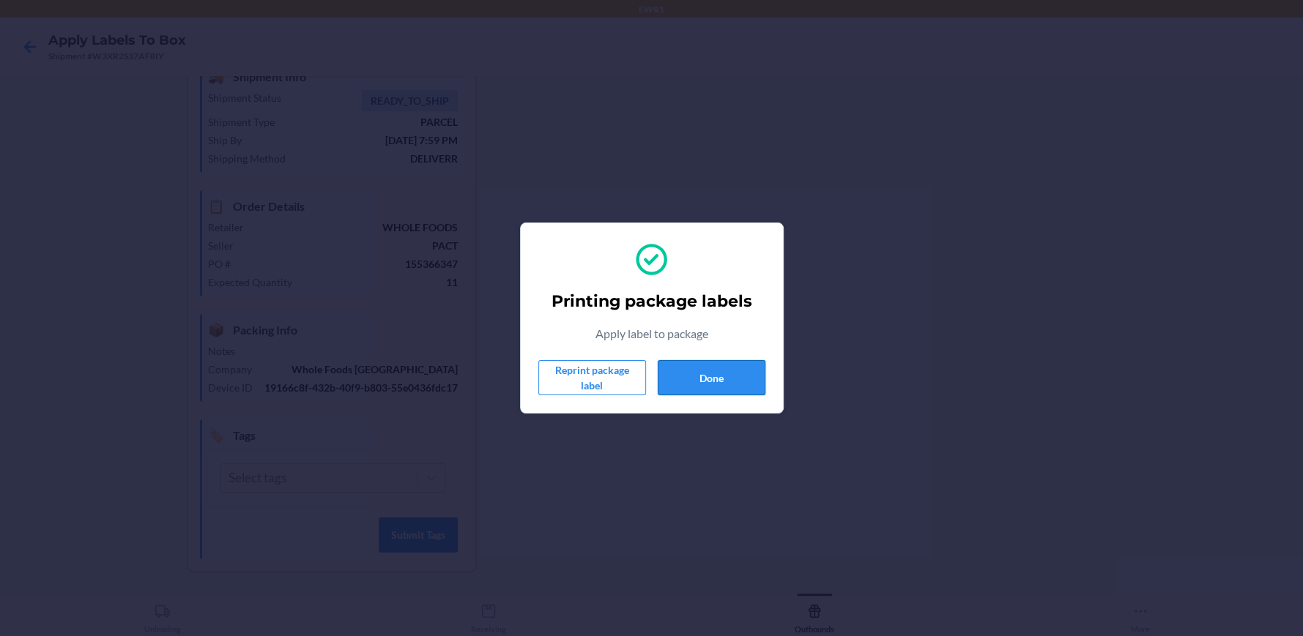
click at [710, 379] on button "Done" at bounding box center [712, 377] width 108 height 35
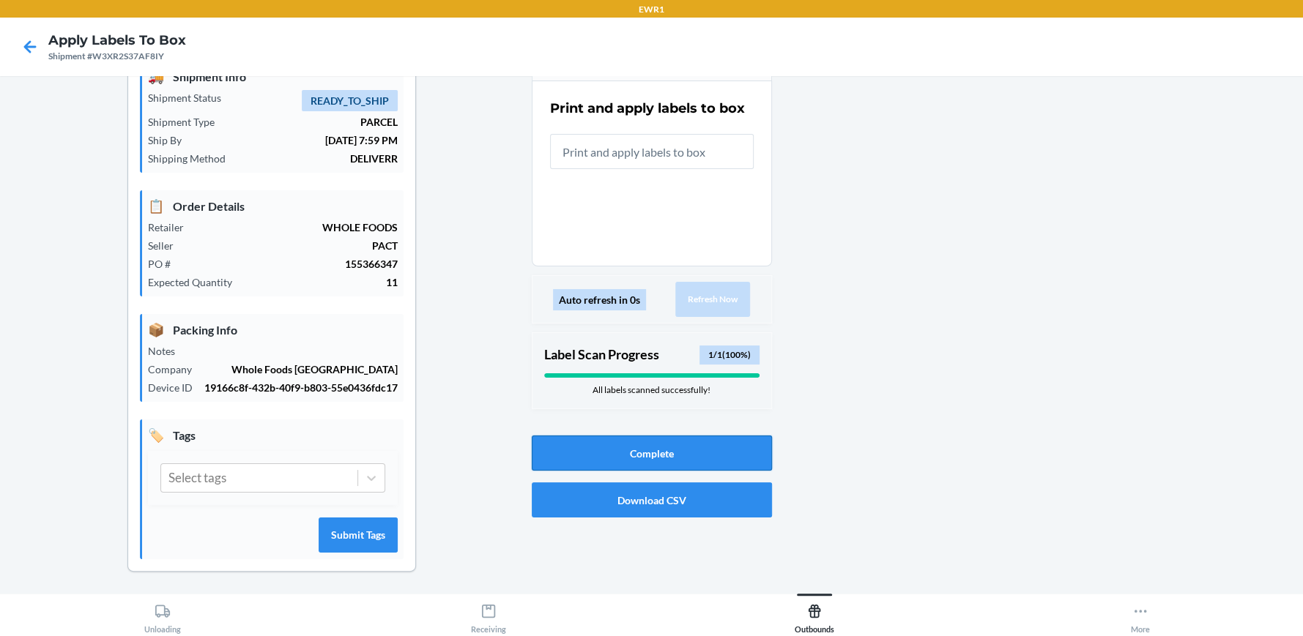
click at [647, 452] on button "Complete" at bounding box center [652, 453] width 240 height 35
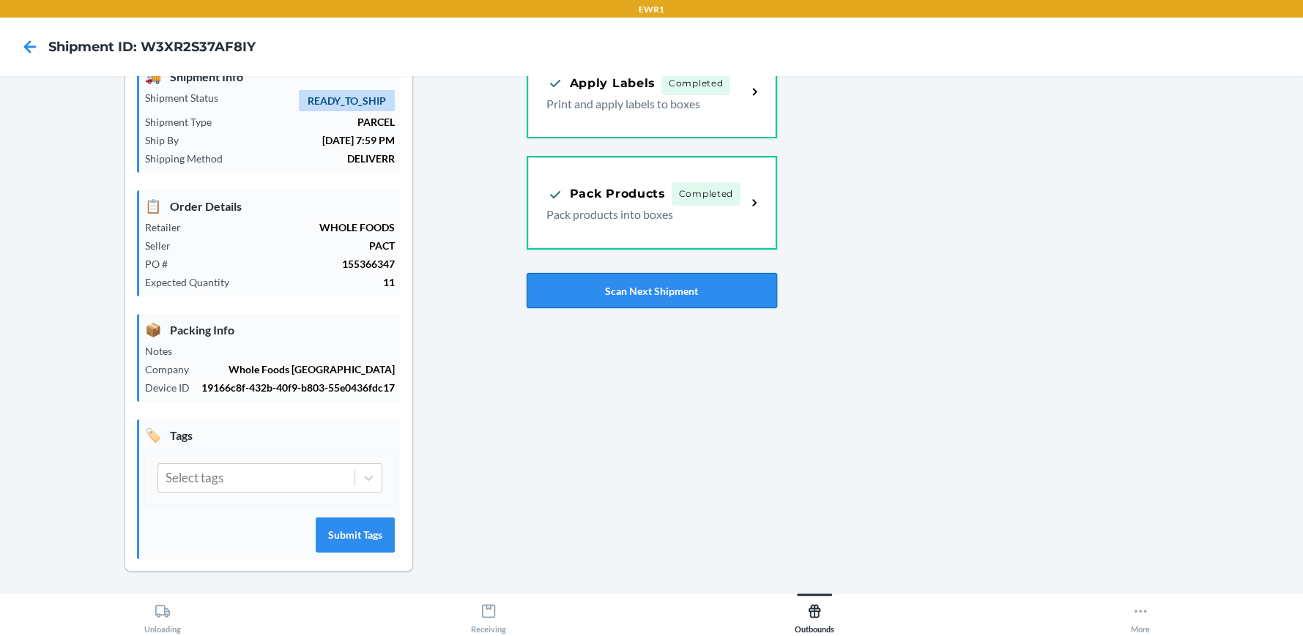
click at [647, 288] on button "Scan Next Shipment" at bounding box center [651, 290] width 250 height 35
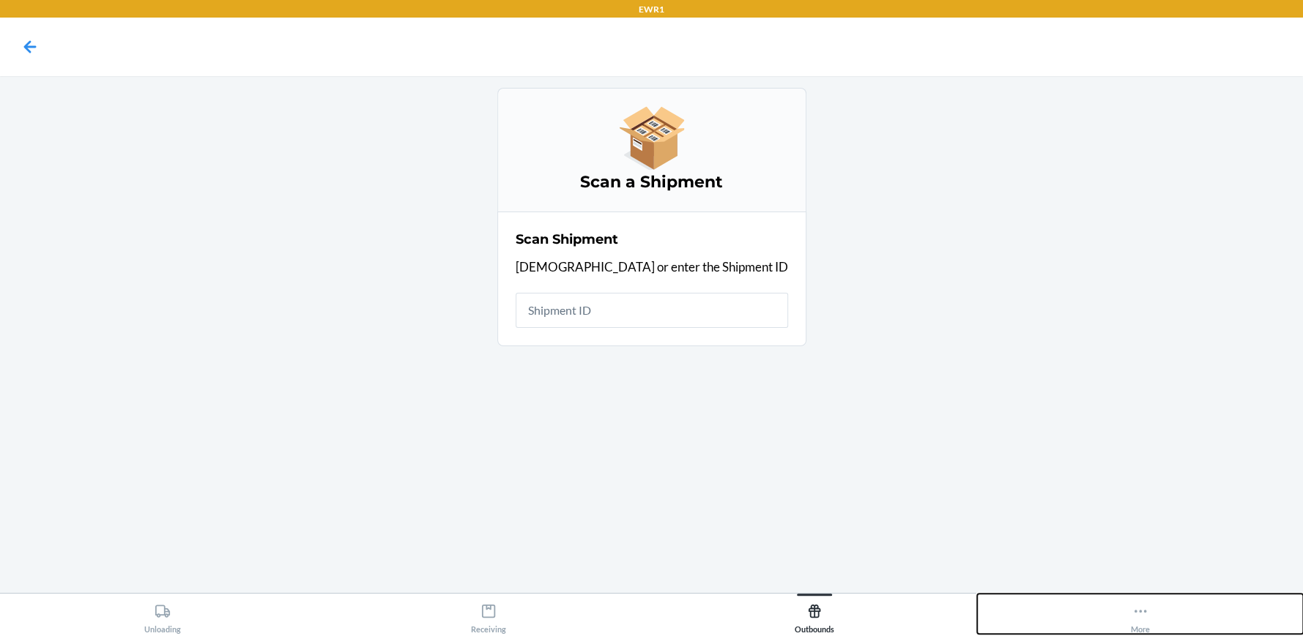
click at [1138, 619] on icon at bounding box center [1140, 611] width 16 height 16
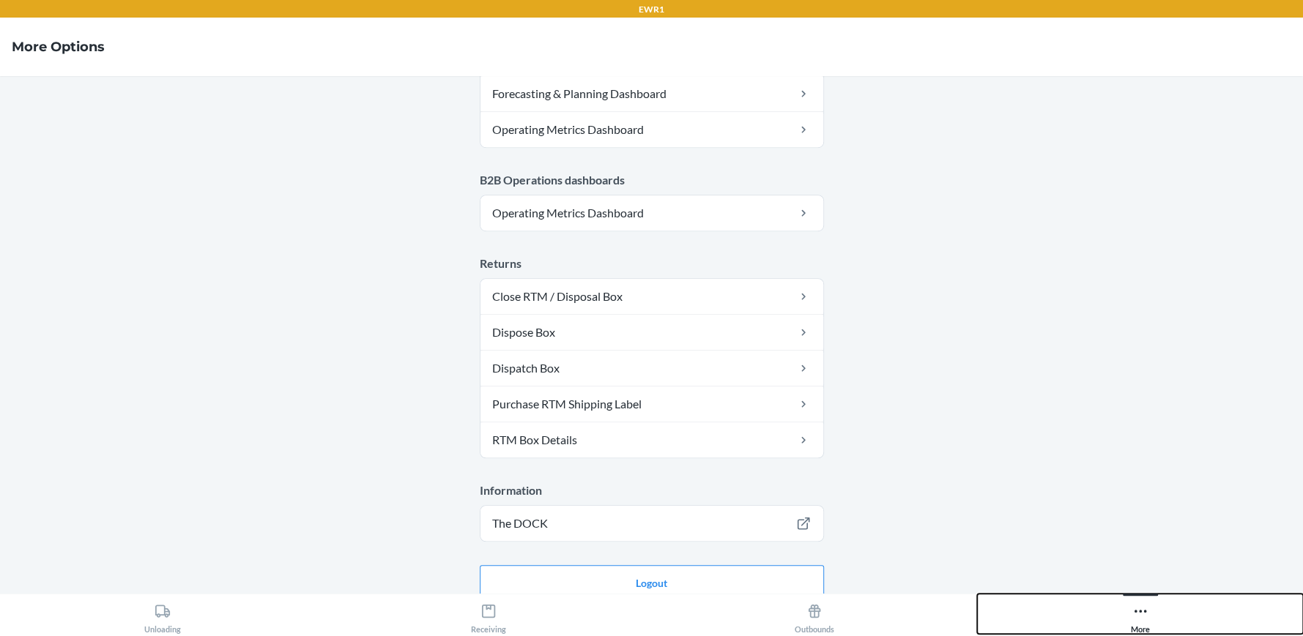
scroll to position [769, 0]
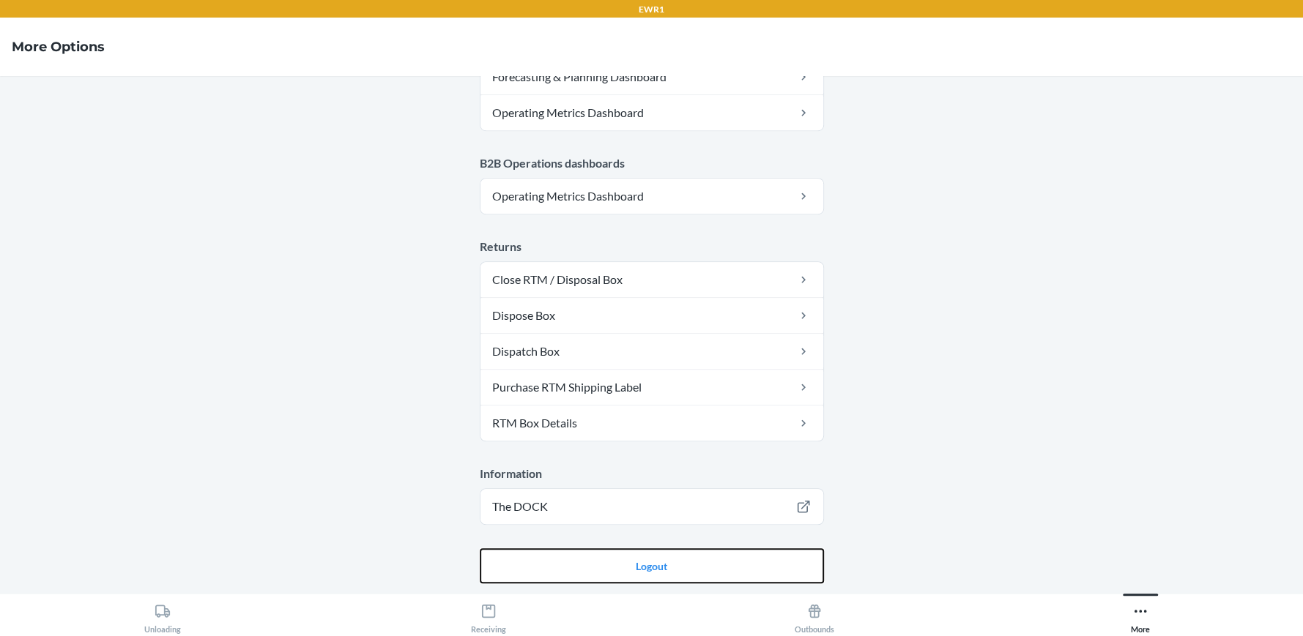
drag, startPoint x: 656, startPoint y: 572, endPoint x: 647, endPoint y: 526, distance: 46.4
click at [656, 572] on button "Logout" at bounding box center [652, 565] width 344 height 35
